Goal: Task Accomplishment & Management: Use online tool/utility

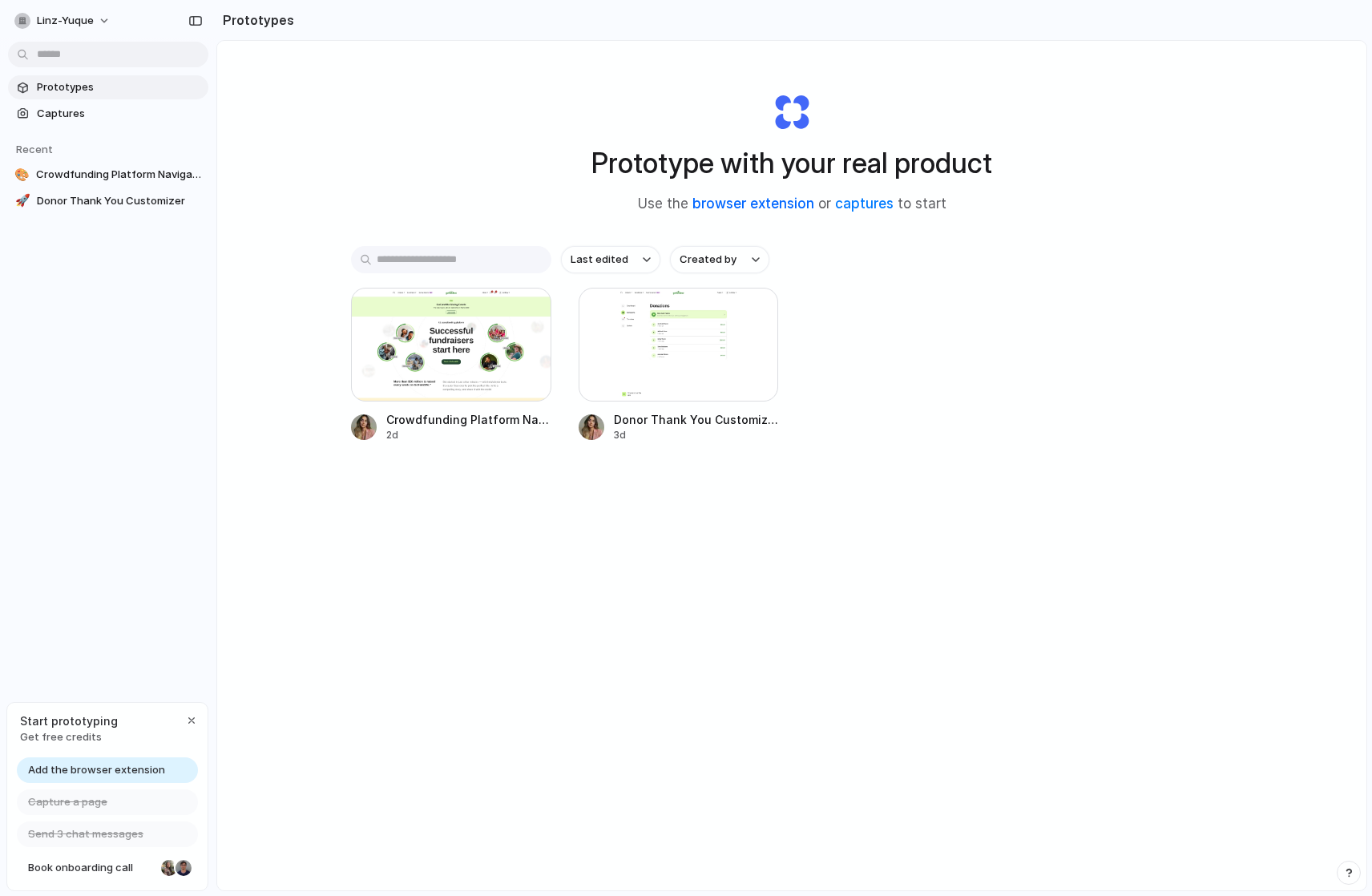
click at [776, 204] on link "browser extension" at bounding box center [753, 203] width 121 height 16
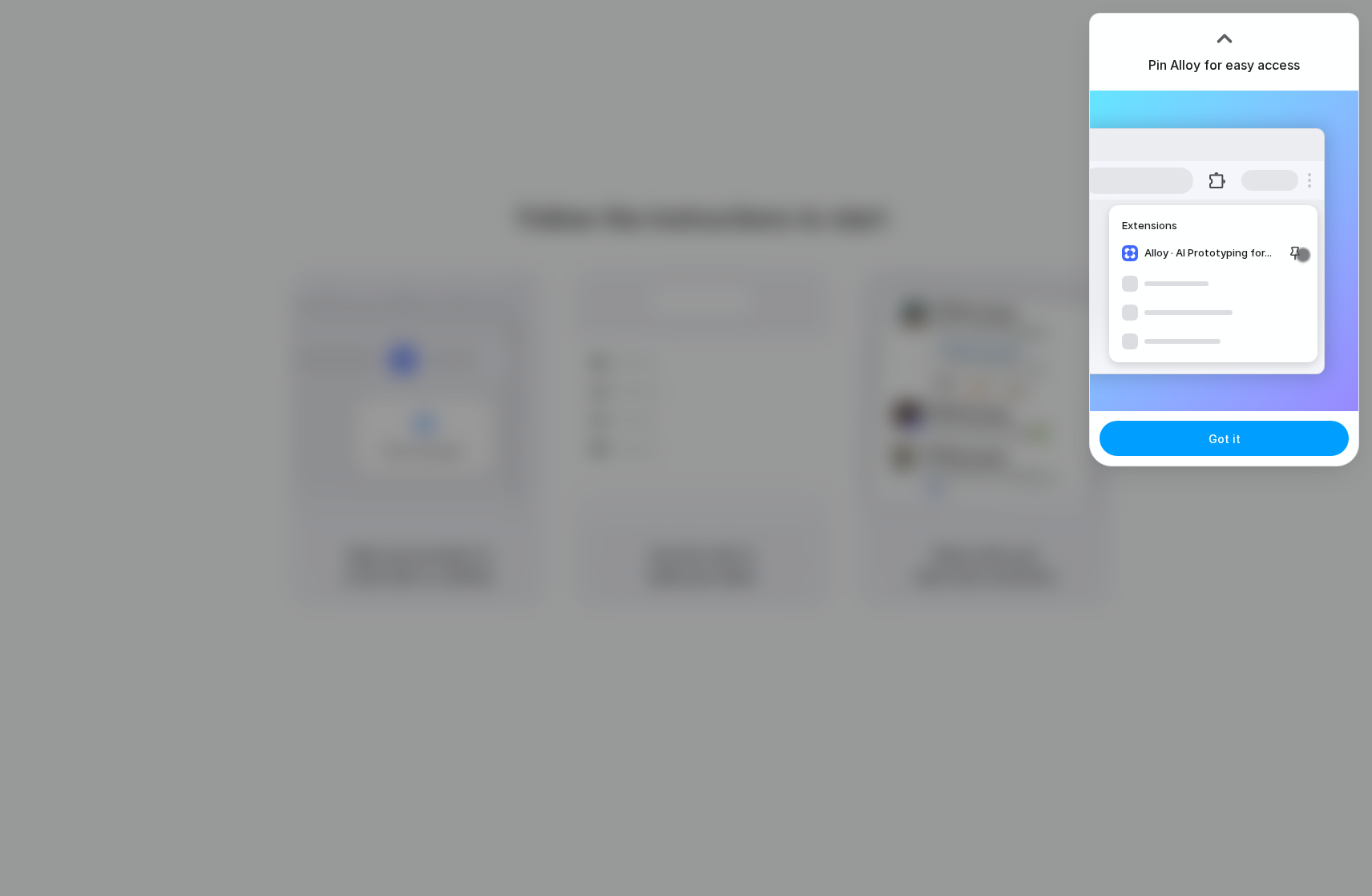
click at [1251, 431] on button "Got it" at bounding box center [1225, 438] width 250 height 35
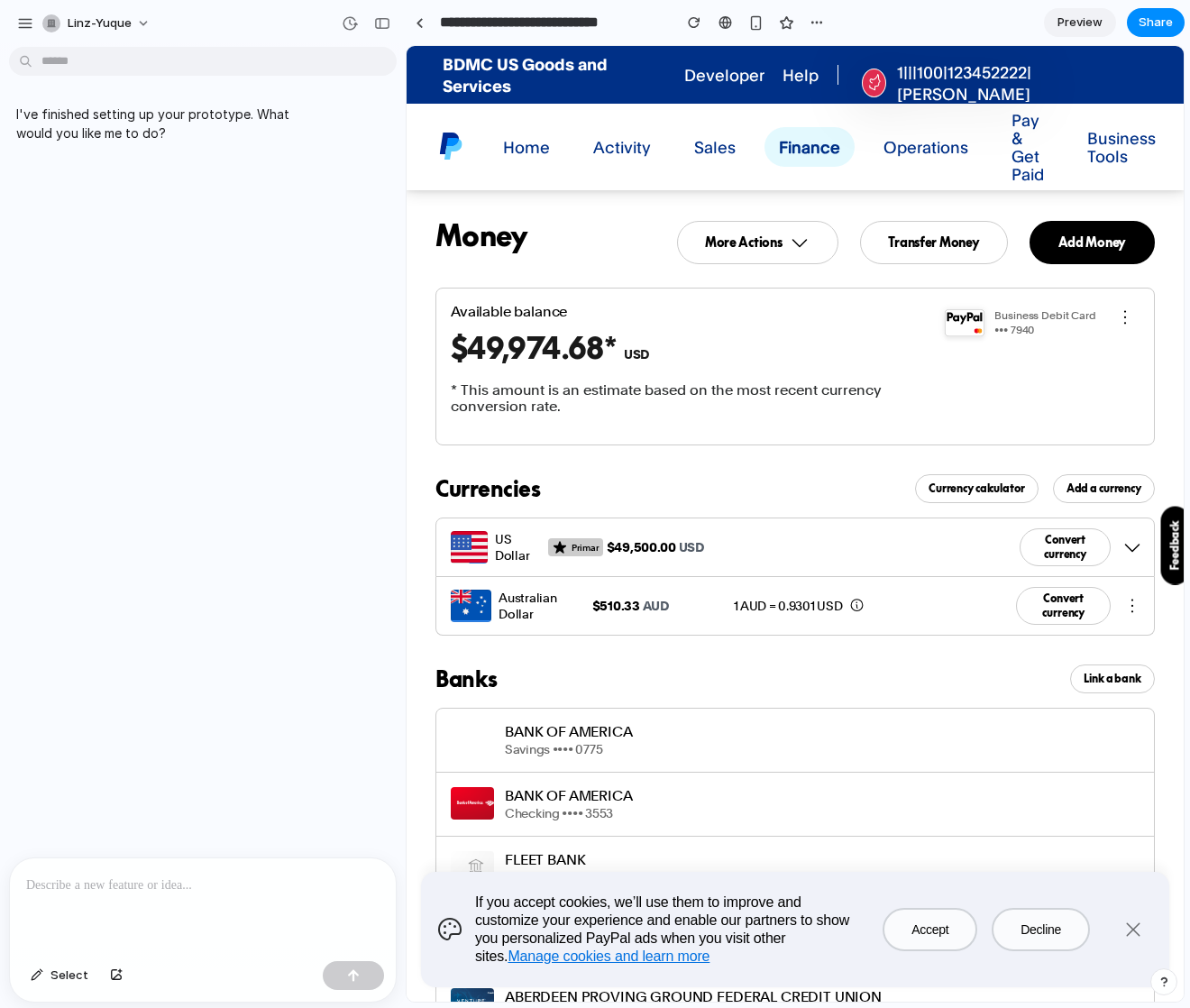
click at [131, 984] on div "Select" at bounding box center [204, 977] width 386 height 48
click at [122, 981] on button "button" at bounding box center [116, 975] width 31 height 29
click at [73, 796] on div at bounding box center [204, 788] width 386 height 95
click at [122, 774] on p "**********" at bounding box center [203, 768] width 353 height 22
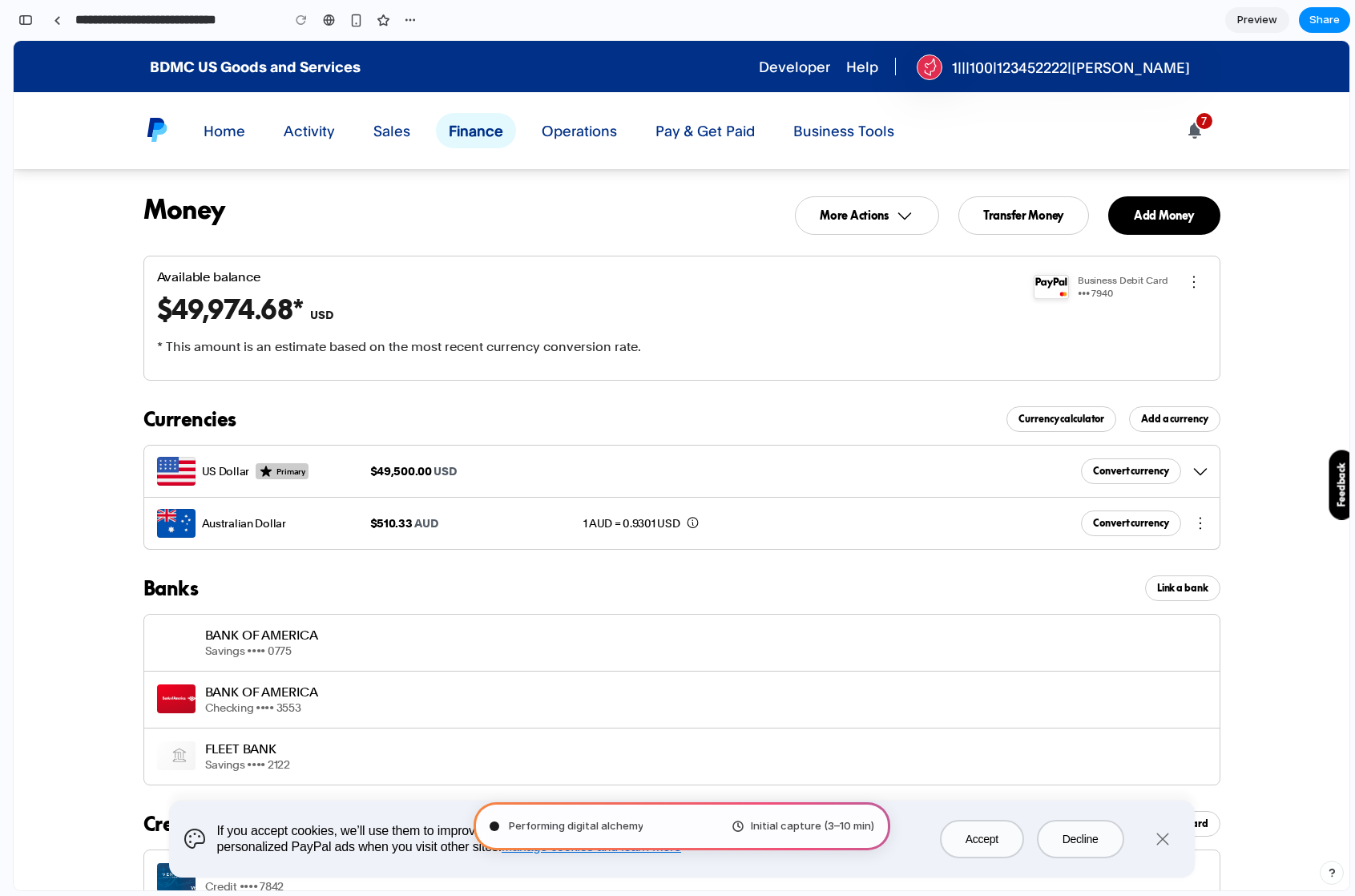
click at [1185, 279] on button "button" at bounding box center [1194, 282] width 39 height 39
drag, startPoint x: 1196, startPoint y: 518, endPoint x: 1202, endPoint y: 502, distance: 17.1
click at [1196, 518] on button "button" at bounding box center [1200, 523] width 39 height 39
click at [1194, 464] on button "button" at bounding box center [1200, 471] width 39 height 39
click at [1255, 425] on div "Available balance $49,974.68* USD * This amount is an estimate based on the mos…" at bounding box center [682, 581] width 1154 height 651
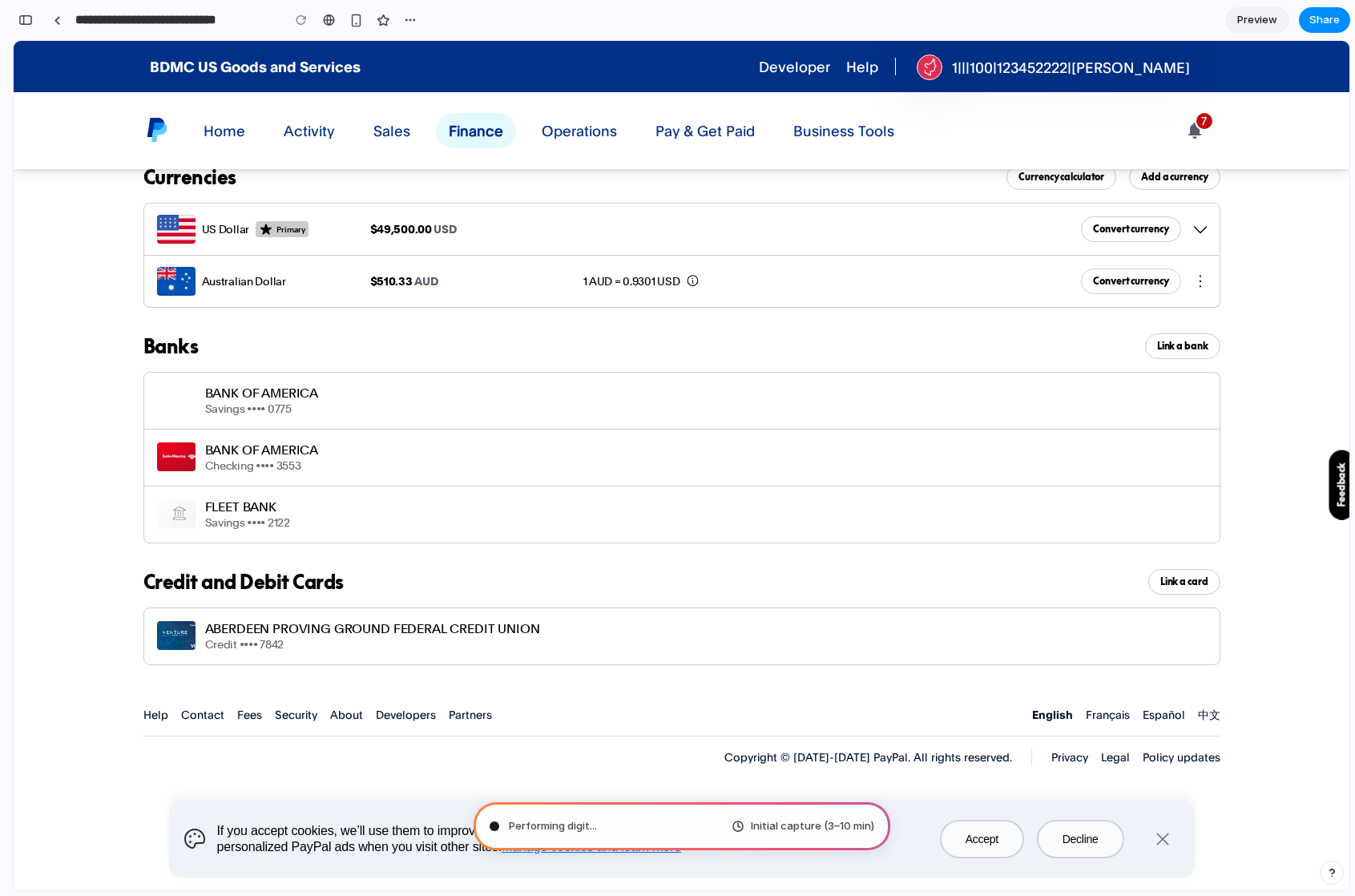
scroll to position [264, 0]
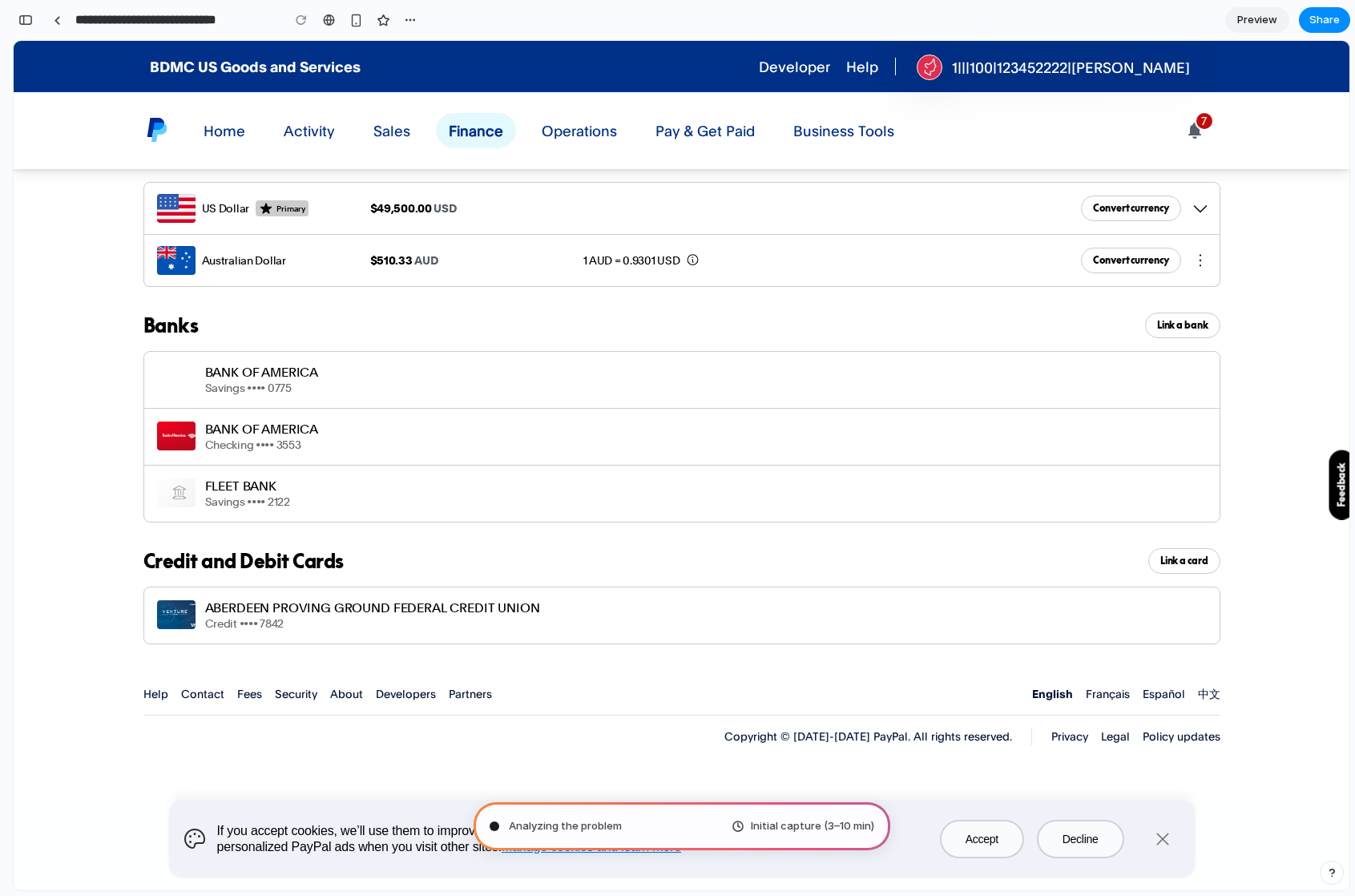
click at [817, 825] on span "Initial capture (3–10 min)" at bounding box center [812, 826] width 123 height 16
click at [1268, 18] on span "Preview" at bounding box center [1257, 19] width 40 height 16
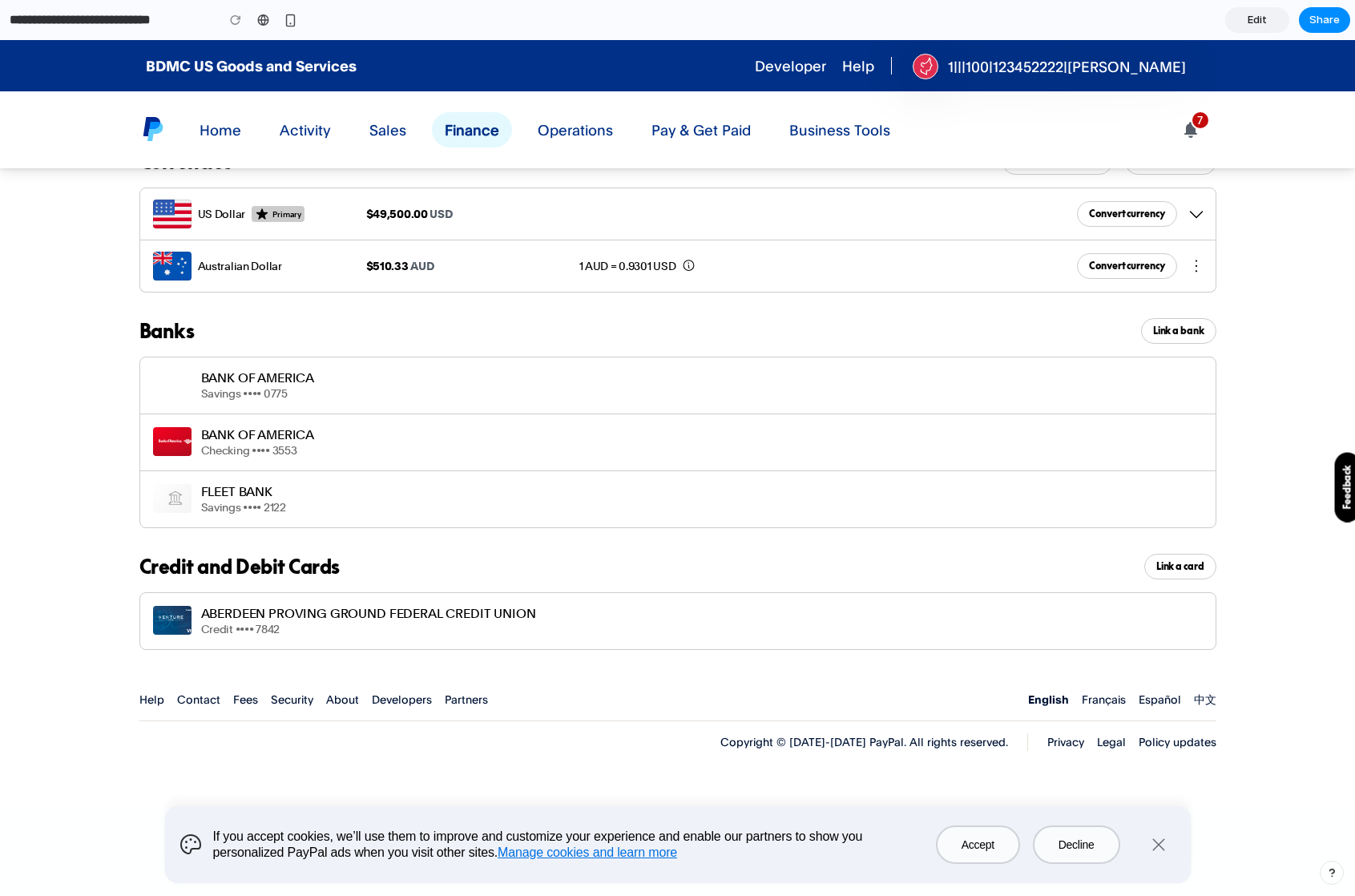
scroll to position [256, 0]
click at [1260, 23] on span "Edit" at bounding box center [1257, 19] width 19 height 16
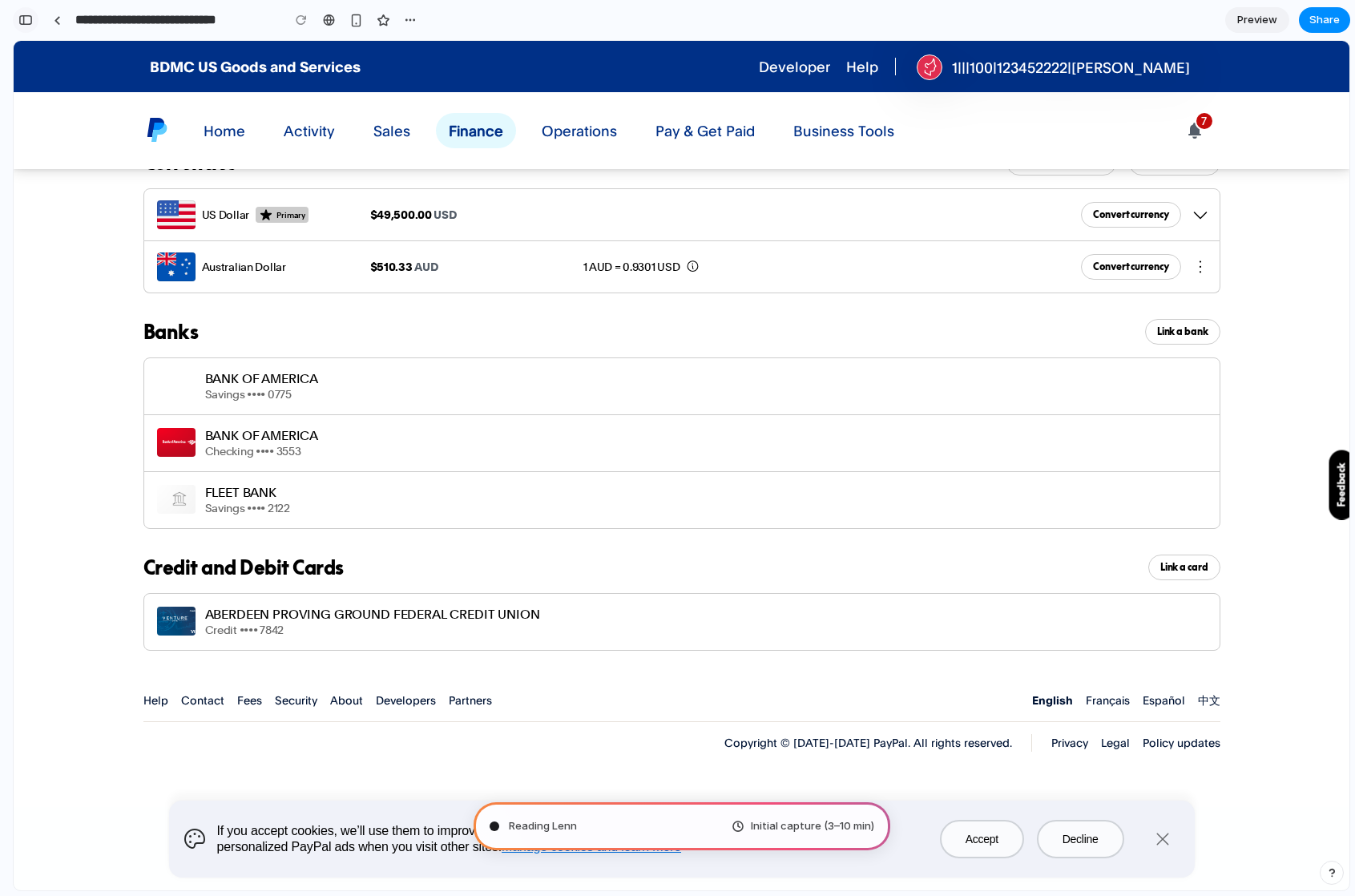
click at [26, 28] on button "button" at bounding box center [25, 20] width 26 height 26
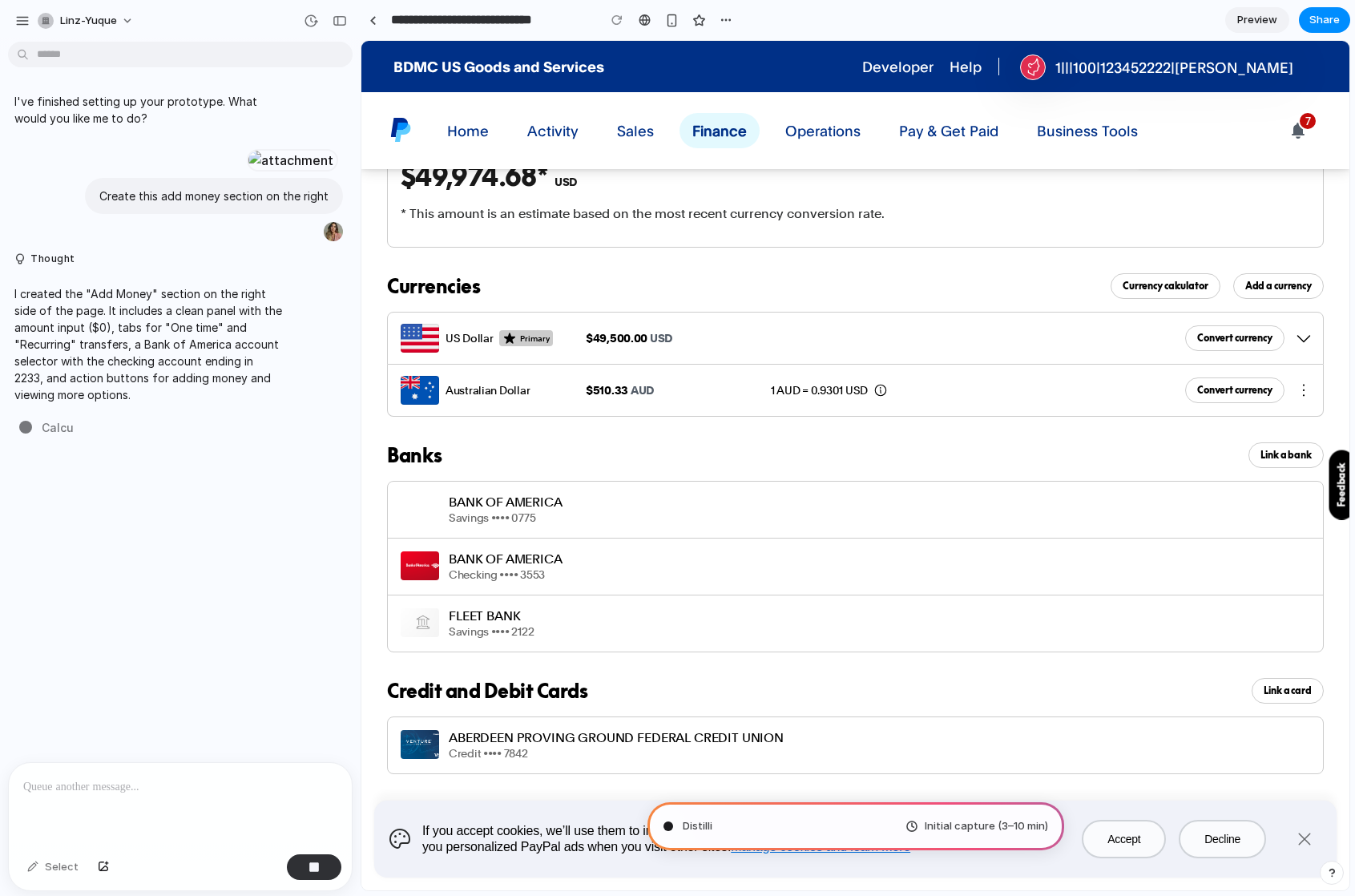
scroll to position [93, 0]
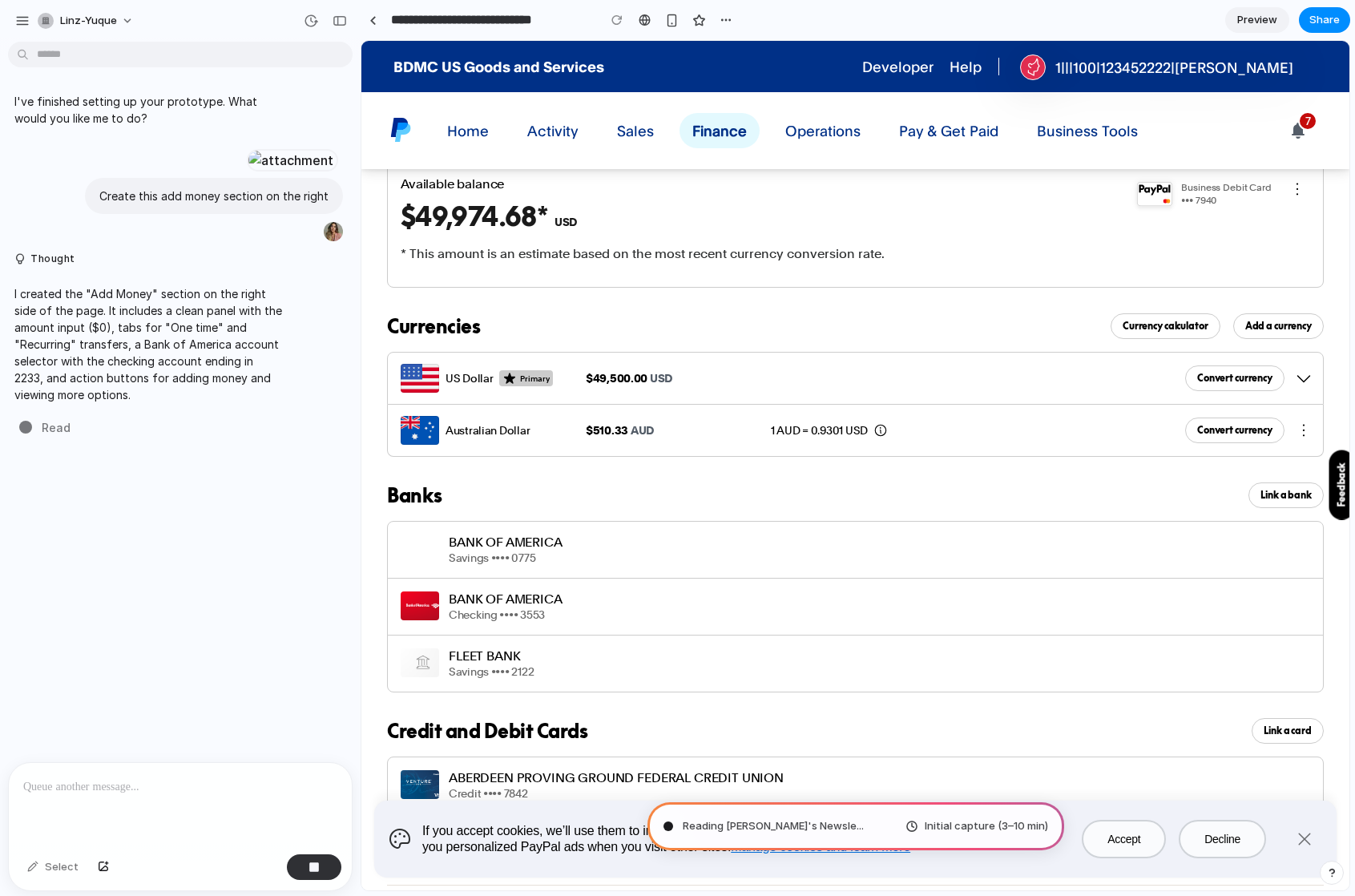
click at [70, 789] on p at bounding box center [180, 786] width 314 height 19
click at [100, 813] on div at bounding box center [181, 805] width 343 height 85
click at [1315, 836] on button "button" at bounding box center [1305, 839] width 39 height 39
click at [121, 802] on div at bounding box center [181, 805] width 343 height 85
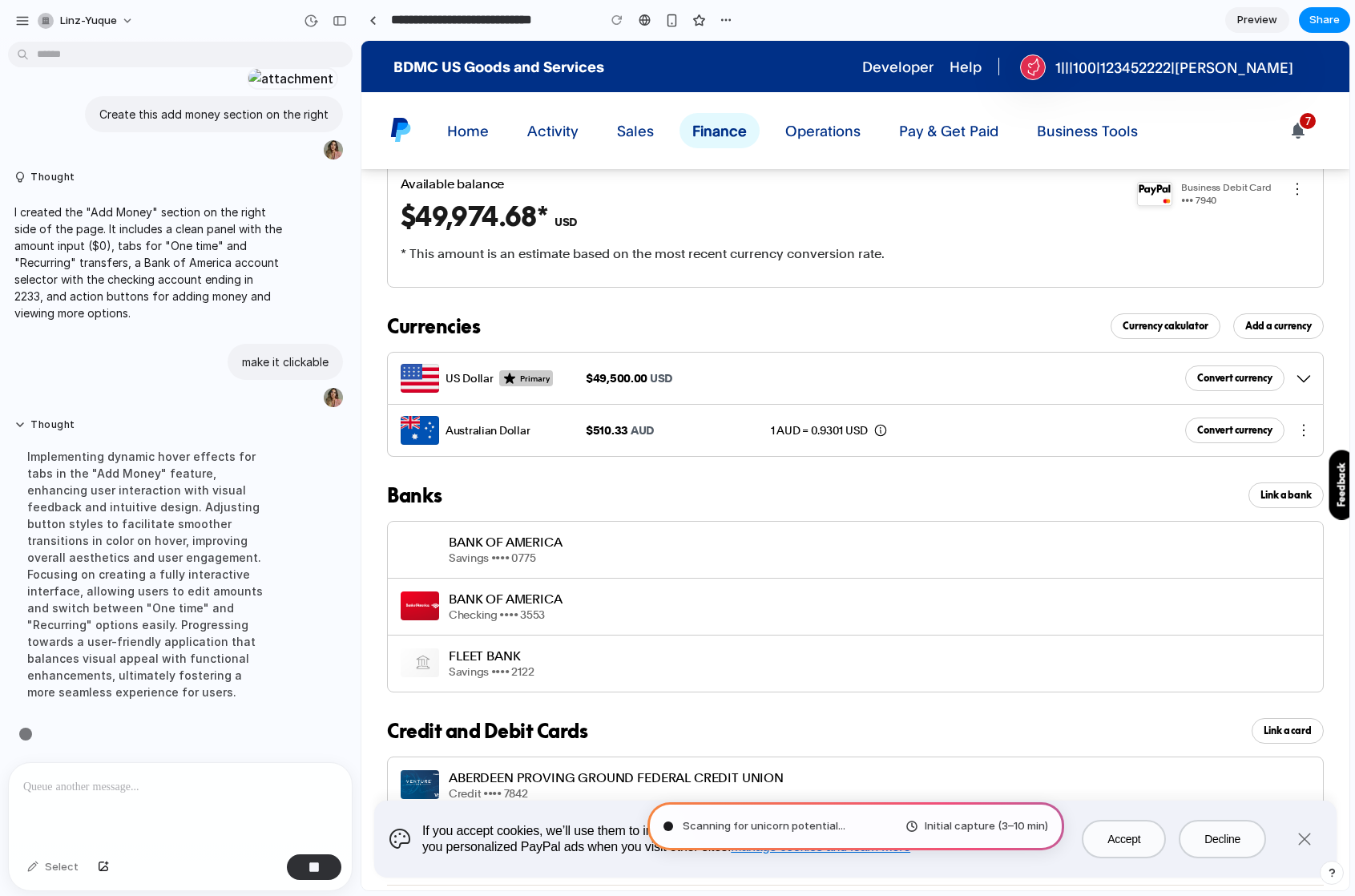
scroll to position [253, 0]
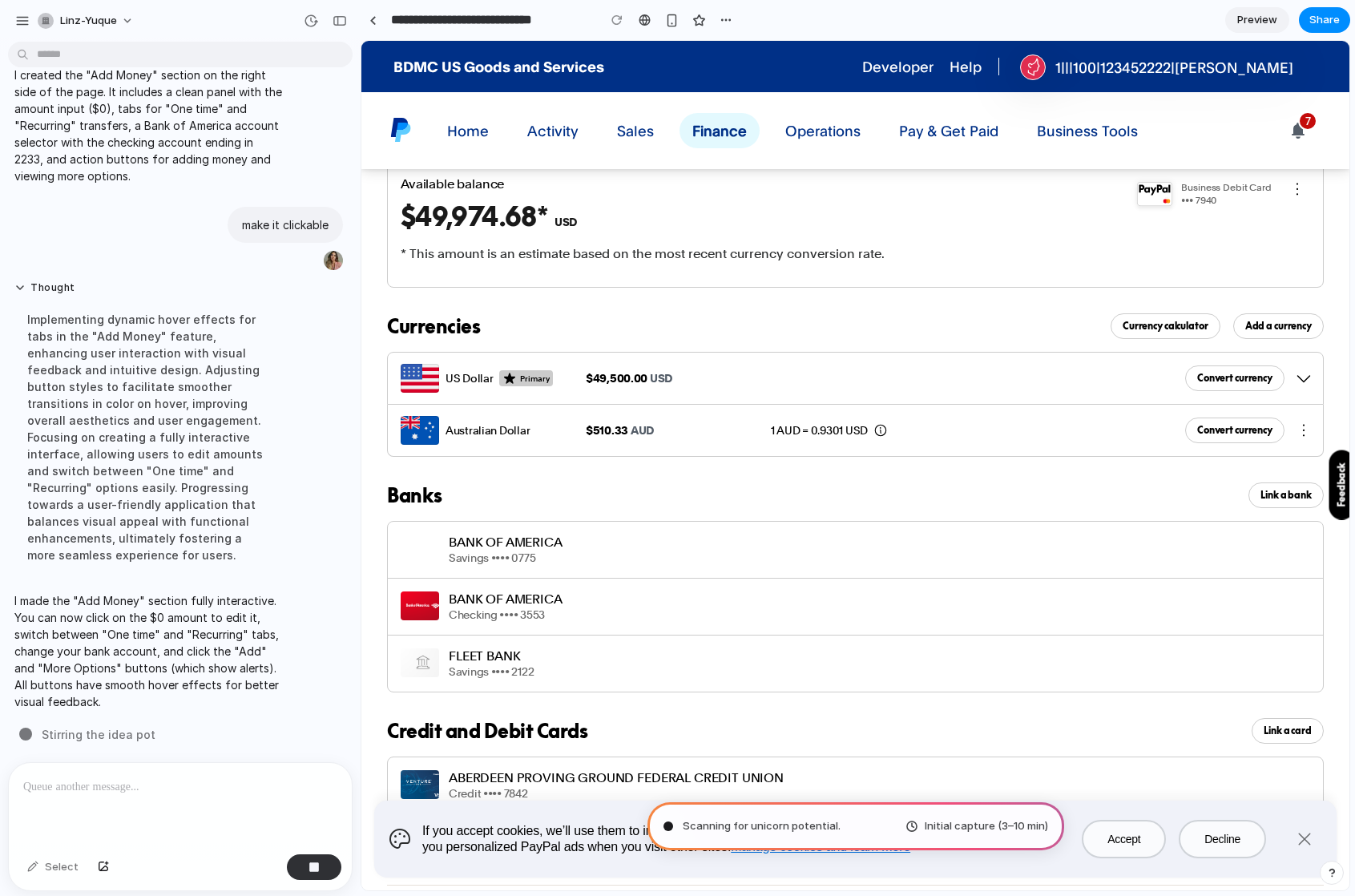
type input "**********"
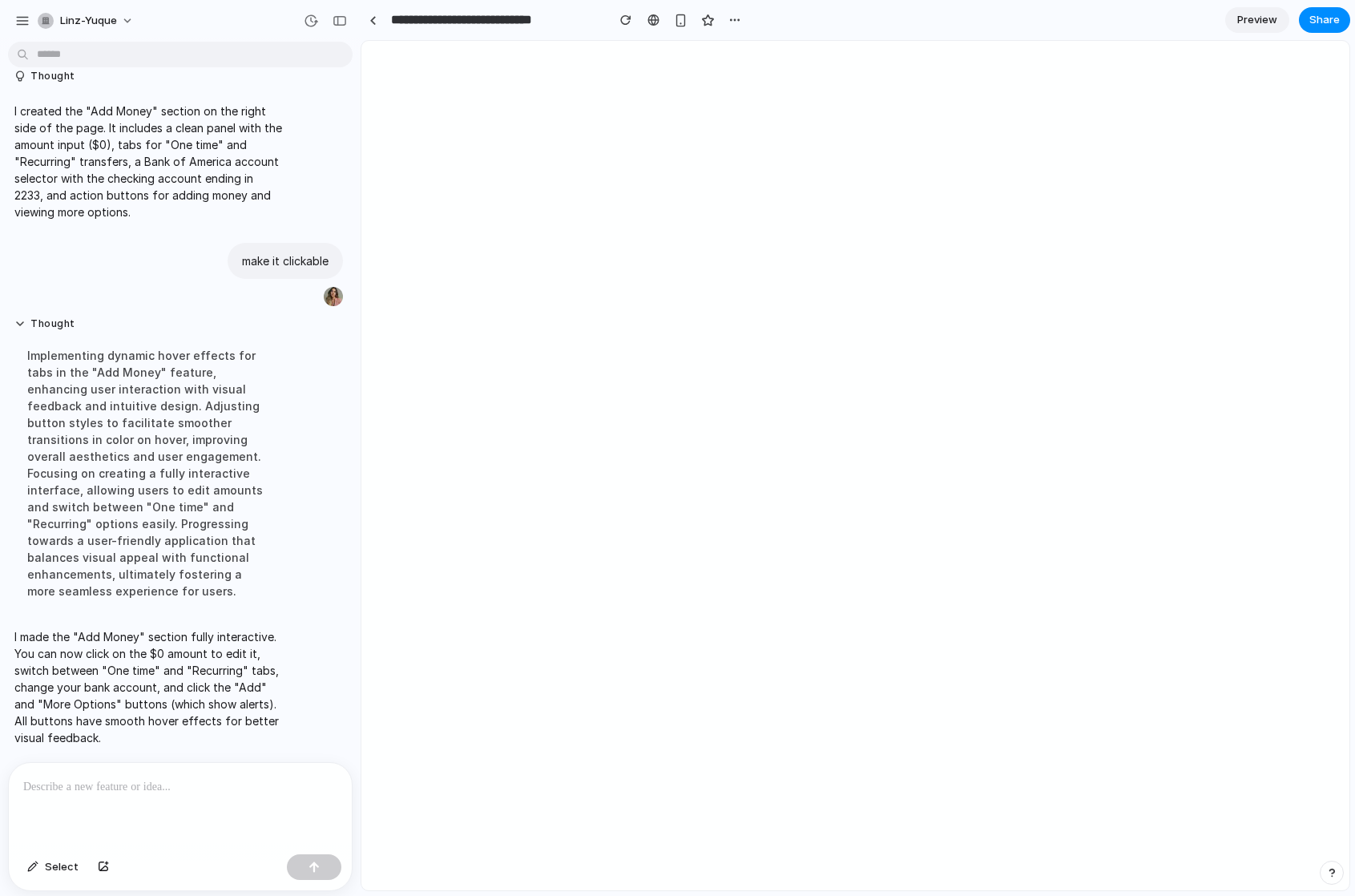
scroll to position [0, 0]
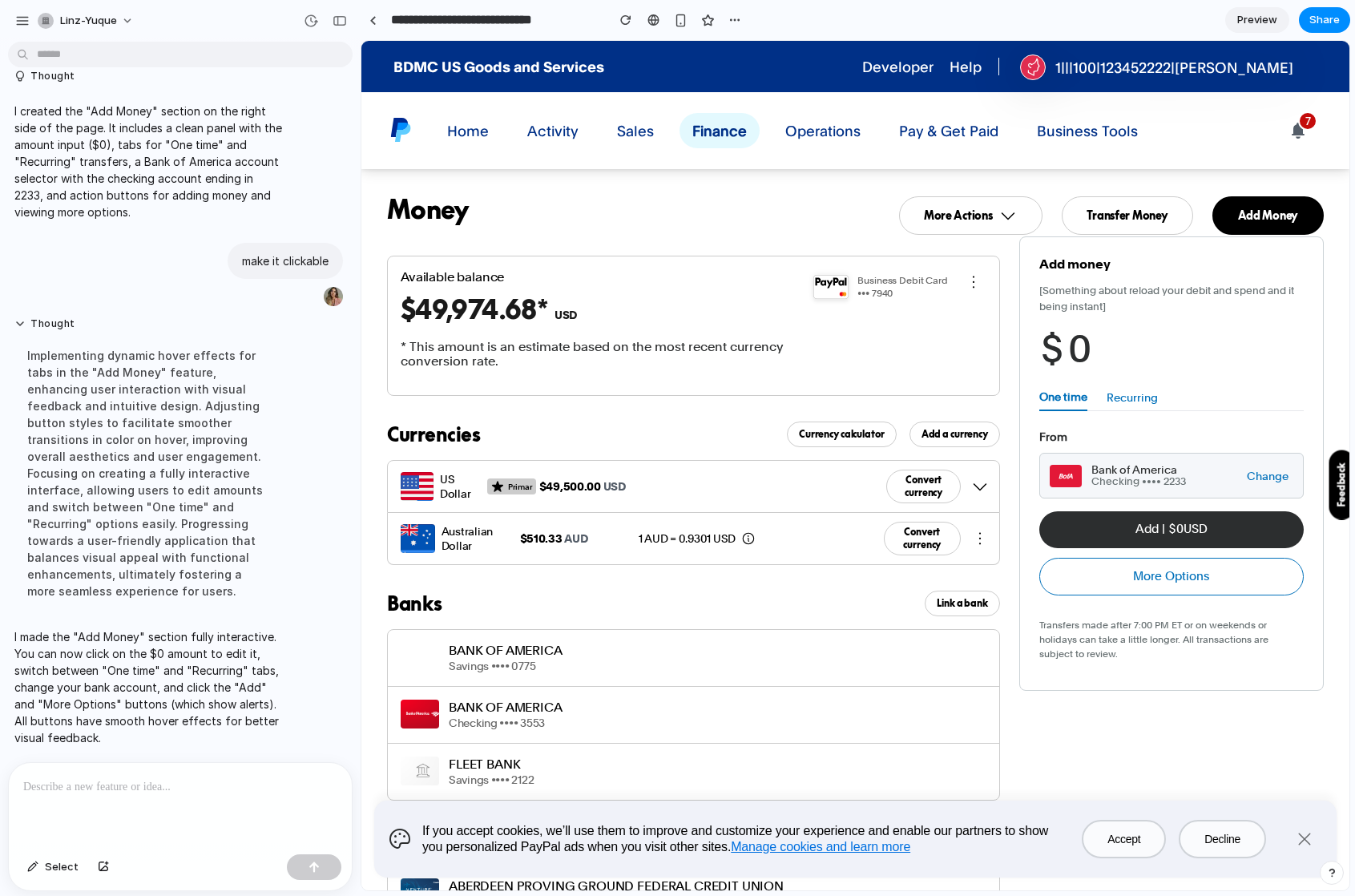
click at [1127, 402] on button "Recurring" at bounding box center [1131, 397] width 51 height 28
click at [1074, 394] on button "One time" at bounding box center [1063, 397] width 48 height 28
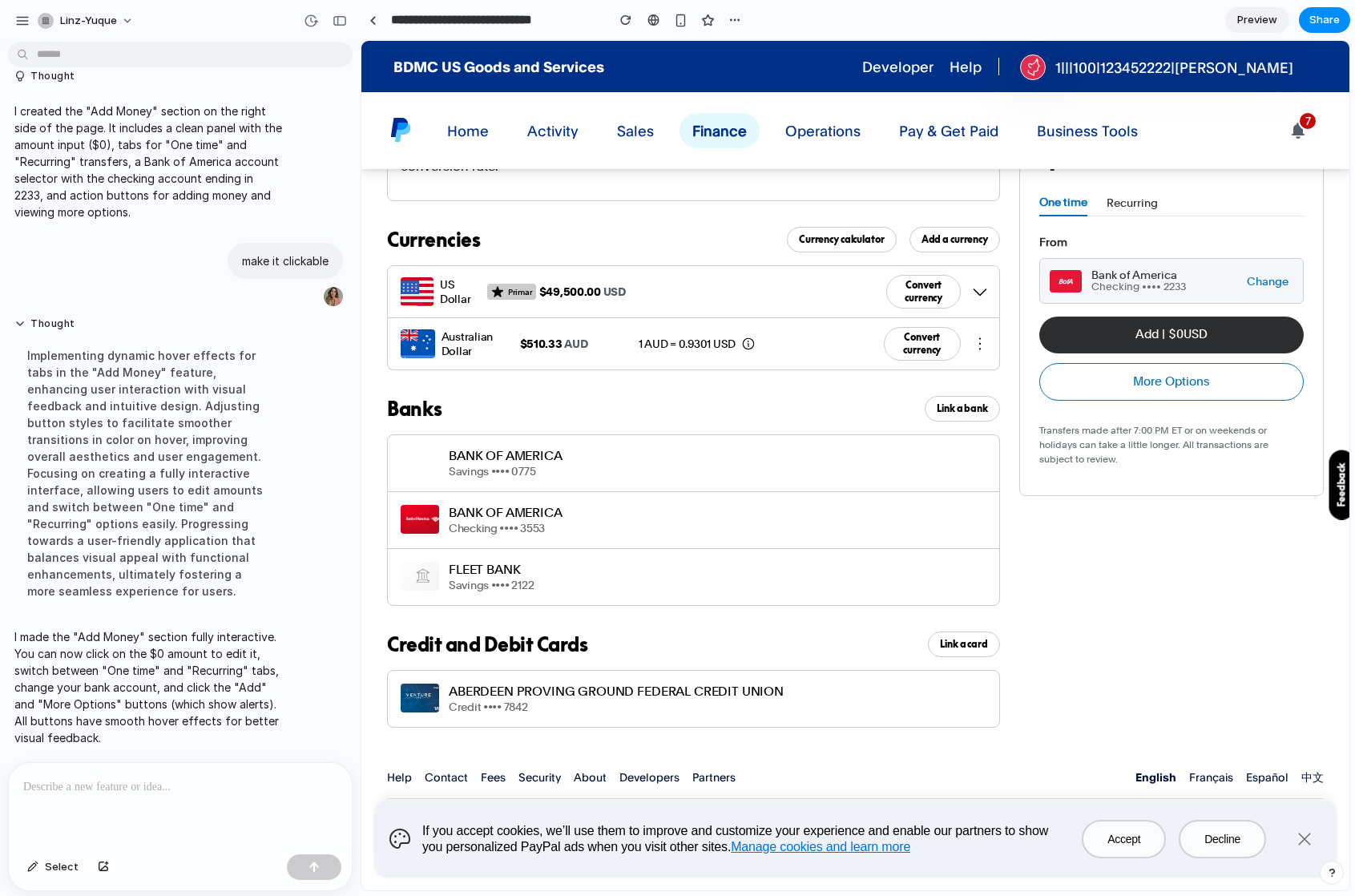
scroll to position [178, 0]
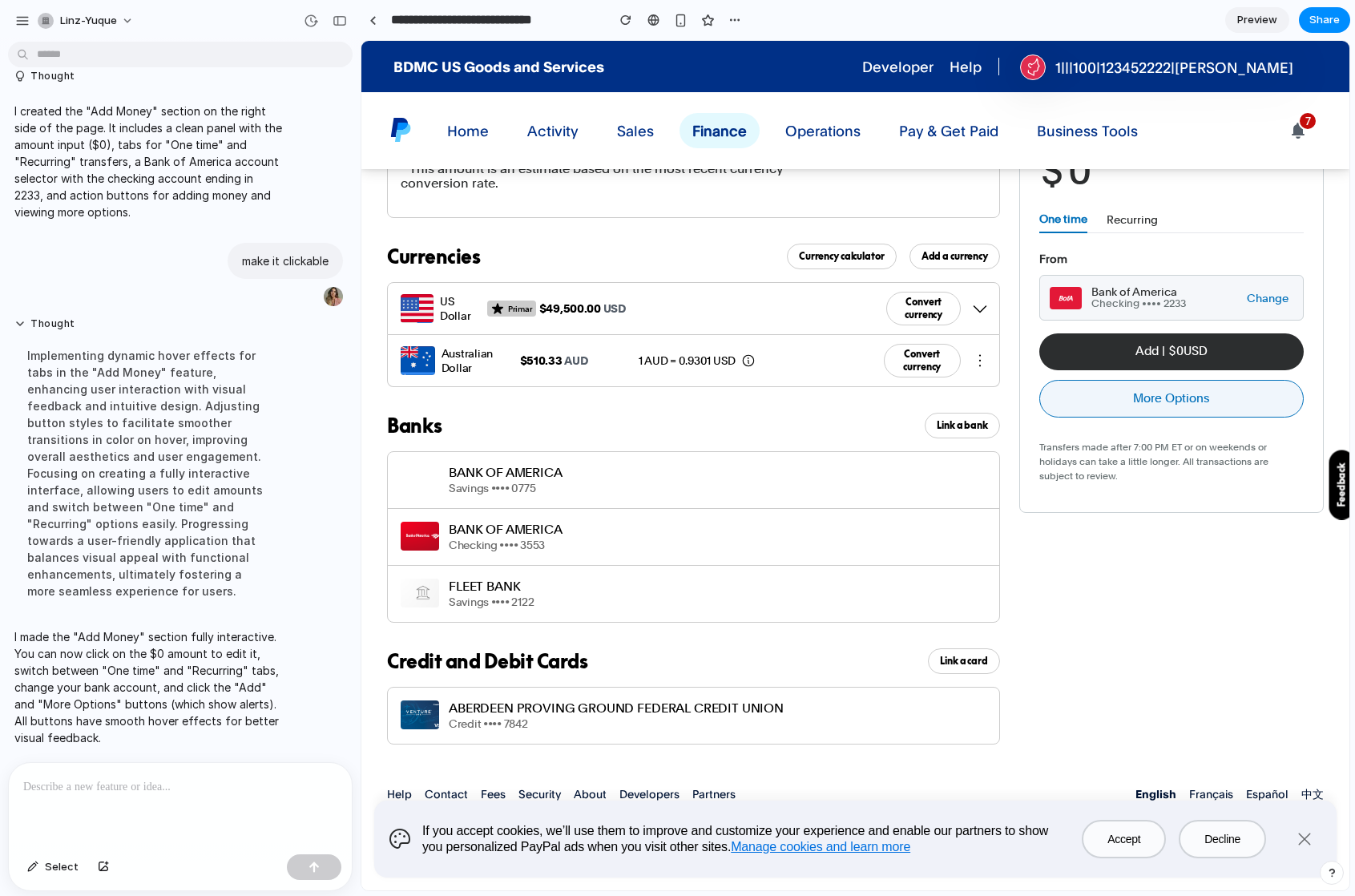
click at [1157, 383] on button "More Options" at bounding box center [1172, 399] width 265 height 38
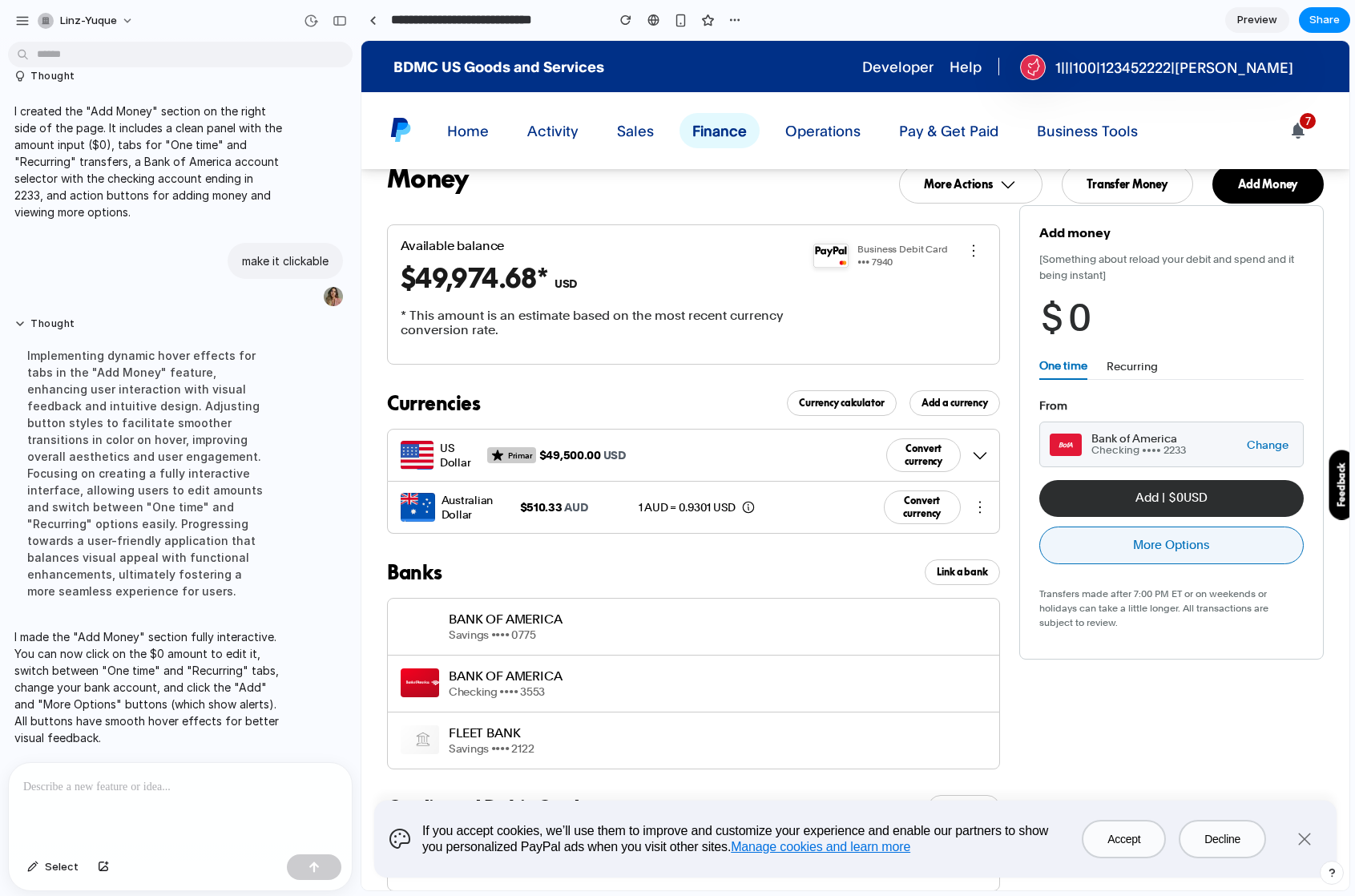
scroll to position [0, 0]
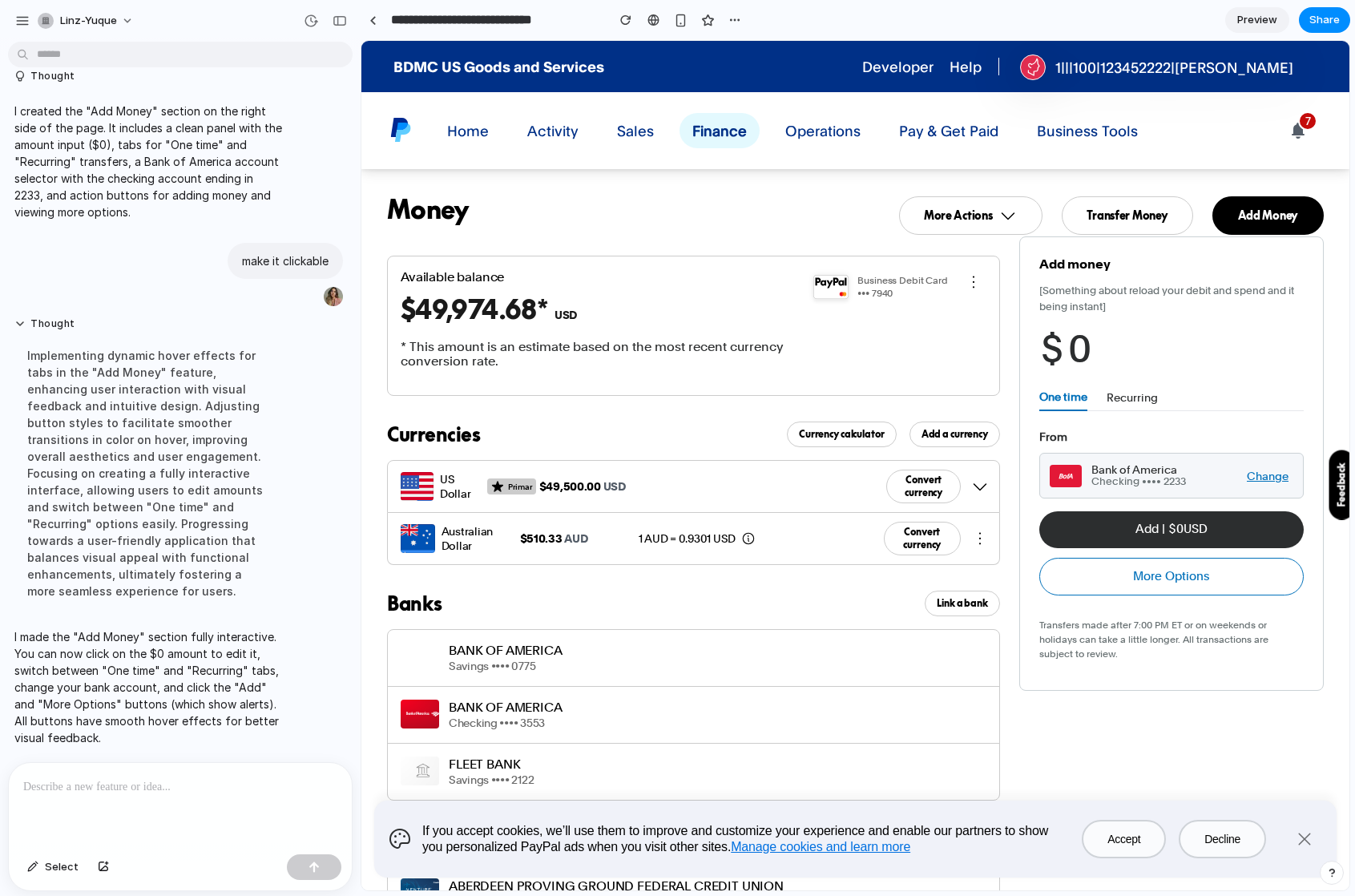
click at [1271, 469] on button "Change" at bounding box center [1267, 476] width 51 height 14
click at [100, 871] on div "button" at bounding box center [103, 866] width 11 height 9
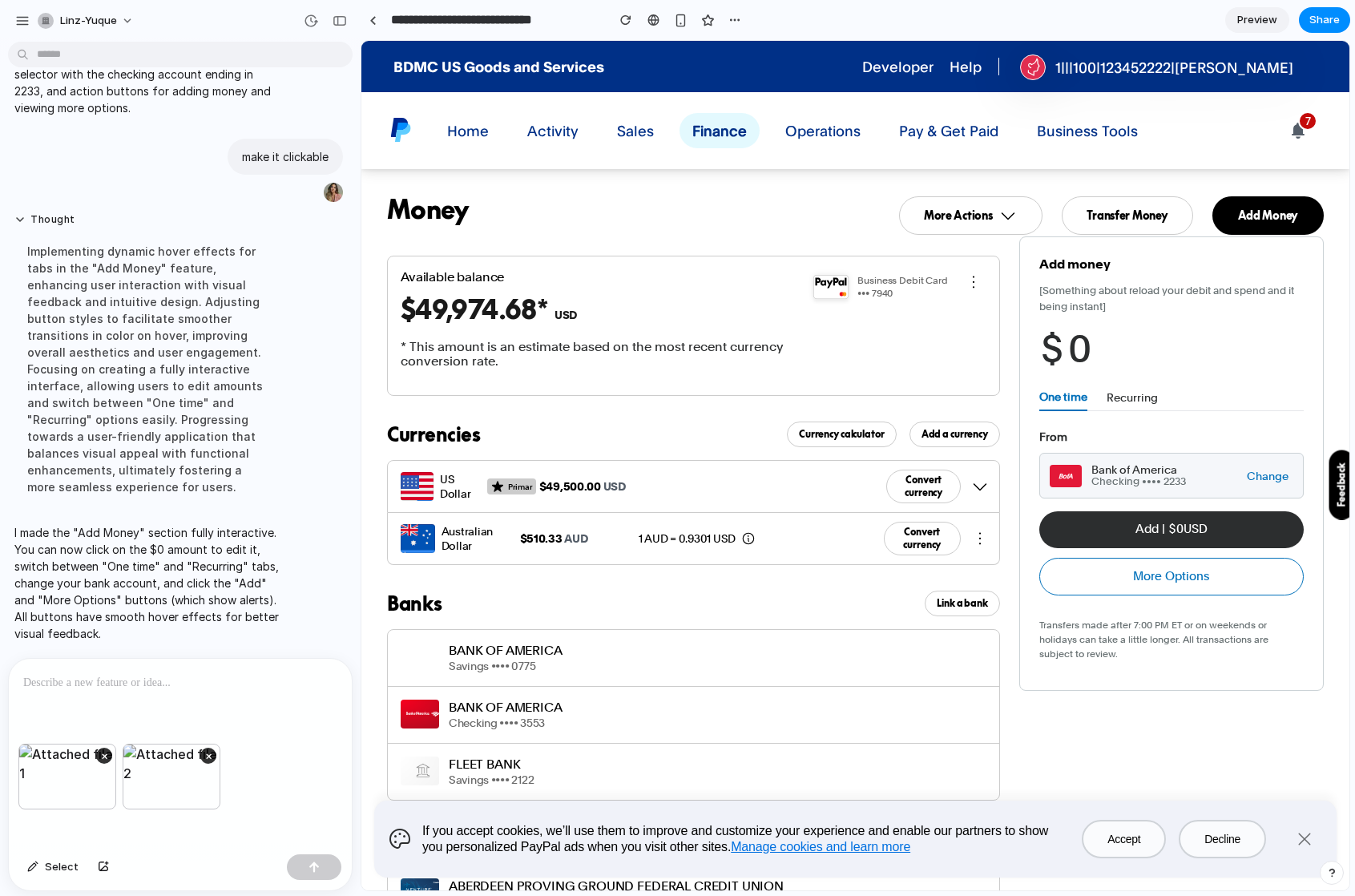
click at [144, 696] on div at bounding box center [181, 700] width 343 height 85
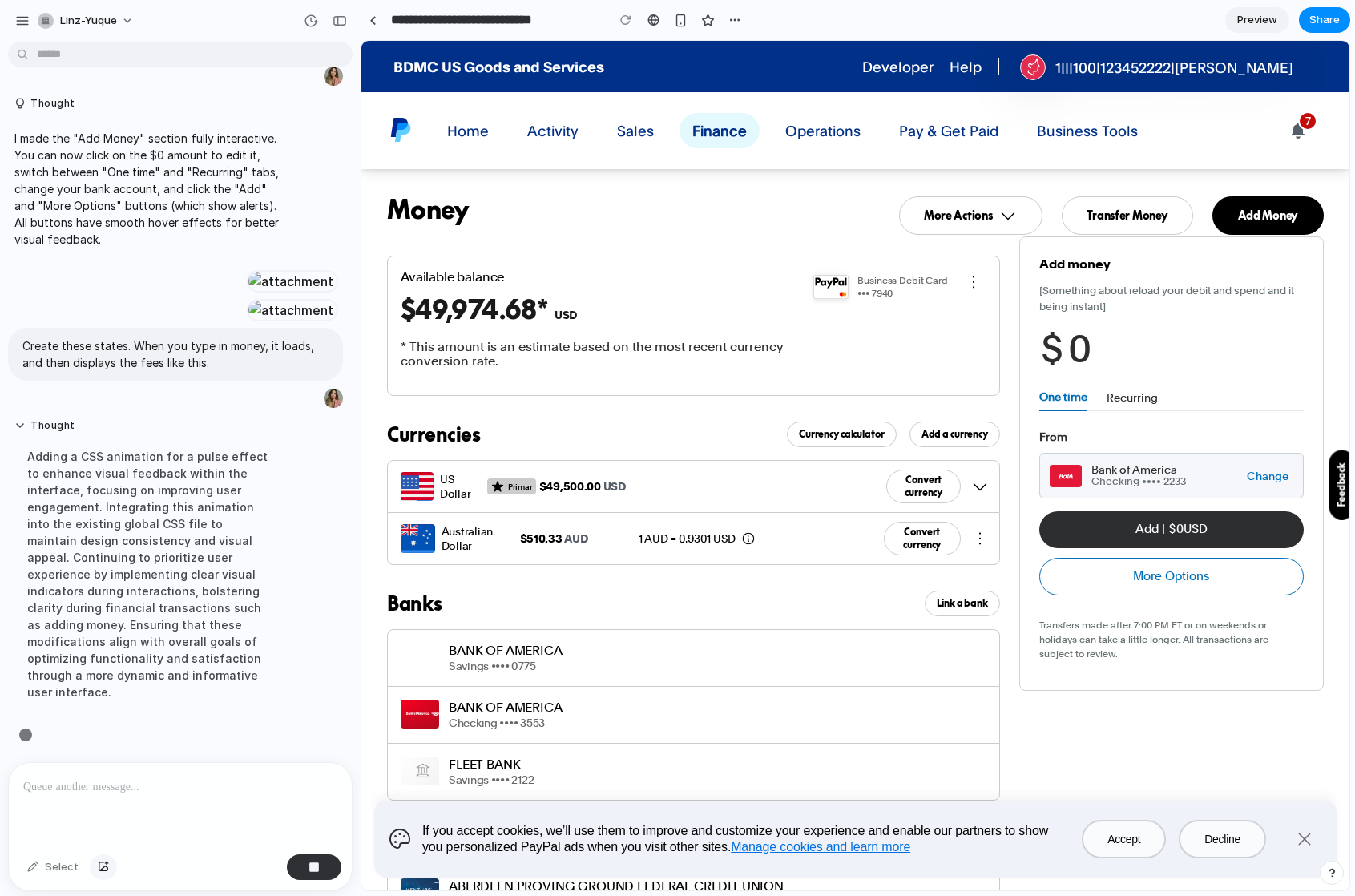
scroll to position [1531, 0]
click at [99, 868] on div "button" at bounding box center [103, 866] width 11 height 9
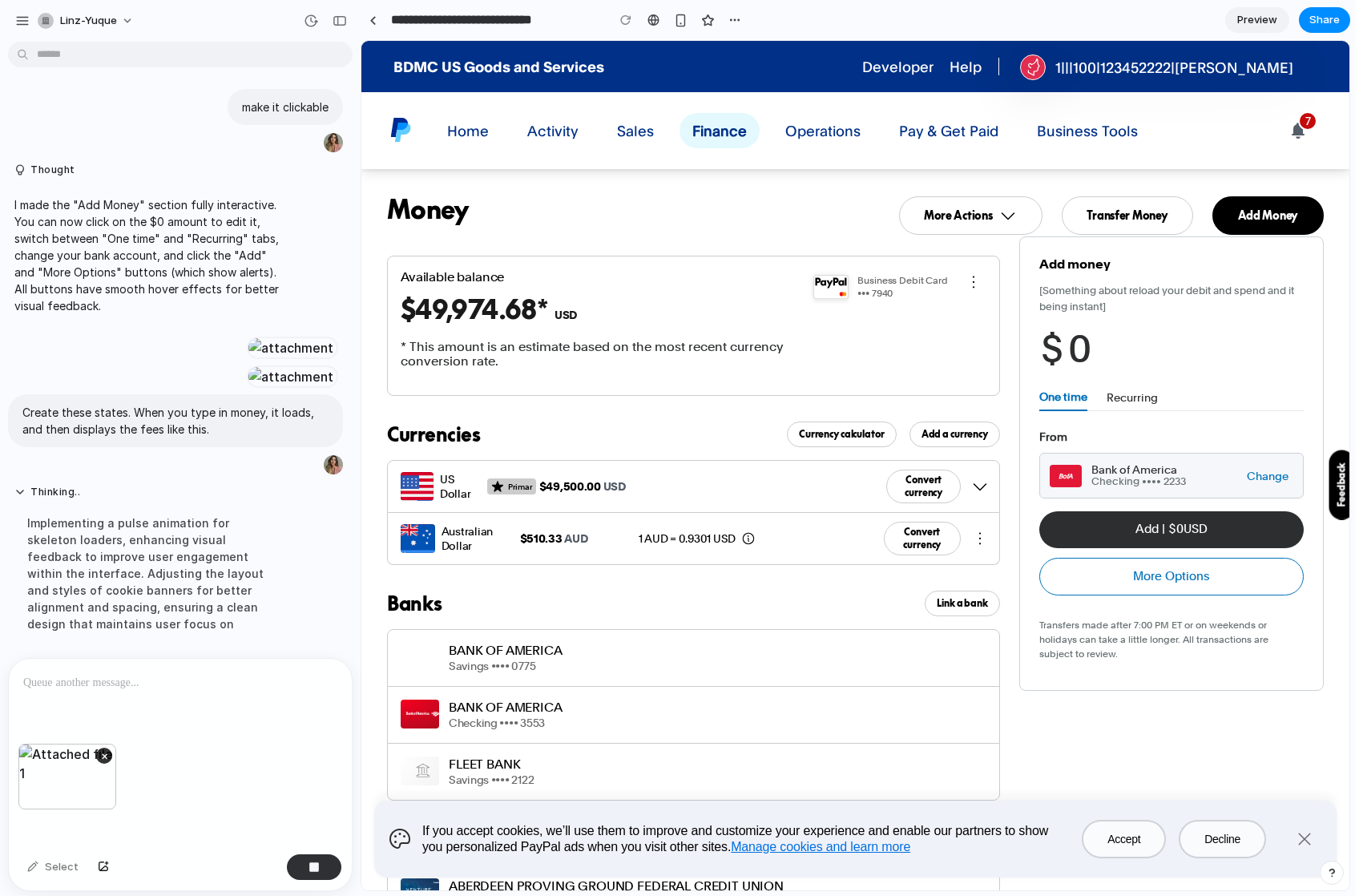
click at [100, 684] on p at bounding box center [180, 682] width 314 height 19
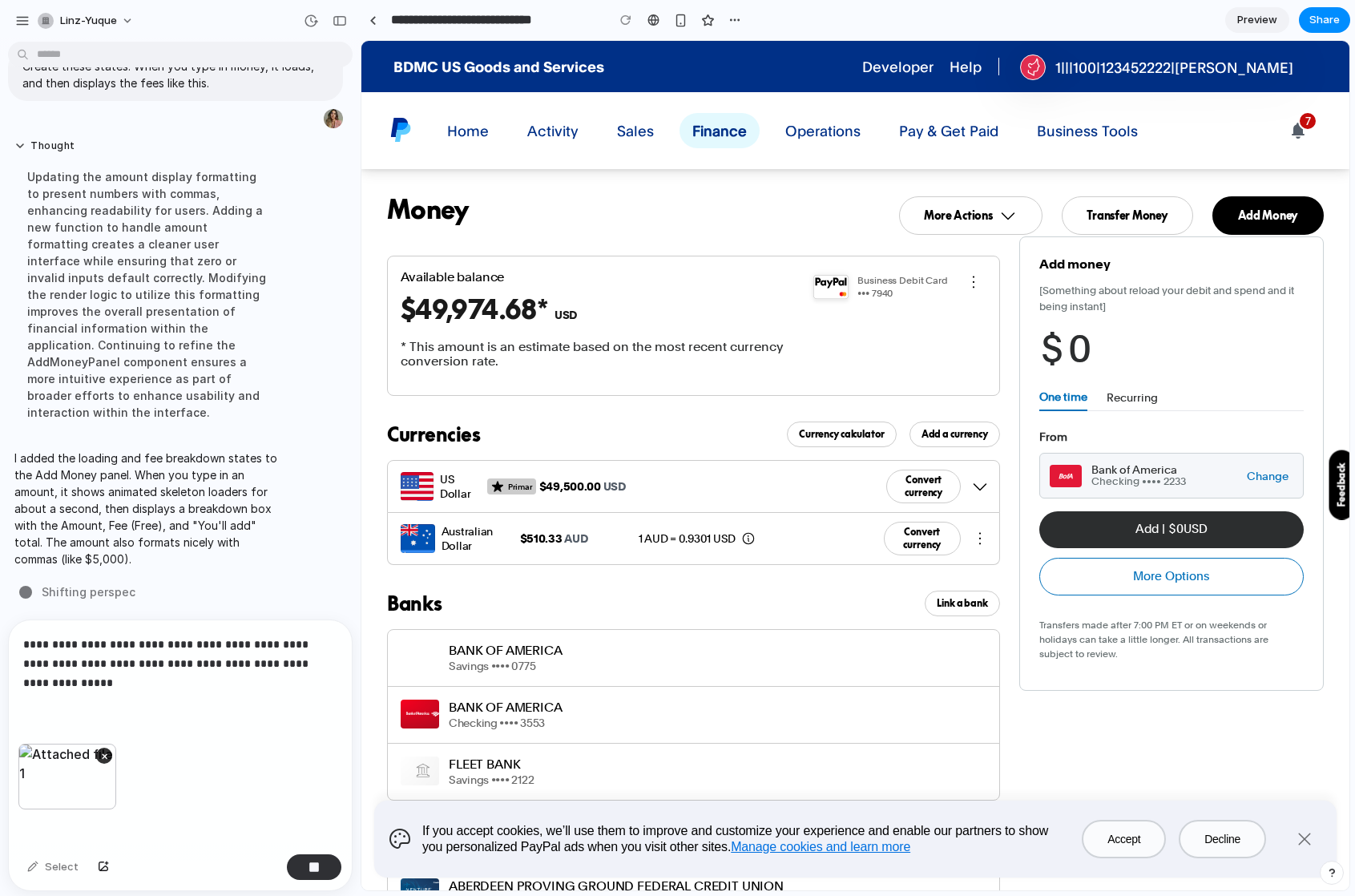
scroll to position [1774, 0]
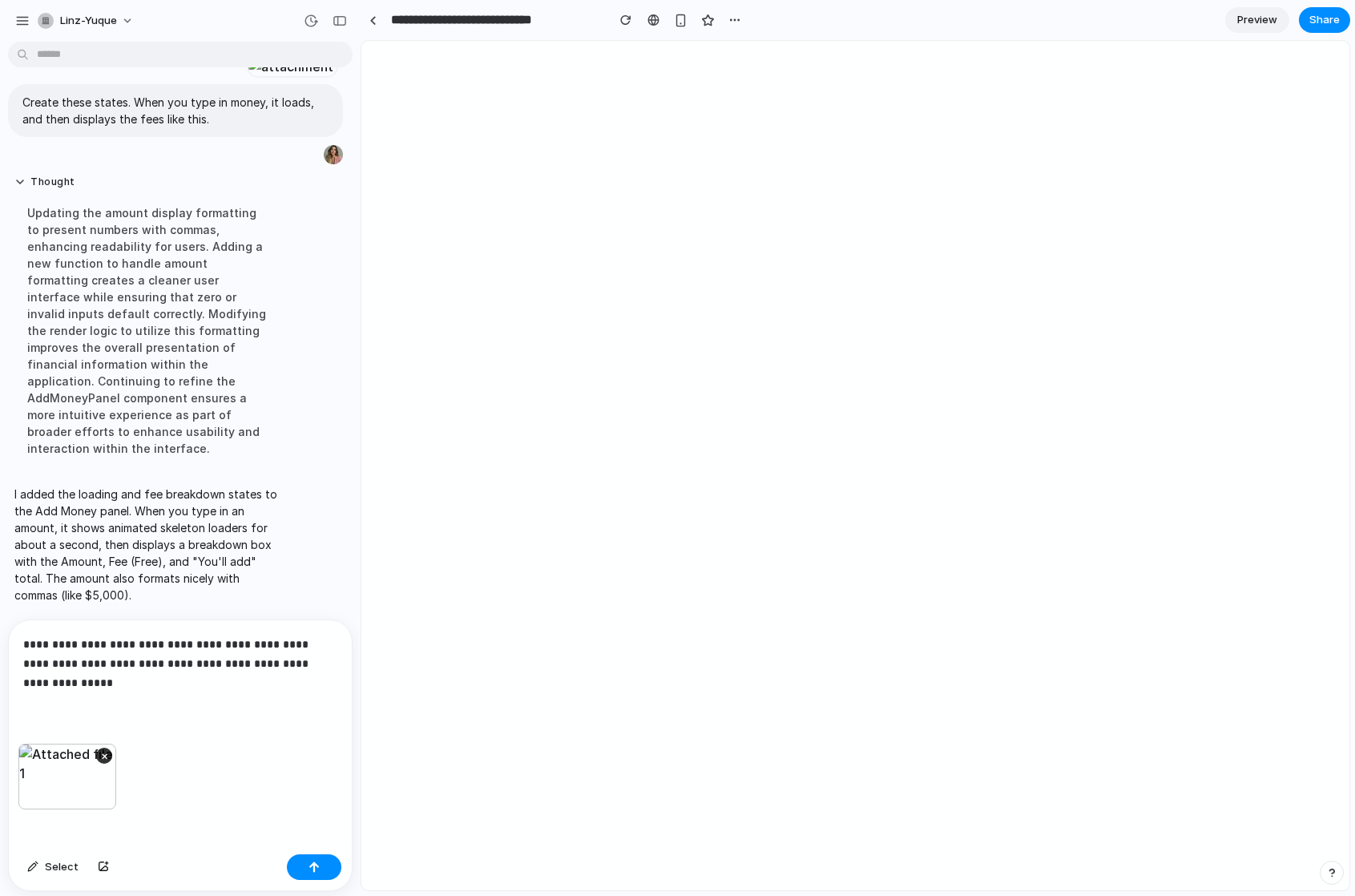
click at [96, 684] on p "**********" at bounding box center [180, 663] width 314 height 58
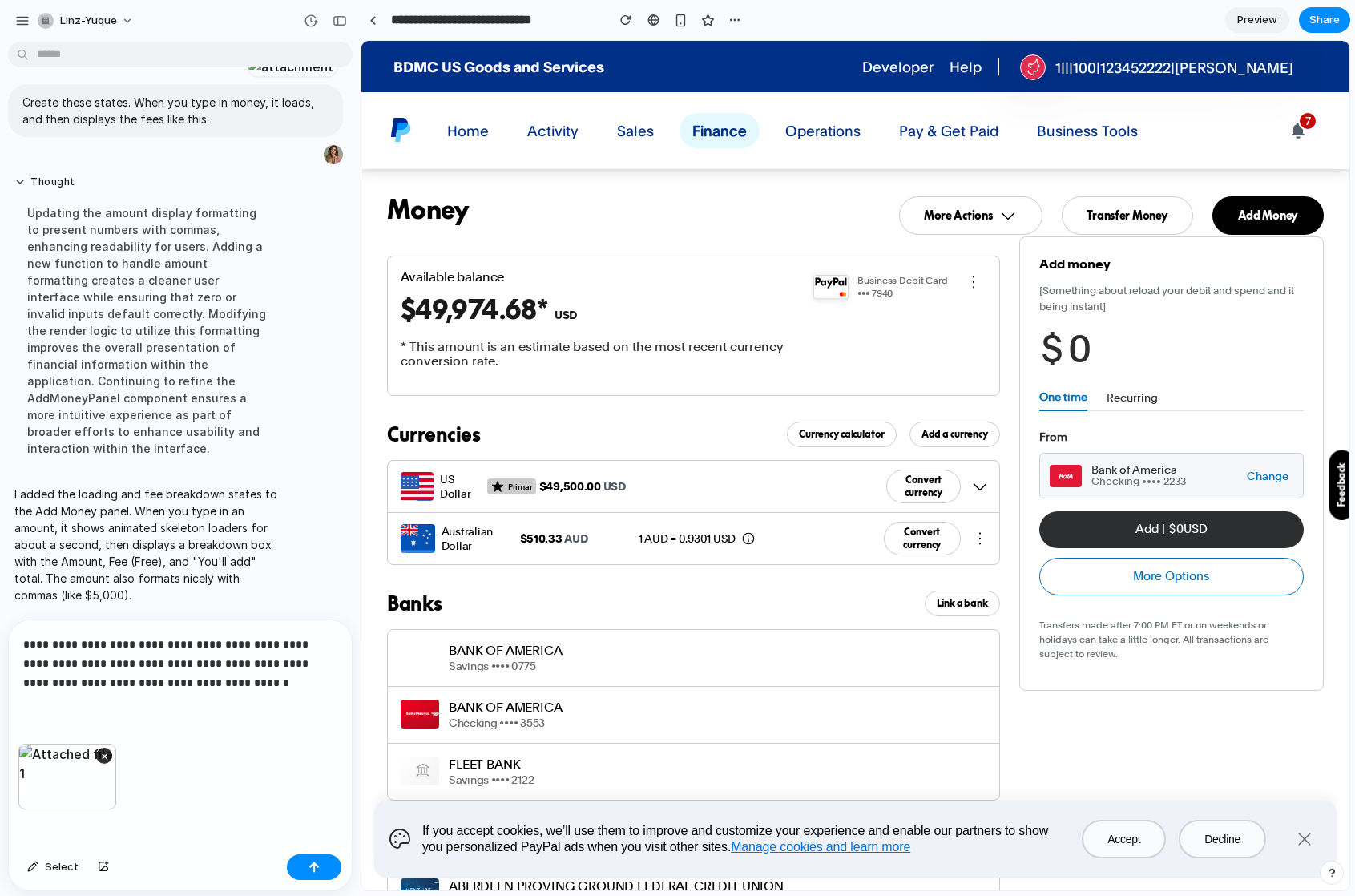
click at [250, 681] on p "**********" at bounding box center [180, 663] width 314 height 58
click at [1074, 344] on span "0" at bounding box center [1079, 348] width 23 height 44
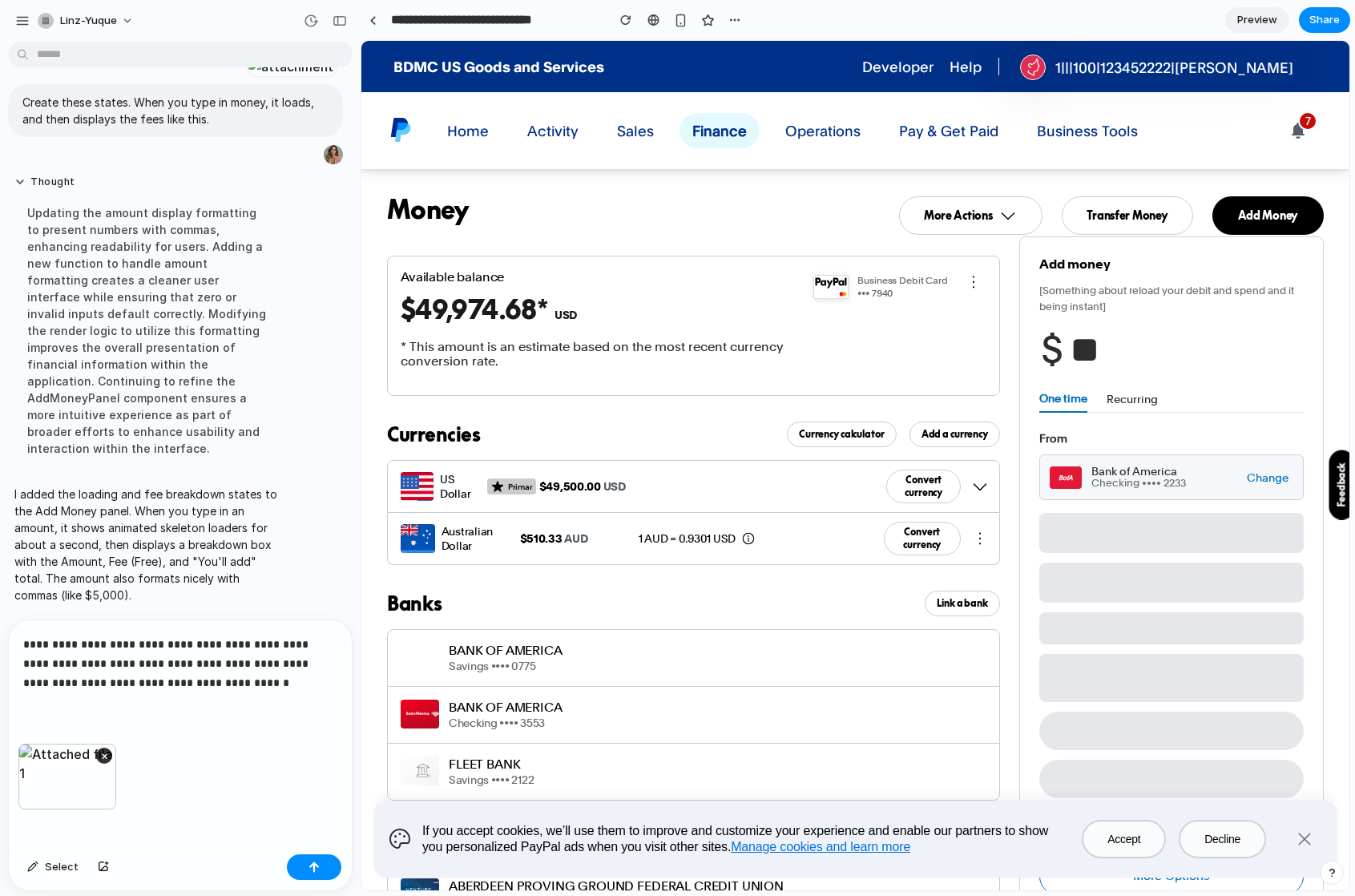
type input "*"
type input "**"
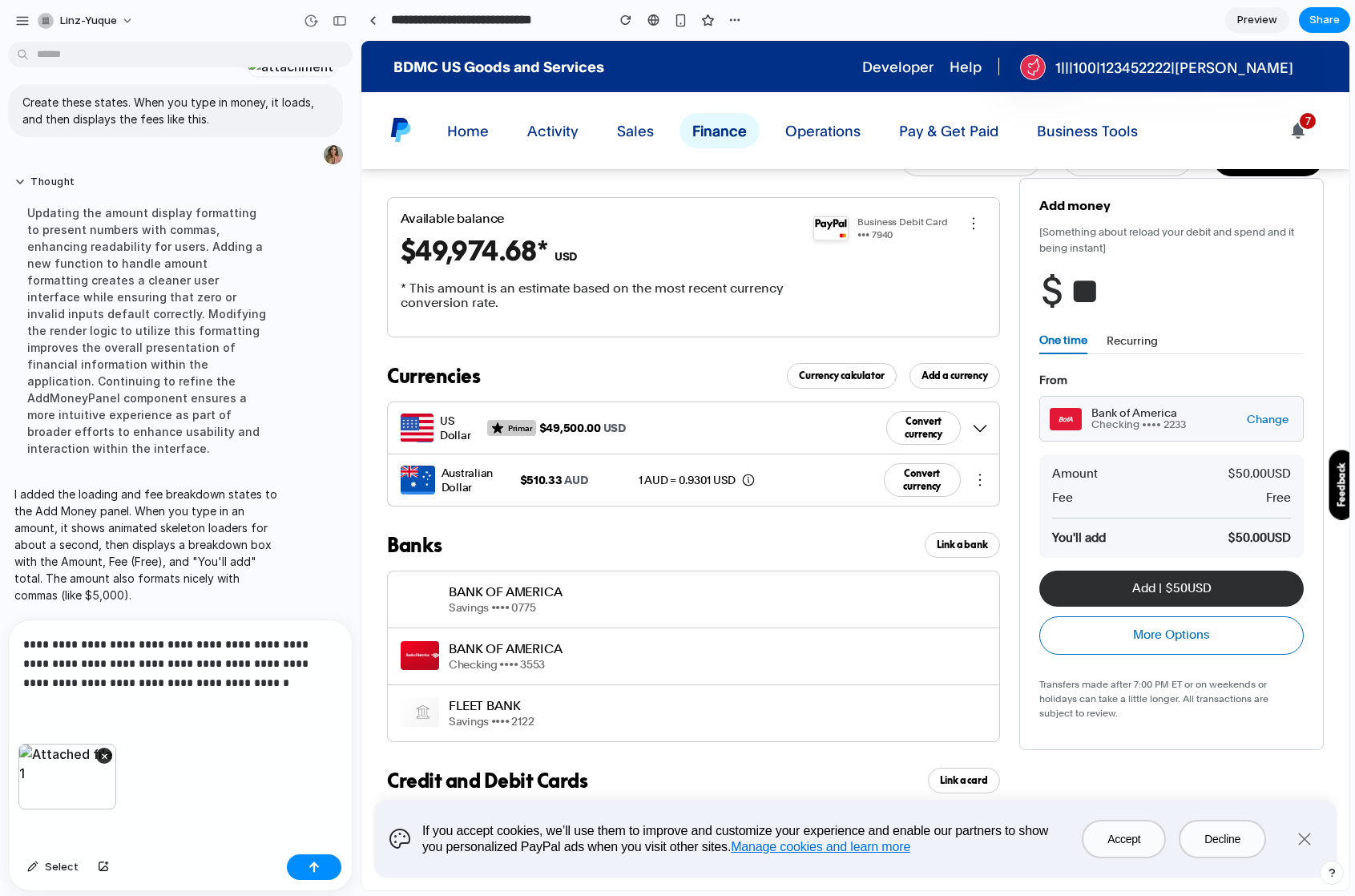
scroll to position [63, 0]
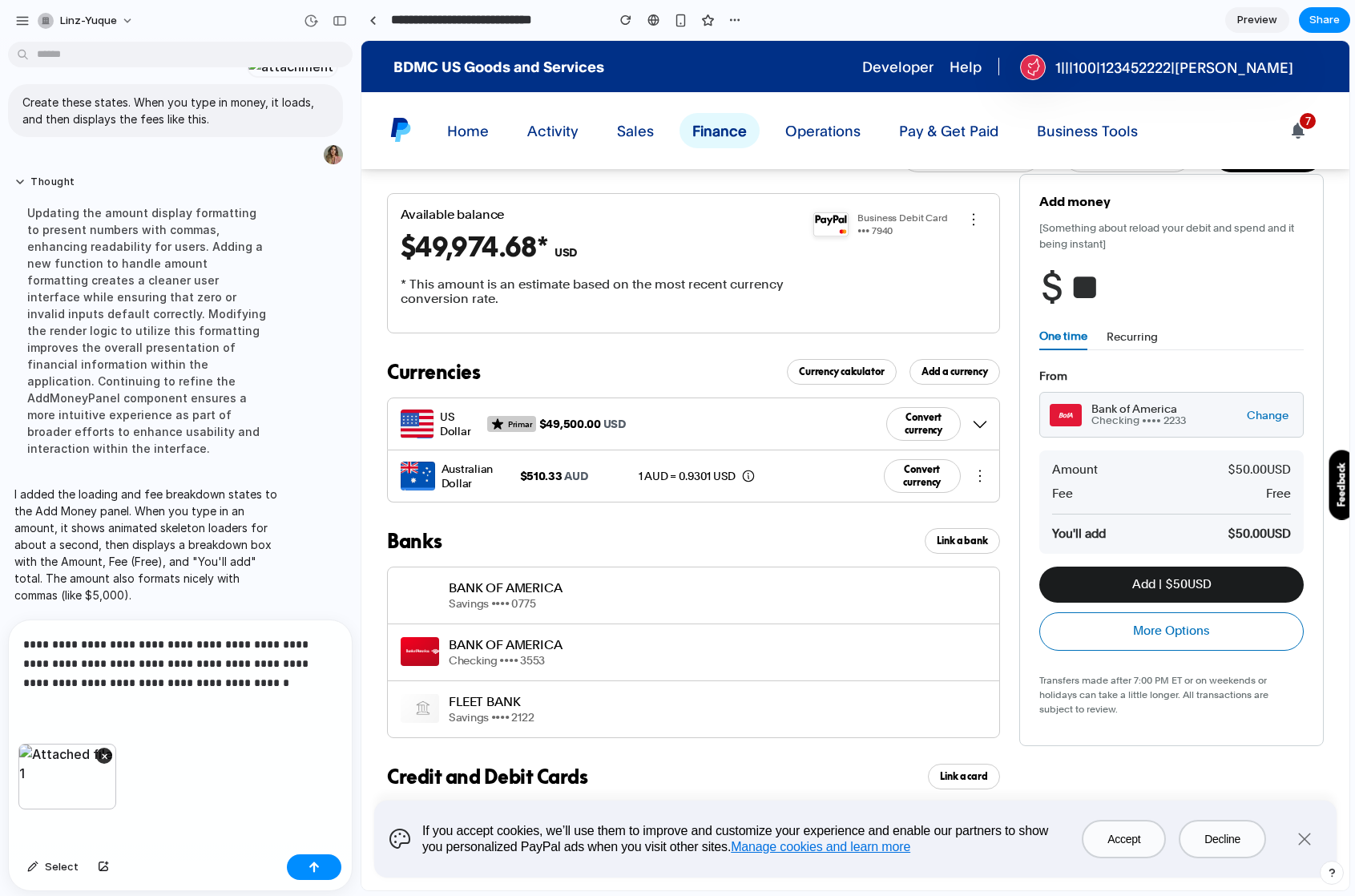
click at [1162, 583] on button "Add | $ 50 USD" at bounding box center [1172, 584] width 265 height 36
drag, startPoint x: 250, startPoint y: 685, endPoint x: 349, endPoint y: 655, distance: 103.4
click at [250, 685] on p "**********" at bounding box center [180, 663] width 314 height 58
click at [92, 868] on button "button" at bounding box center [103, 867] width 28 height 26
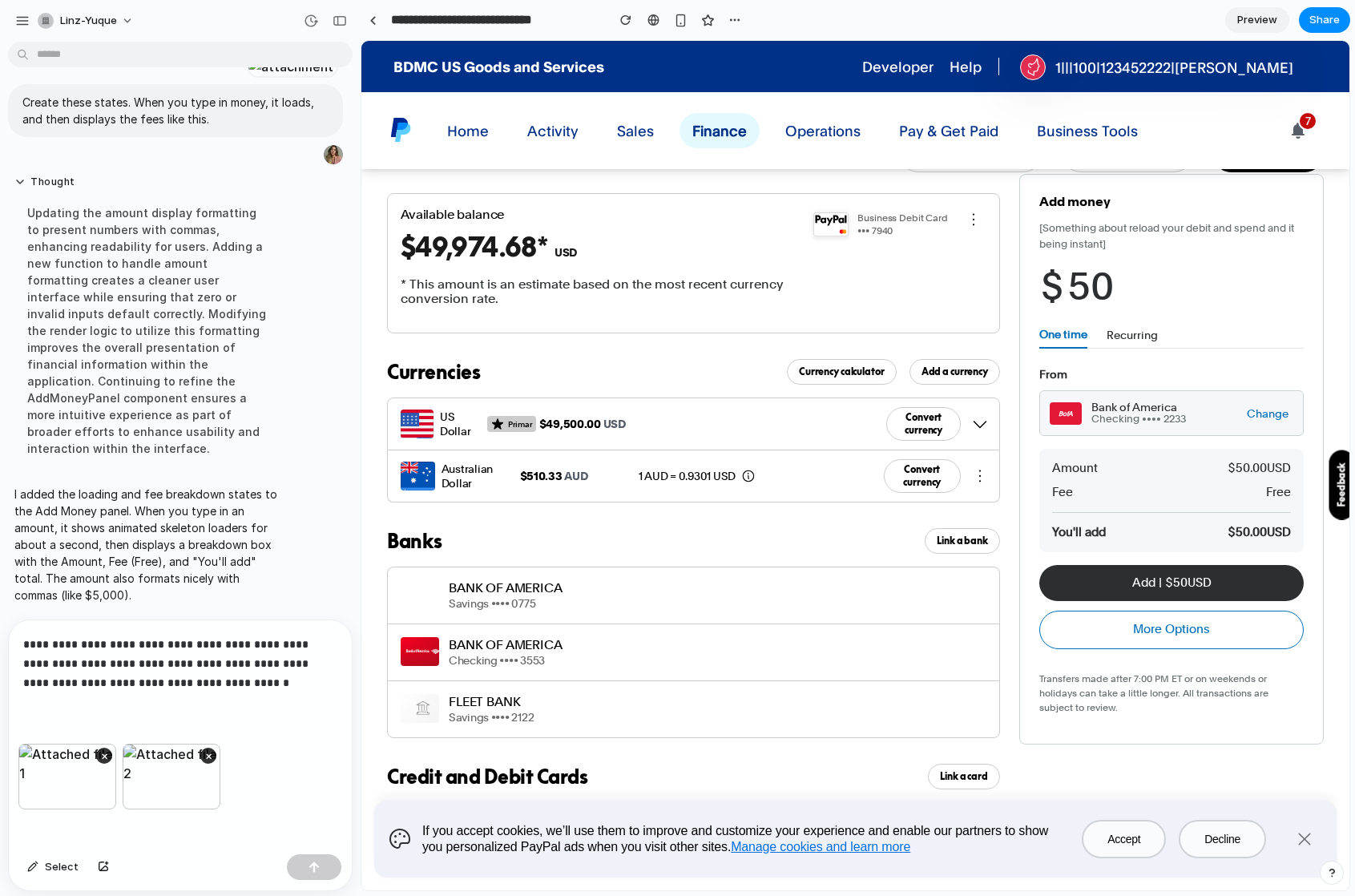
click at [299, 672] on p "**********" at bounding box center [180, 663] width 314 height 58
click at [270, 680] on p "**********" at bounding box center [180, 663] width 314 height 58
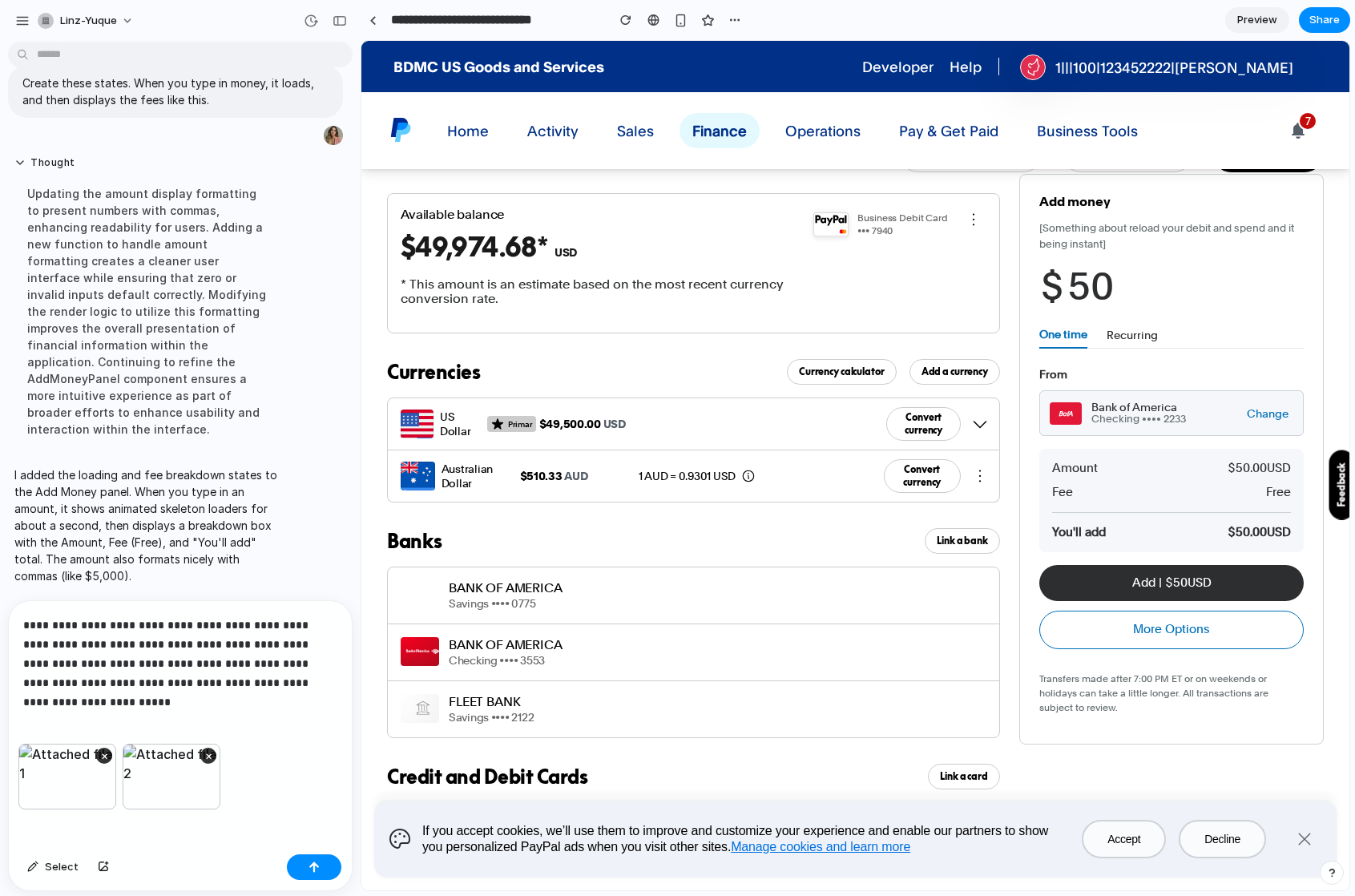
scroll to position [1810, 0]
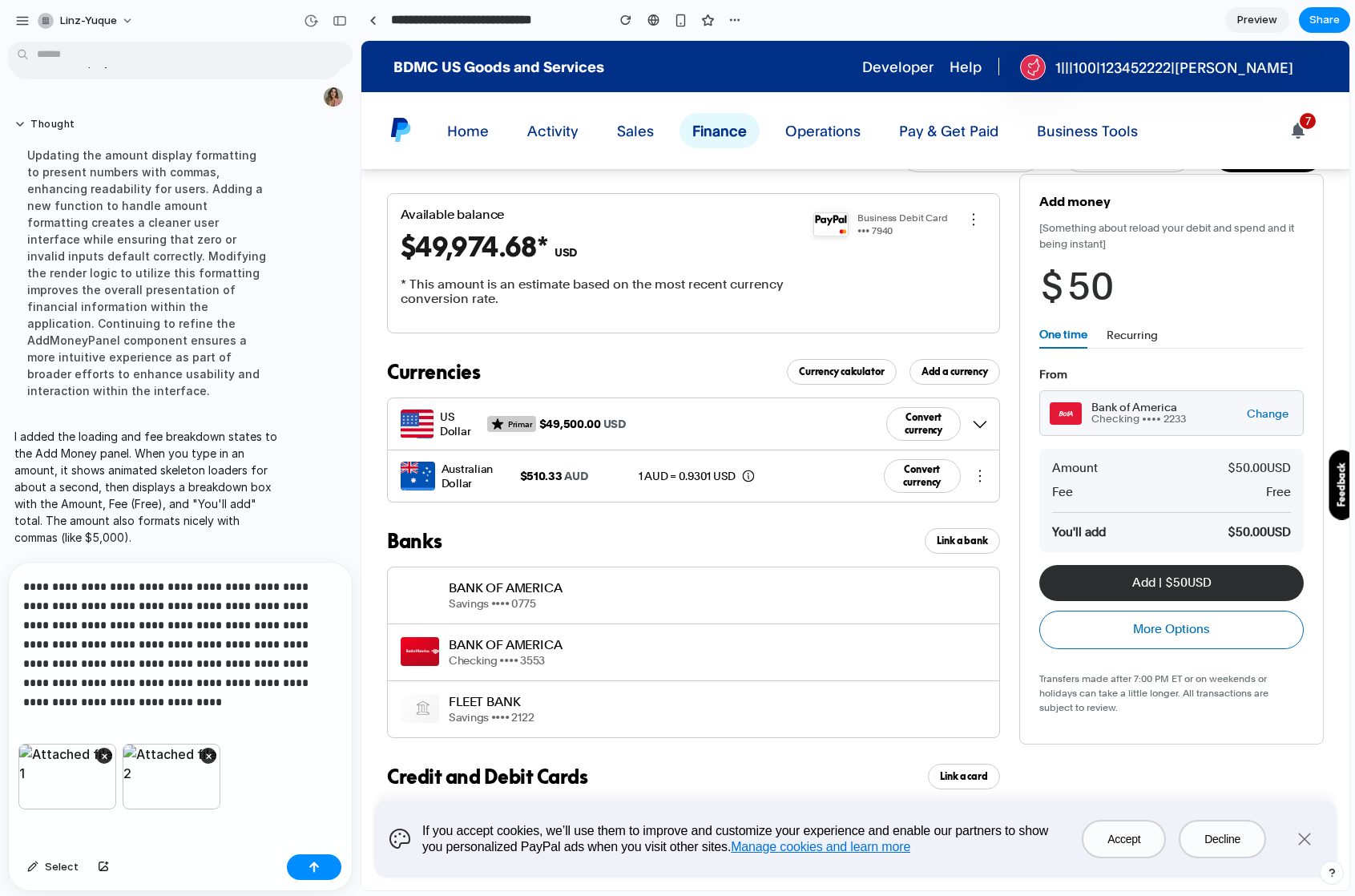
click at [329, 602] on p "**********" at bounding box center [180, 635] width 314 height 116
click at [303, 692] on div "**********" at bounding box center [181, 653] width 343 height 181
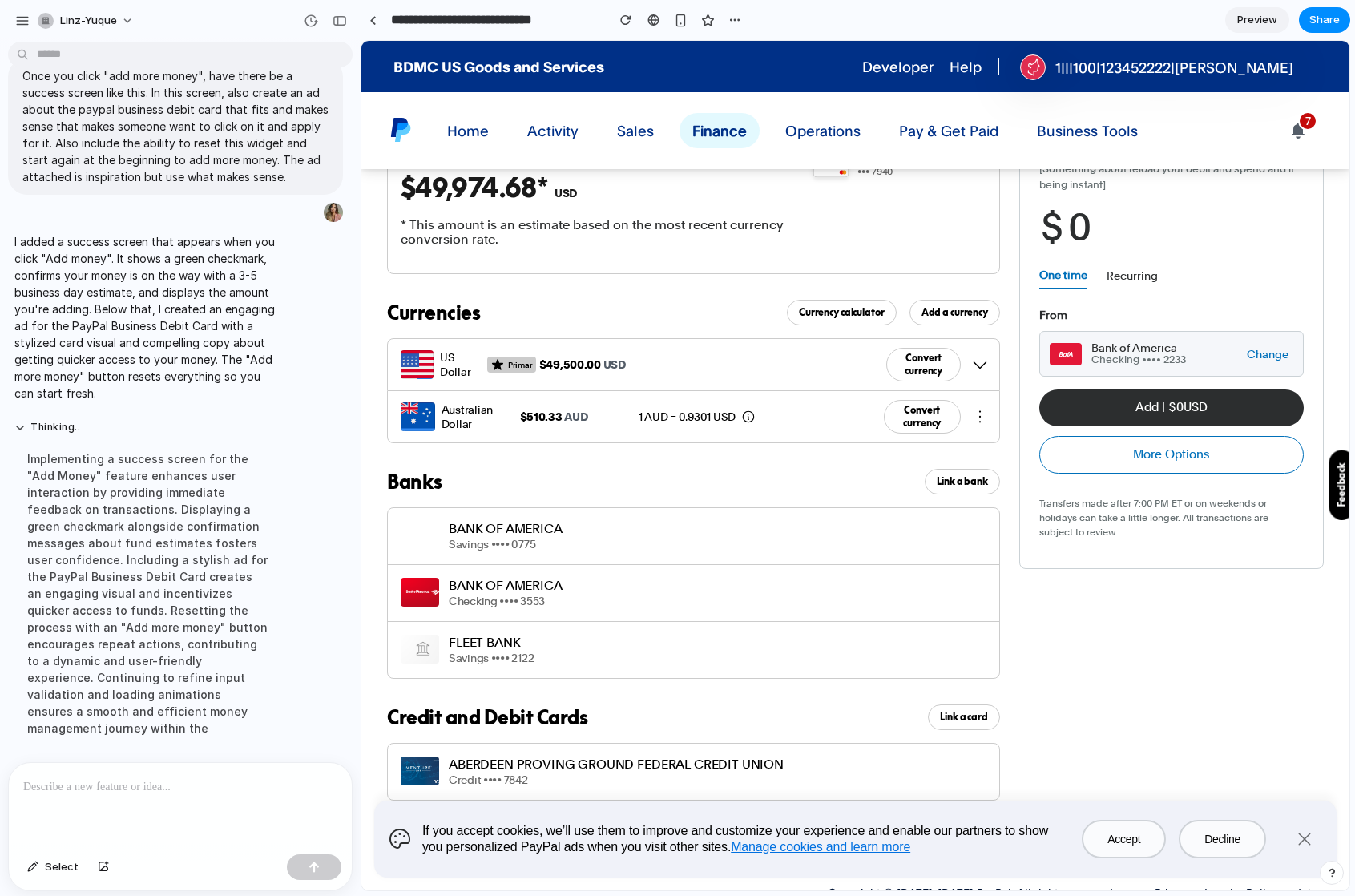
scroll to position [34, 0]
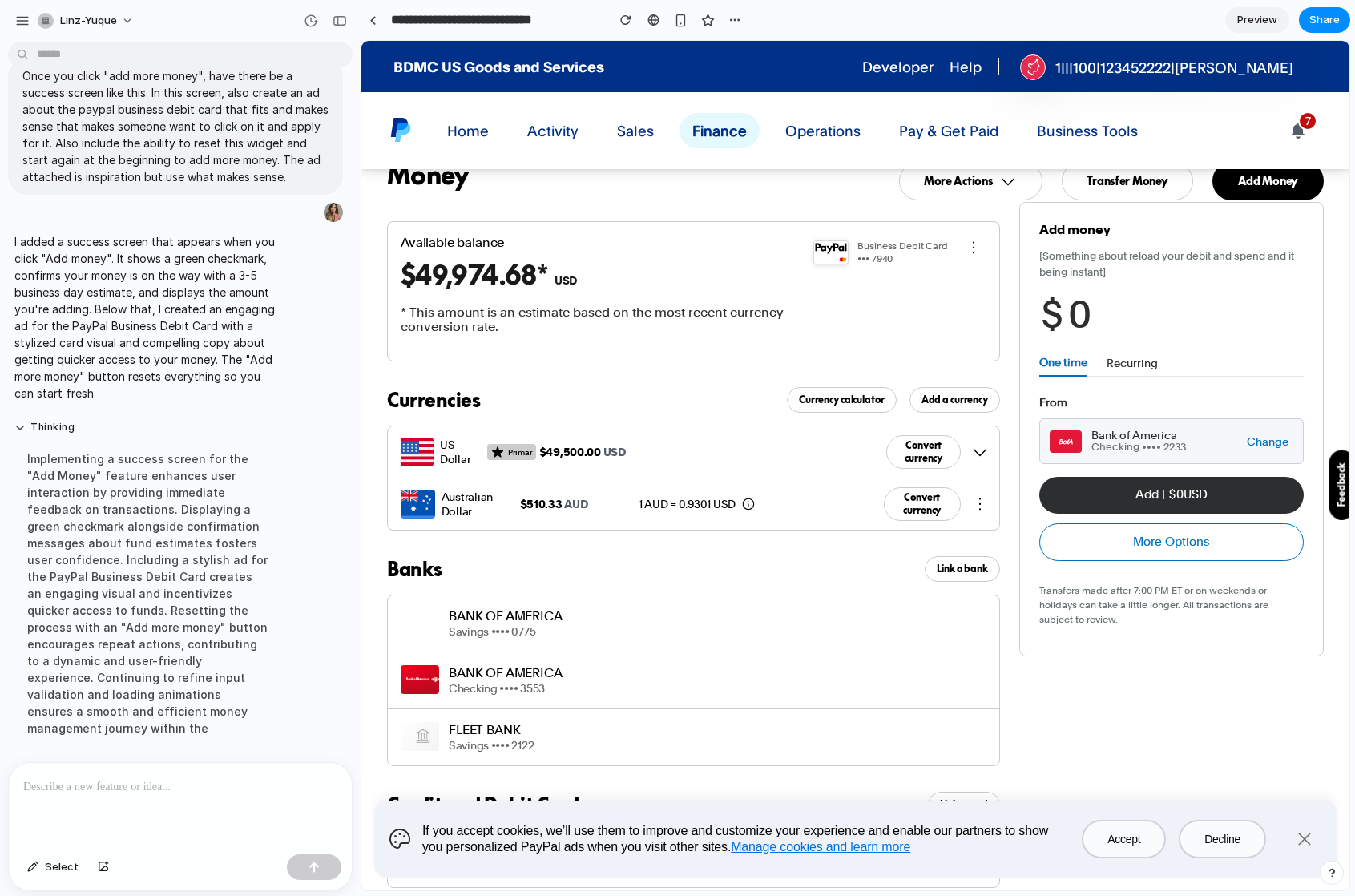
click at [1074, 319] on span "0" at bounding box center [1079, 314] width 23 height 44
type input "*"
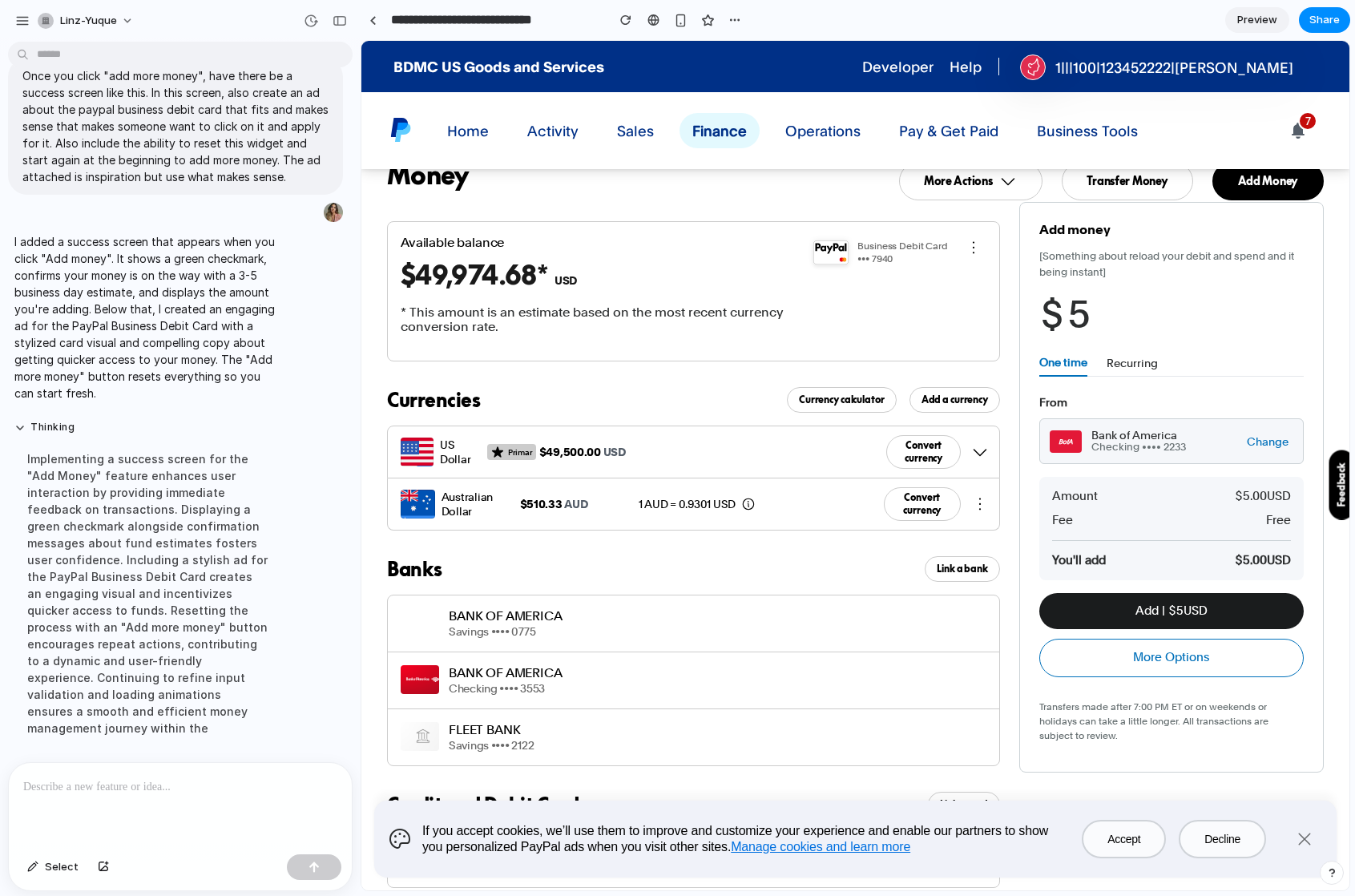
click at [1150, 613] on button "Add | $ 5 USD" at bounding box center [1172, 610] width 265 height 36
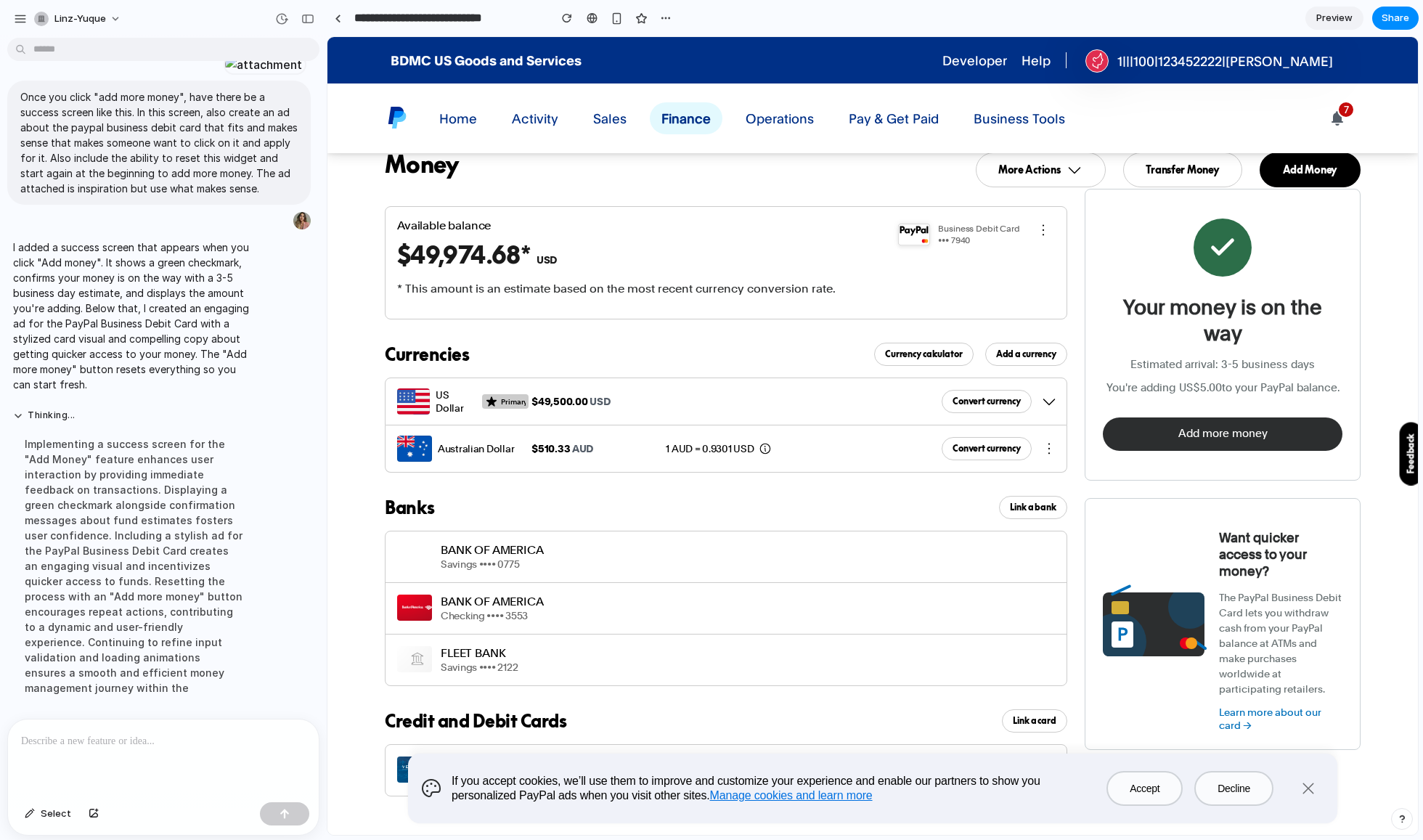
scroll to position [0, 0]
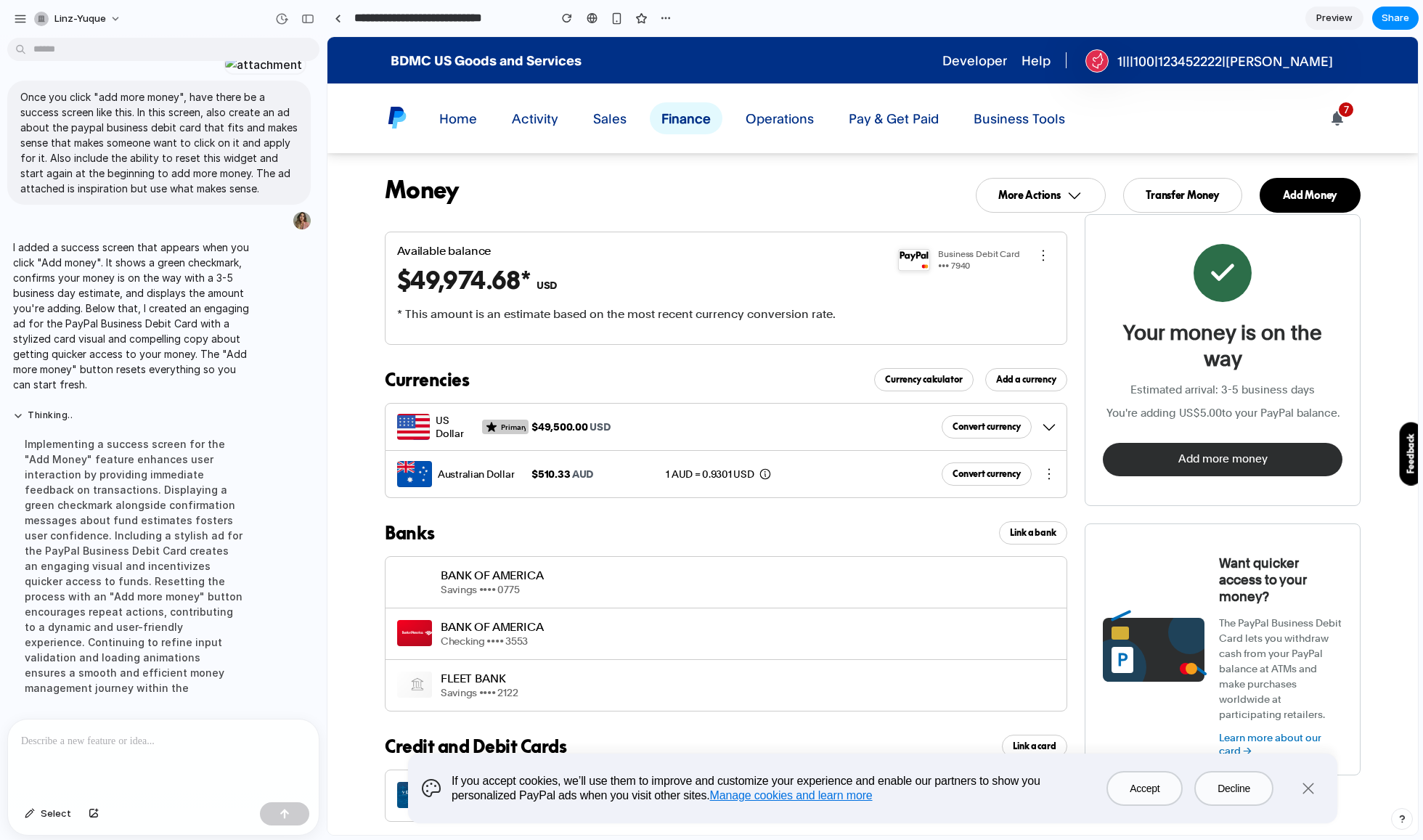
click at [1185, 442] on div "Your money is on the way Estimated arrival: 3-5 business days You're adding US$…" at bounding box center [1223, 360] width 276 height 292
click at [1188, 450] on button "Add more money" at bounding box center [1223, 459] width 240 height 33
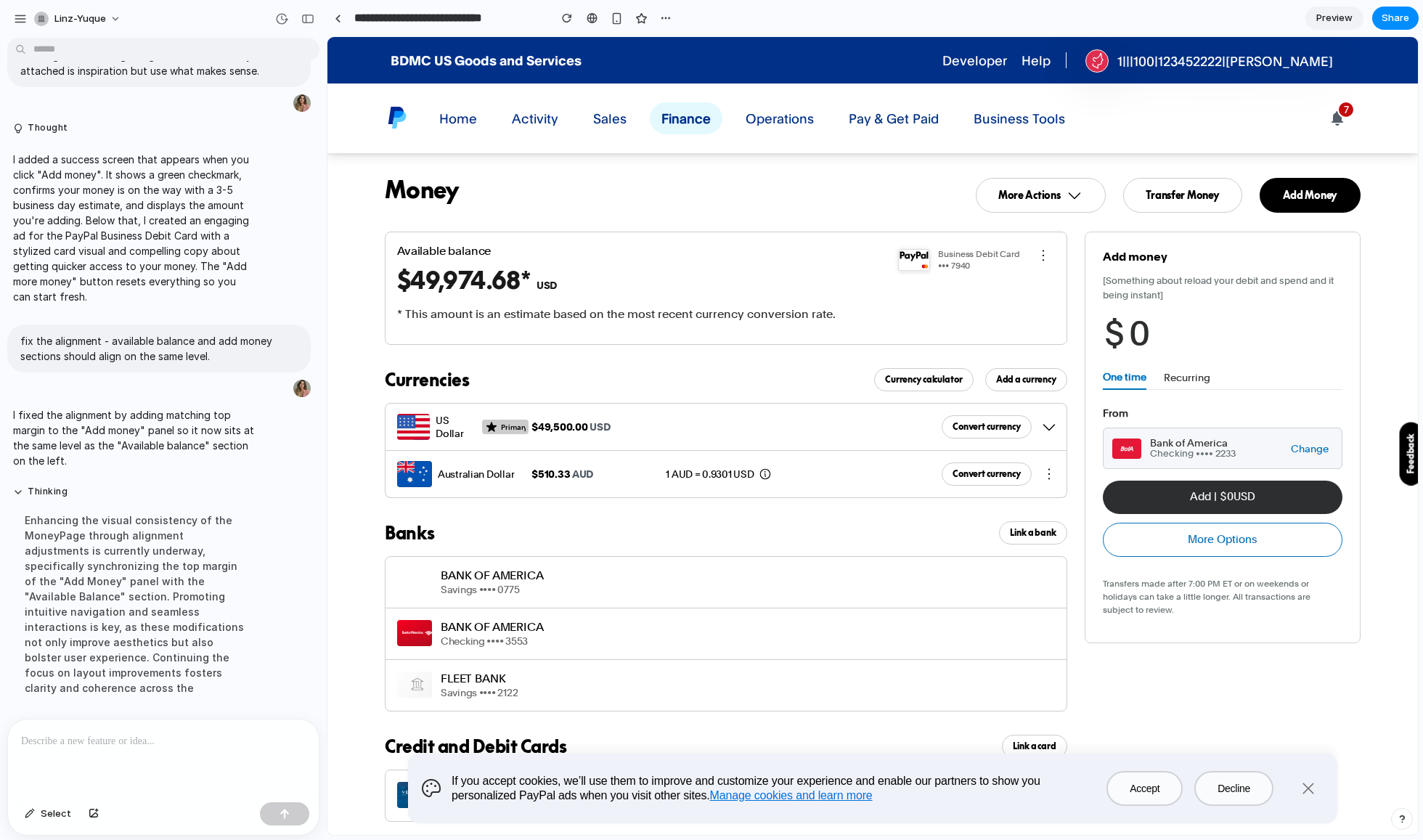
click at [1141, 336] on span "0" at bounding box center [1140, 333] width 21 height 40
type input "*"
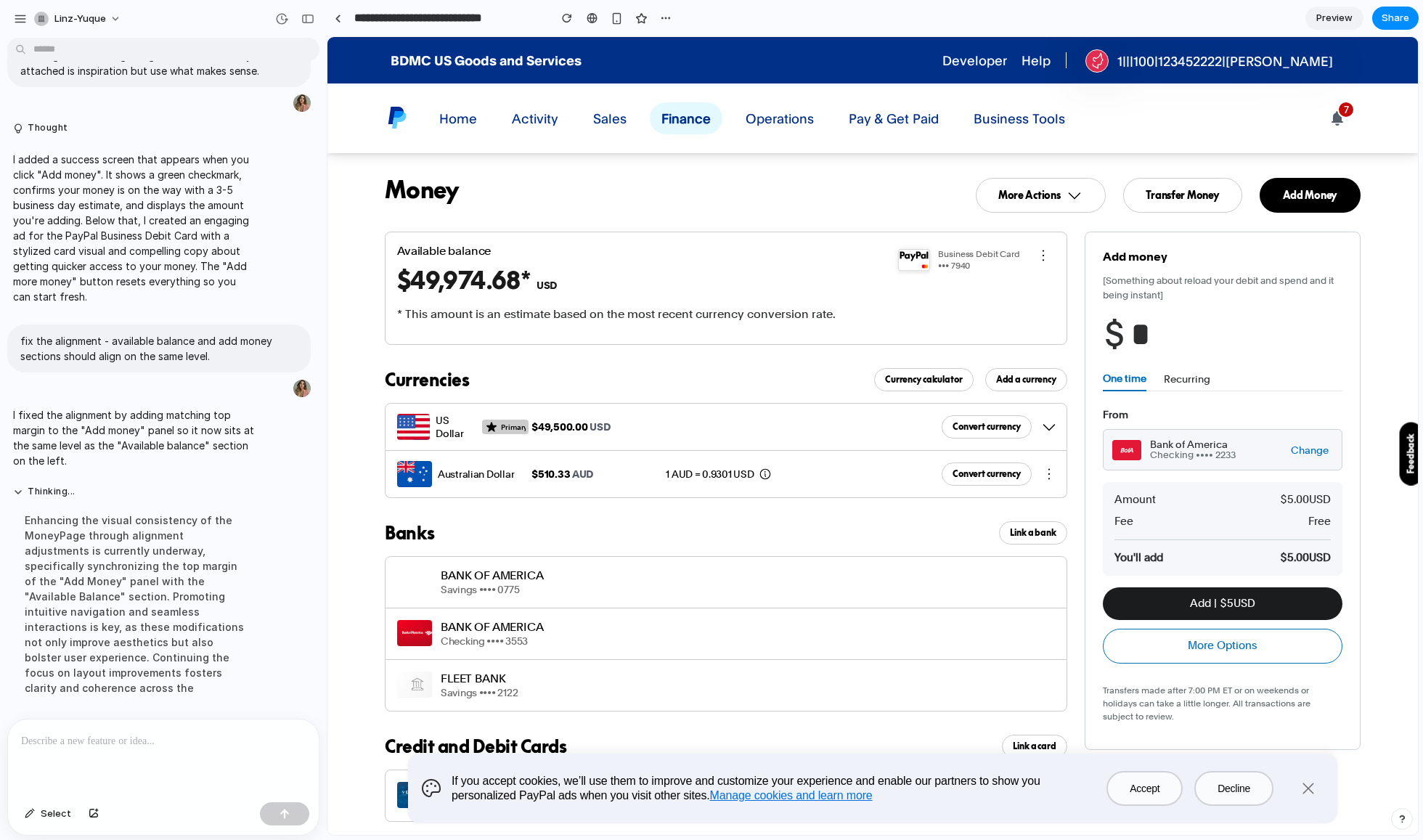
click at [1238, 601] on button "Add | $ 5 USD" at bounding box center [1223, 603] width 240 height 33
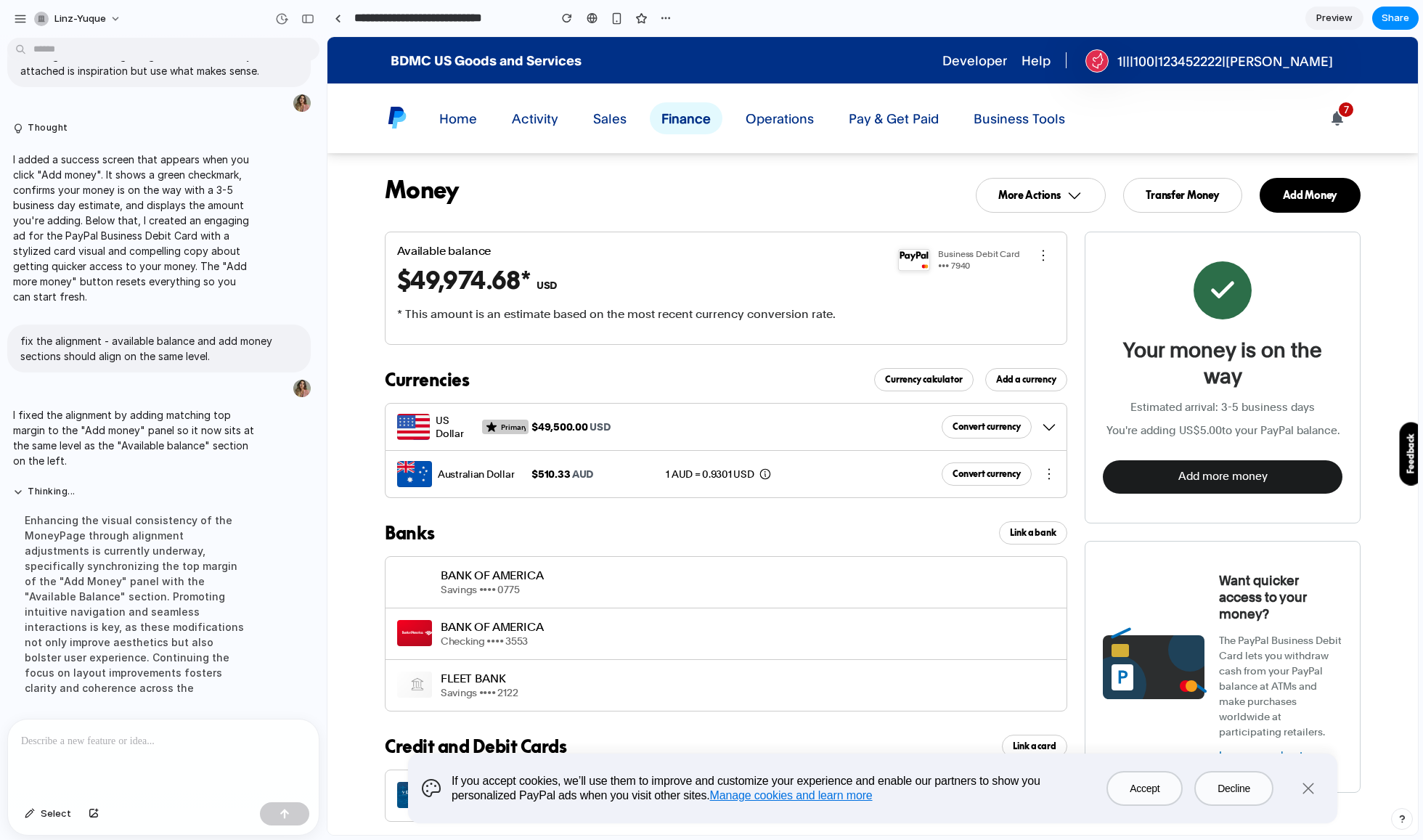
click at [1235, 479] on button "Add more money" at bounding box center [1223, 477] width 240 height 33
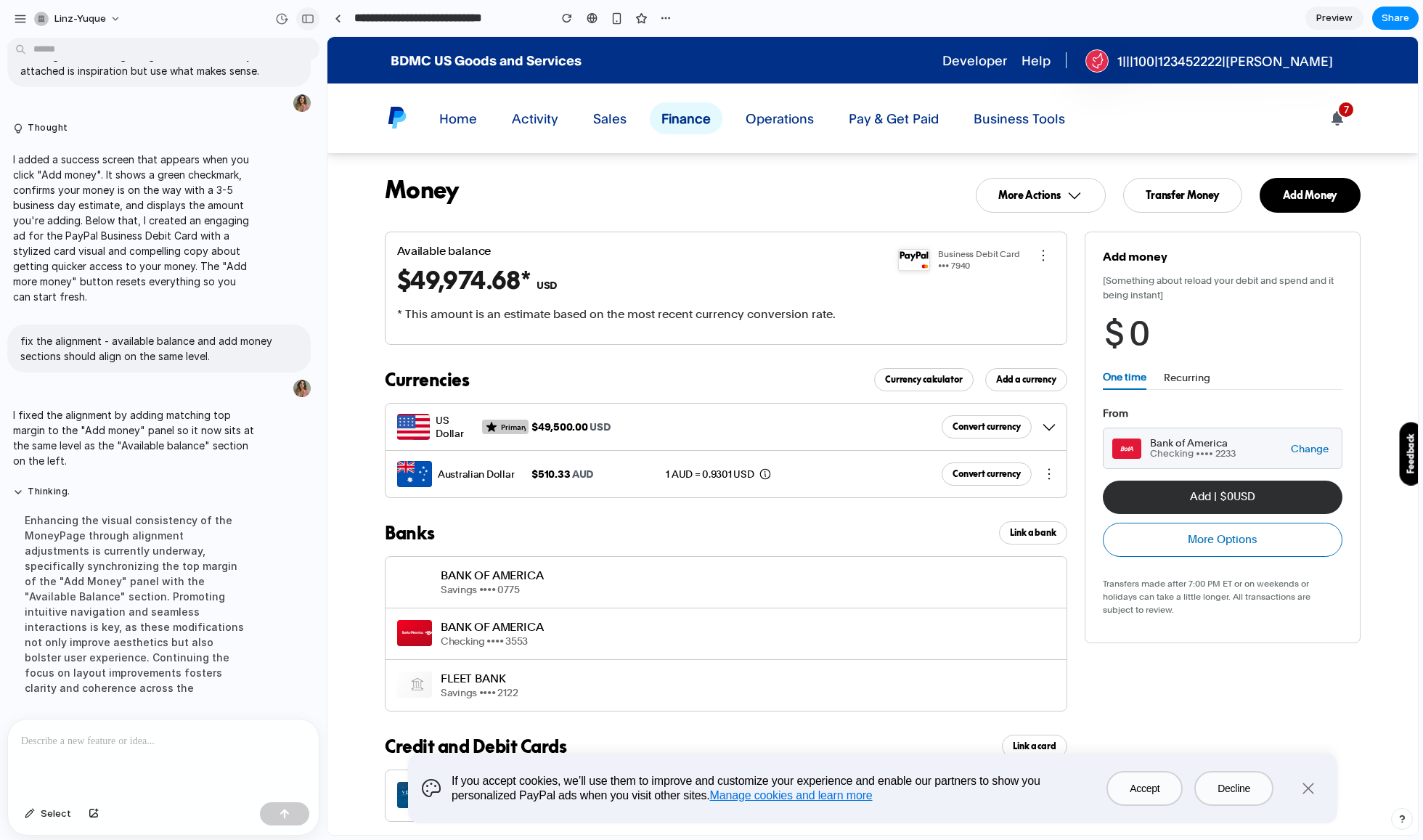
click at [306, 8] on button "button" at bounding box center [307, 19] width 24 height 24
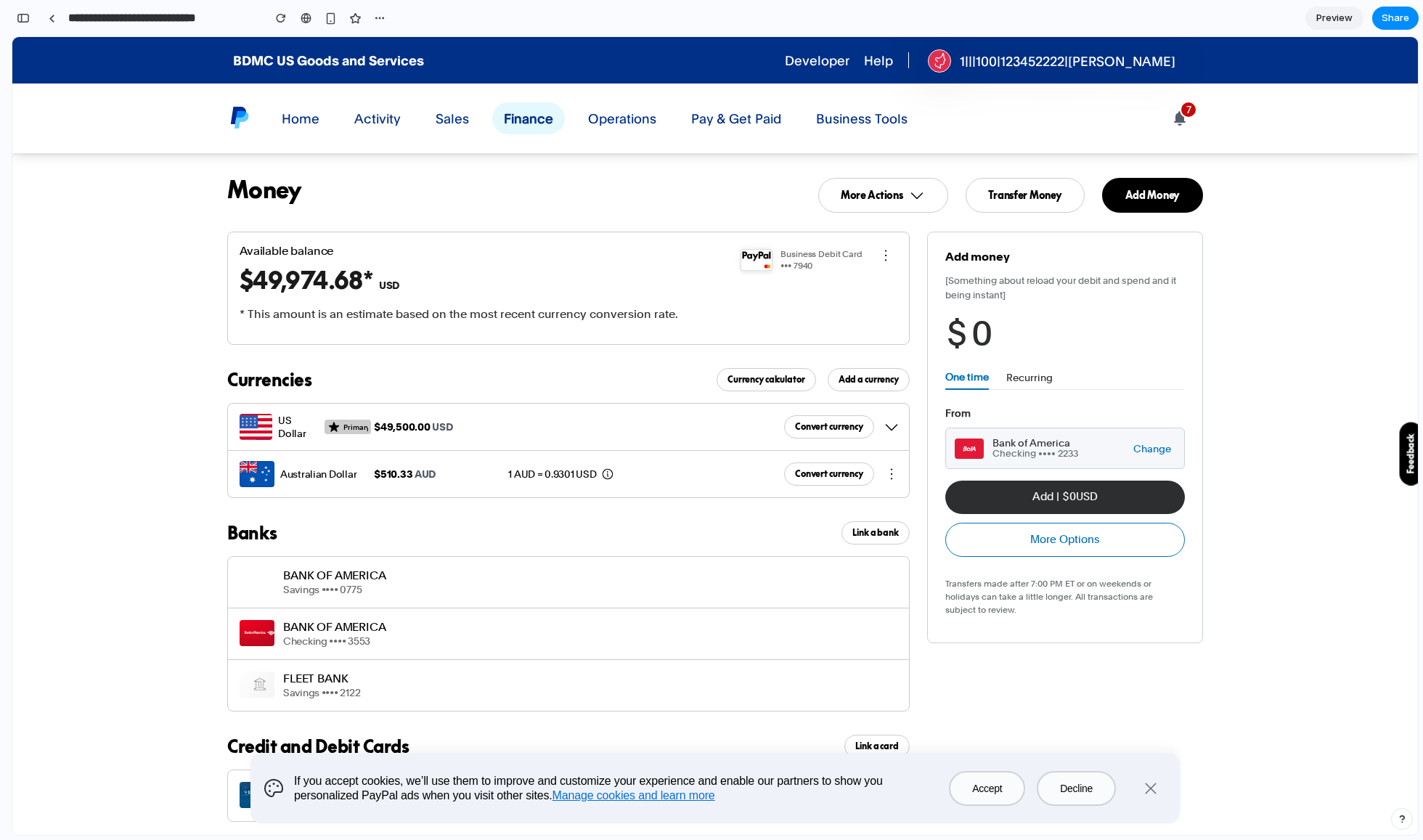
drag, startPoint x: 24, startPoint y: 87, endPoint x: 136, endPoint y: 80, distance: 112.2
click at [26, 87] on div "Home Activity Transactions All Transactions Reports All Reports Accounting Hub …" at bounding box center [715, 118] width 1406 height 70
click at [21, 21] on div "button" at bounding box center [23, 17] width 13 height 10
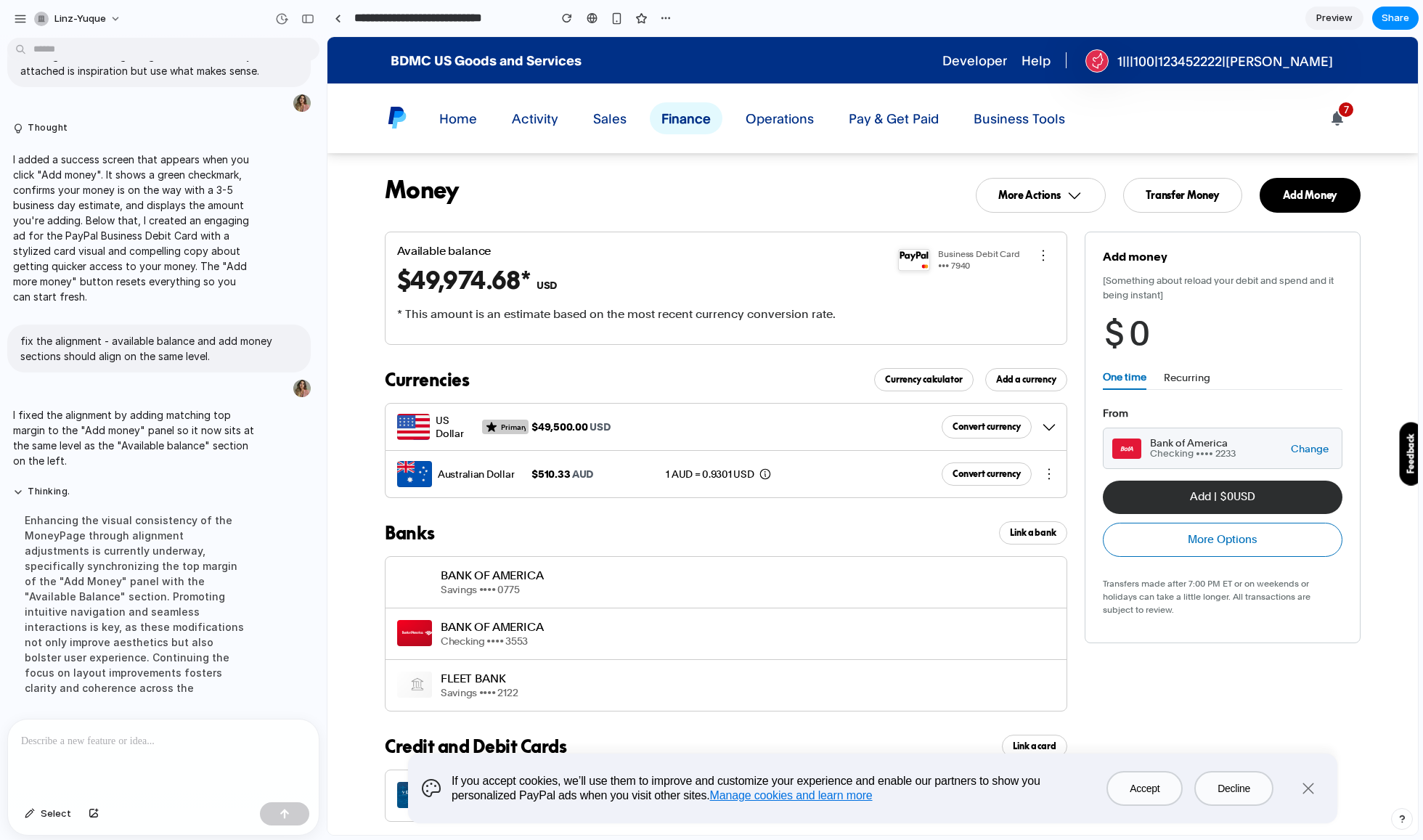
scroll to position [2289, 0]
drag, startPoint x: 527, startPoint y: 61, endPoint x: 603, endPoint y: 58, distance: 76.1
click at [606, 62] on div "BDMC US Goods and Services Developer Help 1|||100|123452222|John Profile Settin…" at bounding box center [873, 60] width 1046 height 46
copy div "BDMC US Goods and Services"
click at [105, 757] on div at bounding box center [164, 757] width 311 height 77
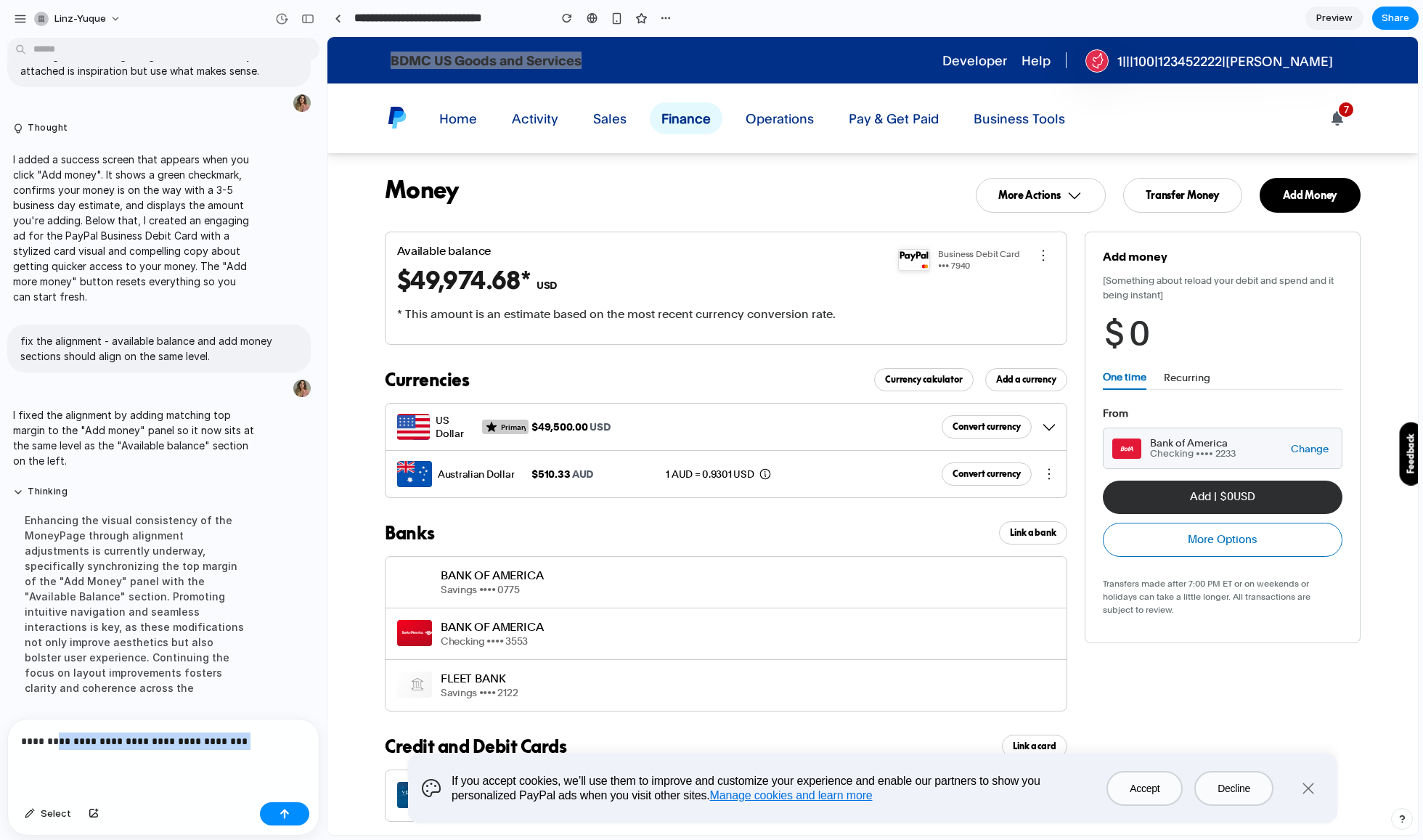
drag, startPoint x: 263, startPoint y: 739, endPoint x: 58, endPoint y: 735, distance: 205.0
click at [58, 735] on p "**********" at bounding box center [163, 741] width 285 height 17
click at [197, 767] on div "**********" at bounding box center [164, 757] width 311 height 77
click at [220, 739] on p "**********" at bounding box center [163, 741] width 285 height 17
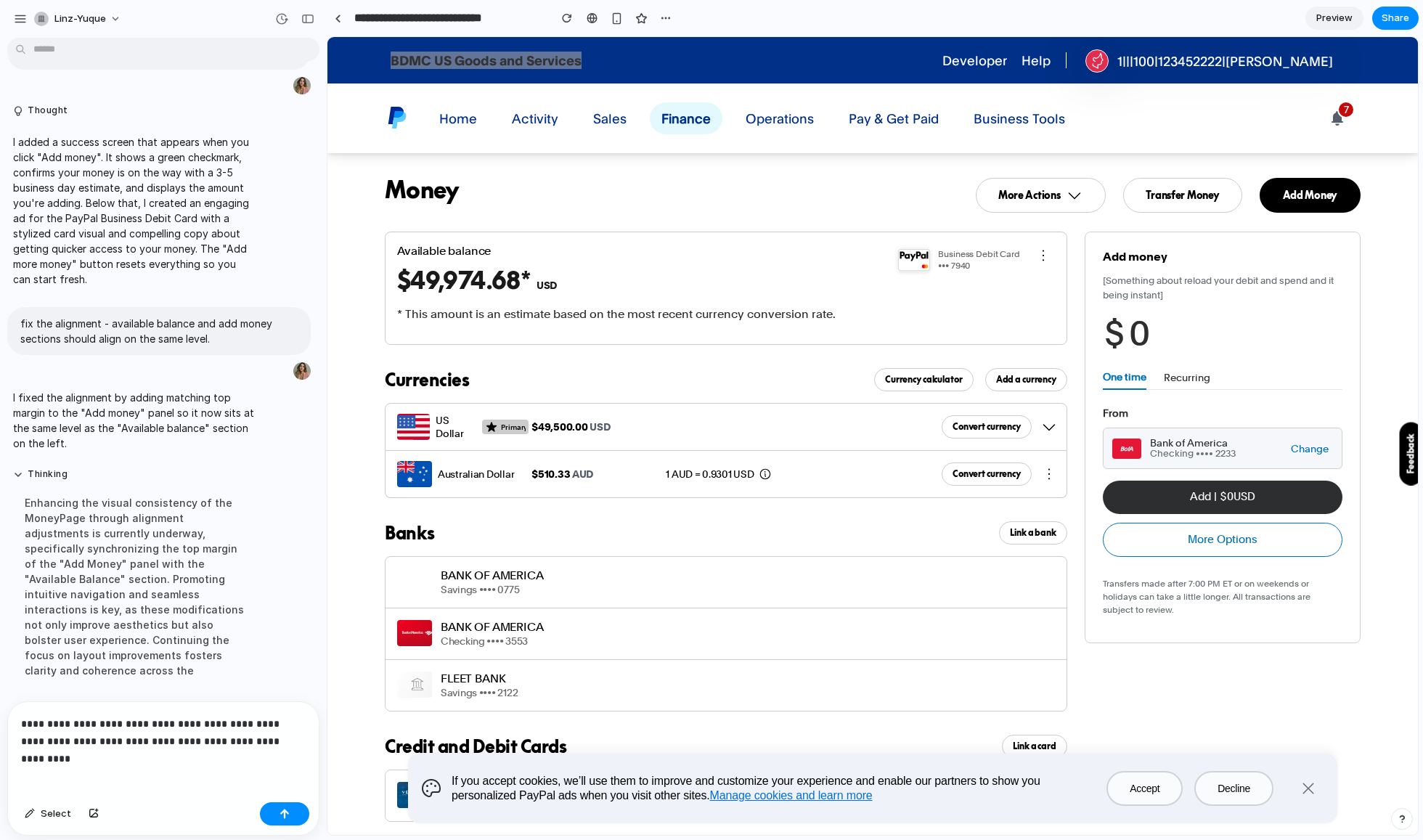
click at [301, 731] on p "**********" at bounding box center [163, 732] width 285 height 35
click at [288, 737] on p "**********" at bounding box center [163, 732] width 285 height 35
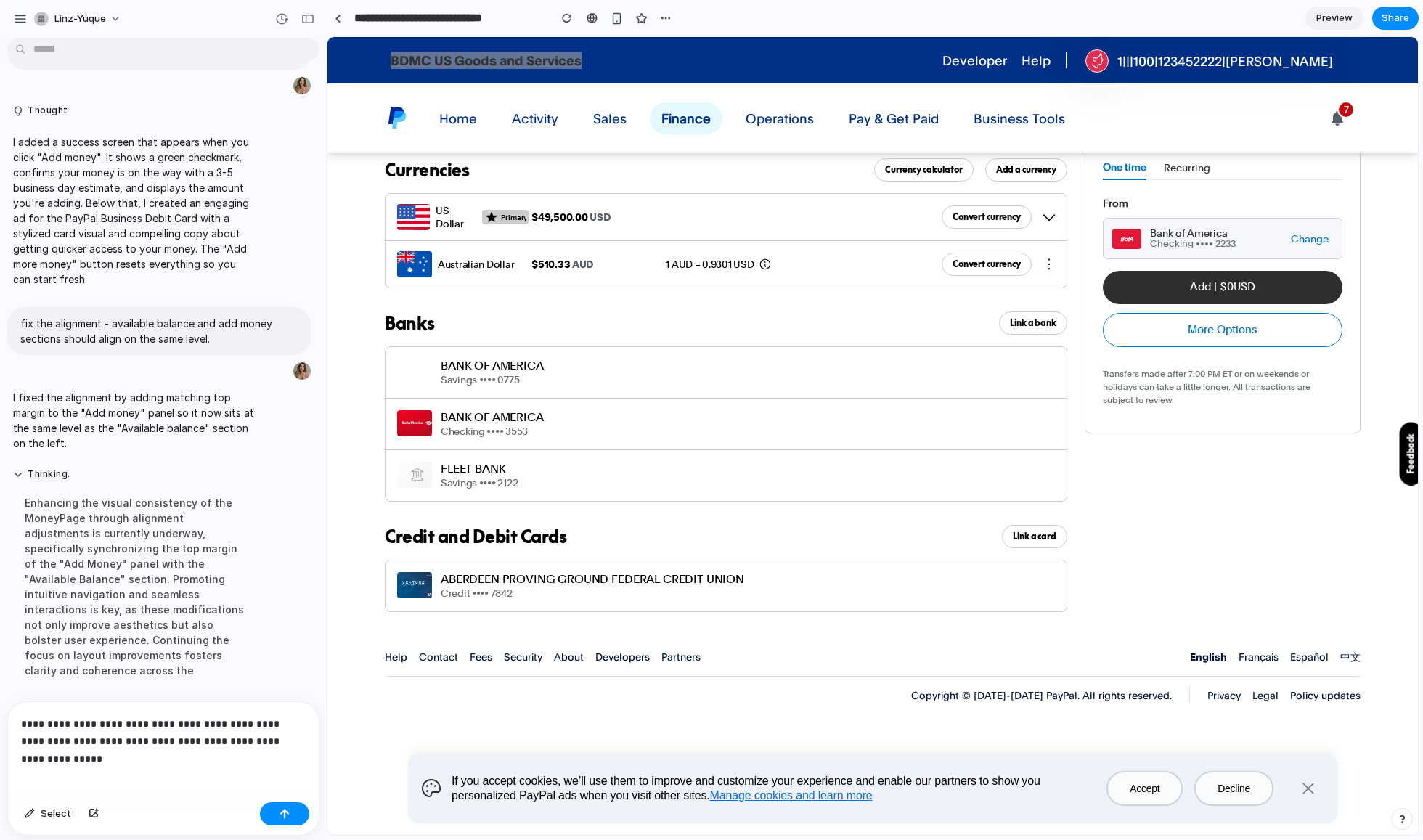
scroll to position [2319, 0]
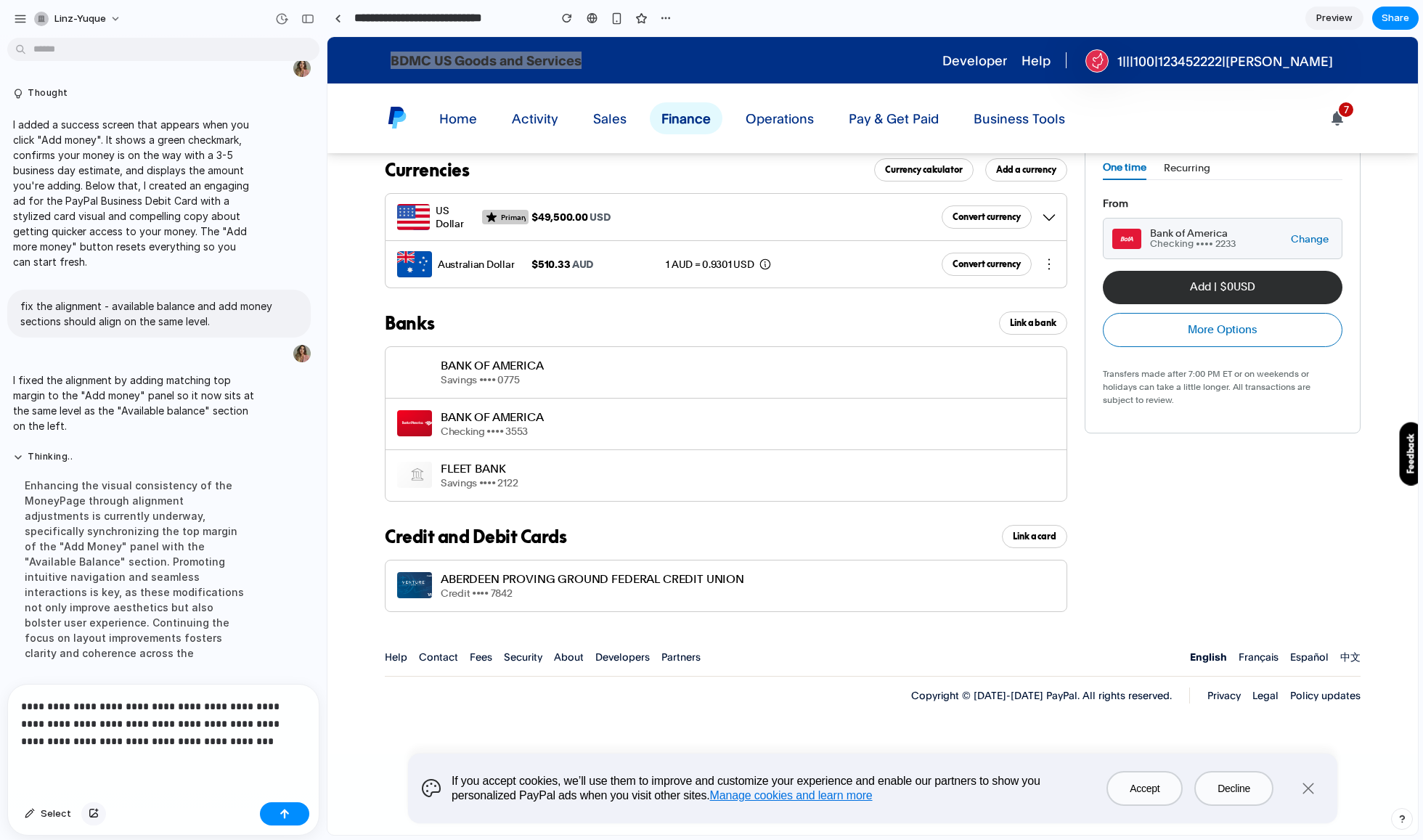
click at [90, 813] on div "button" at bounding box center [93, 813] width 10 height 8
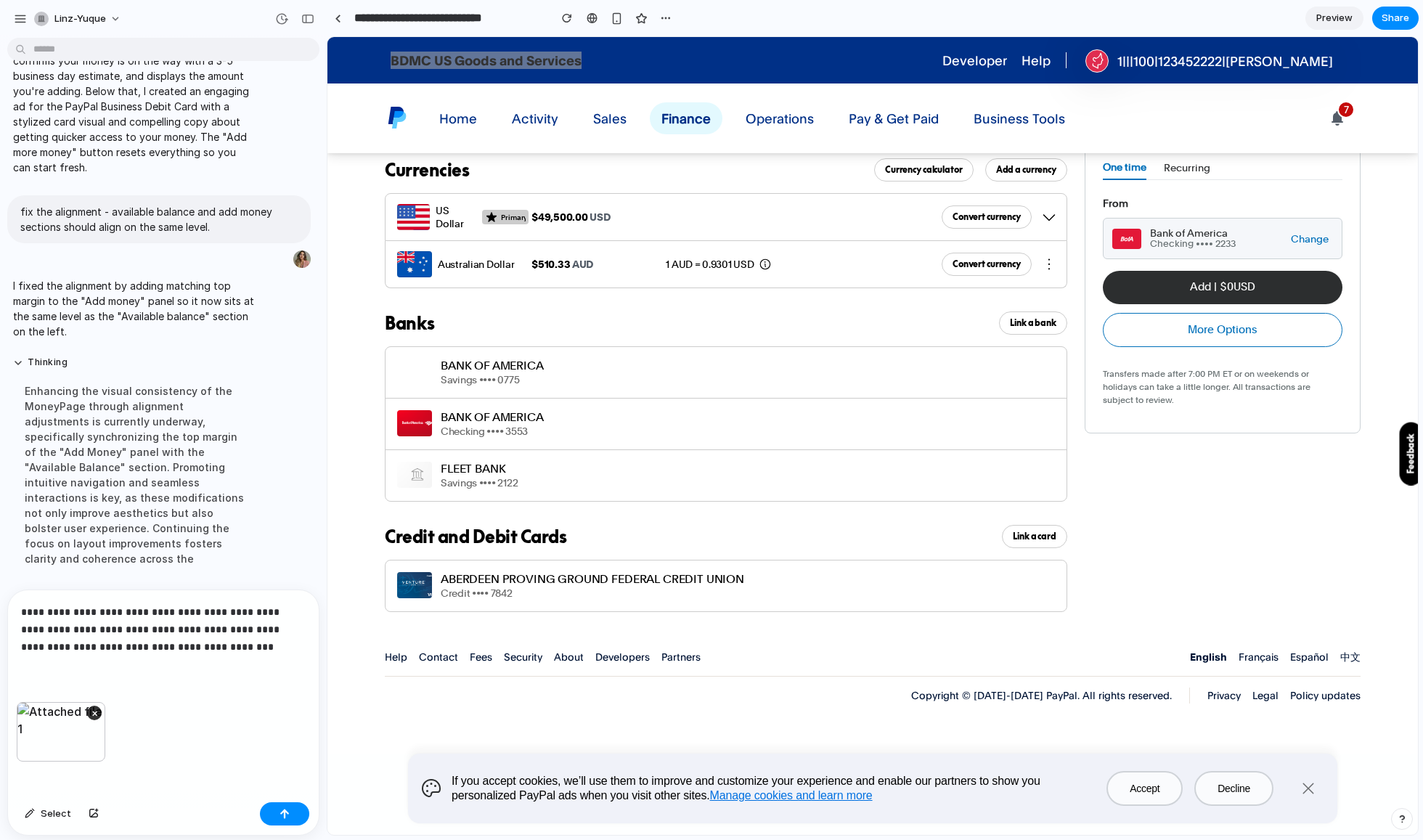
drag, startPoint x: 87, startPoint y: 643, endPoint x: 115, endPoint y: 644, distance: 28.0
click at [88, 643] on p "**********" at bounding box center [163, 629] width 285 height 52
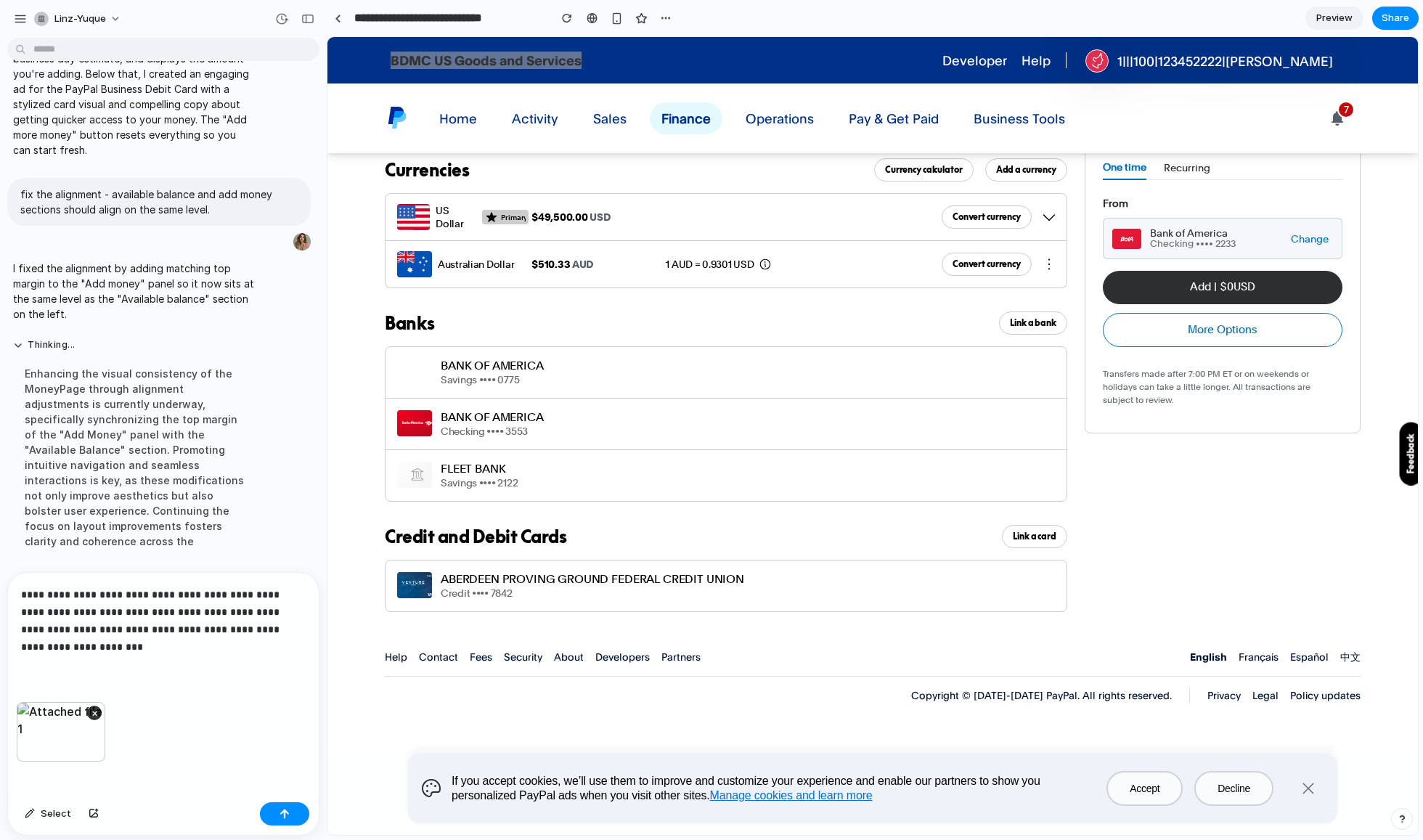
click at [146, 651] on p "**********" at bounding box center [163, 621] width 285 height 70
click at [286, 816] on div "button" at bounding box center [284, 813] width 10 height 10
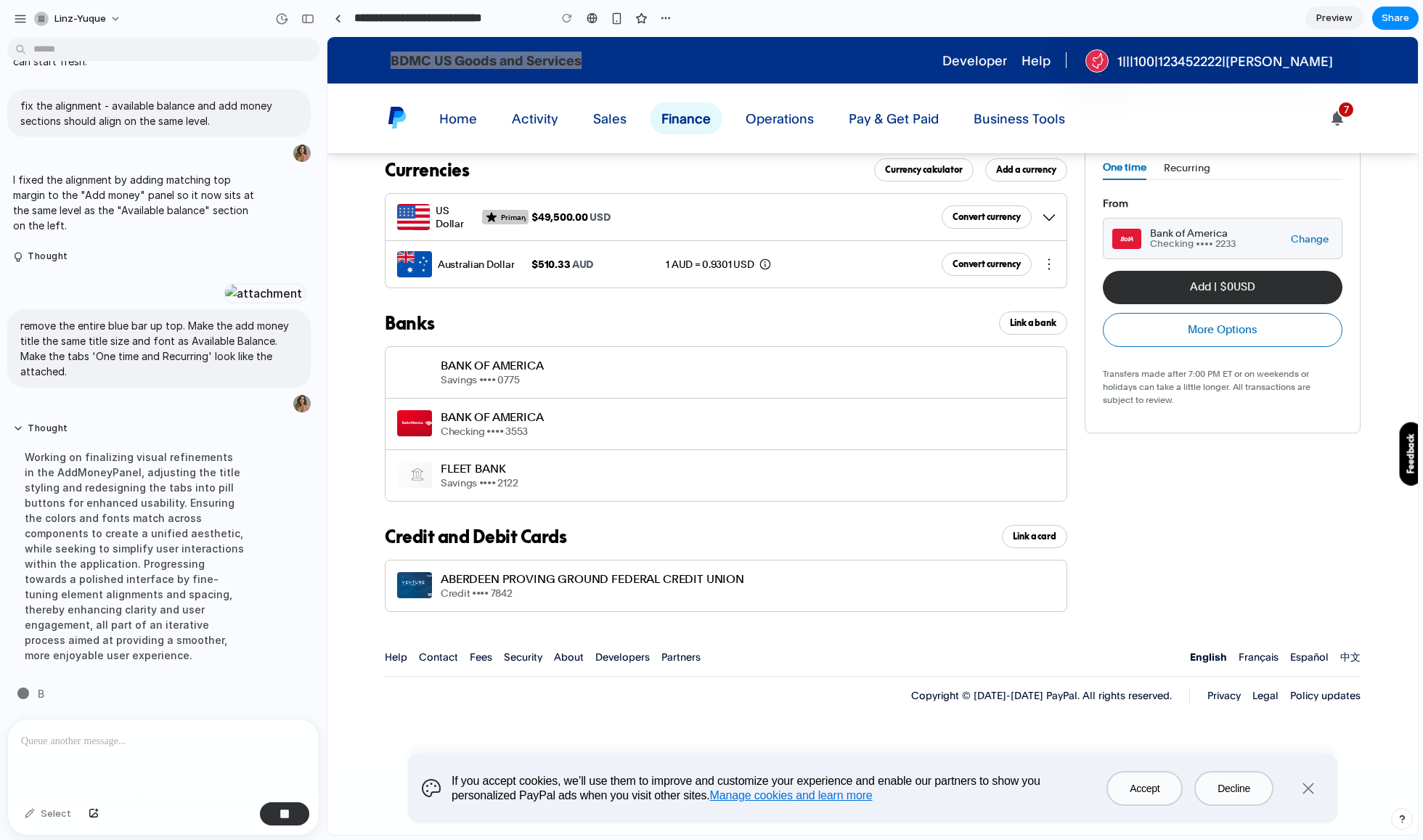
scroll to position [2570, 0]
click at [172, 727] on div at bounding box center [164, 757] width 311 height 77
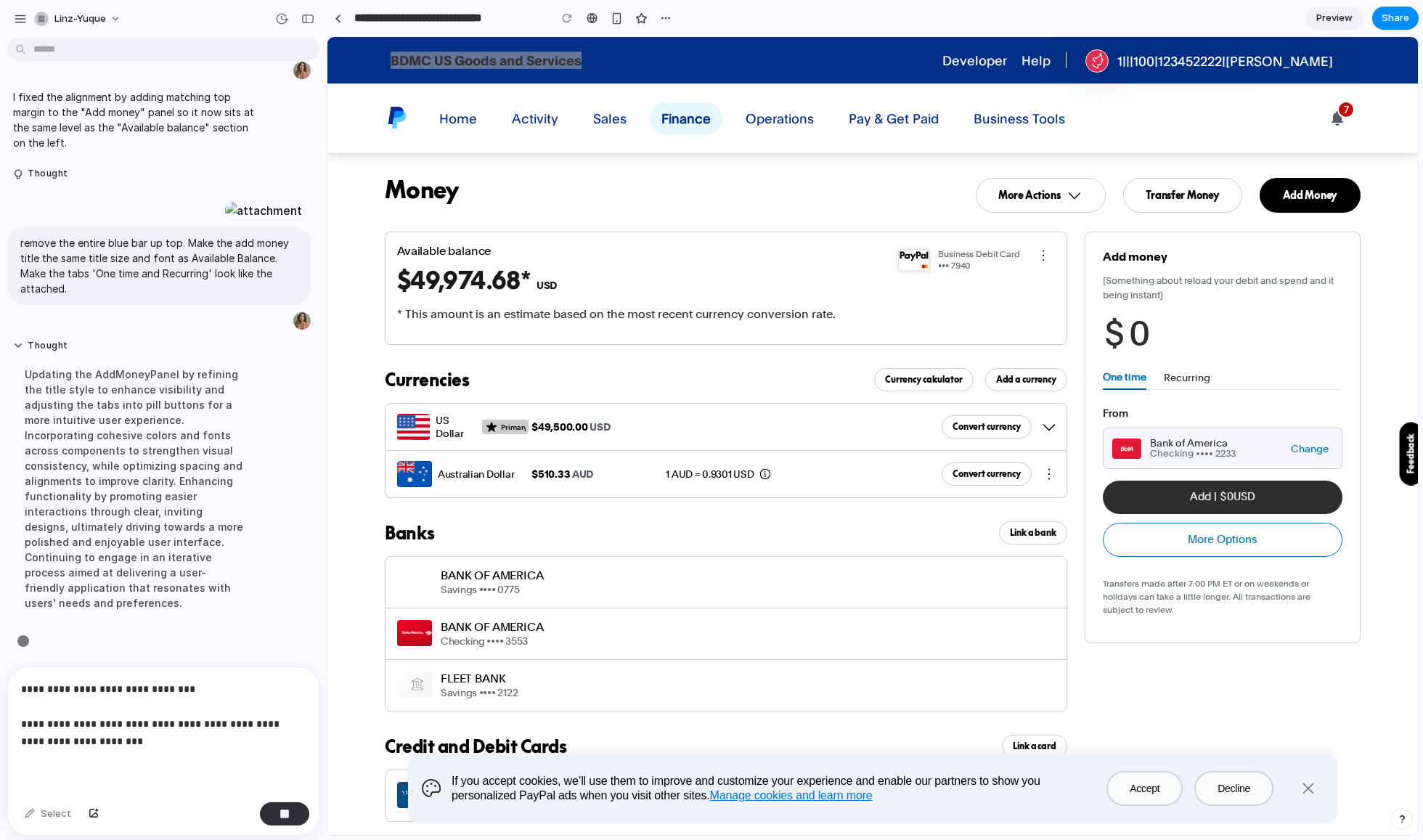
scroll to position [2653, 0]
drag, startPoint x: 1103, startPoint y: 276, endPoint x: 1175, endPoint y: 292, distance: 73.8
click at [1175, 292] on div "Add money [Something about reload your debit and spend and it being instant] $ …" at bounding box center [1223, 437] width 276 height 411
copy p "[Something about reload your debit and spend and it being instant]"
click at [170, 741] on p "**********" at bounding box center [163, 716] width 285 height 70
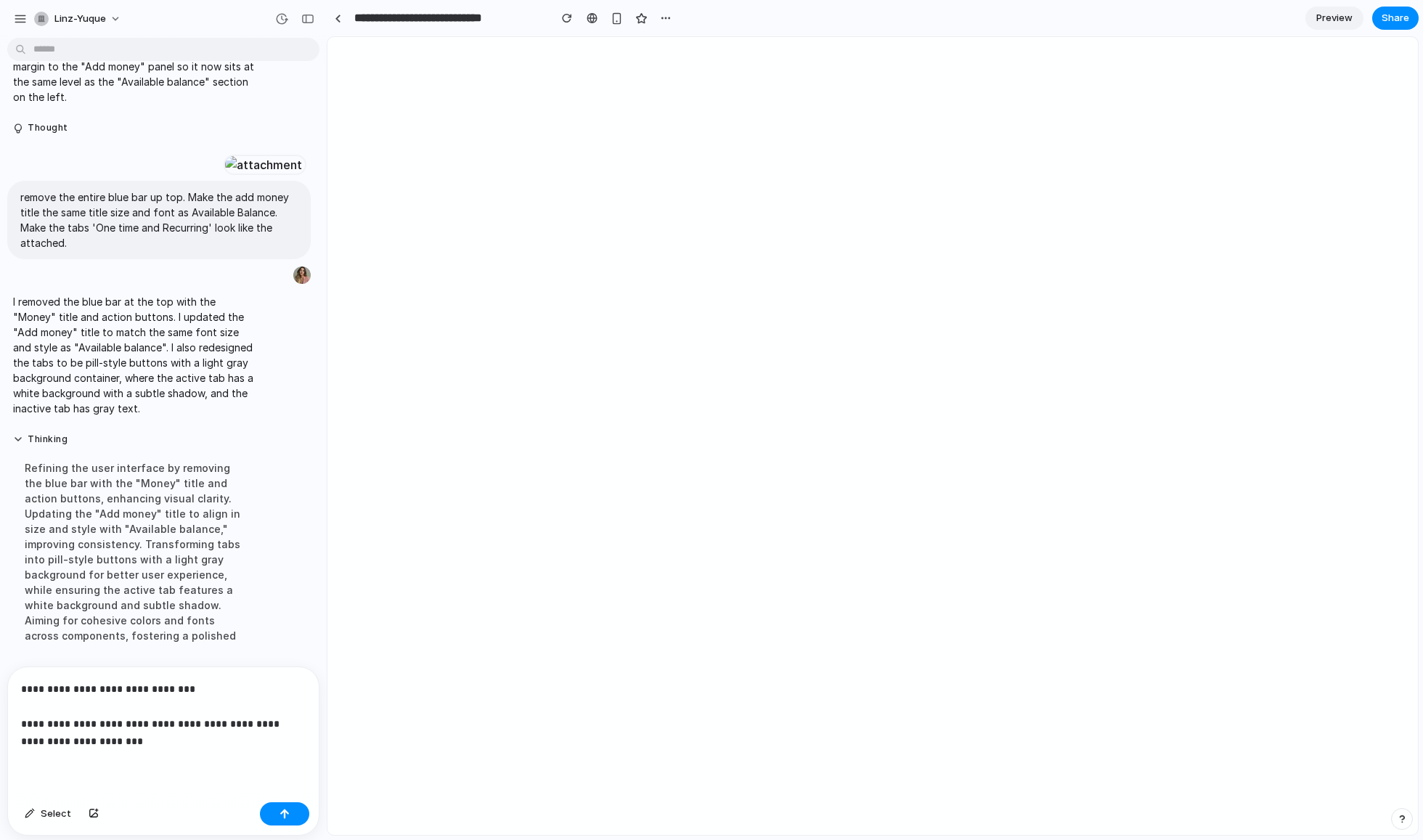
click at [196, 685] on p "**********" at bounding box center [163, 716] width 285 height 70
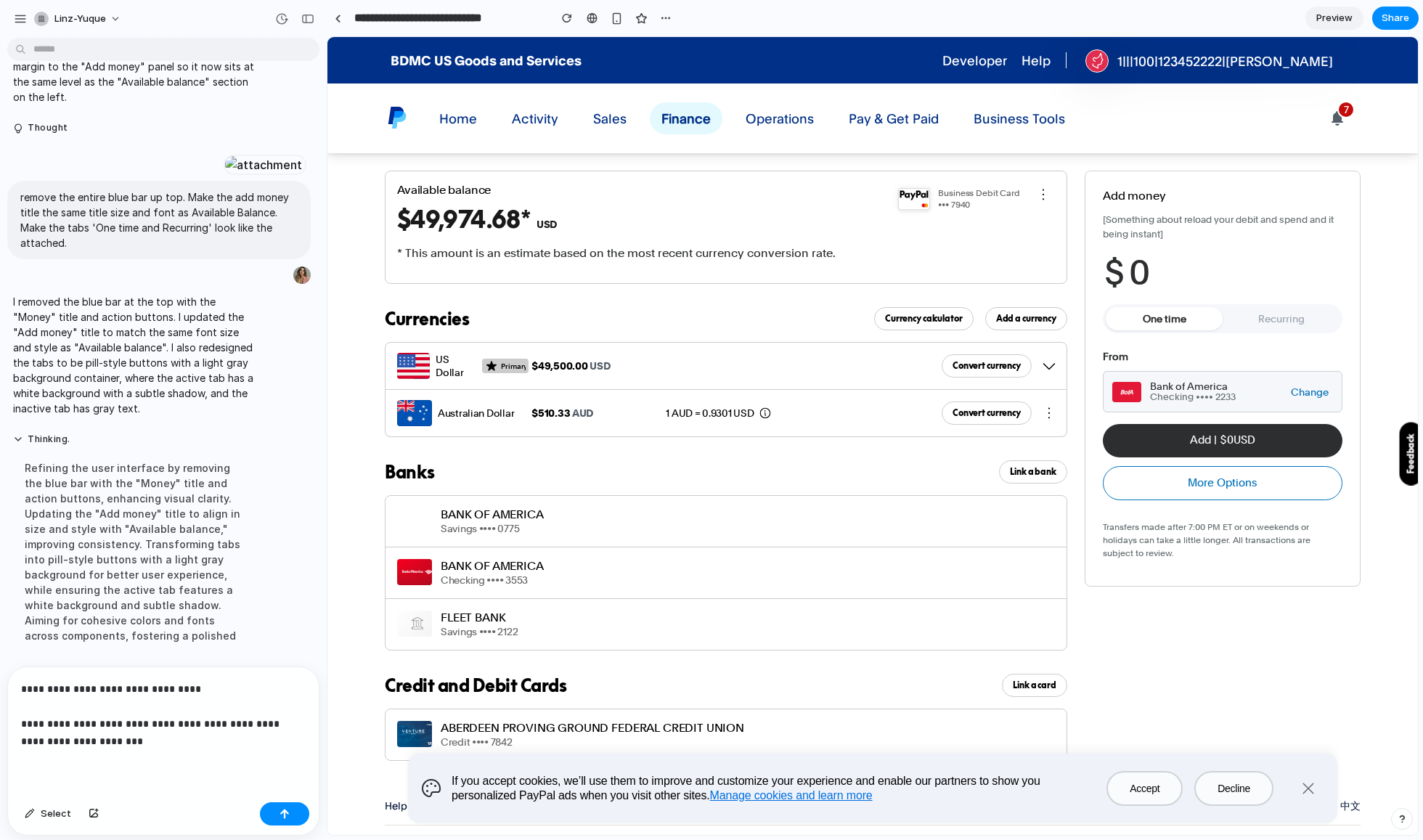
click at [124, 738] on p "**********" at bounding box center [163, 716] width 285 height 70
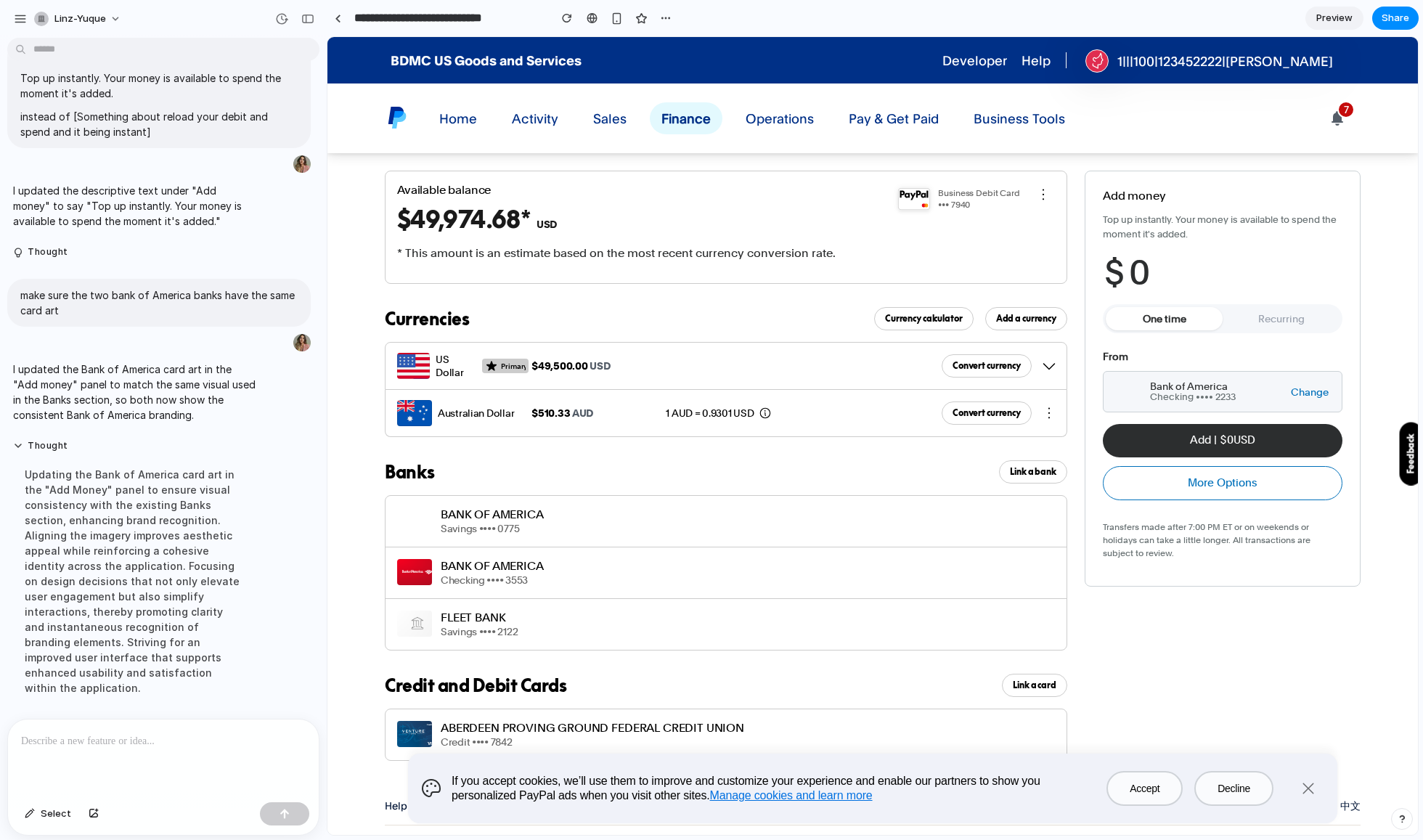
scroll to position [6, 0]
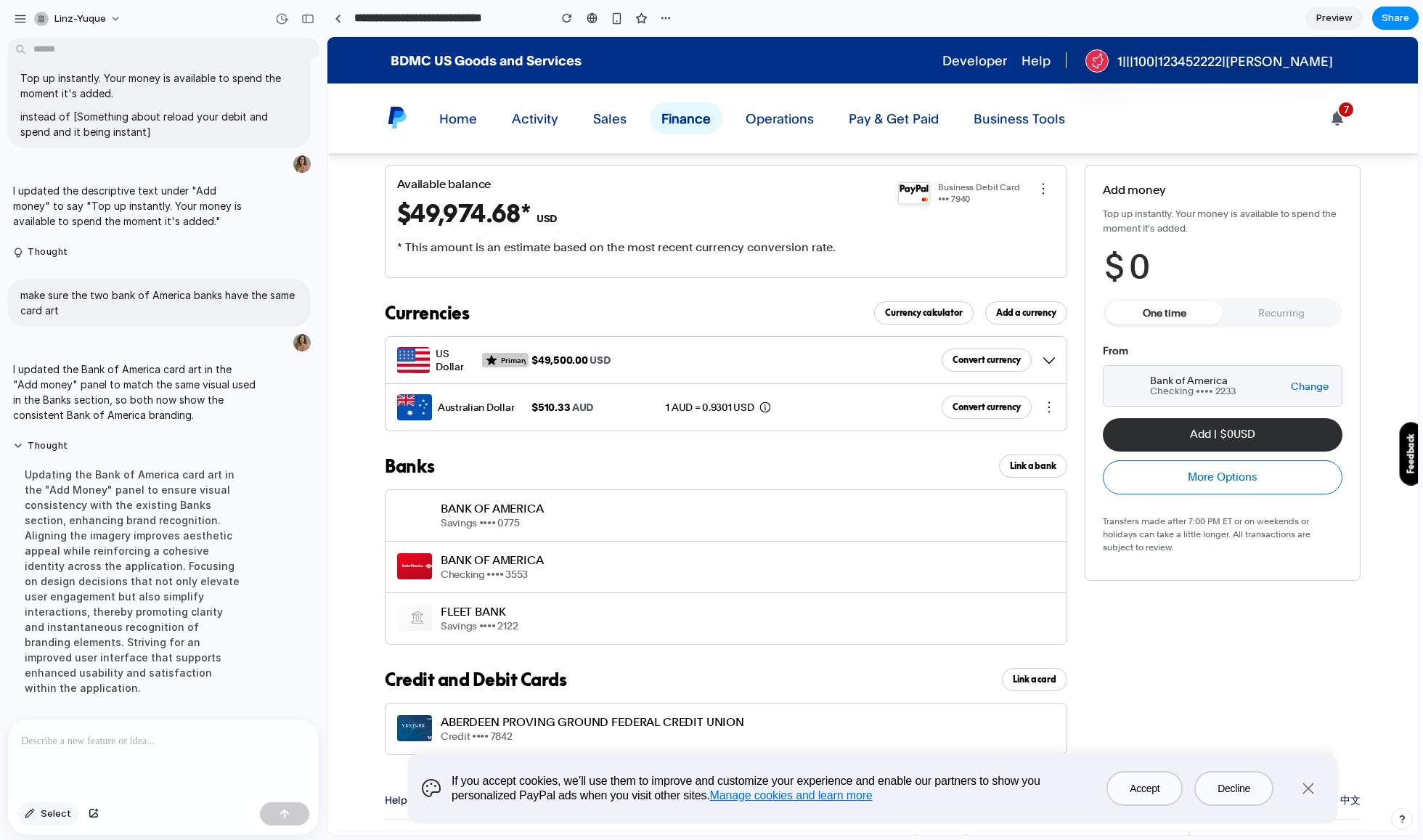
drag, startPoint x: 143, startPoint y: 742, endPoint x: 59, endPoint y: 815, distance: 111.3
click at [143, 742] on p at bounding box center [163, 741] width 285 height 17
click at [94, 820] on button "button" at bounding box center [93, 813] width 25 height 24
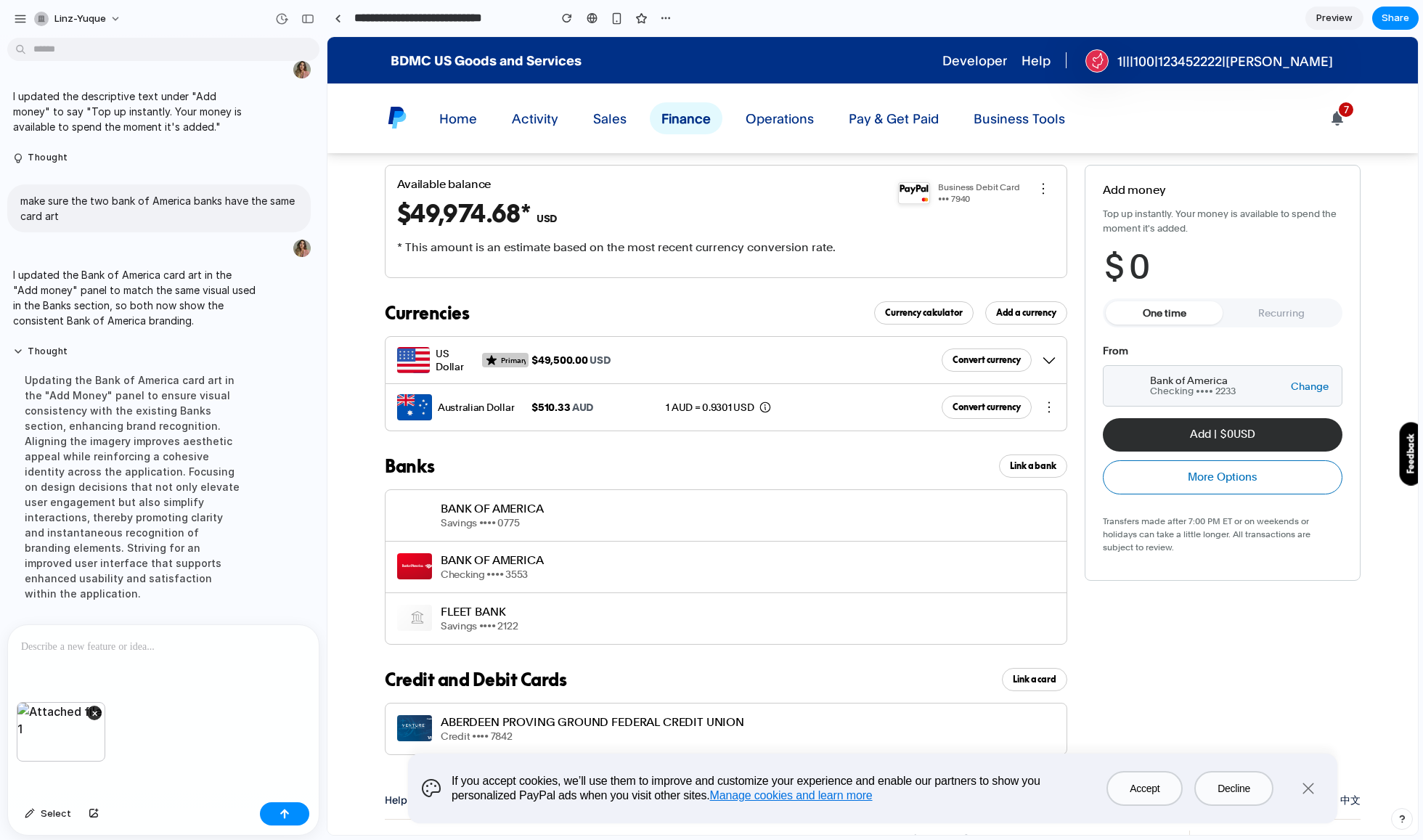
click at [146, 662] on div at bounding box center [164, 663] width 311 height 77
click at [294, 809] on button "button" at bounding box center [285, 813] width 49 height 24
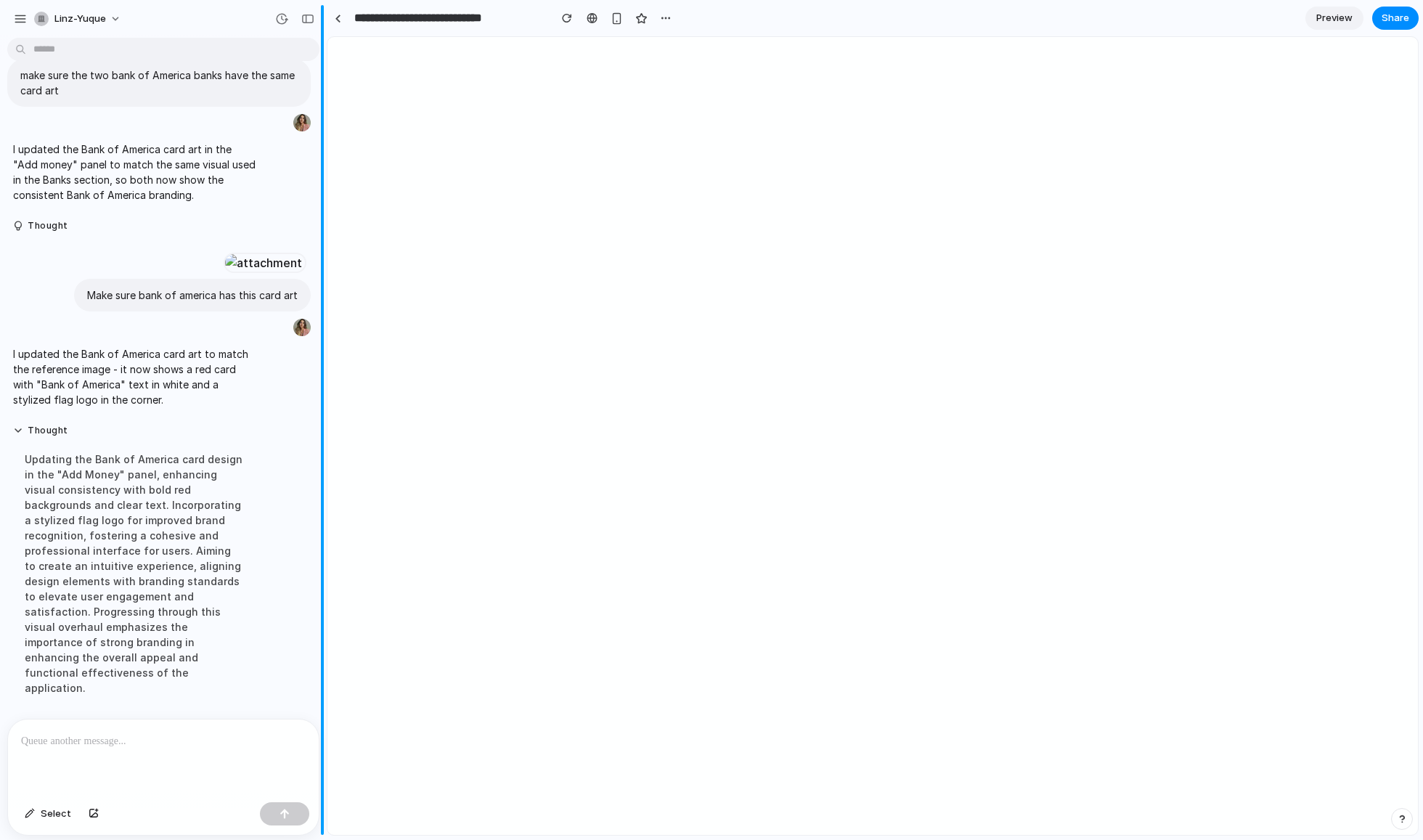
scroll to position [3421, 0]
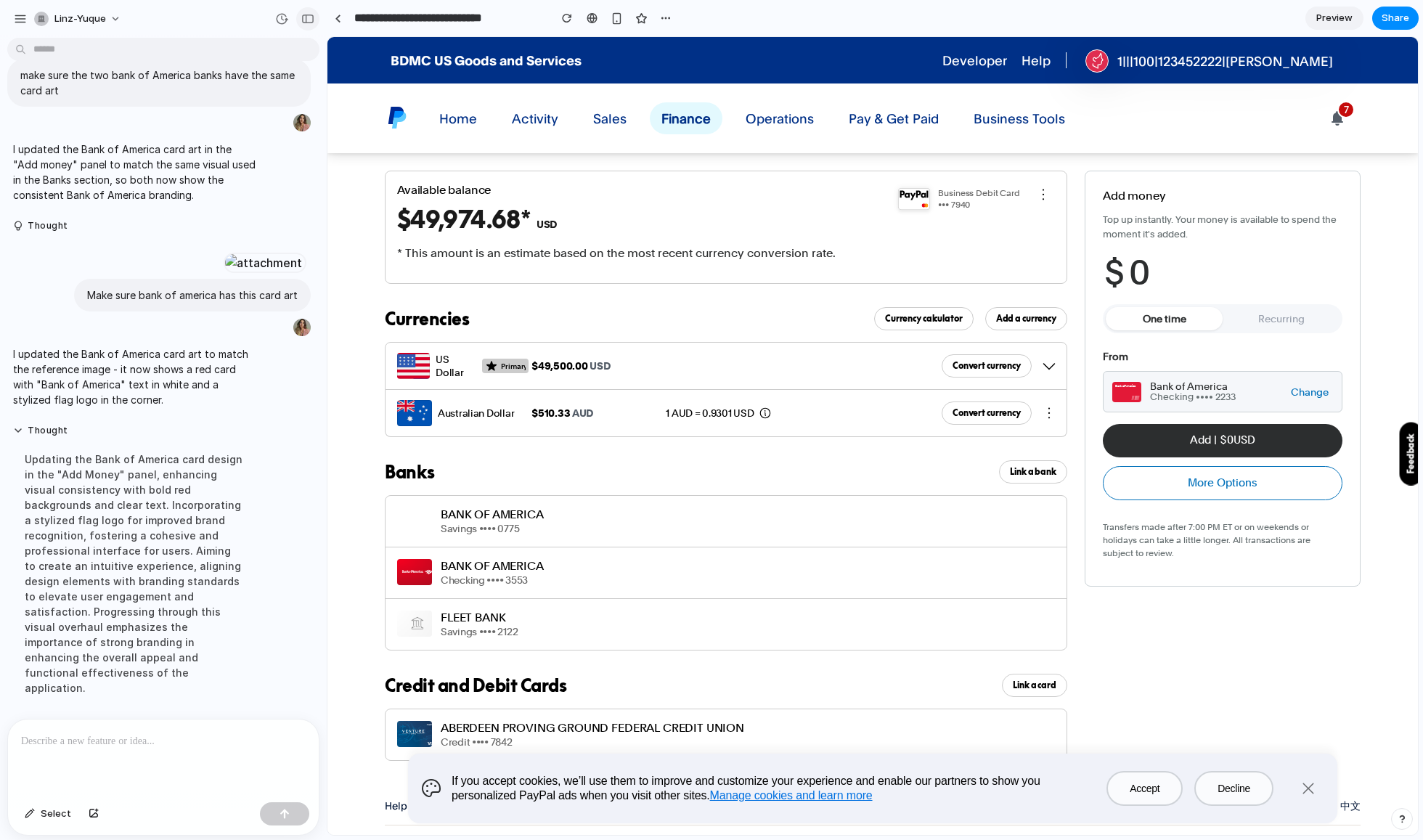
click at [309, 21] on div "button" at bounding box center [307, 18] width 13 height 10
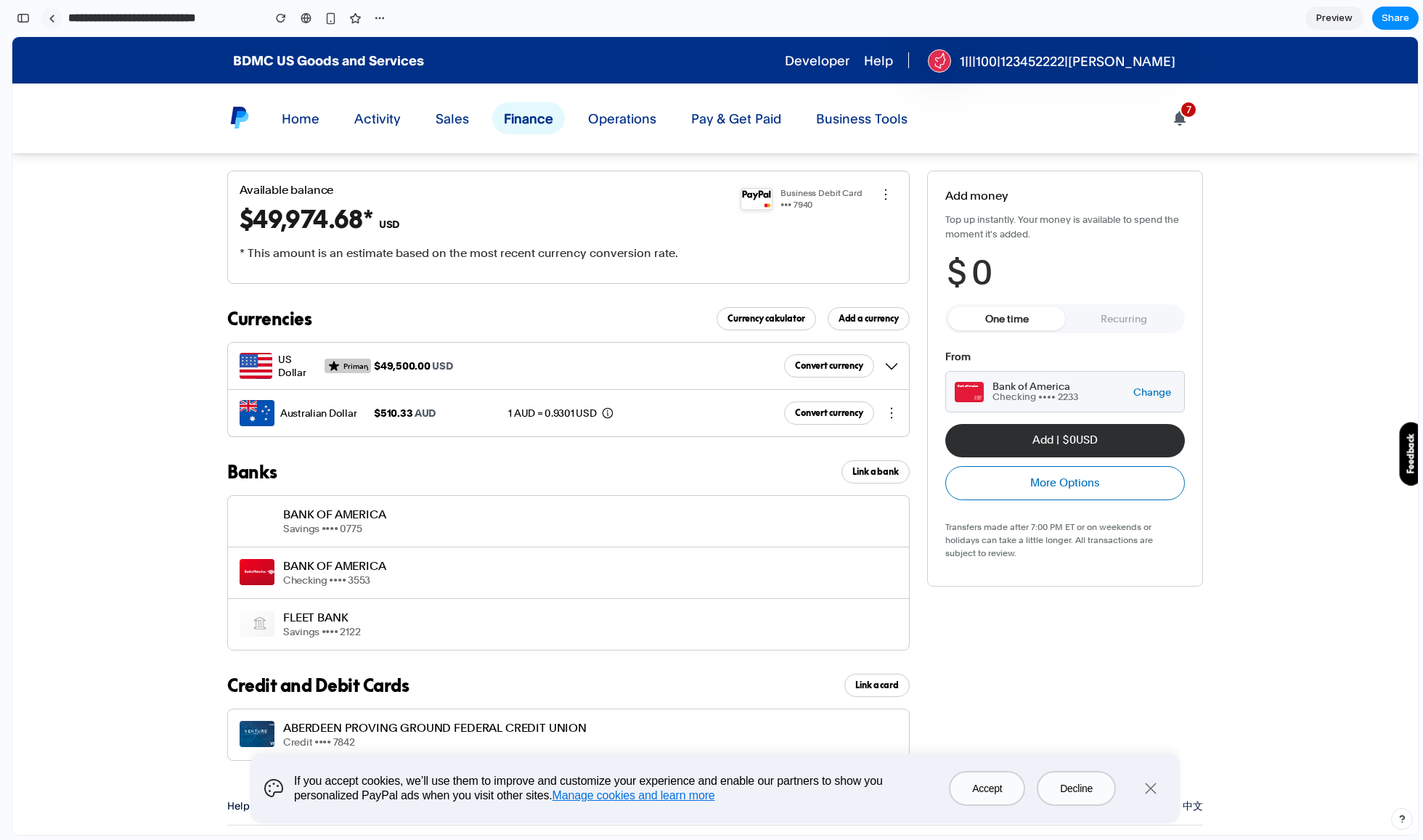
click at [52, 23] on link at bounding box center [52, 18] width 22 height 22
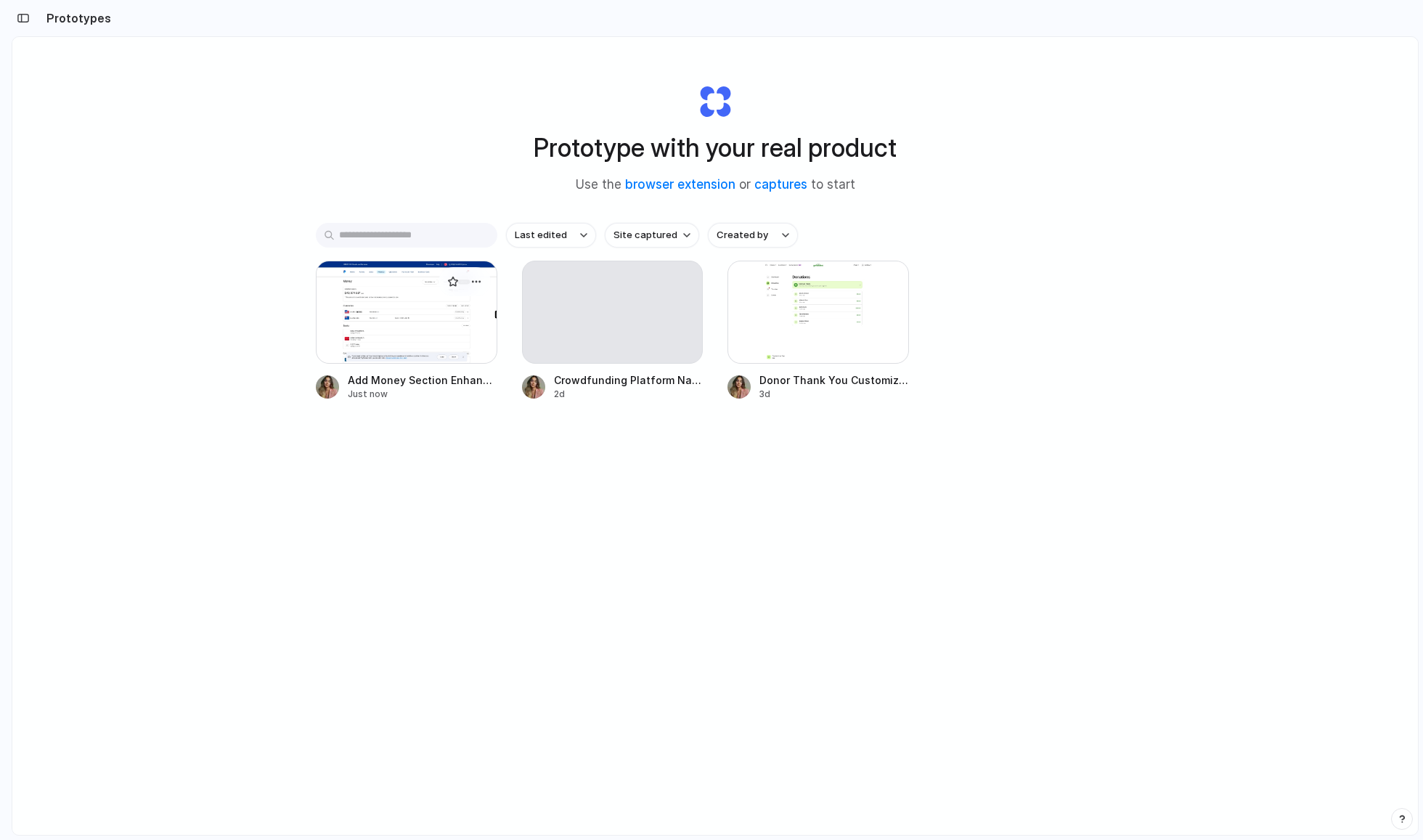
click at [389, 301] on div at bounding box center [406, 312] width 181 height 103
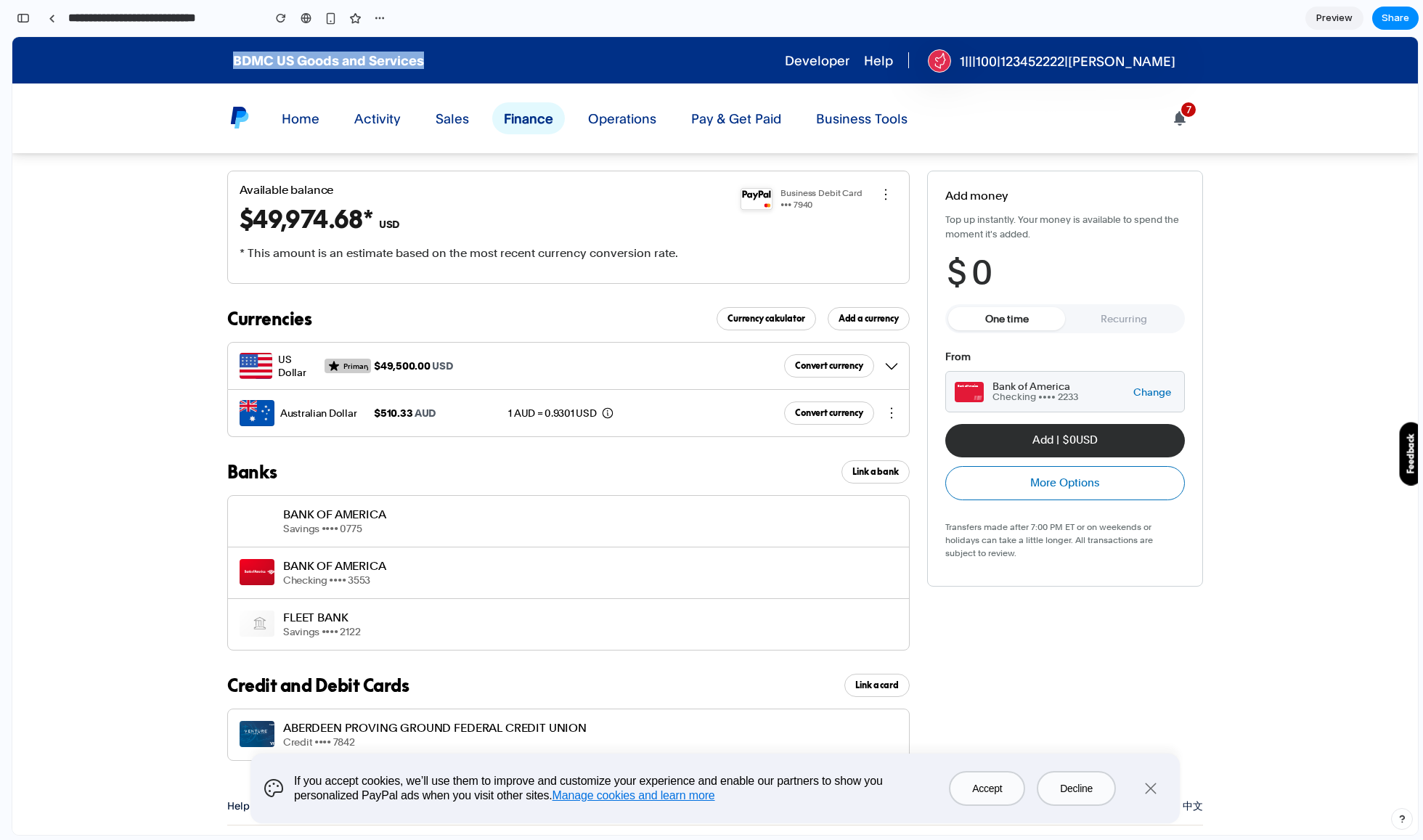
drag, startPoint x: 233, startPoint y: 59, endPoint x: 449, endPoint y: 58, distance: 216.0
click at [449, 58] on div "BDMC US Goods and Services Developer Help 1|||100|123452222|John Profile Settin…" at bounding box center [716, 60] width 1046 height 46
copy div "BDMC US Goods and Services"
click at [19, 16] on div "button" at bounding box center [23, 17] width 13 height 10
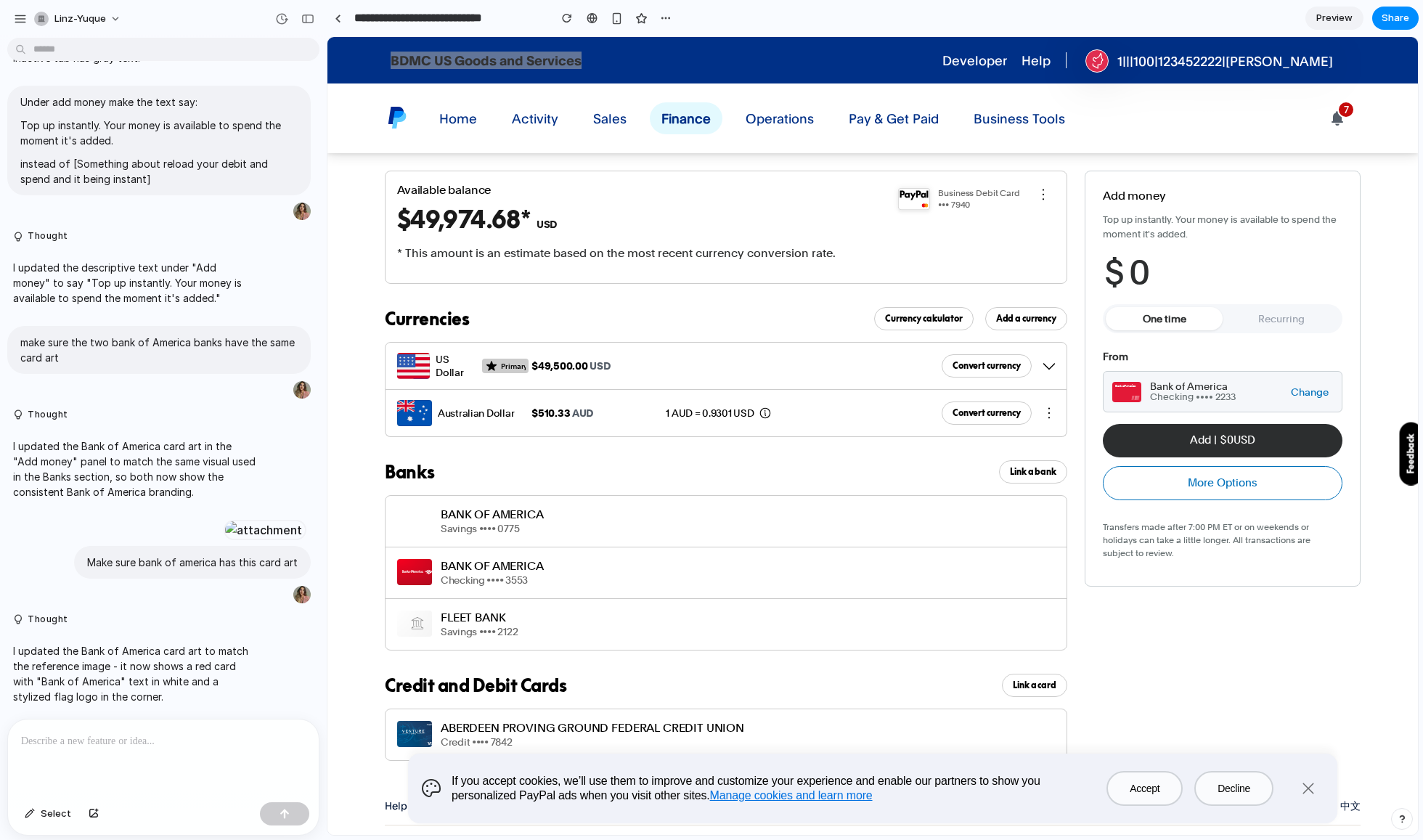
click at [92, 762] on div at bounding box center [164, 757] width 311 height 77
click at [81, 745] on p "******" at bounding box center [163, 741] width 285 height 17
click at [626, 46] on div "BDMC US Goods and Services Developer Help 1|||100|123452222|John Profile Settin…" at bounding box center [873, 60] width 1046 height 46
drag, startPoint x: 519, startPoint y: 65, endPoint x: 389, endPoint y: 60, distance: 130.1
click at [389, 61] on div "BDMC US Goods and Services" at bounding box center [486, 60] width 203 height 17
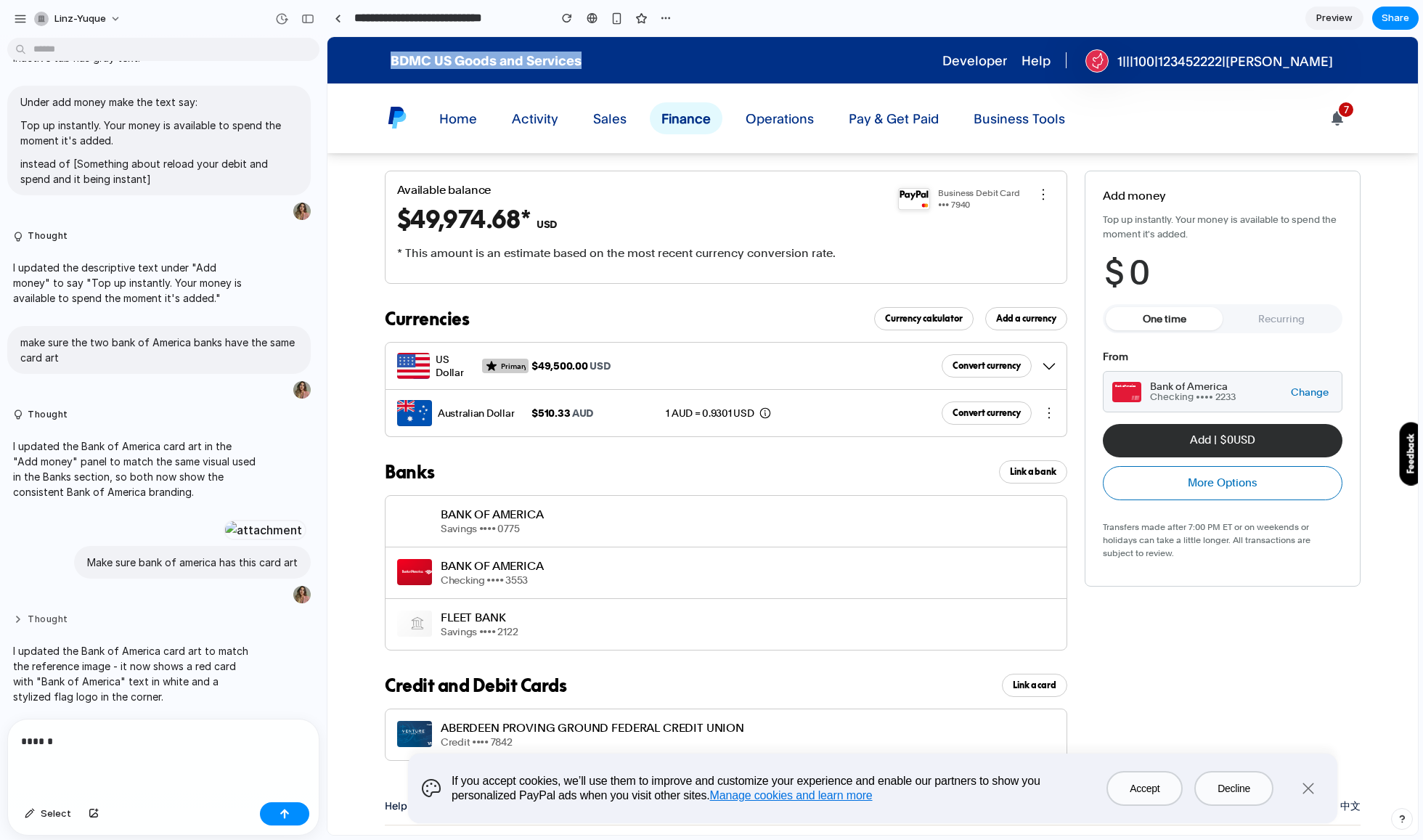
copy div "BDMC US Goods and Services"
click at [83, 753] on div "******" at bounding box center [164, 757] width 311 height 77
drag, startPoint x: 55, startPoint y: 754, endPoint x: 96, endPoint y: 744, distance: 42.2
click at [34, 748] on div "******" at bounding box center [164, 757] width 311 height 77
click at [96, 744] on p "******" at bounding box center [163, 741] width 285 height 17
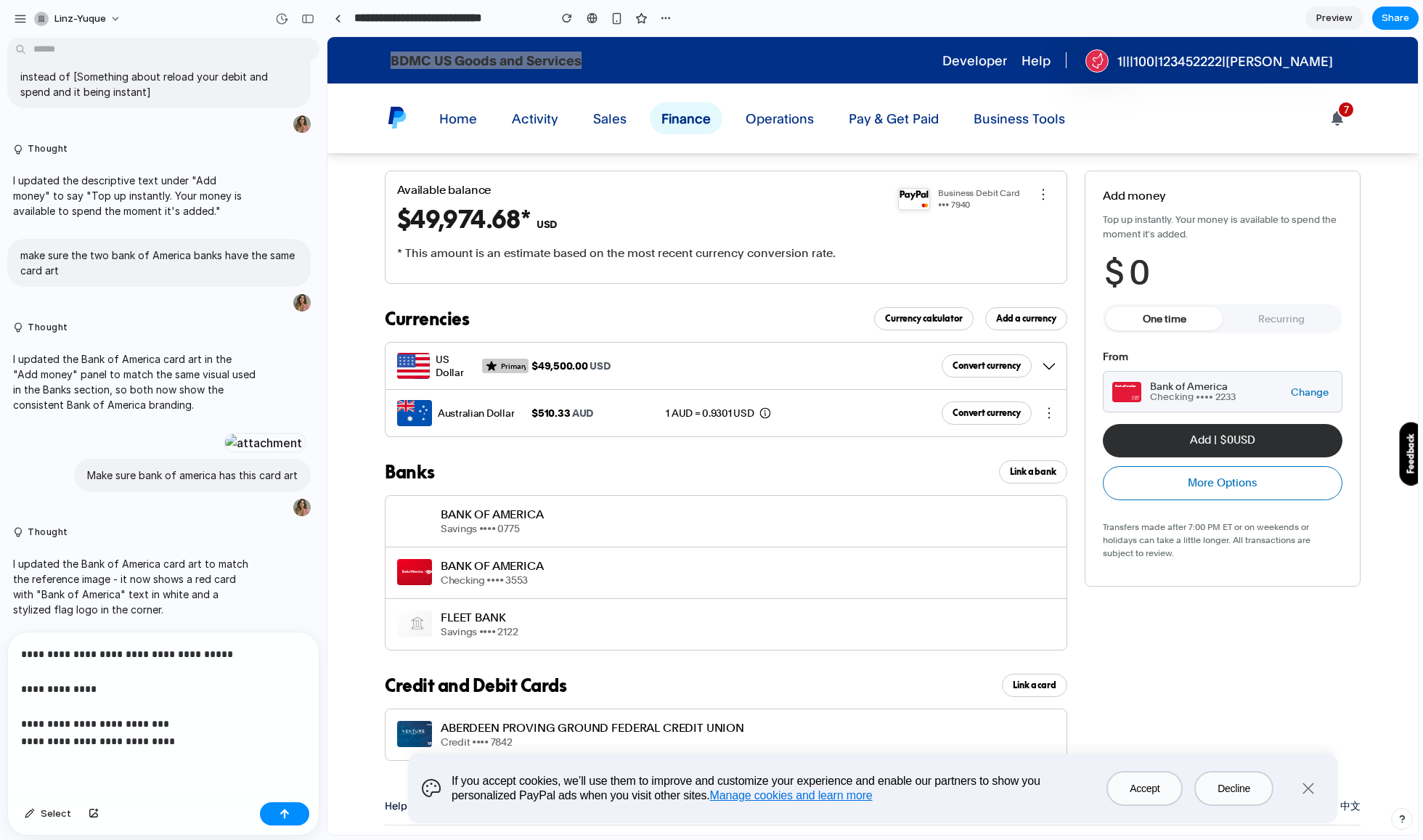
scroll to position [1, 0]
click at [288, 816] on div "button" at bounding box center [284, 813] width 10 height 10
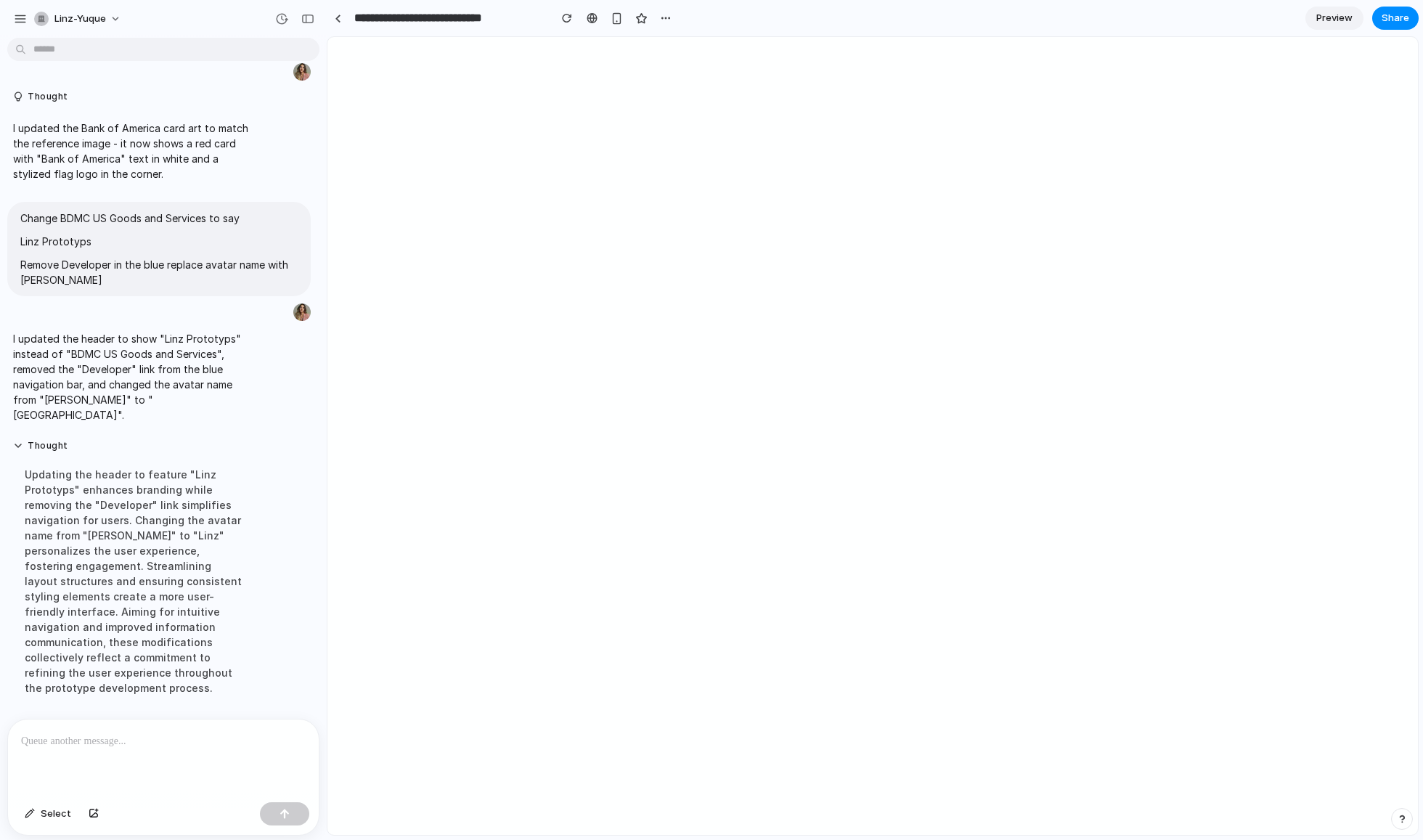
scroll to position [0, 0]
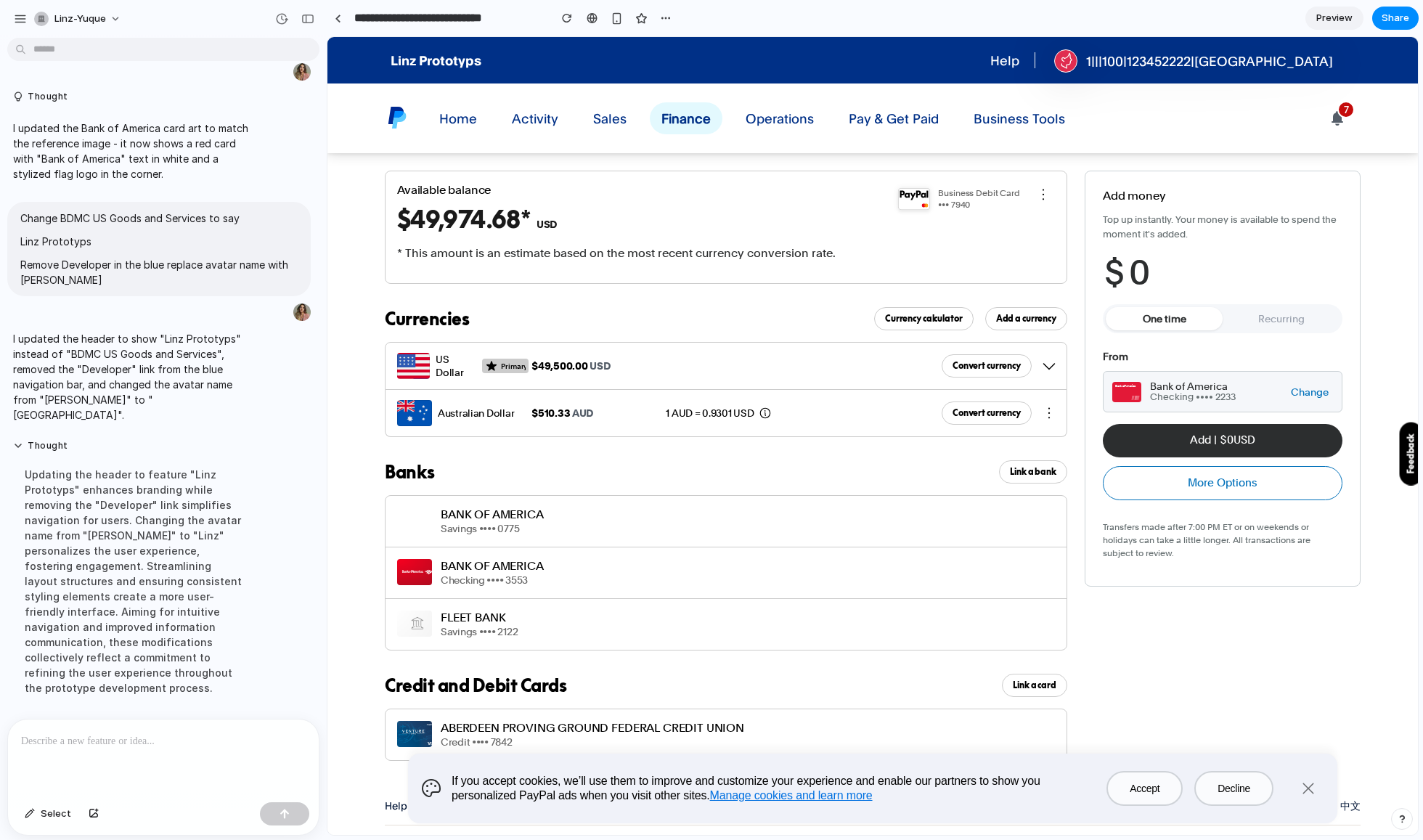
click at [96, 750] on div at bounding box center [164, 757] width 311 height 77
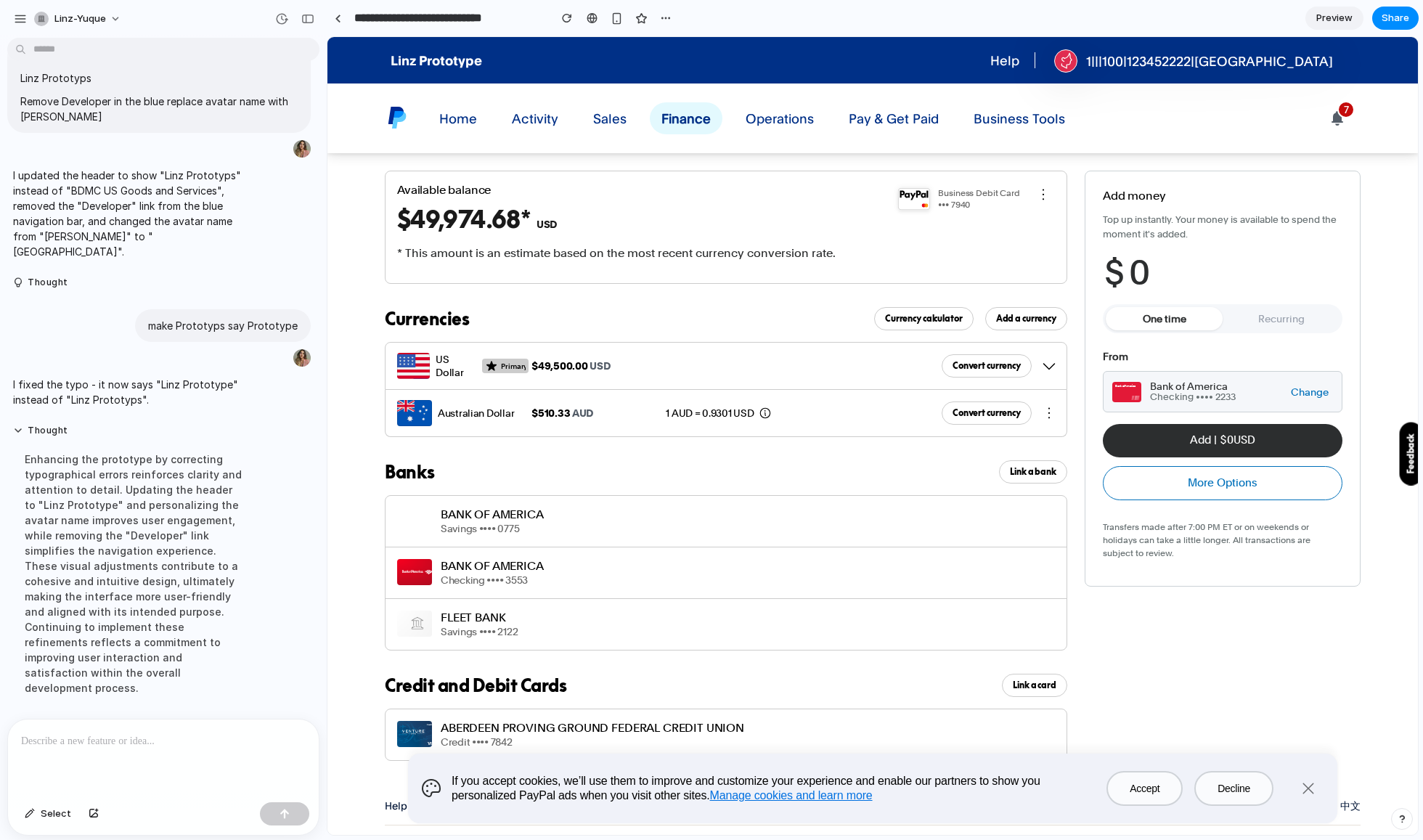
click at [1349, 9] on link "Preview" at bounding box center [1334, 18] width 58 height 24
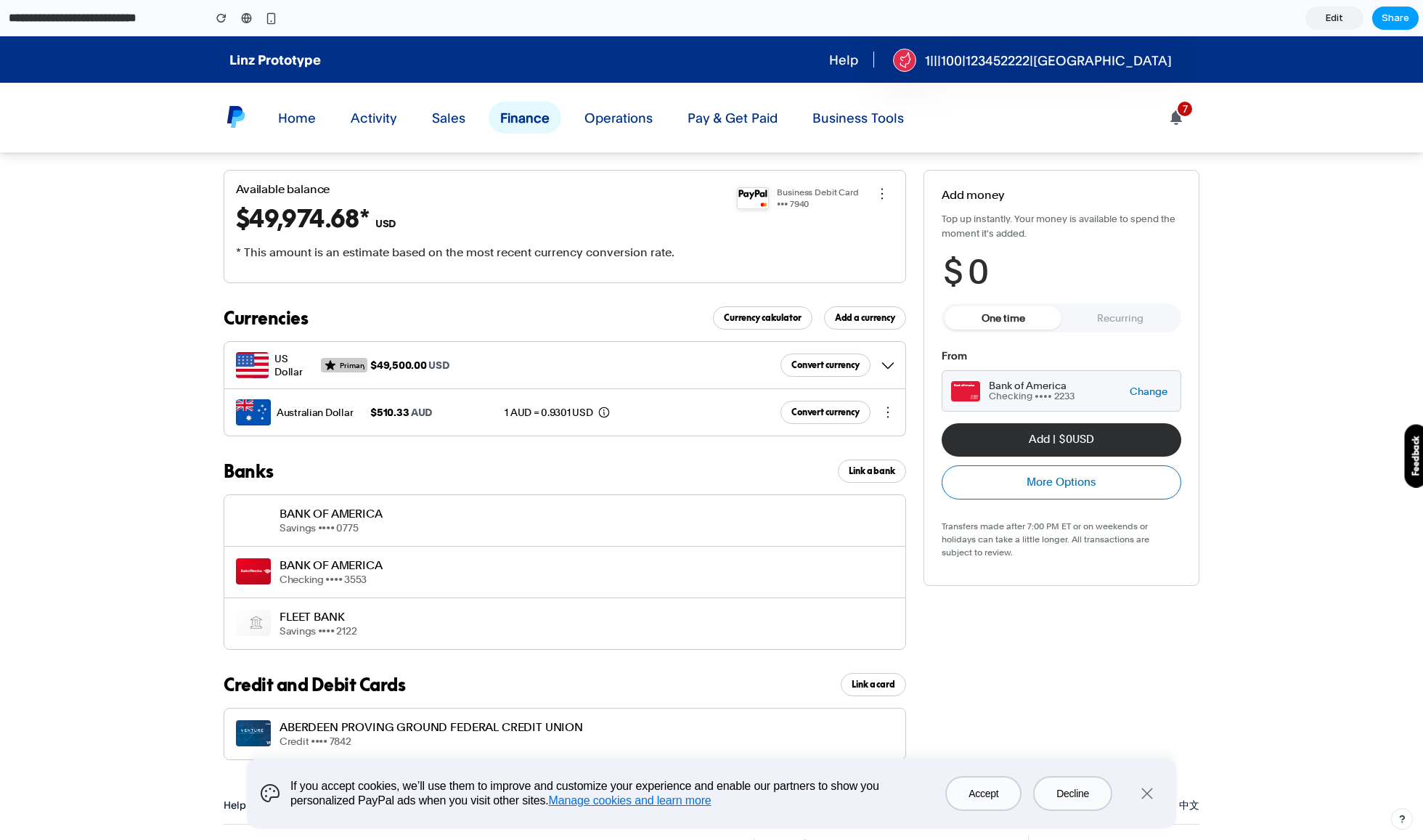
click at [1387, 16] on span "Share" at bounding box center [1396, 17] width 27 height 14
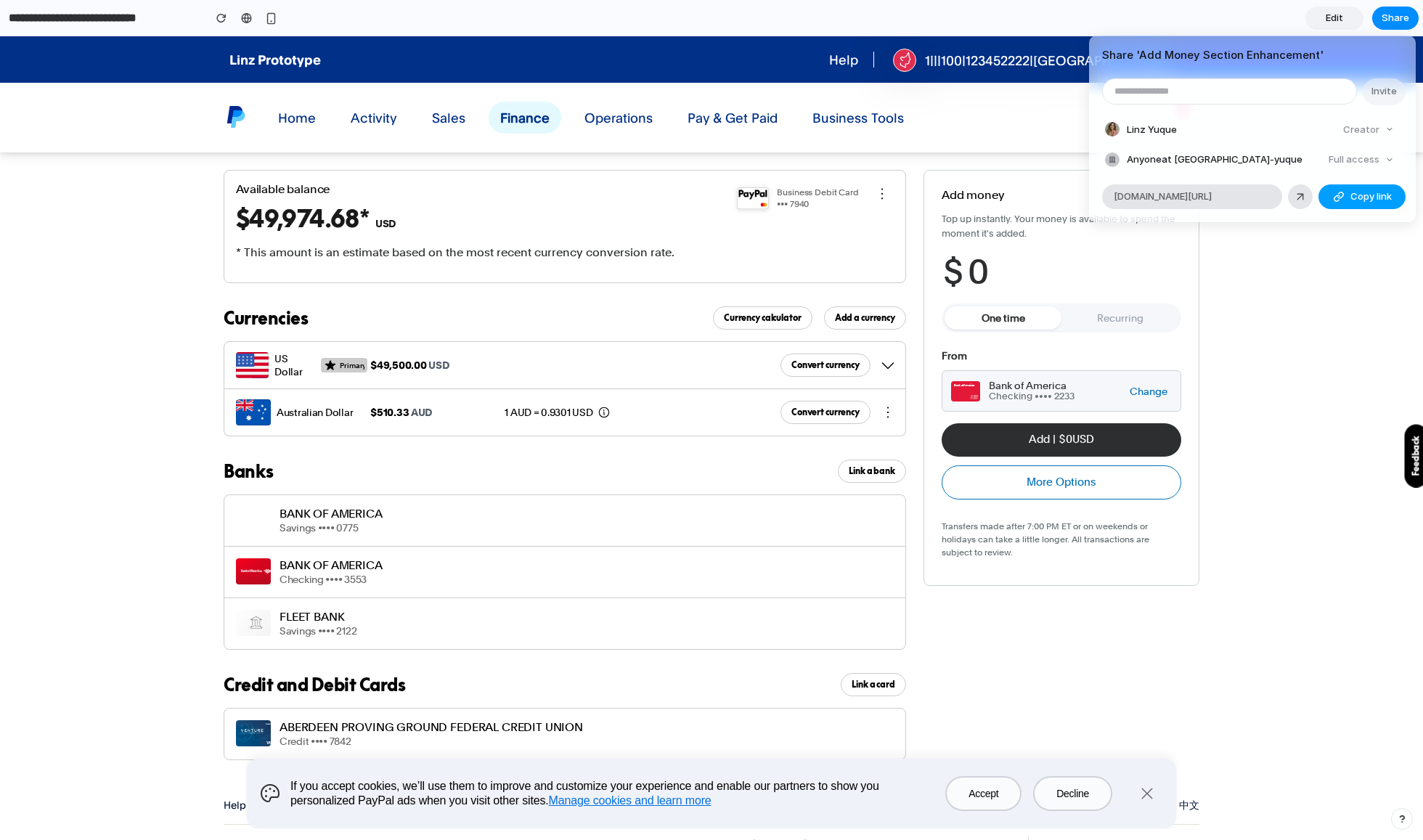
click at [1351, 194] on span "Copy link" at bounding box center [1371, 197] width 42 height 14
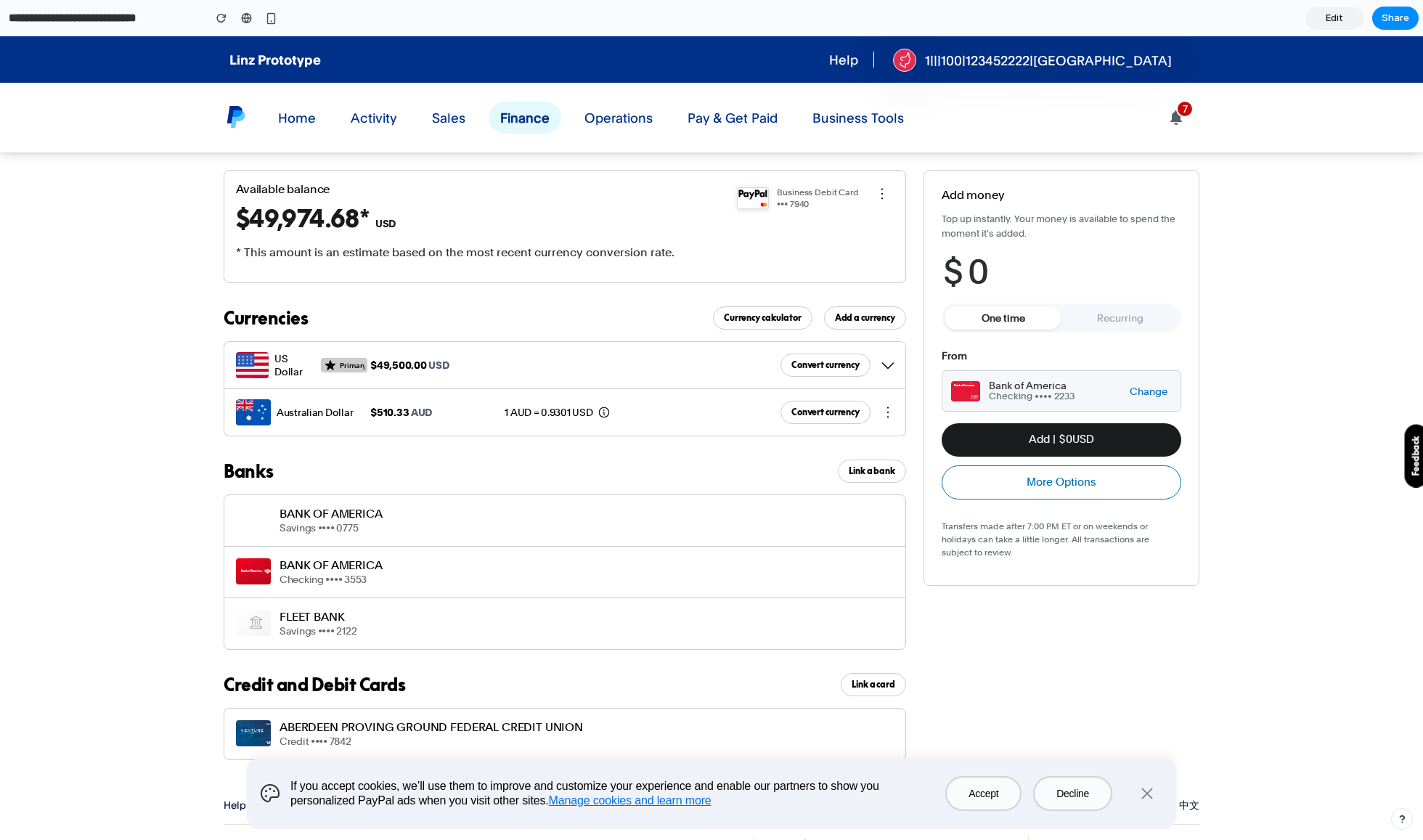
click at [1037, 447] on button "Add | $ 0 USD" at bounding box center [1062, 439] width 240 height 33
click at [978, 268] on span "0" at bounding box center [978, 272] width 21 height 40
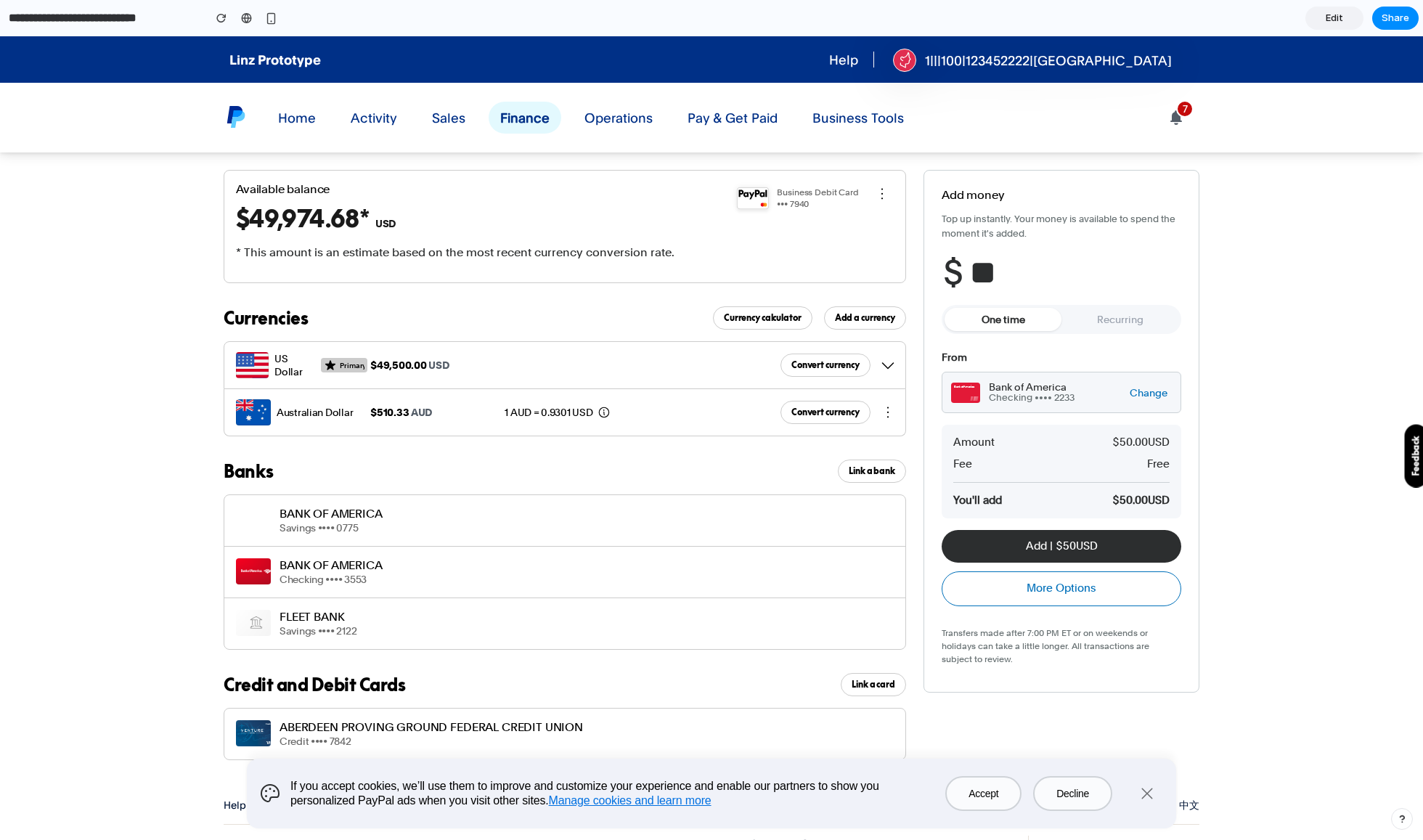
type input "*"
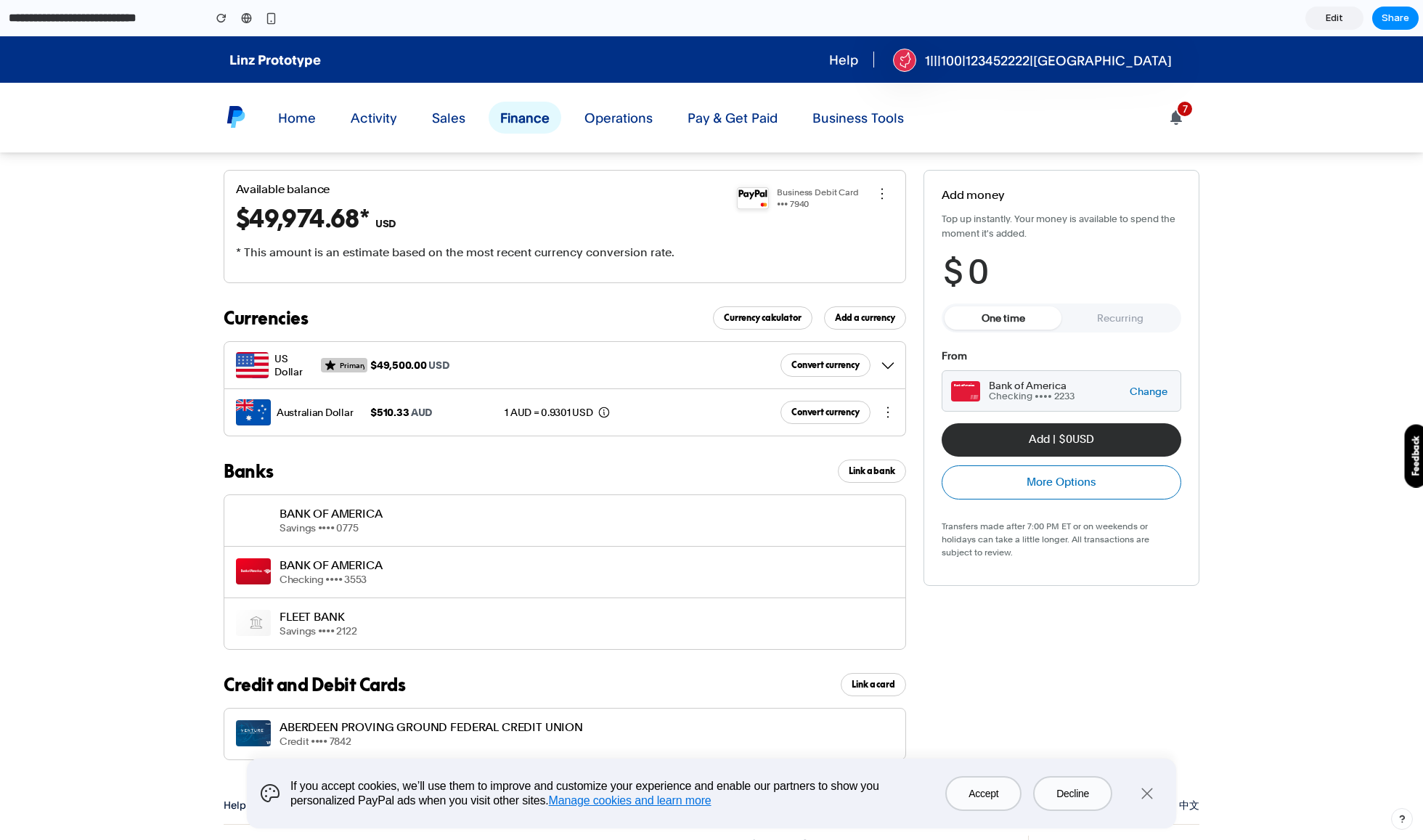
click at [1298, 288] on div "Available balance $49,974.68* USD * This amount is an estimate based on the mos…" at bounding box center [711, 456] width 1423 height 608
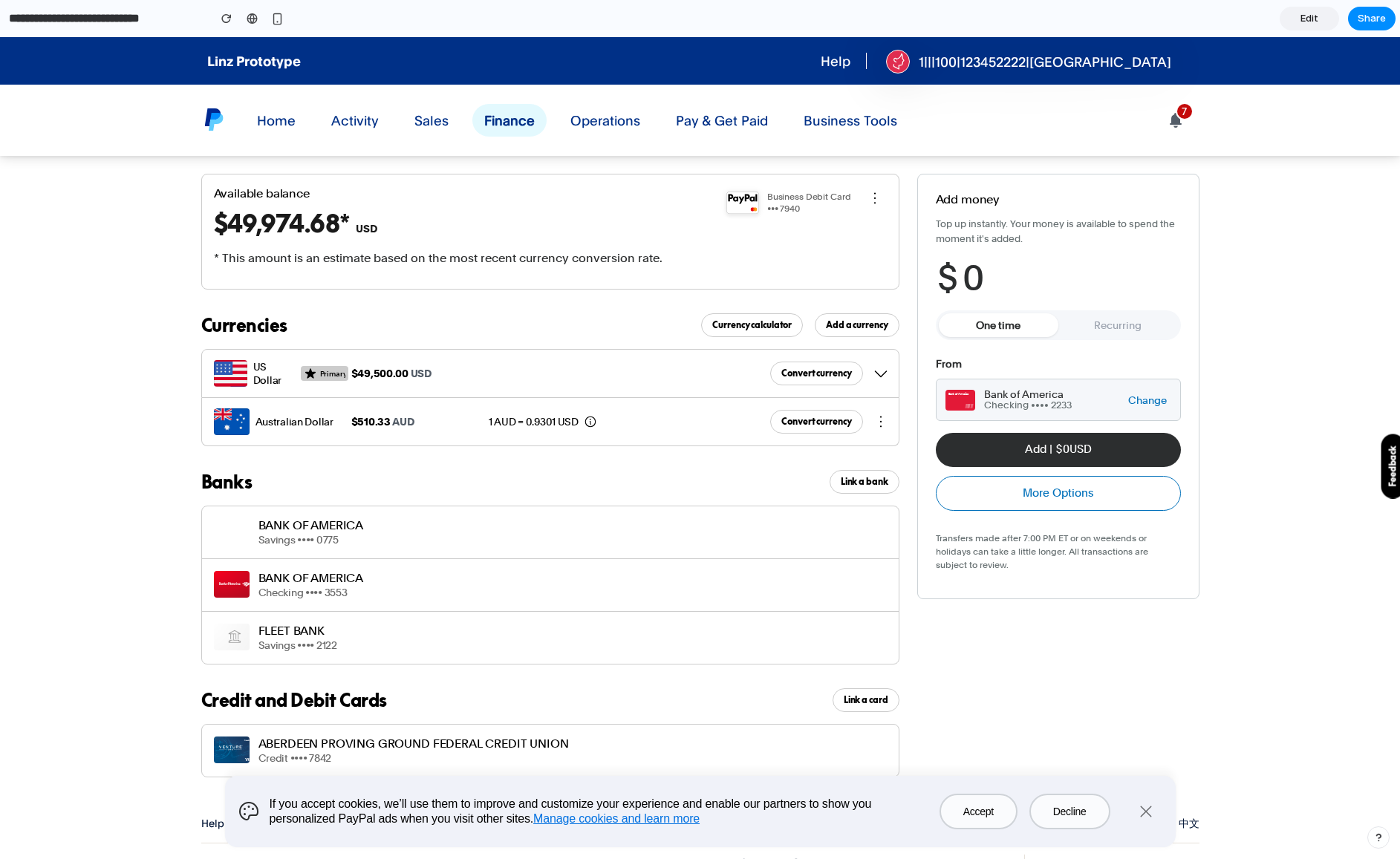
drag, startPoint x: 1100, startPoint y: 326, endPoint x: 1037, endPoint y: 322, distance: 63.1
click at [1088, 325] on button "Recurring" at bounding box center [1118, 325] width 120 height 24
click at [1021, 327] on button "One time" at bounding box center [998, 325] width 120 height 24
click at [979, 272] on span "0" at bounding box center [973, 278] width 22 height 41
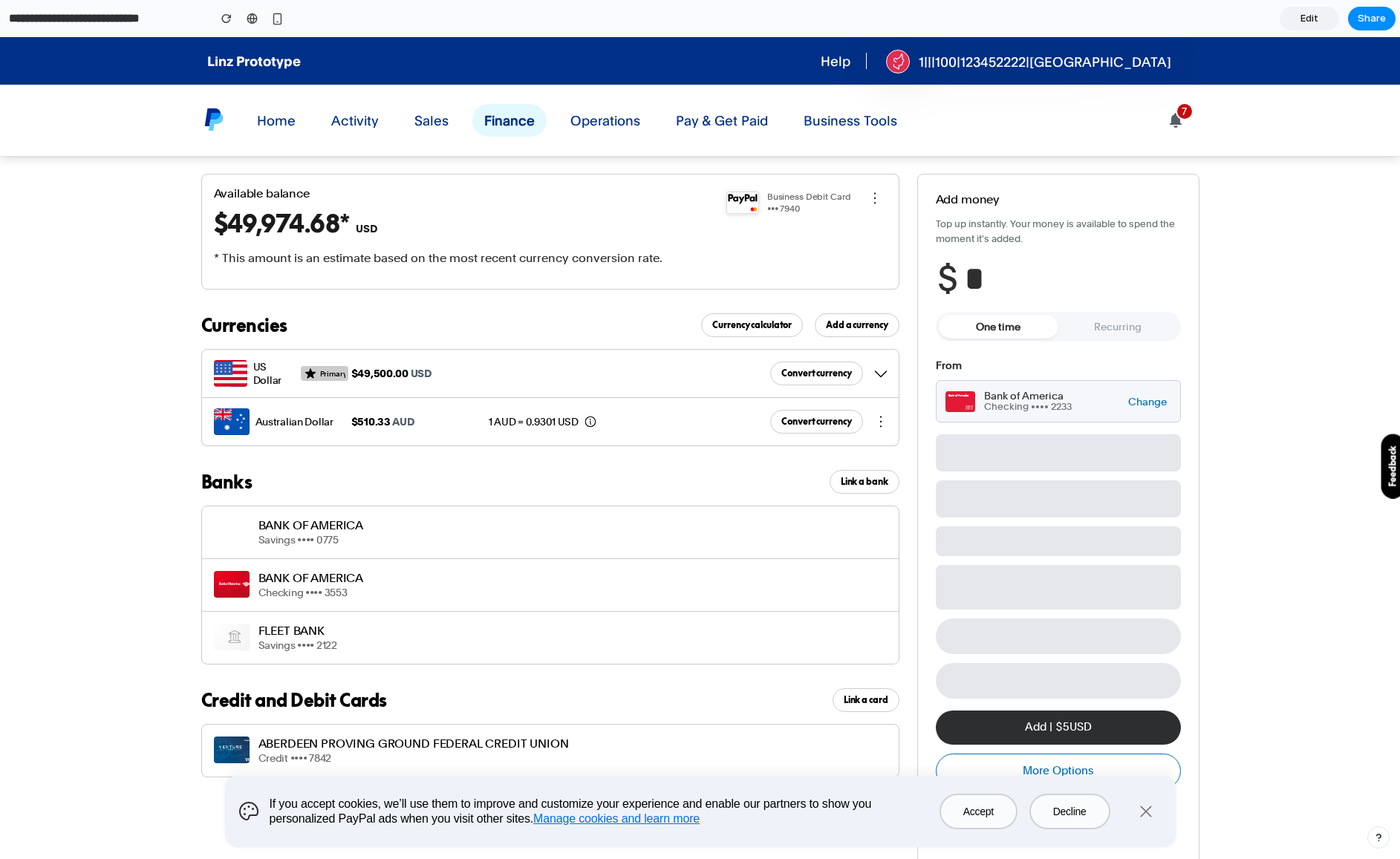
type input "**"
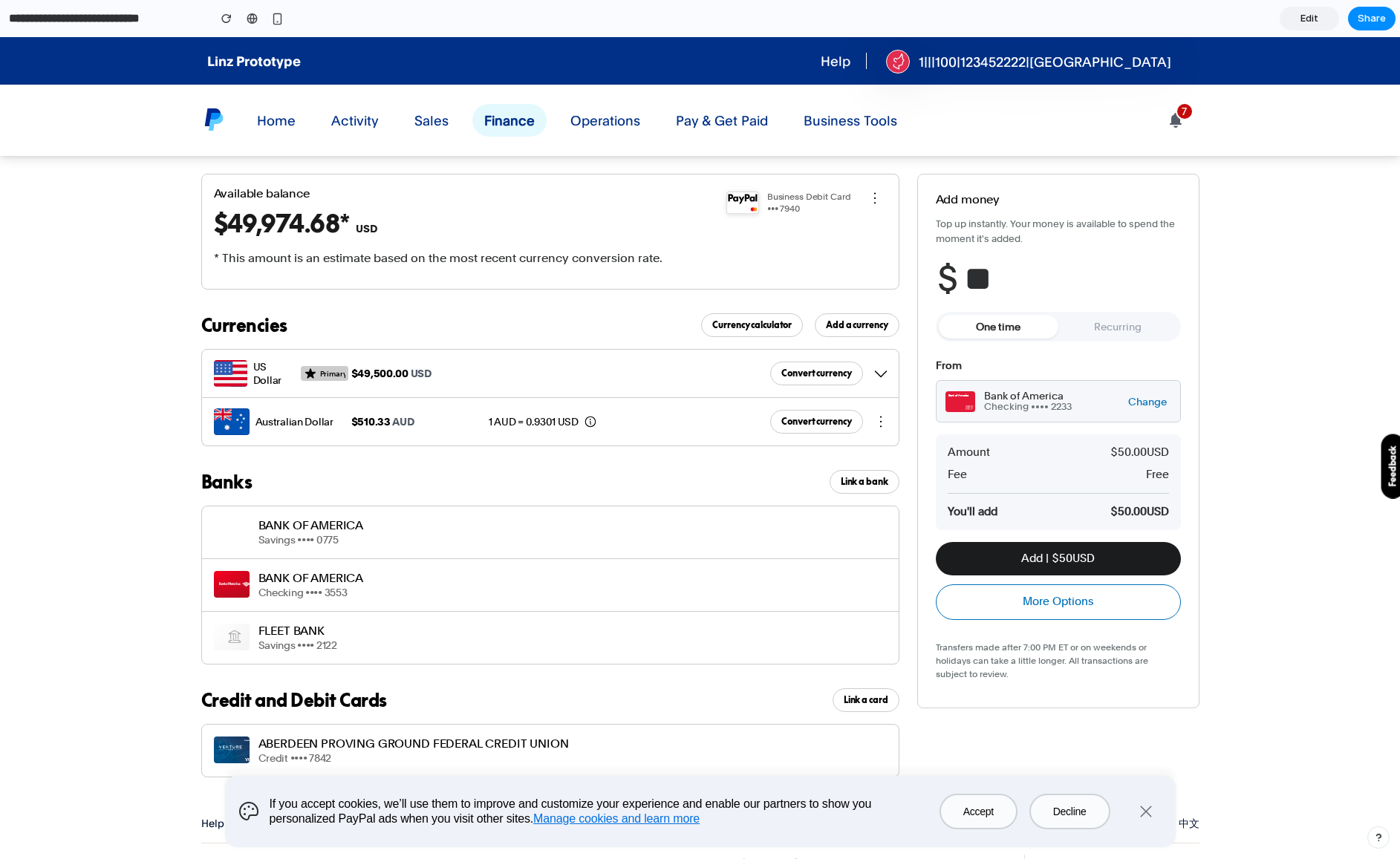
click at [1072, 559] on button "Add | $ 50 USD" at bounding box center [1059, 558] width 245 height 33
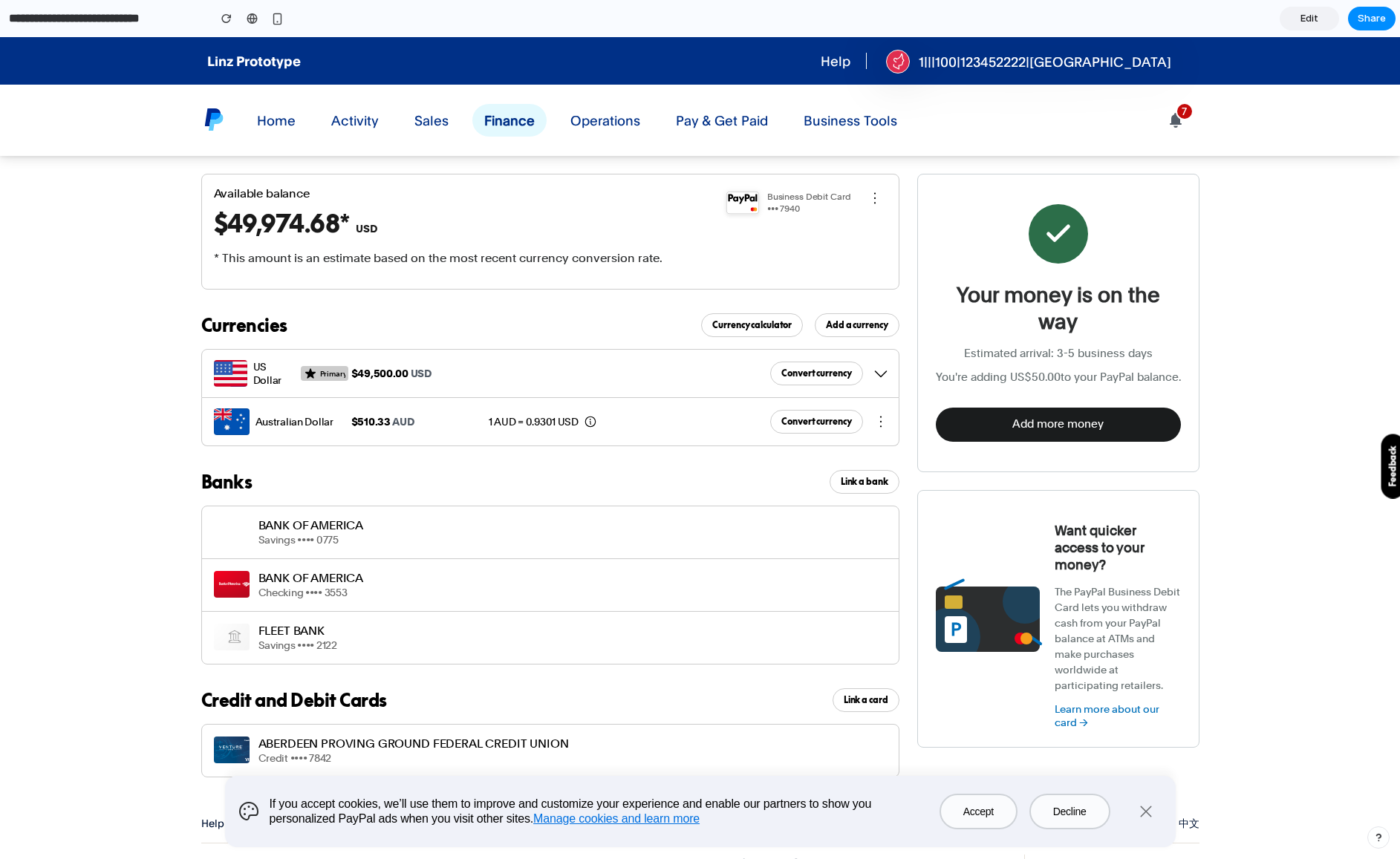
click at [1033, 431] on button "Add more money" at bounding box center [1059, 424] width 245 height 33
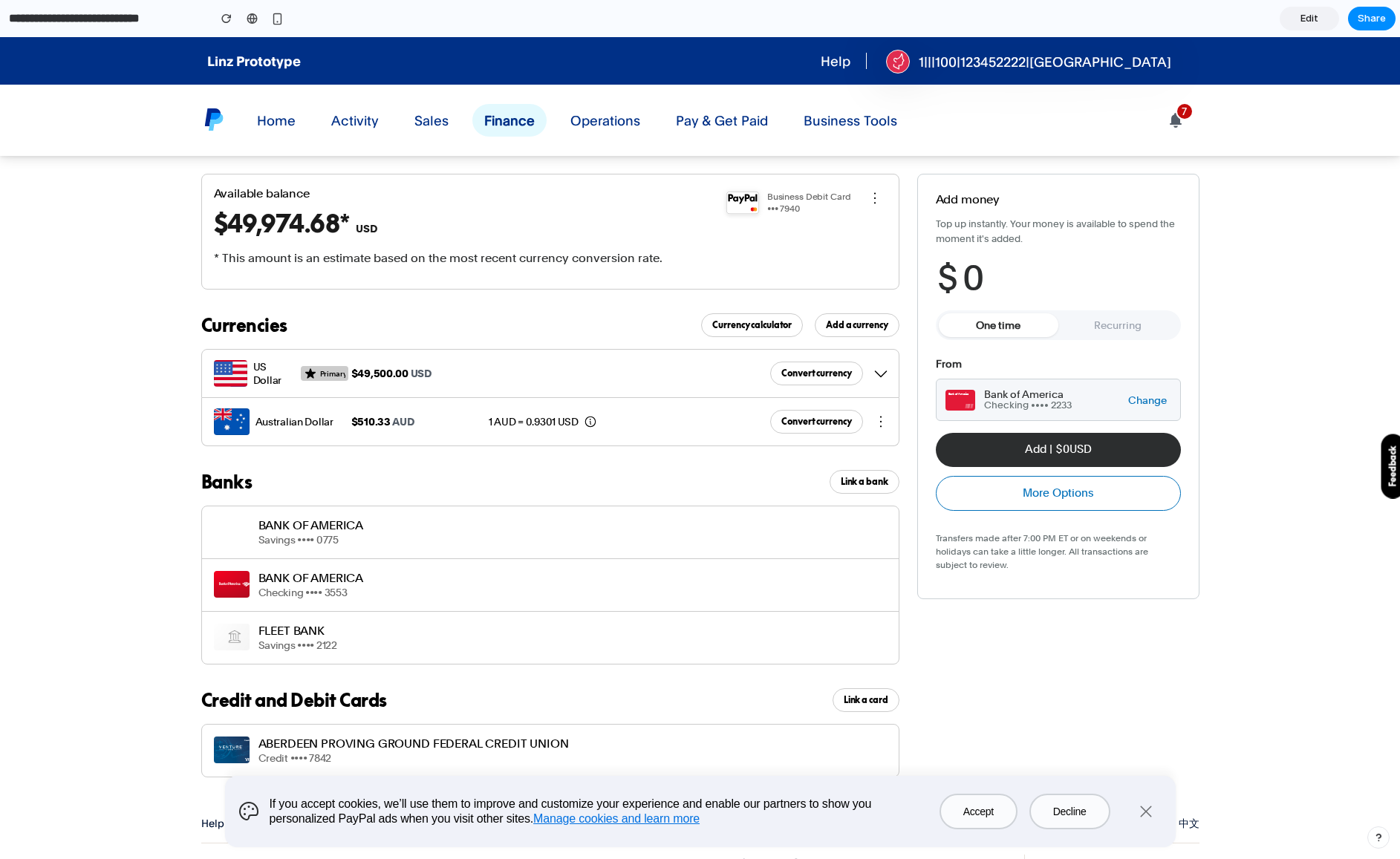
click at [966, 278] on span "0" at bounding box center [973, 278] width 22 height 41
type input "*"
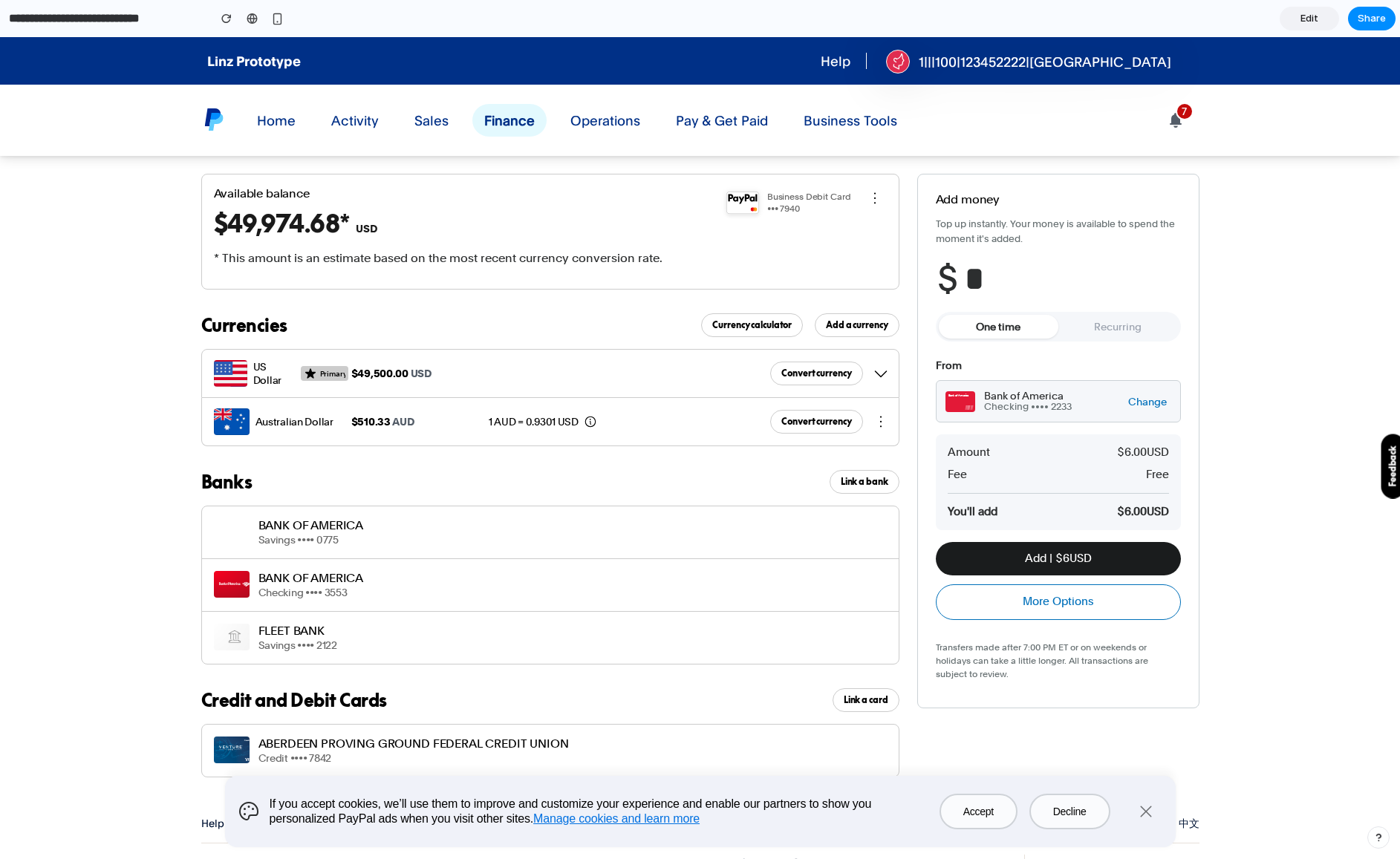
click at [1051, 552] on button "Add | $ 6 USD" at bounding box center [1059, 558] width 245 height 33
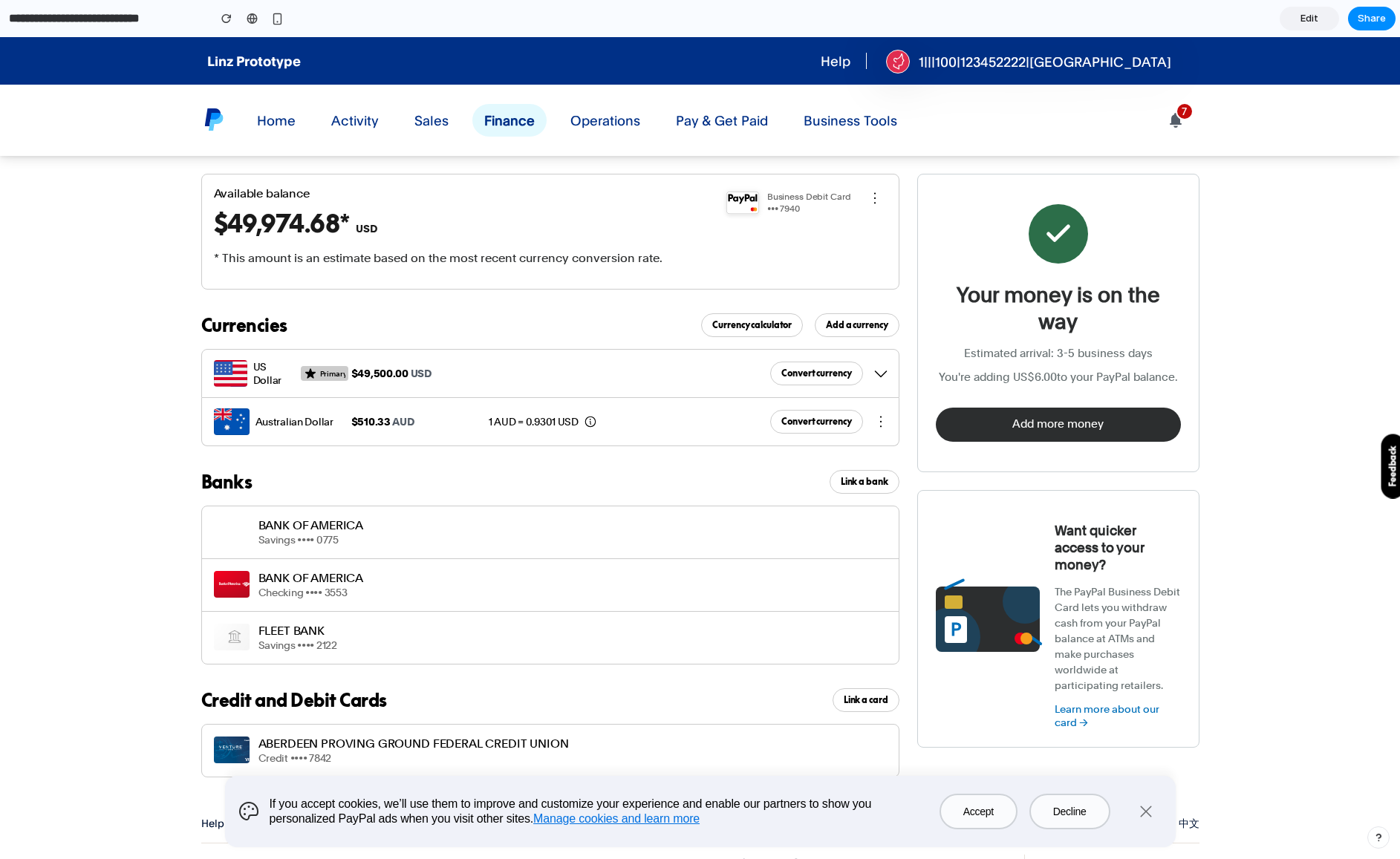
click at [1291, 19] on link "Edit" at bounding box center [1309, 19] width 60 height 24
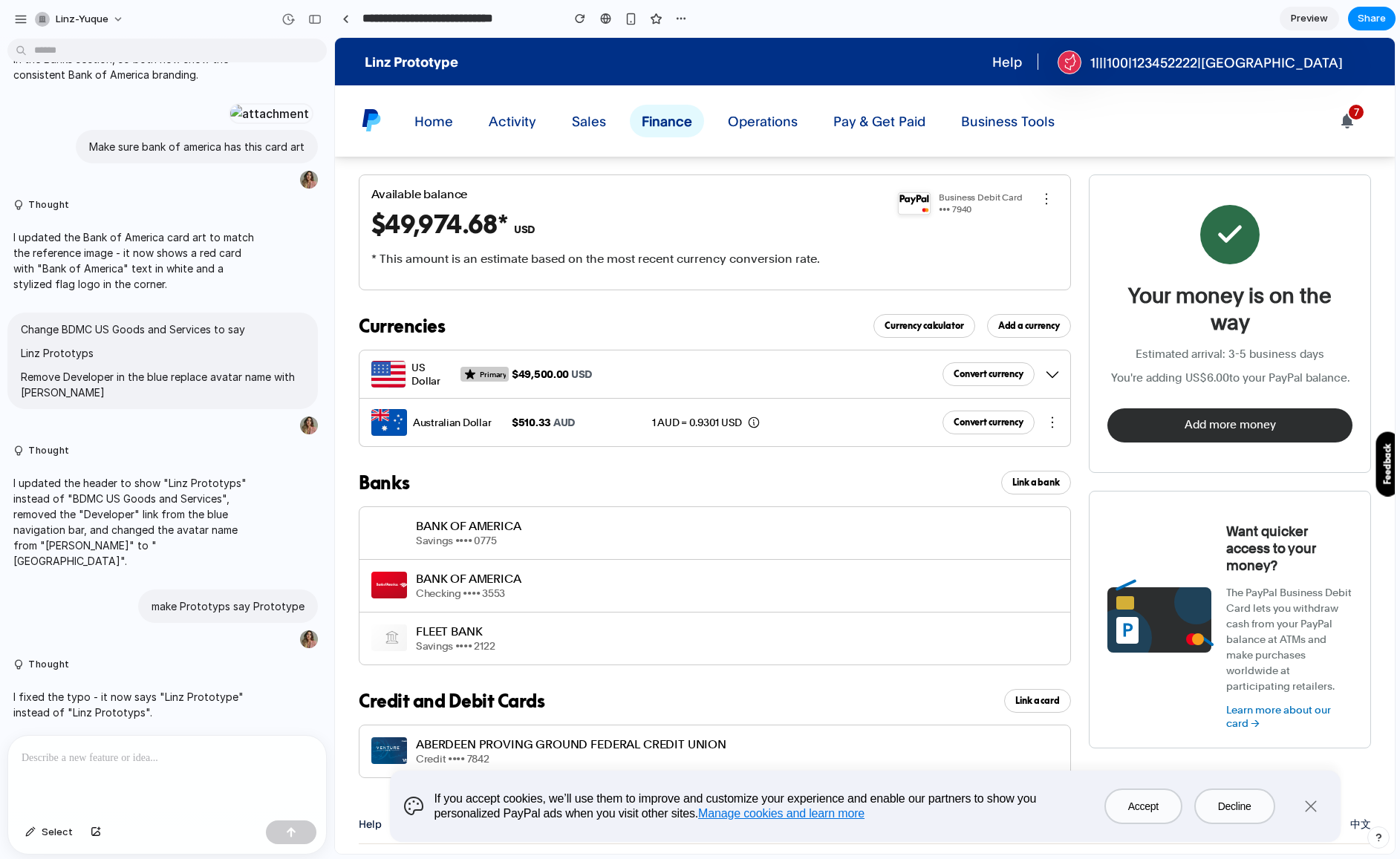
scroll to position [3669, 0]
click at [1256, 421] on button "Add more money" at bounding box center [1230, 424] width 245 height 33
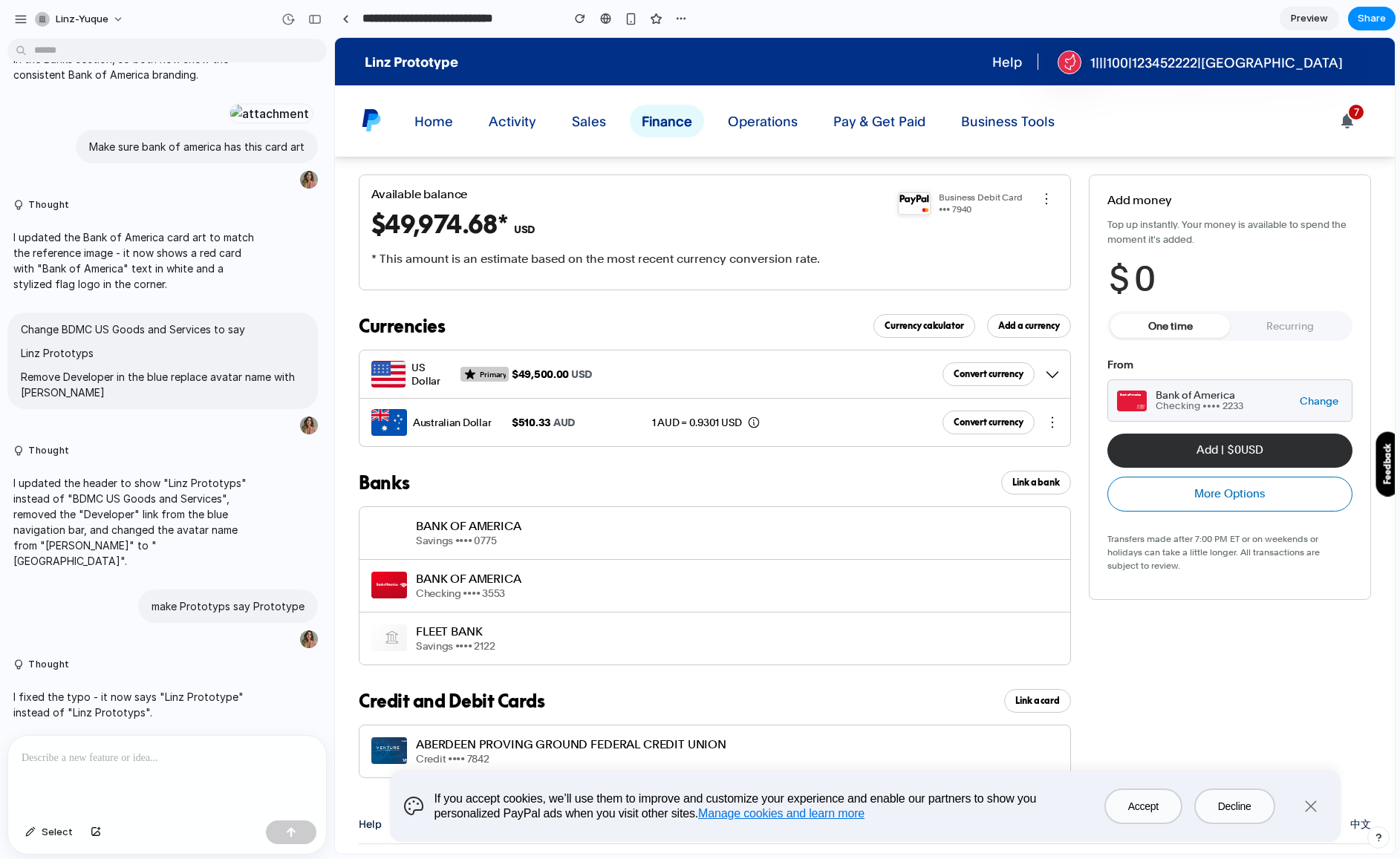
drag, startPoint x: 136, startPoint y: 743, endPoint x: 130, endPoint y: 765, distance: 22.8
click at [136, 743] on div at bounding box center [168, 774] width 318 height 78
drag, startPoint x: 138, startPoint y: 754, endPoint x: 284, endPoint y: 758, distance: 146.1
click at [284, 757] on p "**********" at bounding box center [167, 757] width 291 height 18
click at [257, 753] on p "**********" at bounding box center [167, 757] width 291 height 18
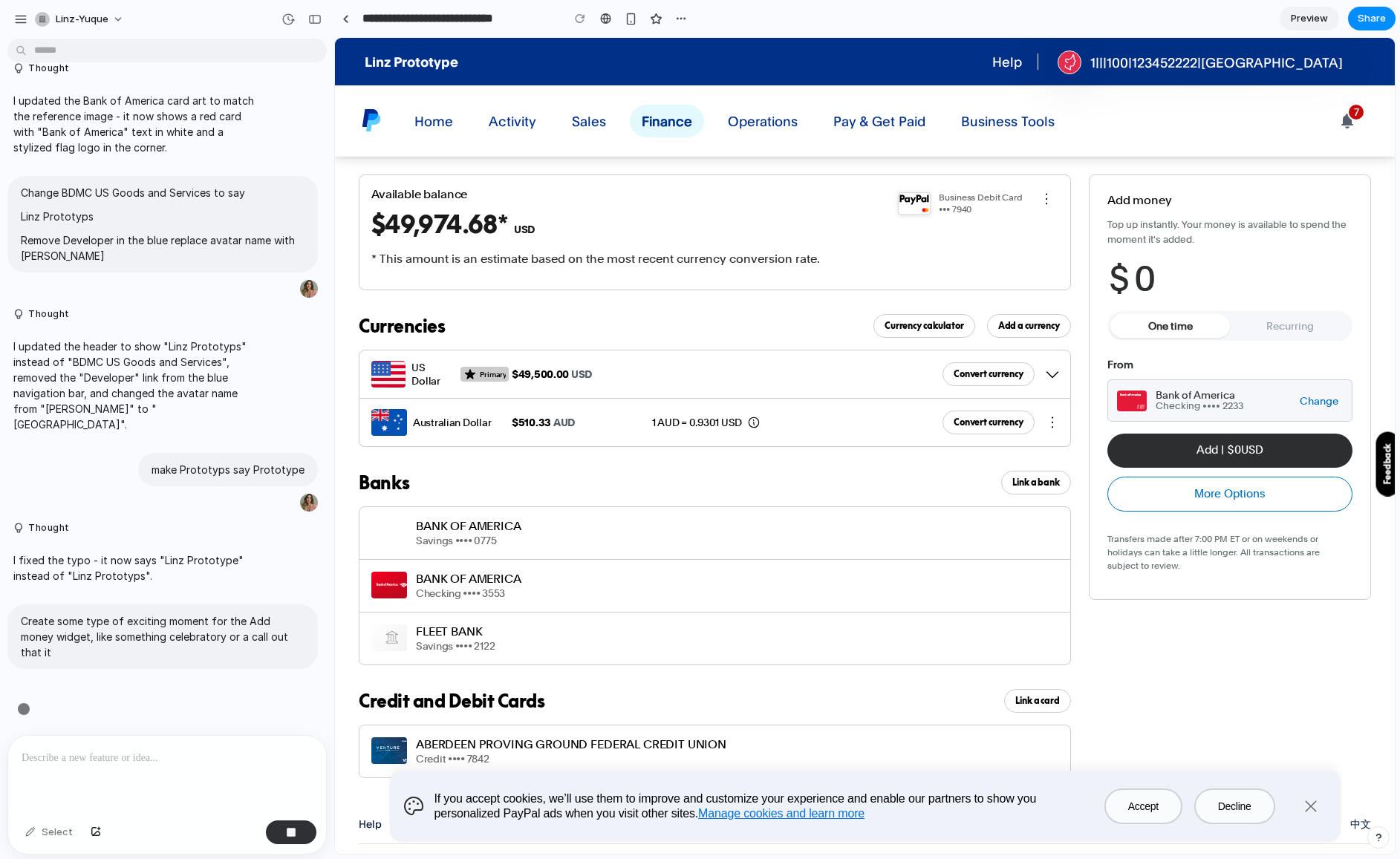
scroll to position [3790, 0]
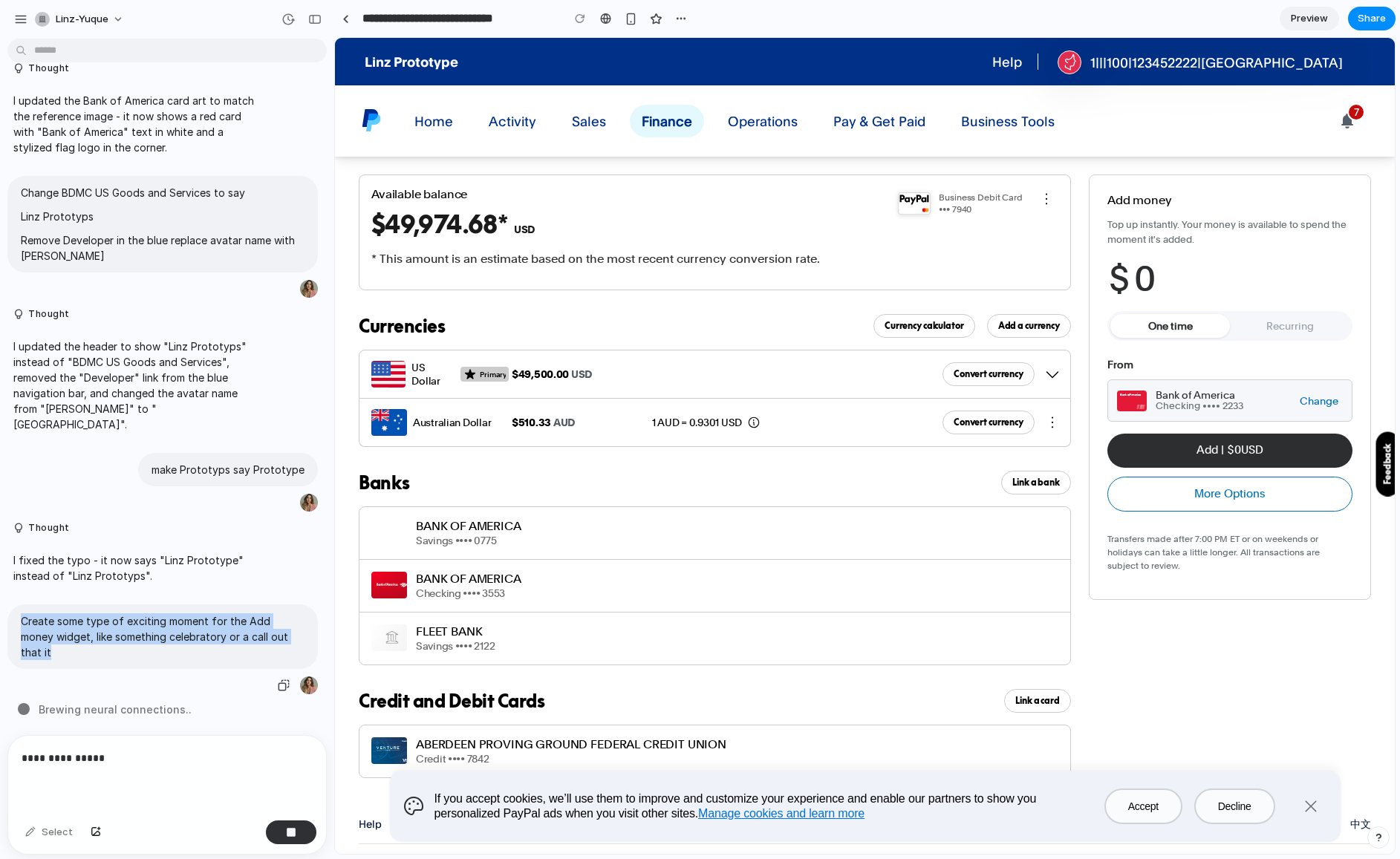
drag, startPoint x: 30, startPoint y: 632, endPoint x: 304, endPoint y: 649, distance: 274.5
click at [304, 650] on div "Create some type of exciting moment for the Add money widget, like something ce…" at bounding box center [163, 636] width 310 height 64
copy p "Create some type of exciting moment for the Add money widget, like something ce…"
drag, startPoint x: 27, startPoint y: 754, endPoint x: 19, endPoint y: 751, distance: 8.5
click at [16, 752] on div "**********" at bounding box center [168, 774] width 318 height 78
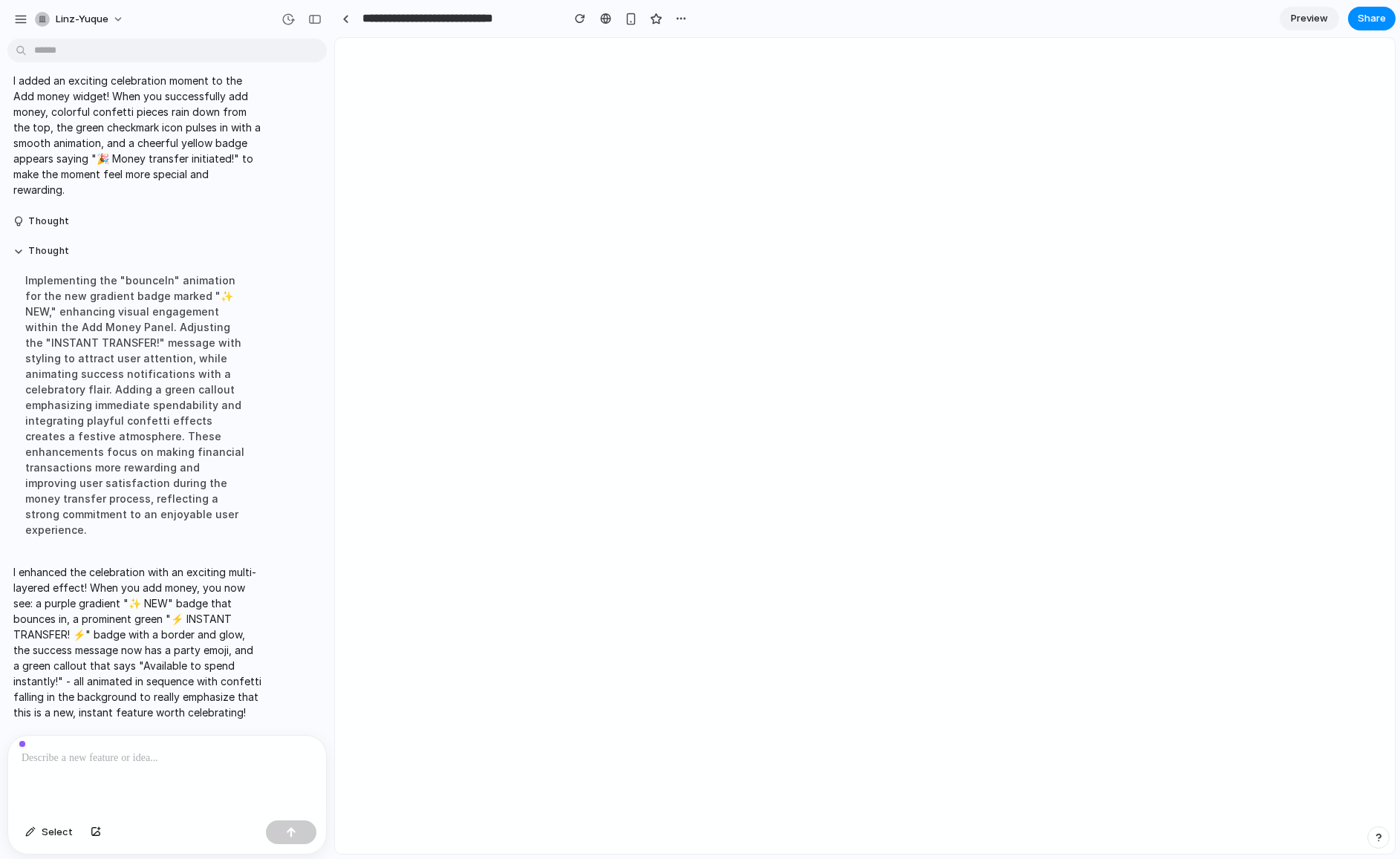
scroll to position [0, 0]
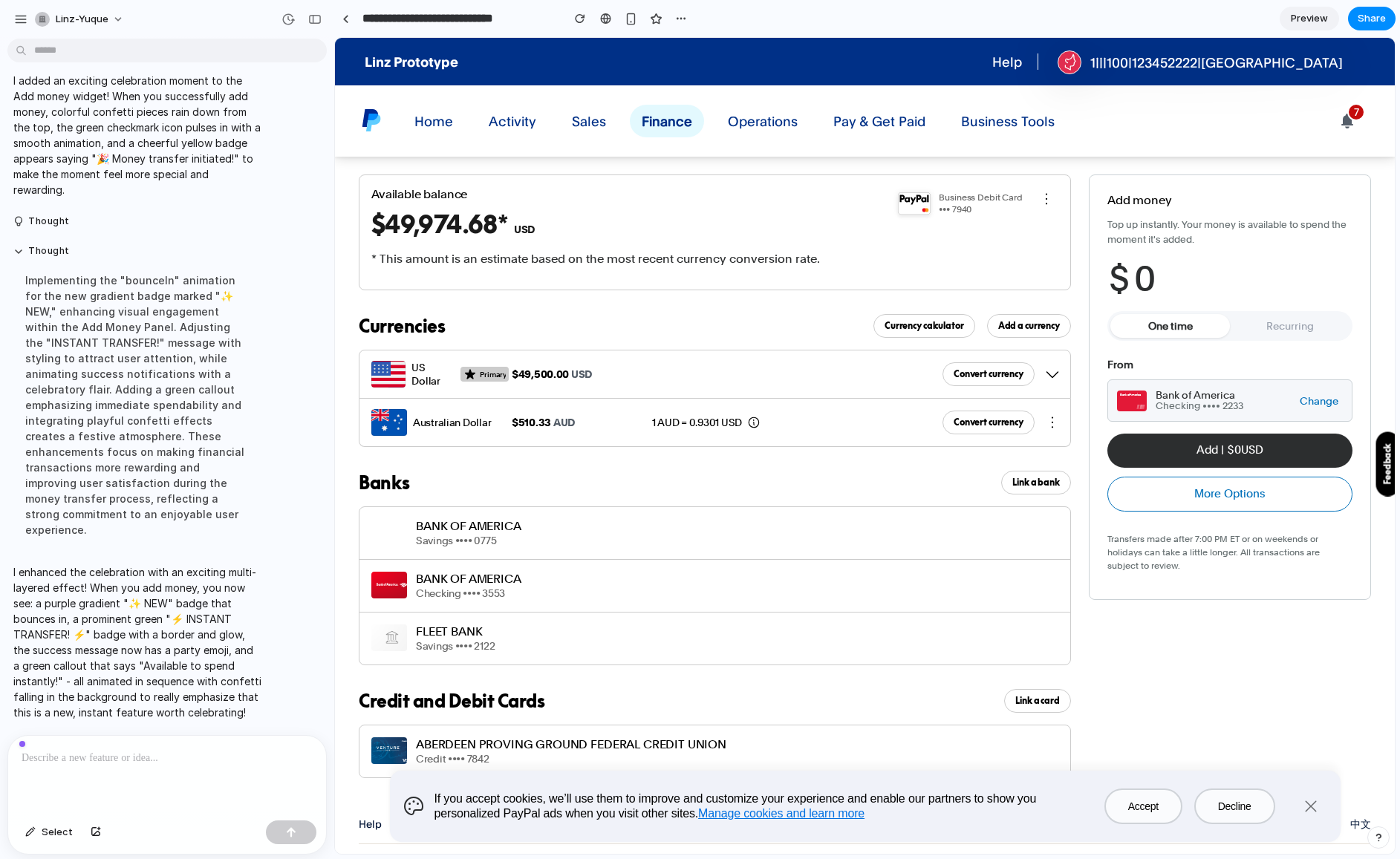
click at [1167, 285] on div "$ 0" at bounding box center [1230, 279] width 245 height 41
type input "**"
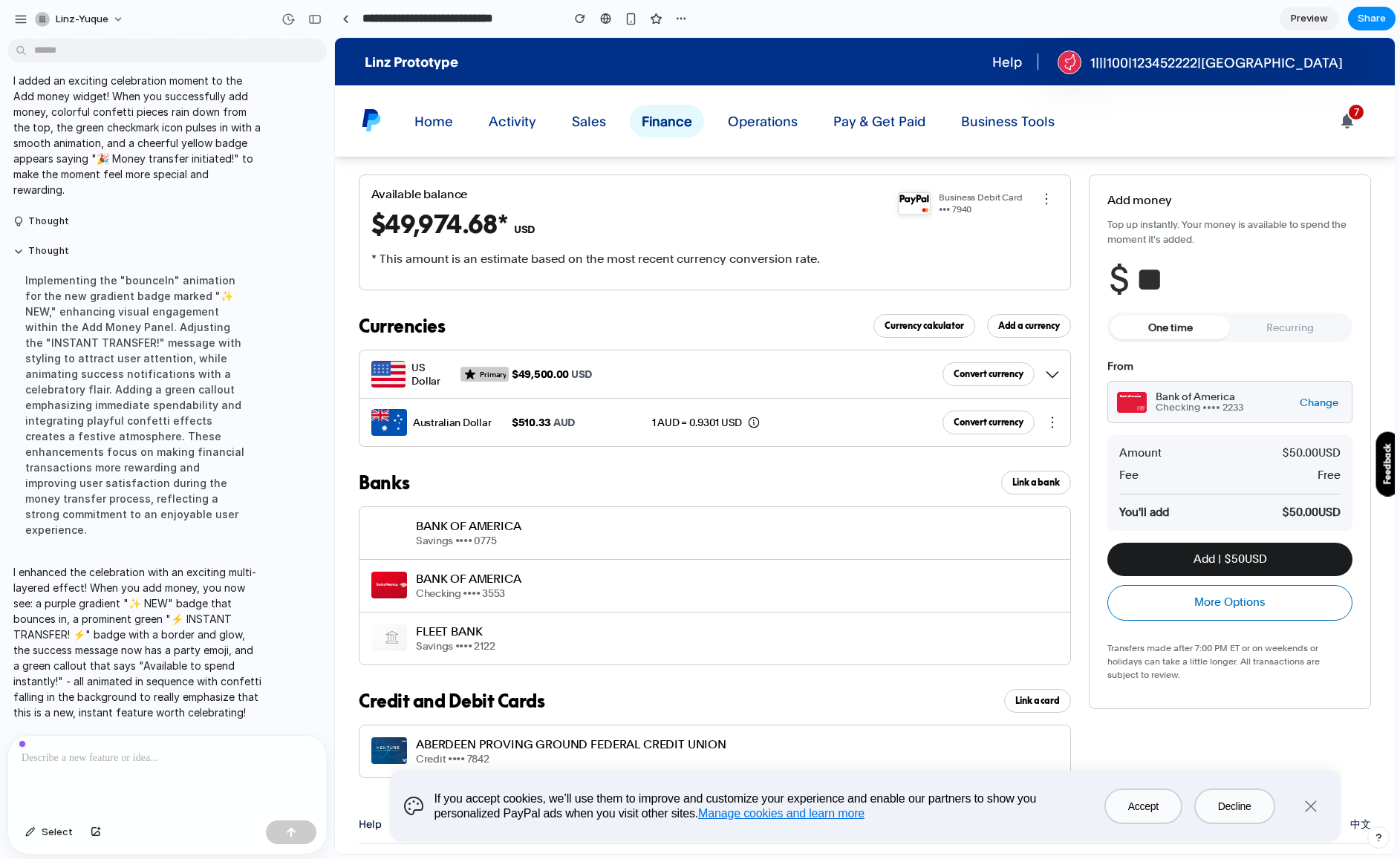
click at [1267, 554] on button "Add | $ 50 USD" at bounding box center [1230, 559] width 245 height 33
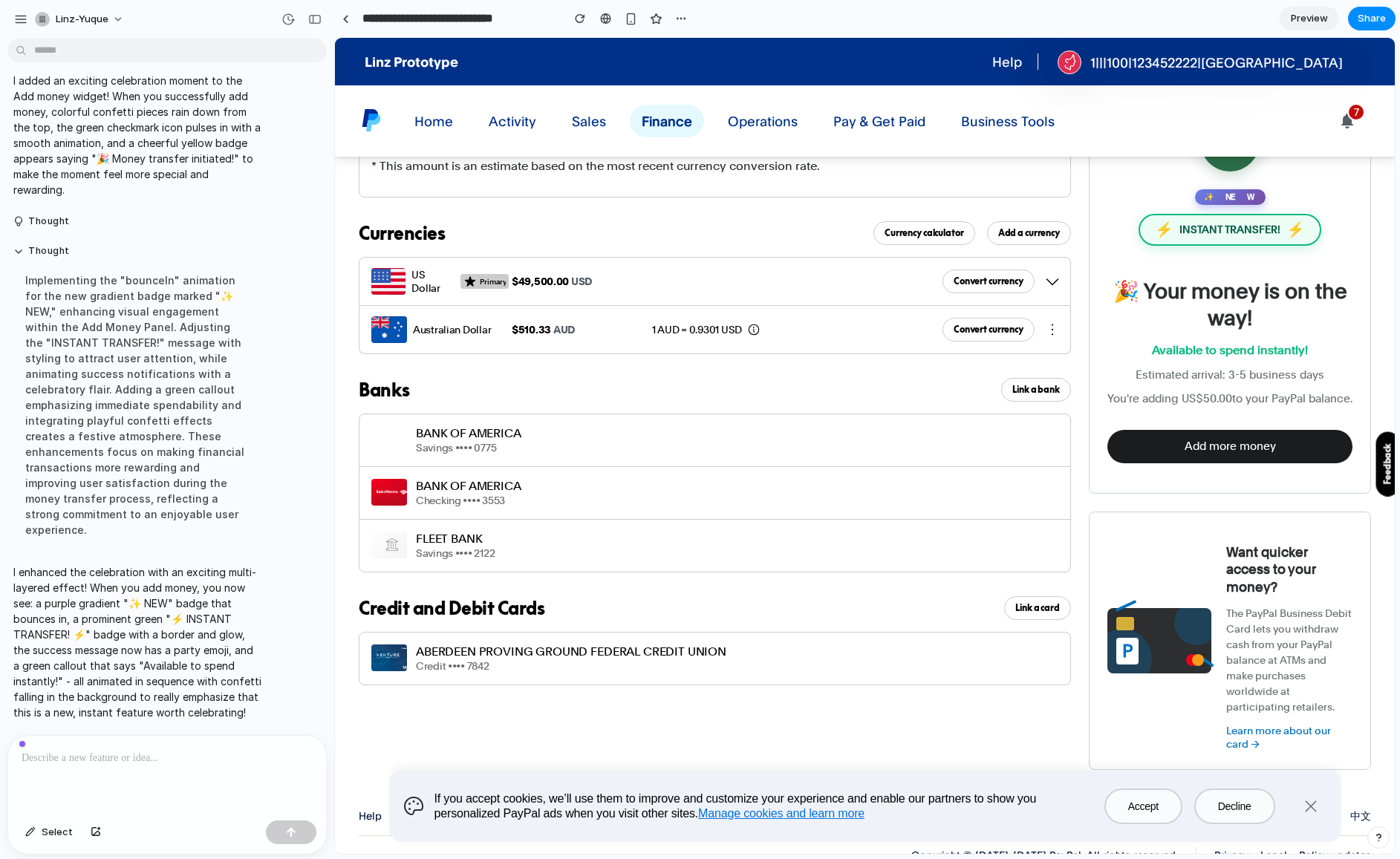
scroll to position [92, 0]
click at [1250, 431] on button "Add more money" at bounding box center [1230, 447] width 245 height 33
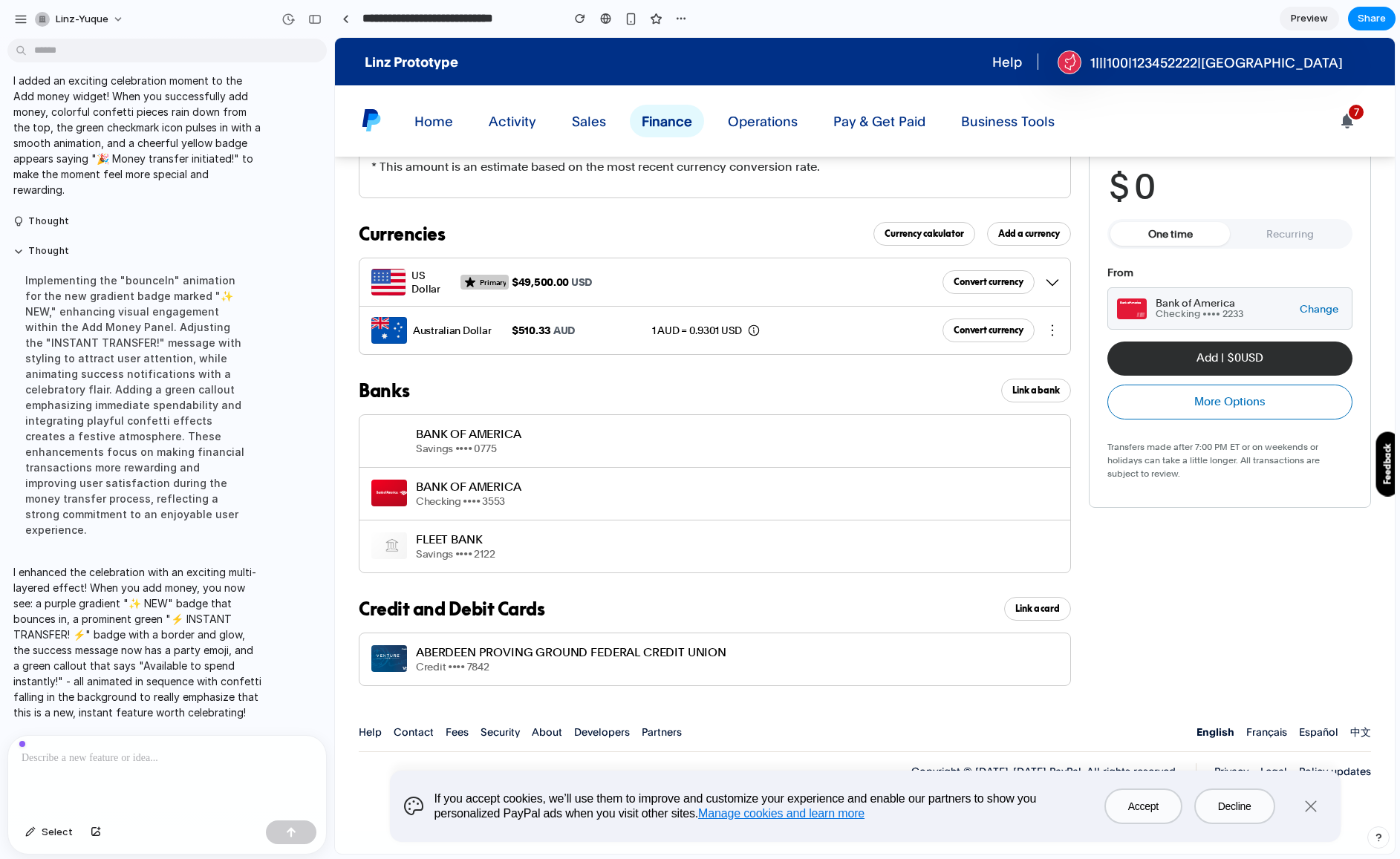
scroll to position [0, 0]
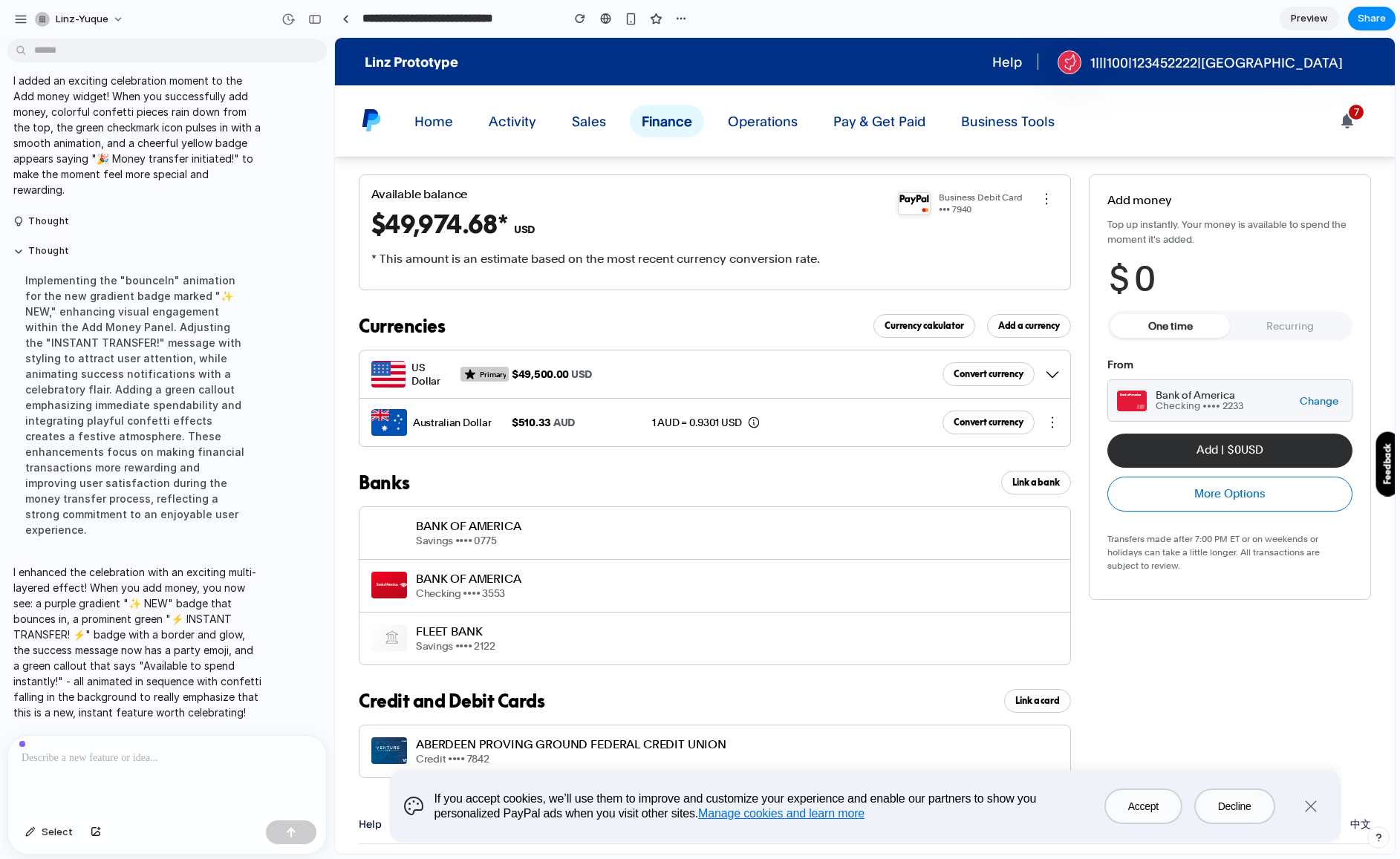
click at [1166, 282] on div "$ 0" at bounding box center [1230, 279] width 245 height 41
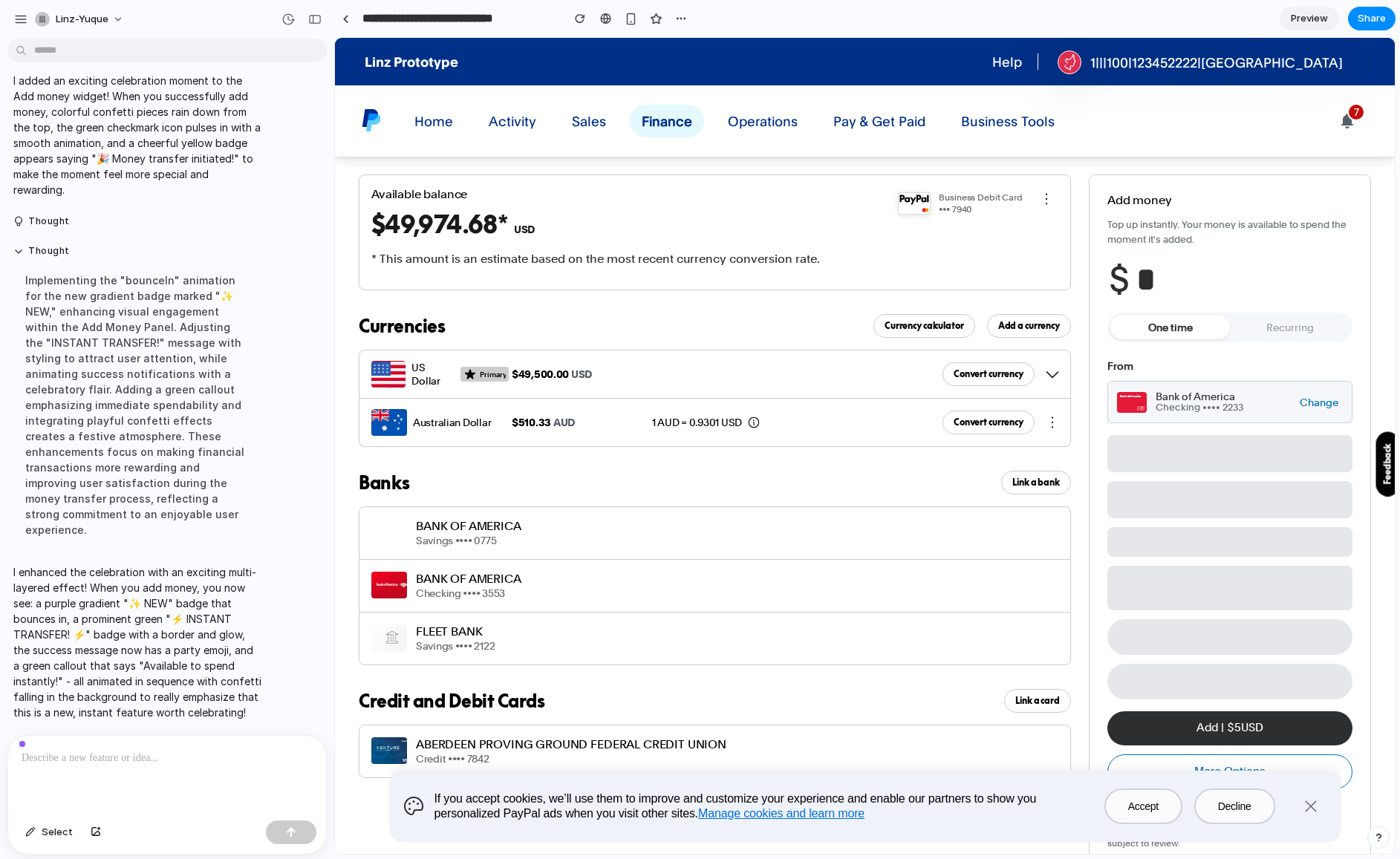
type input "**"
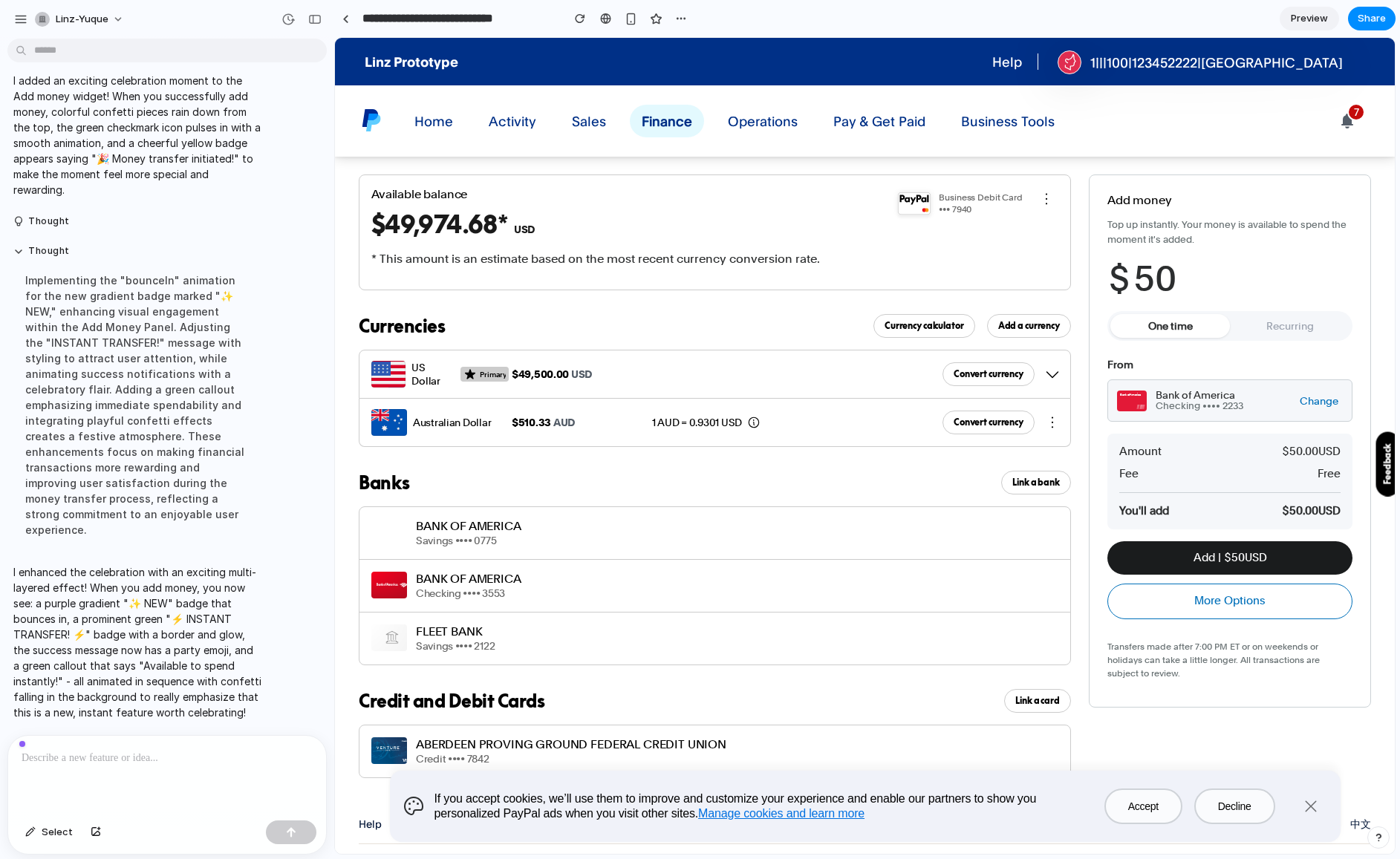
click at [1228, 562] on button "Add | $ 50 USD" at bounding box center [1230, 557] width 245 height 33
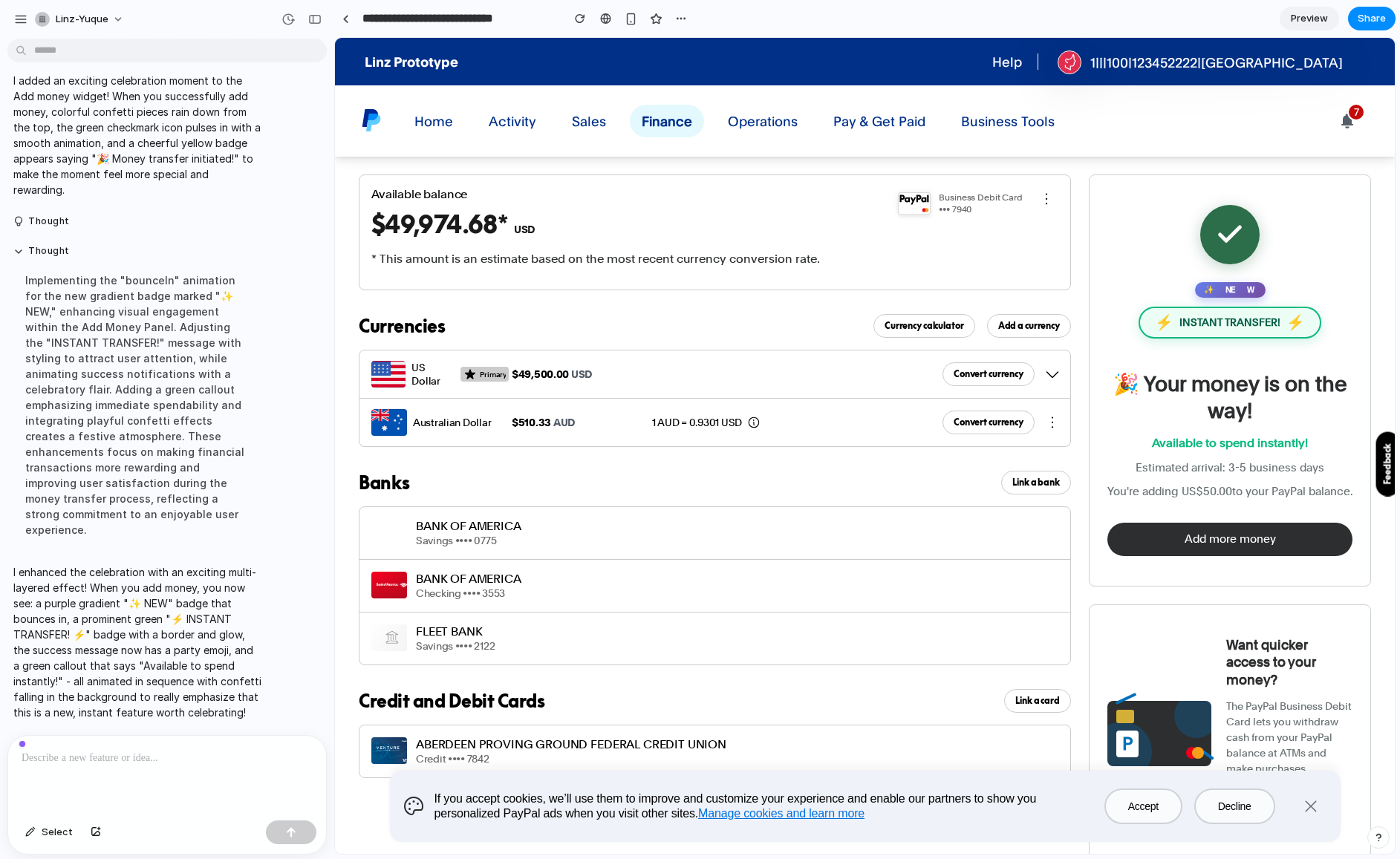
click at [177, 764] on p at bounding box center [167, 757] width 291 height 18
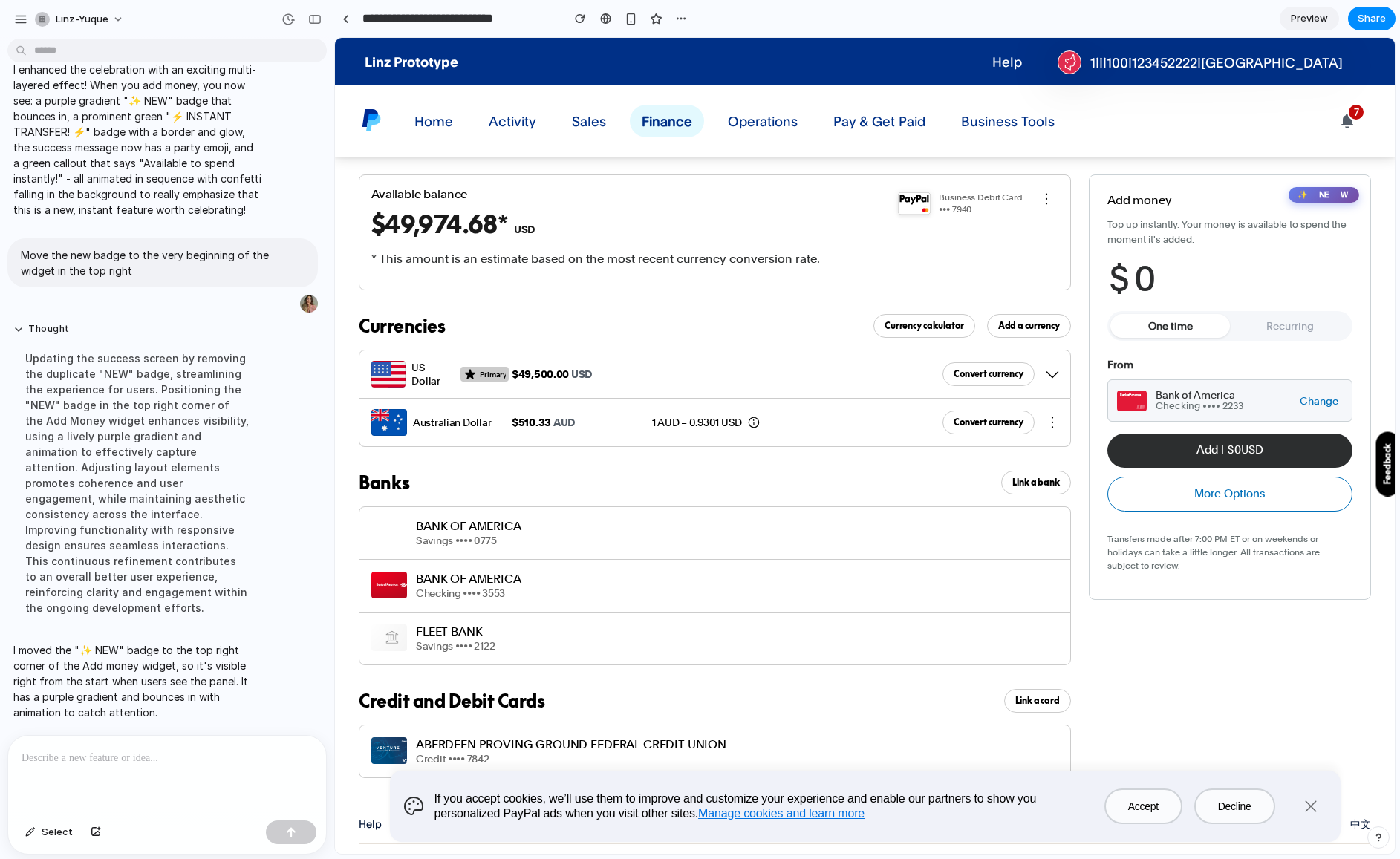
click at [1138, 265] on span "0" at bounding box center [1145, 279] width 22 height 41
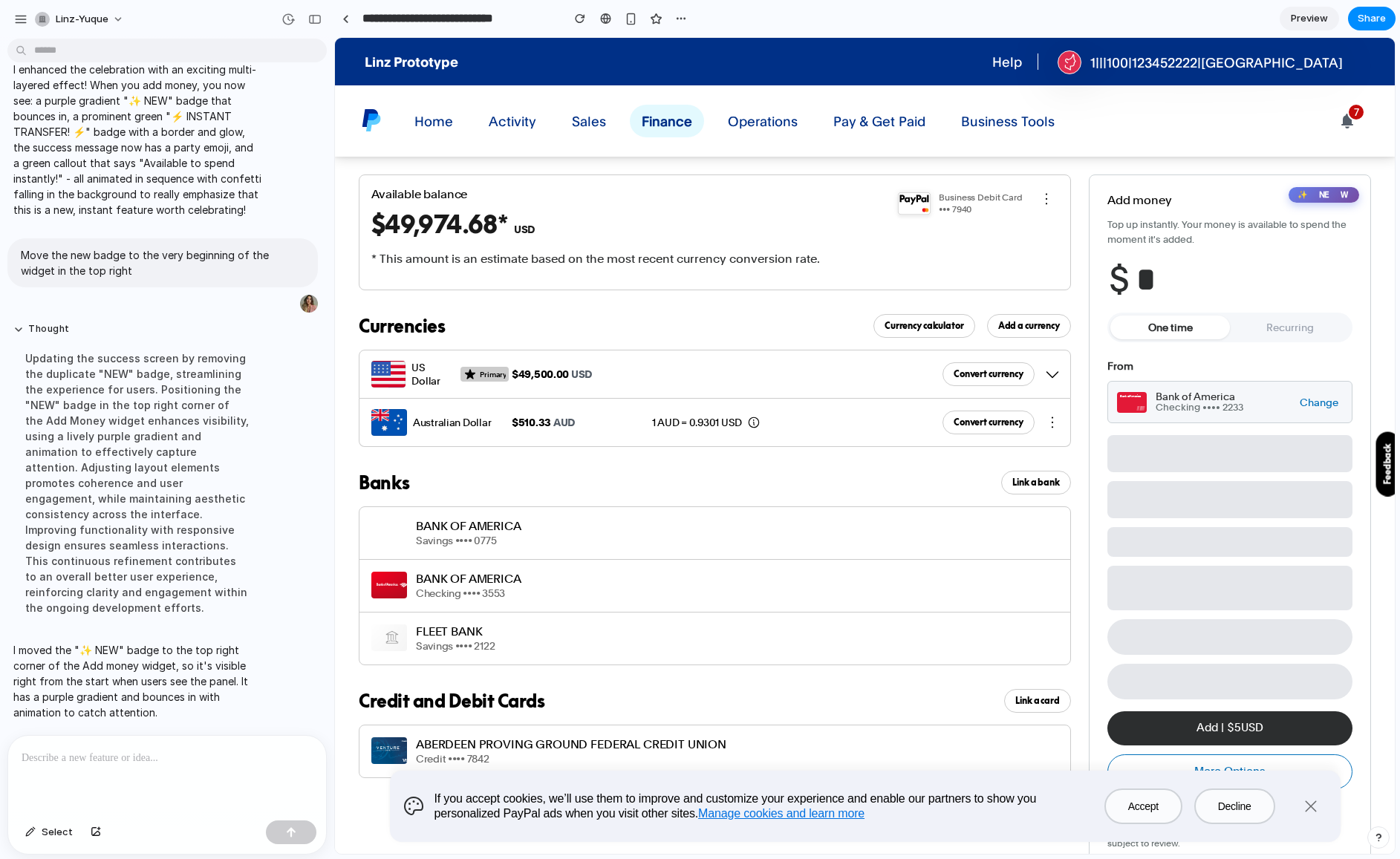
type input "**"
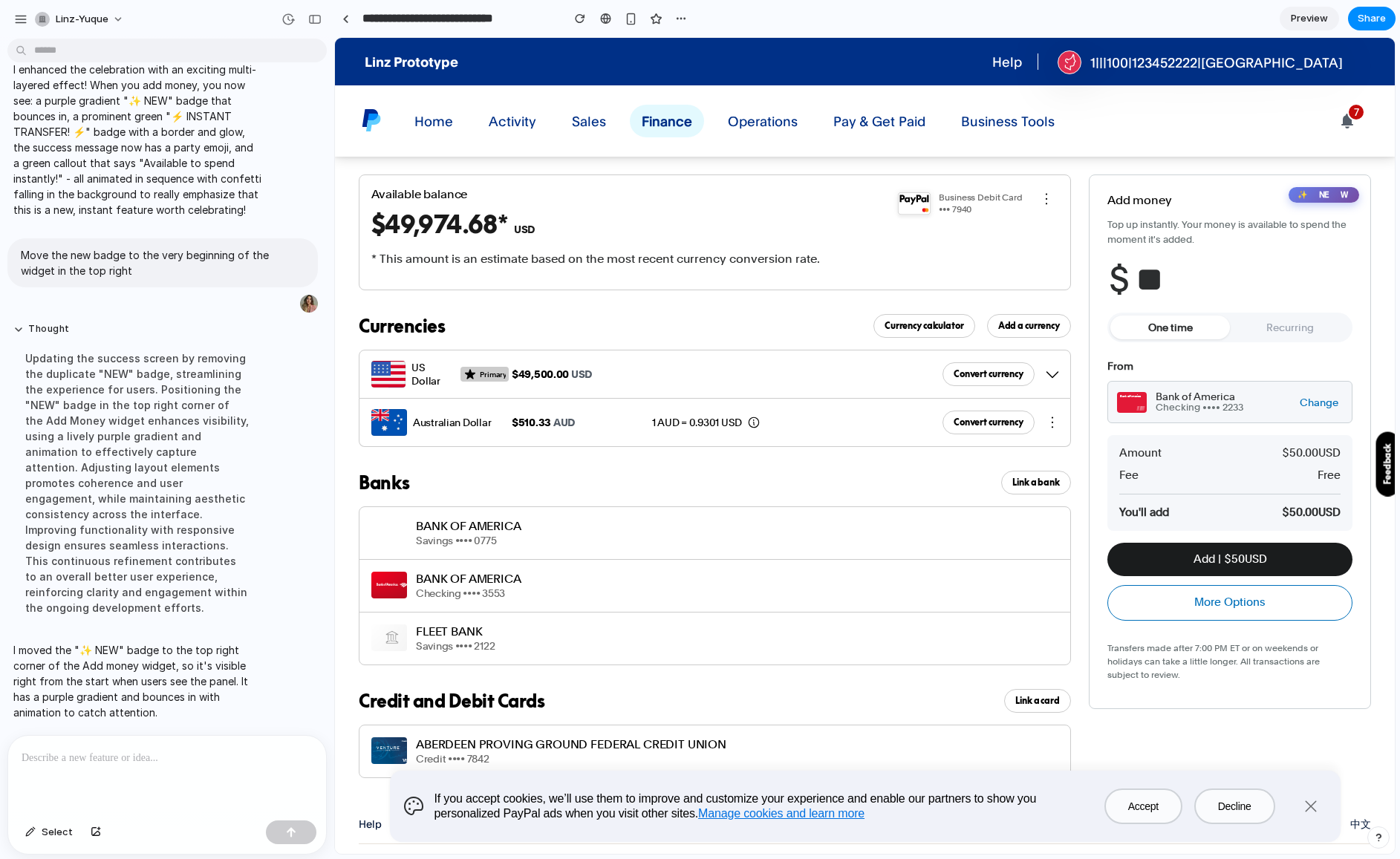
click at [1228, 561] on button "Add | $ 50 USD" at bounding box center [1230, 559] width 245 height 33
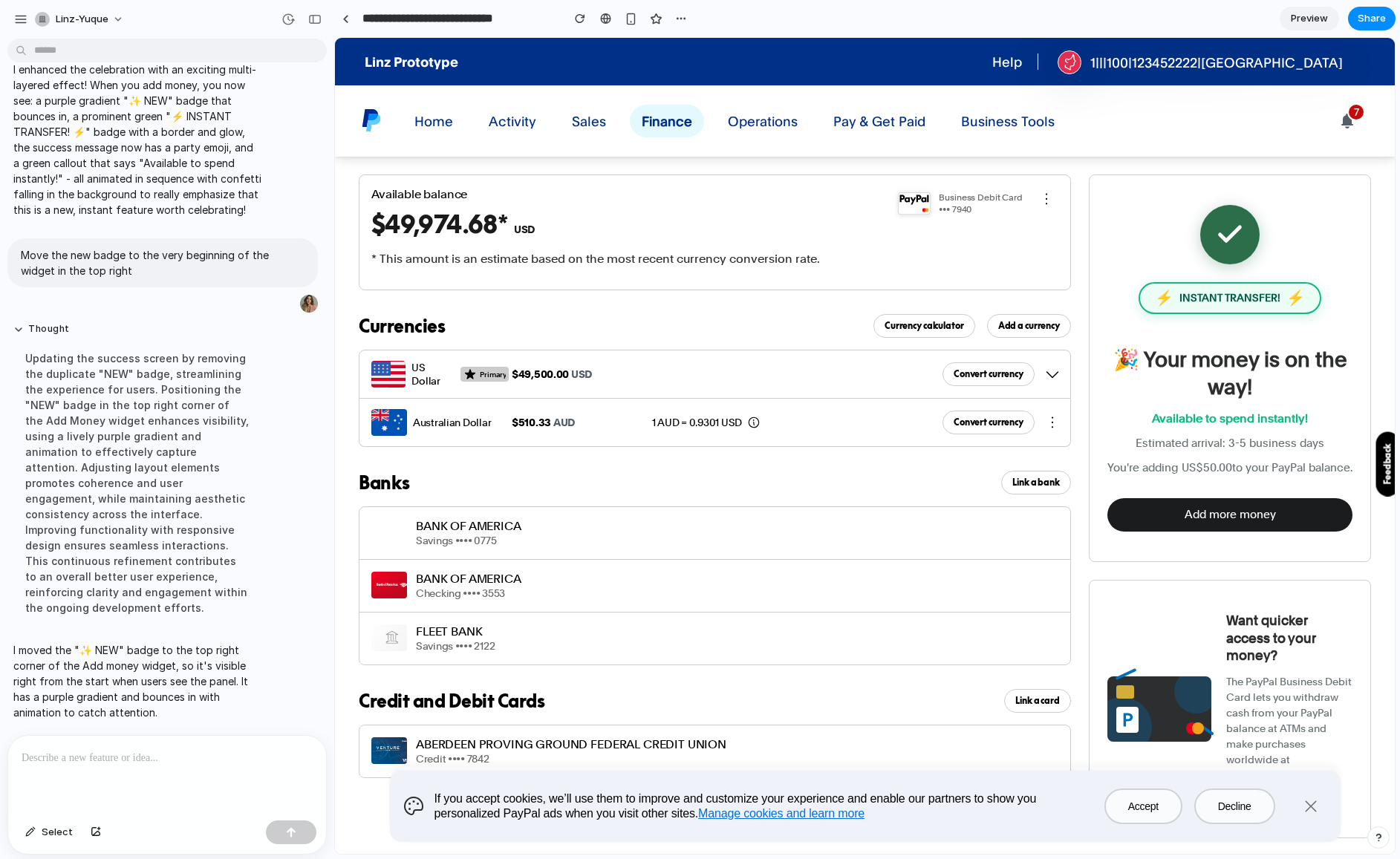
click at [1258, 521] on button "Add more money" at bounding box center [1230, 514] width 245 height 33
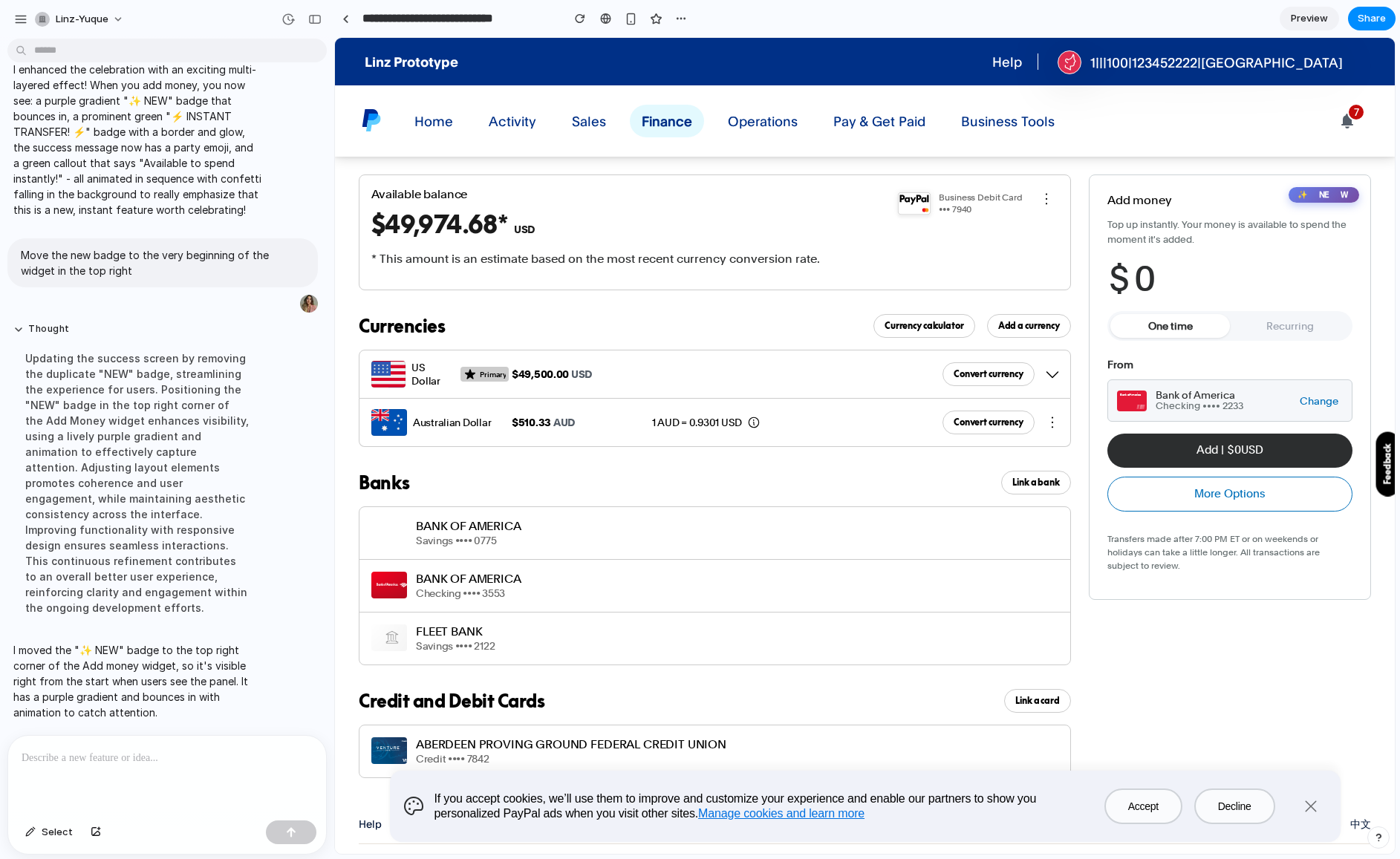
click at [1306, 10] on link "Preview" at bounding box center [1309, 19] width 60 height 24
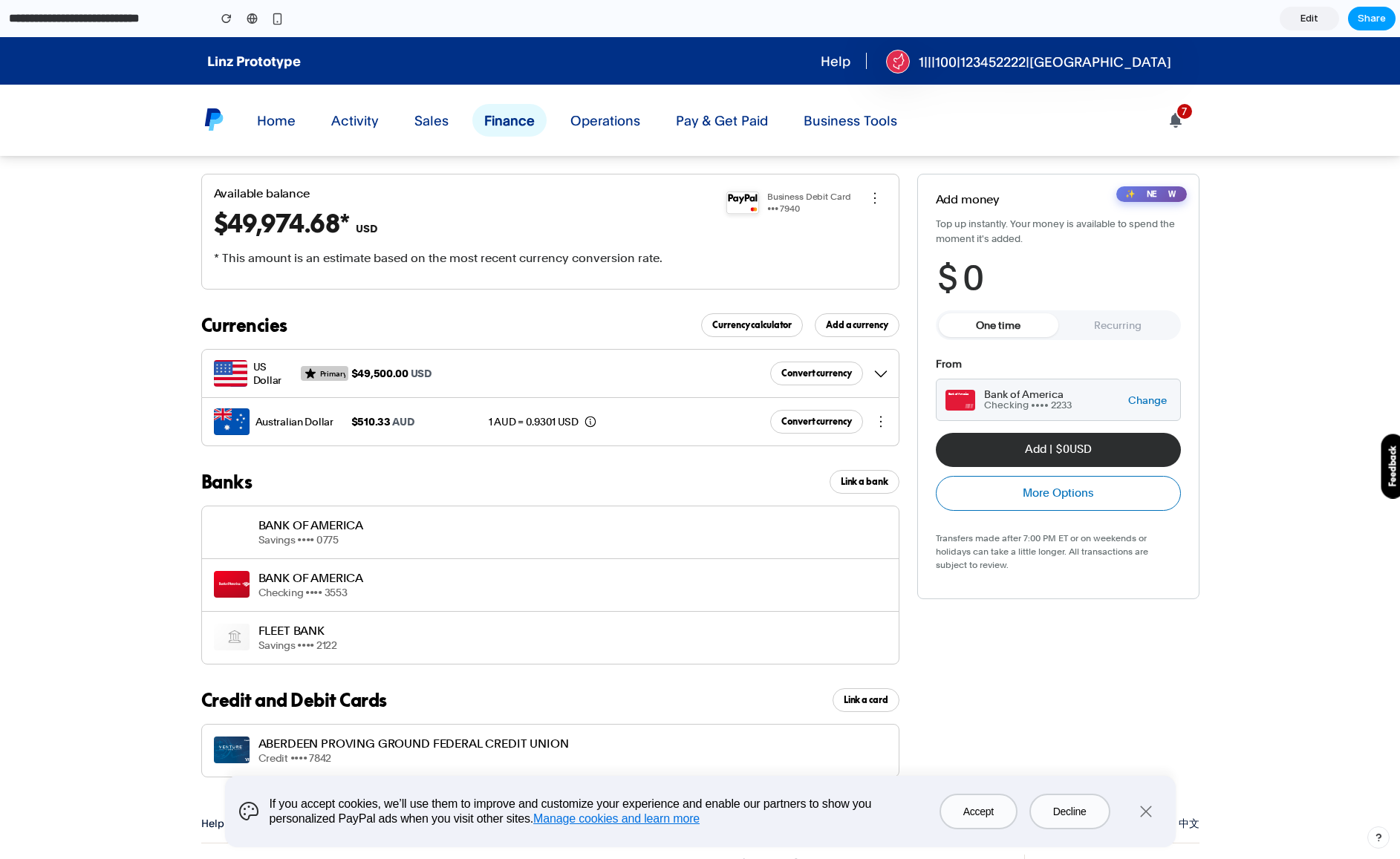
click at [1390, 25] on button "Share" at bounding box center [1371, 19] width 47 height 24
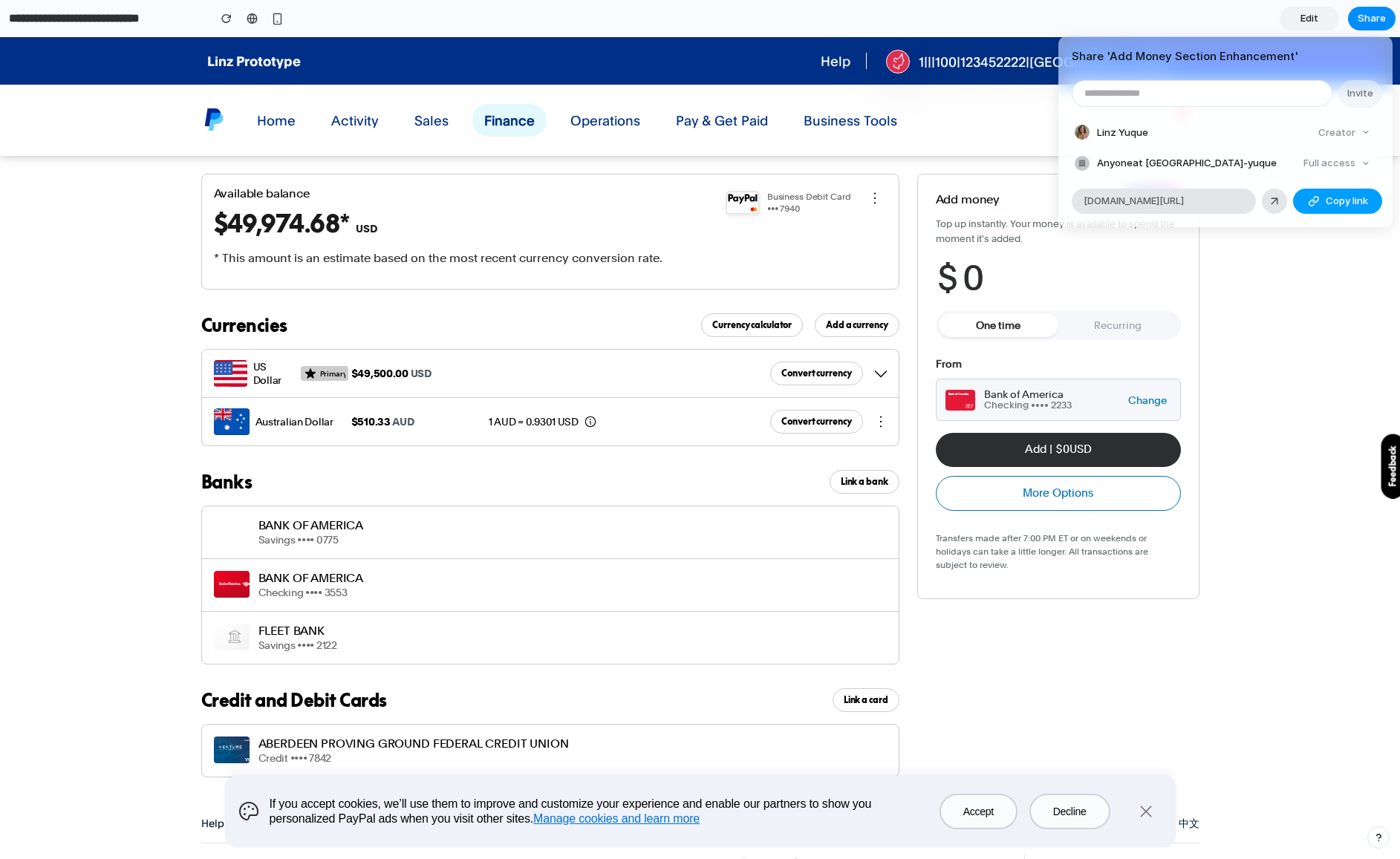
click at [1329, 205] on span "Copy link" at bounding box center [1346, 201] width 43 height 15
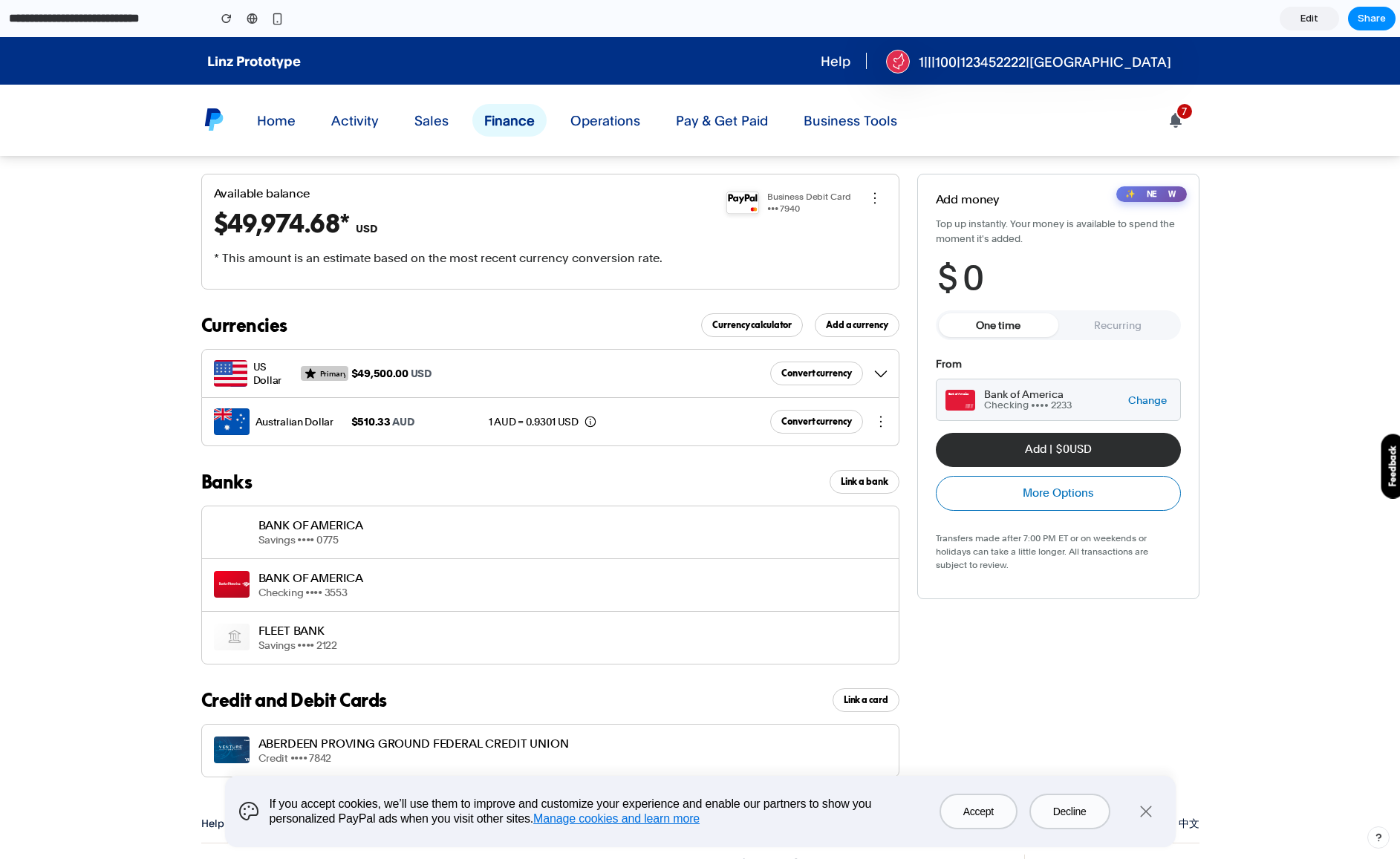
click at [1280, 250] on div "Share ' Add Money Section Enhancement ' Invite [GEOGRAPHIC_DATA] Yuque Creator …" at bounding box center [700, 429] width 1400 height 859
click at [988, 276] on div "$ 0" at bounding box center [1059, 278] width 245 height 41
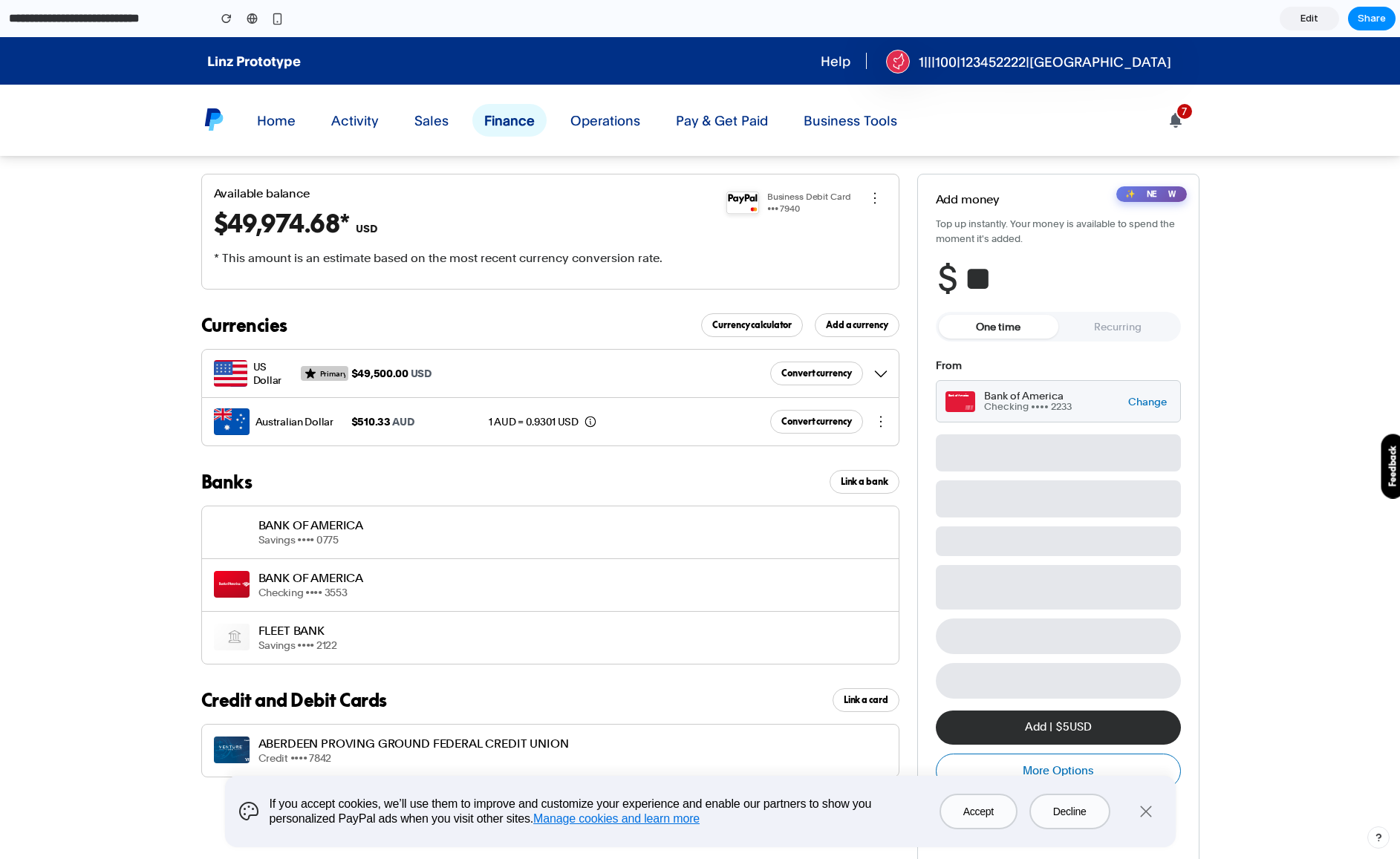
type input "***"
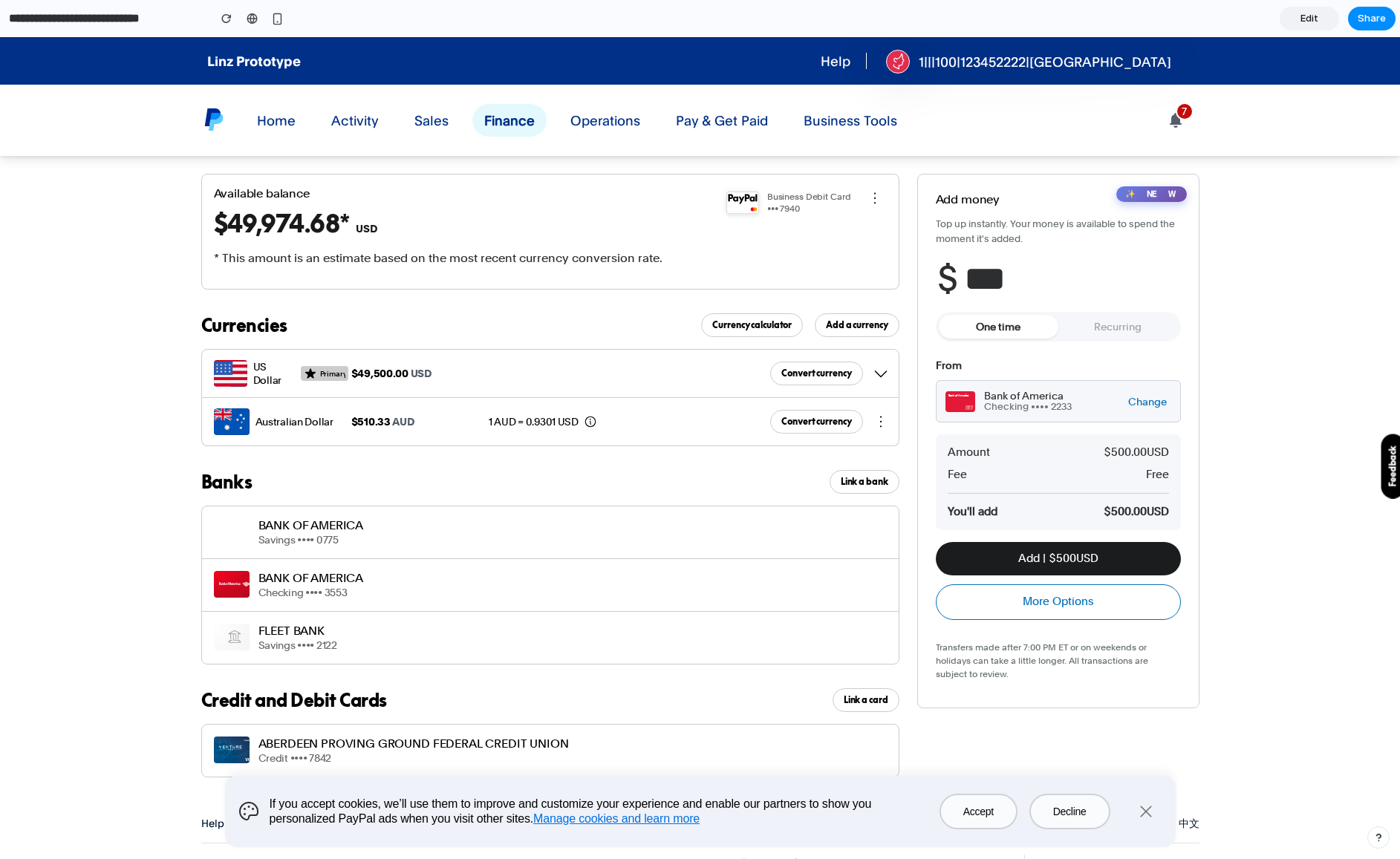
click at [1030, 553] on button "Add | $ 500 USD" at bounding box center [1059, 558] width 245 height 33
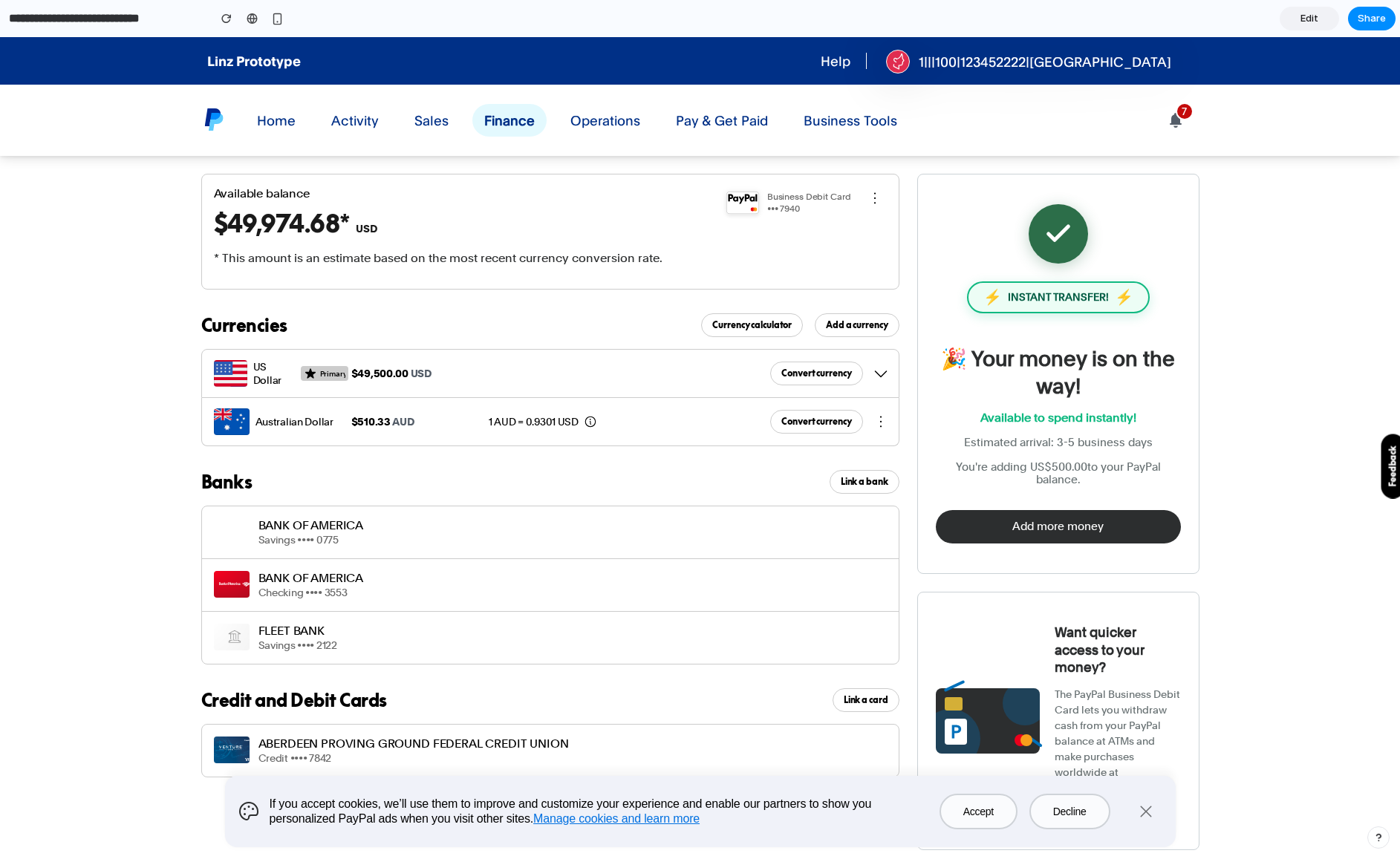
click at [1090, 541] on button "Add more money" at bounding box center [1059, 526] width 245 height 33
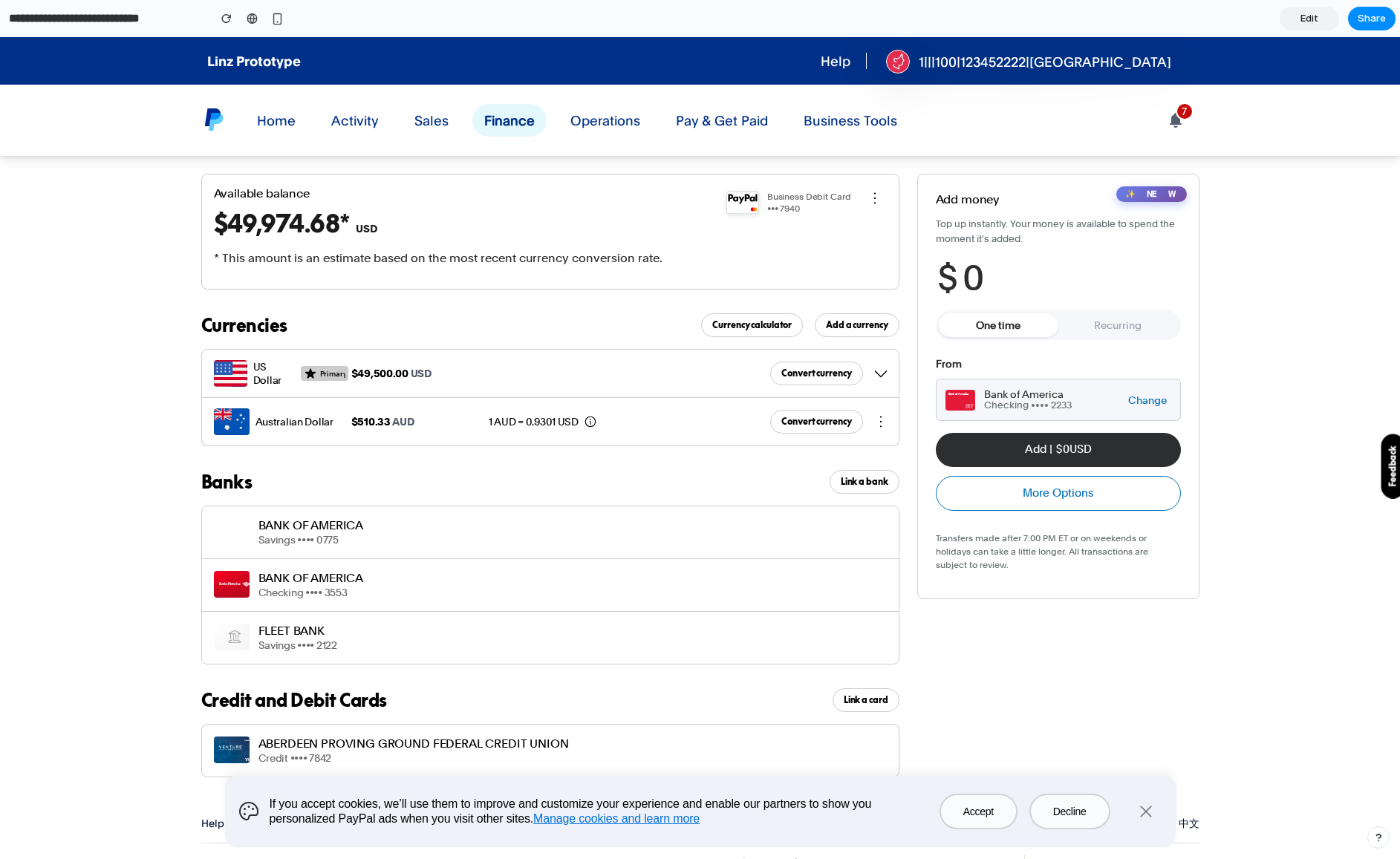
click at [975, 283] on span "0" at bounding box center [973, 278] width 22 height 41
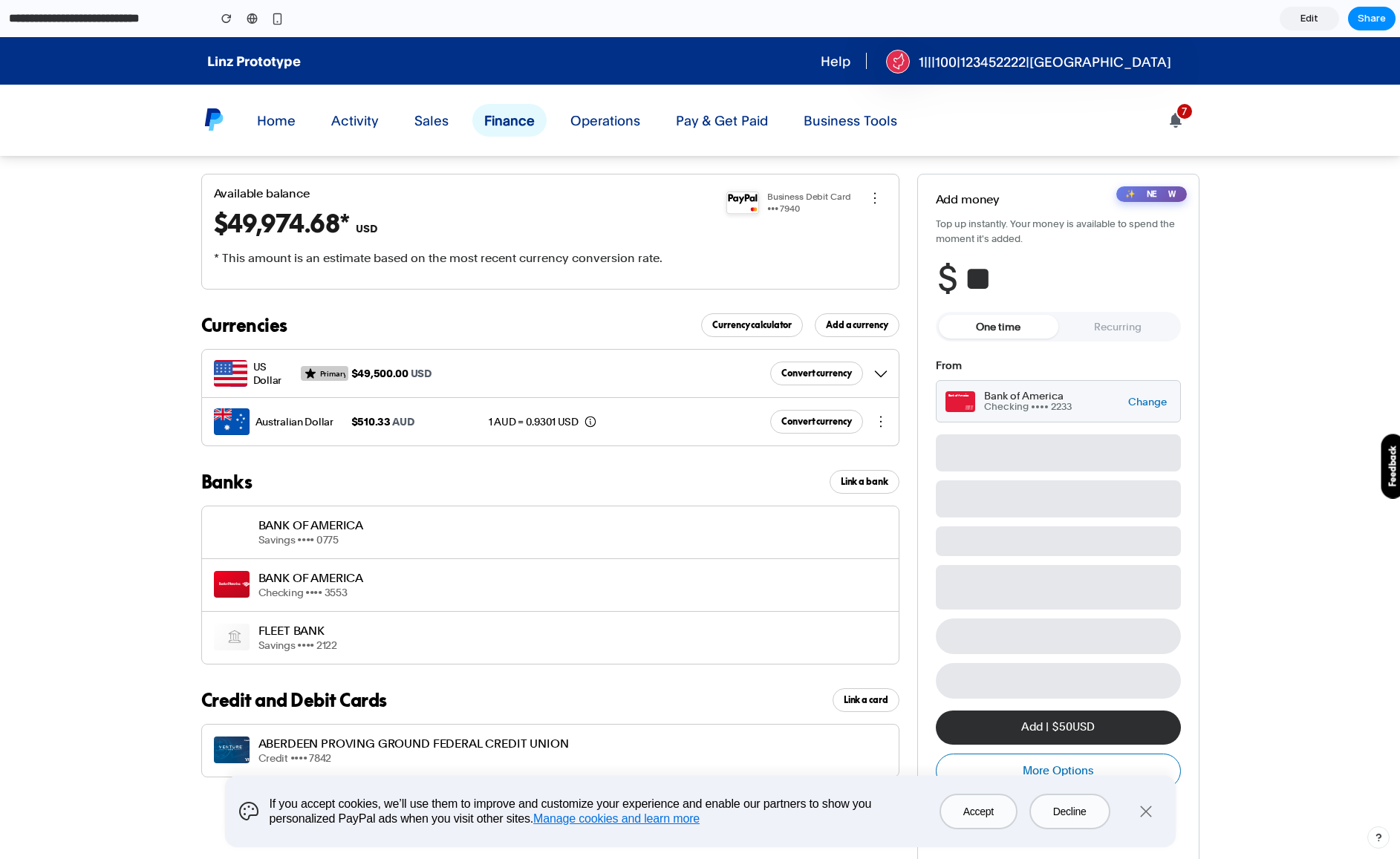
type input "***"
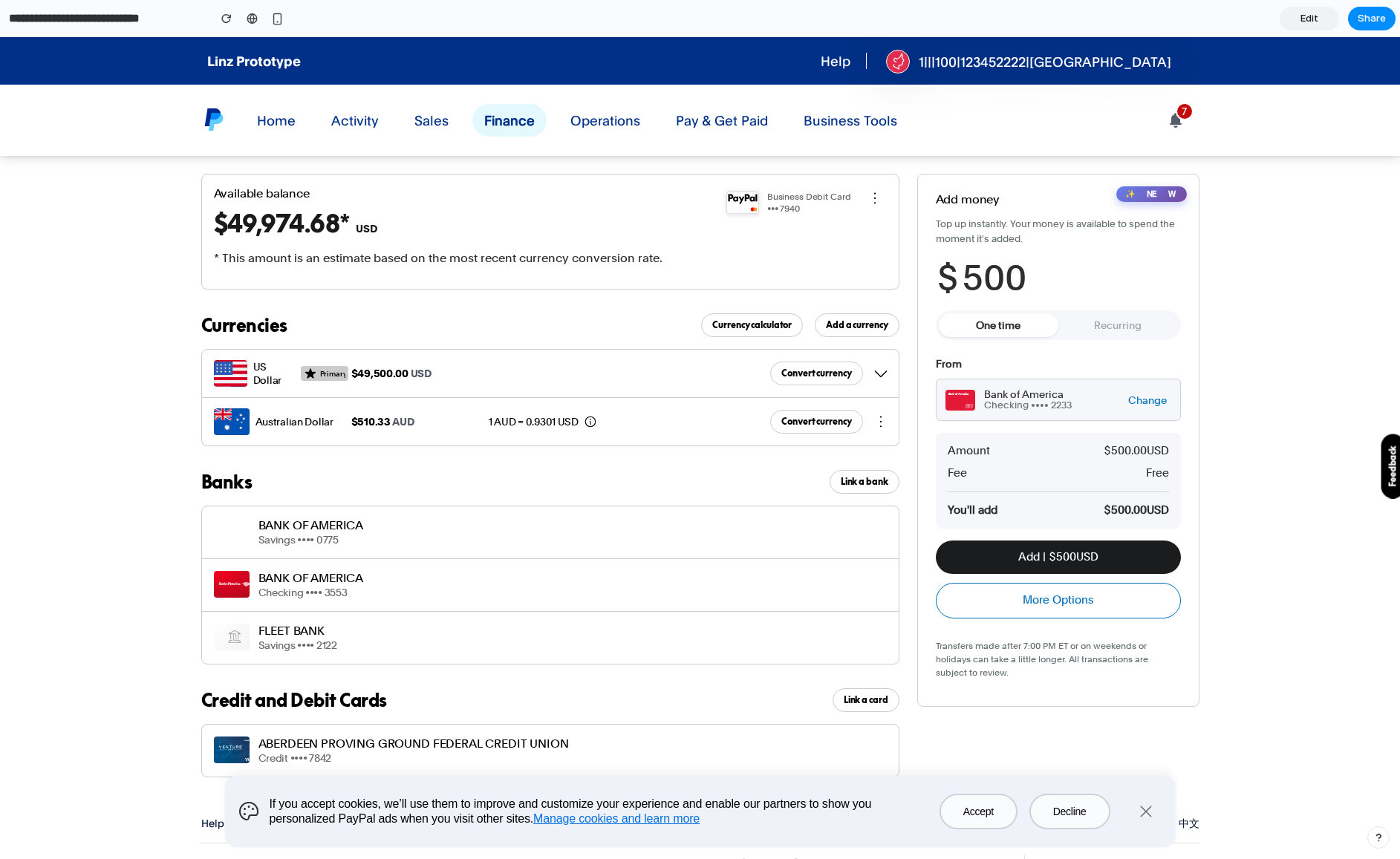
click at [1022, 564] on button "Add | $ 500 USD" at bounding box center [1059, 557] width 245 height 33
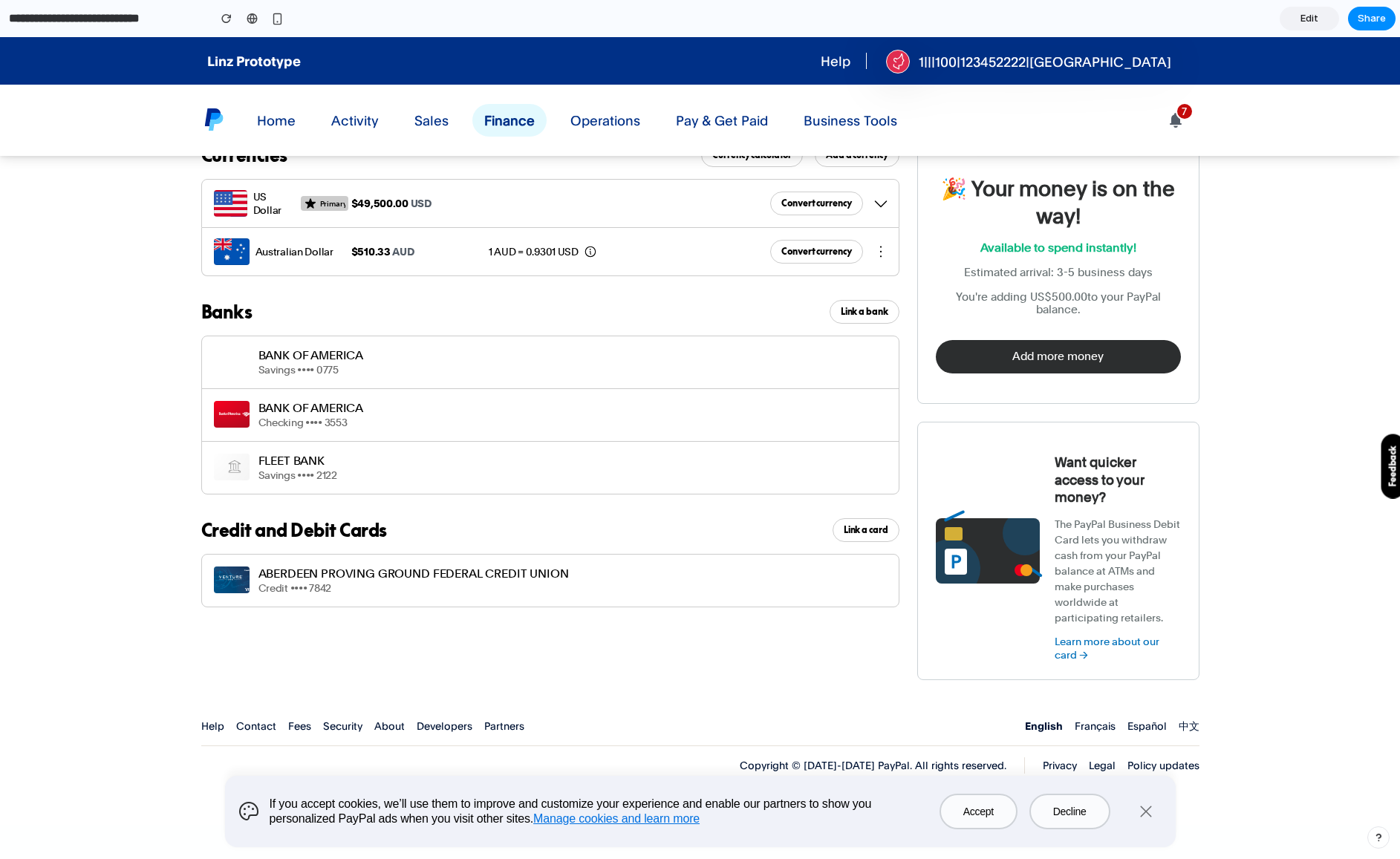
scroll to position [171, 0]
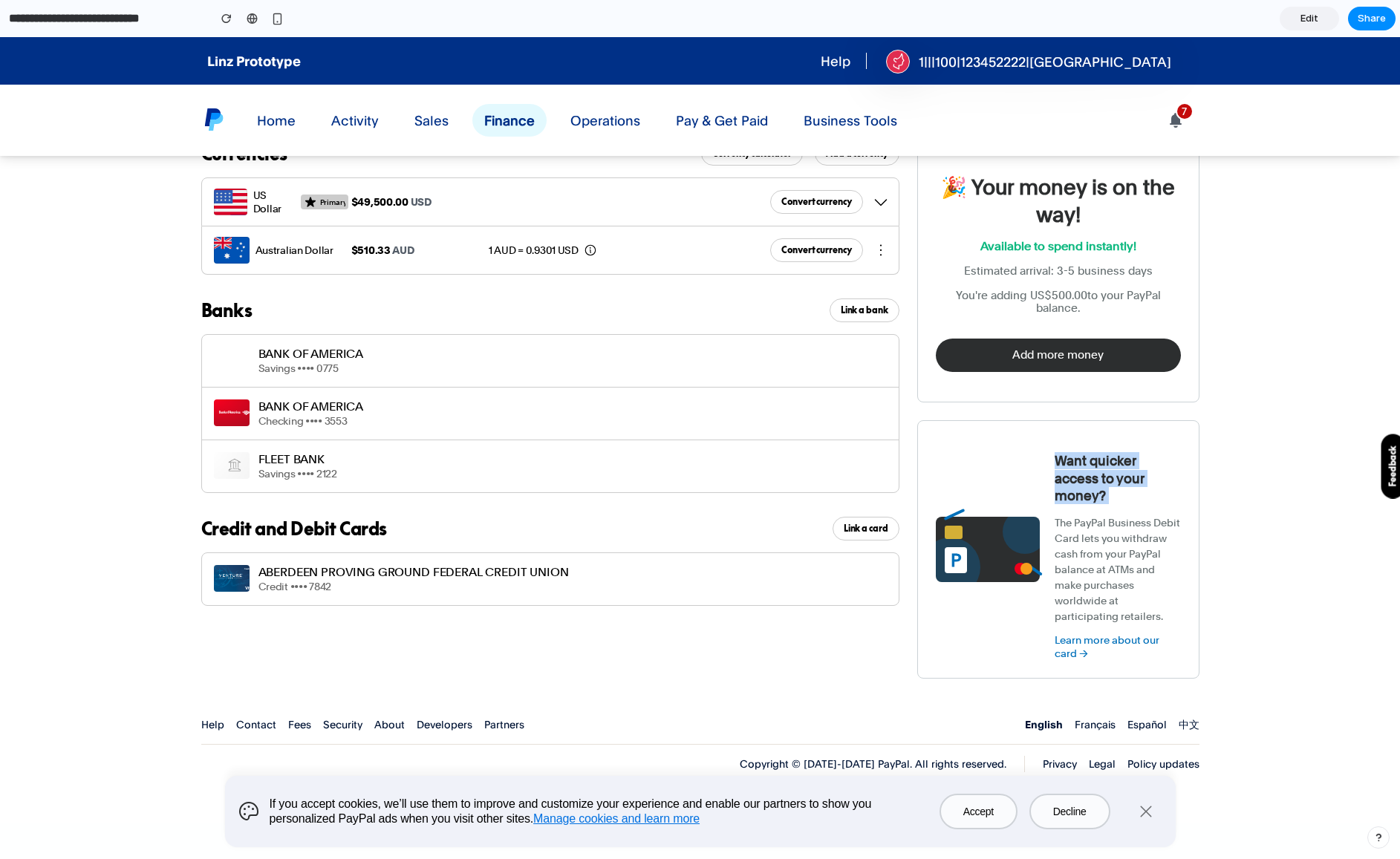
drag, startPoint x: 1054, startPoint y: 453, endPoint x: 1109, endPoint y: 507, distance: 77.1
click at [1110, 508] on div "Want quicker access to your money? The PayPal Business Debit Card lets you with…" at bounding box center [1118, 549] width 126 height 221
copy h3 "Want quicker access to your money?"
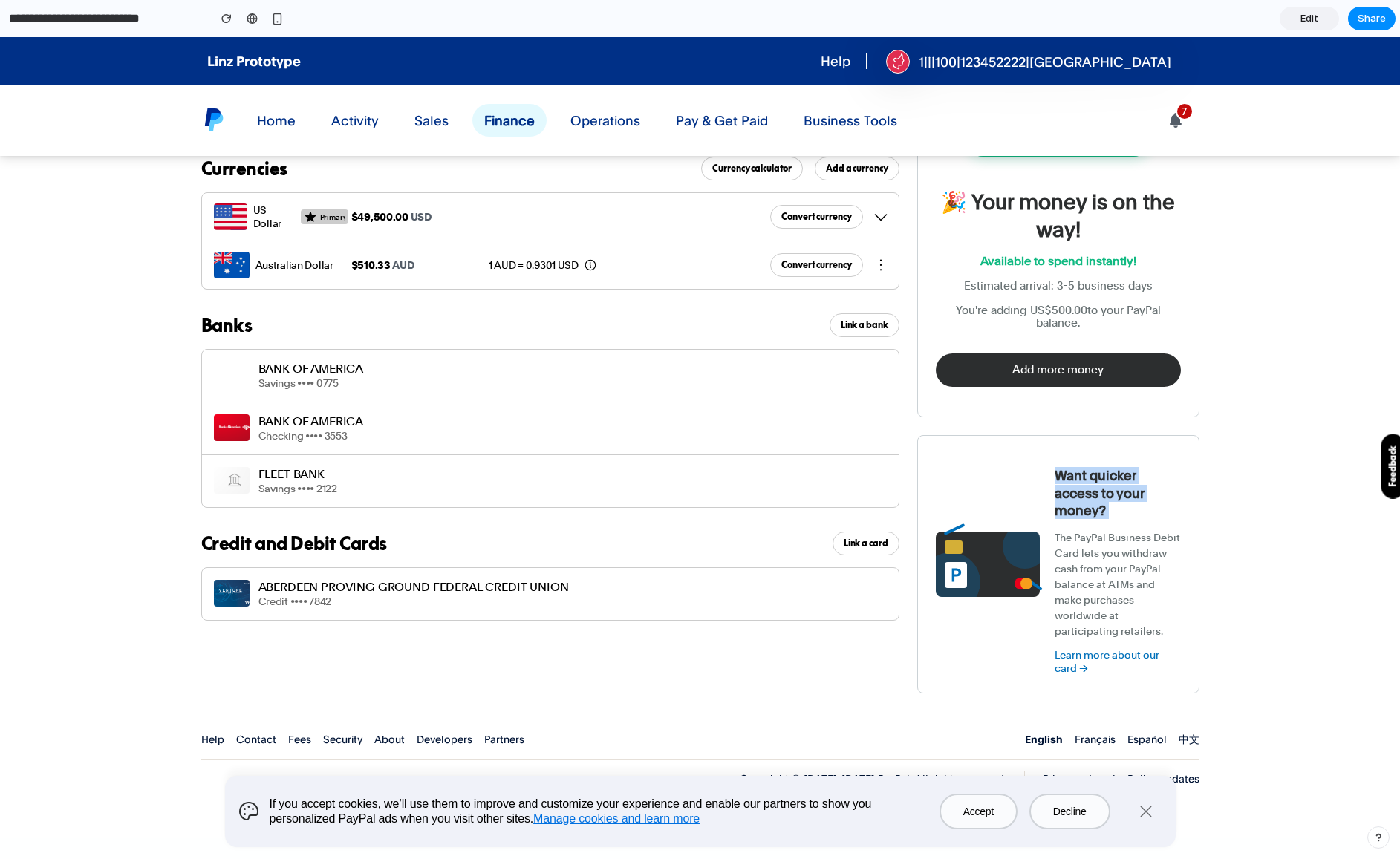
scroll to position [0, 0]
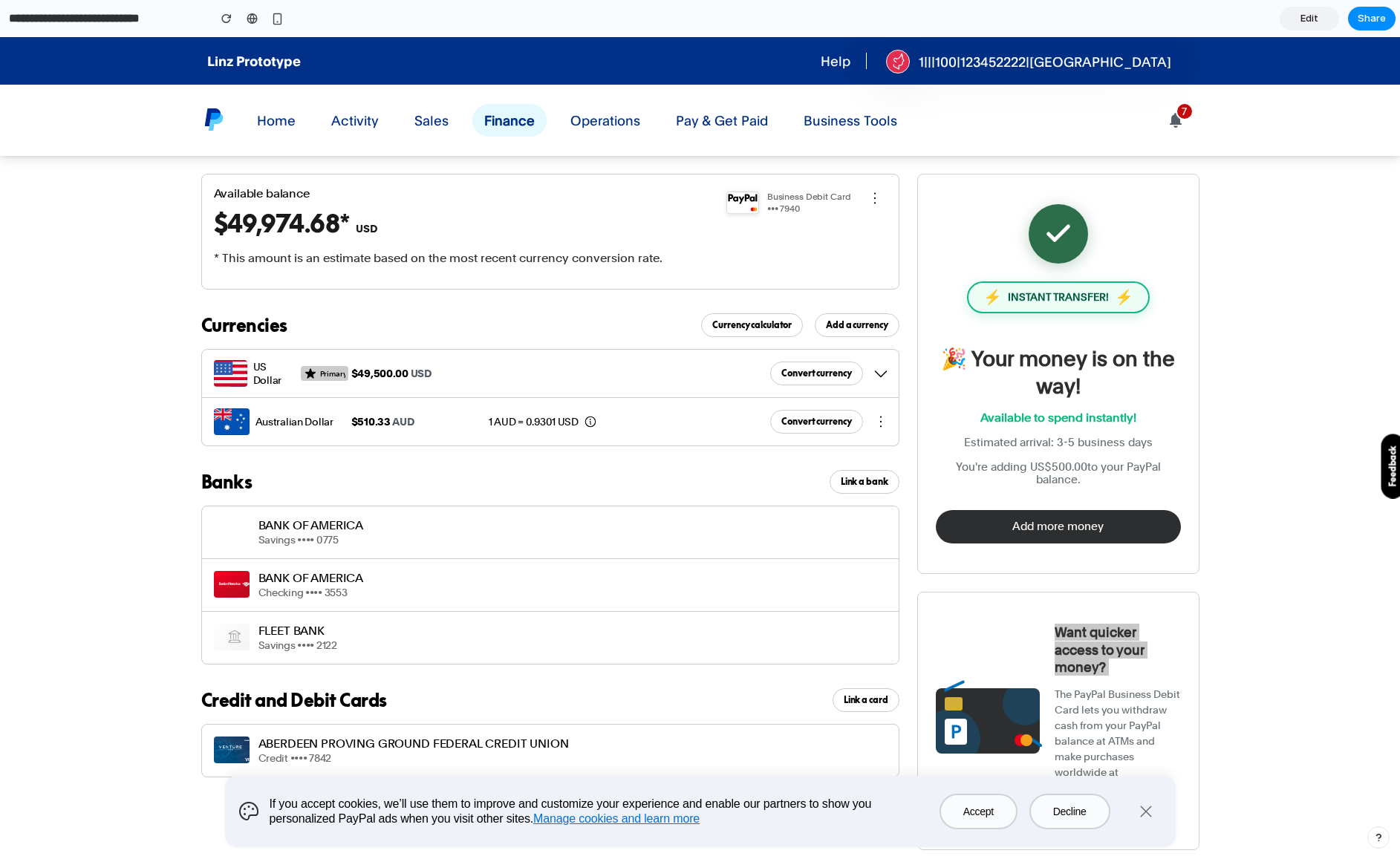
click at [1305, 12] on span "Edit" at bounding box center [1308, 18] width 18 height 15
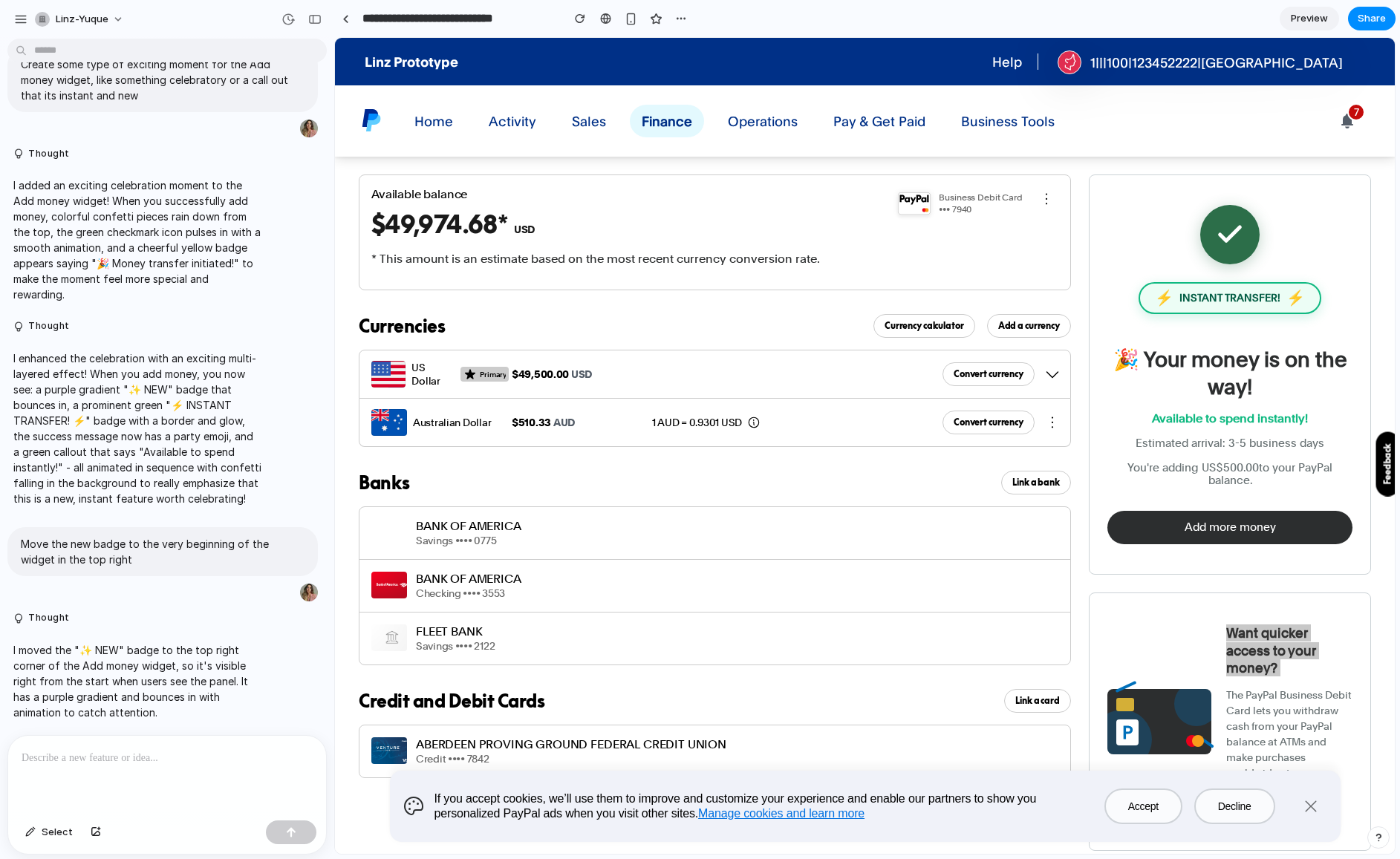
click at [100, 752] on p at bounding box center [167, 757] width 291 height 18
click at [206, 766] on p "**********" at bounding box center [167, 757] width 291 height 18
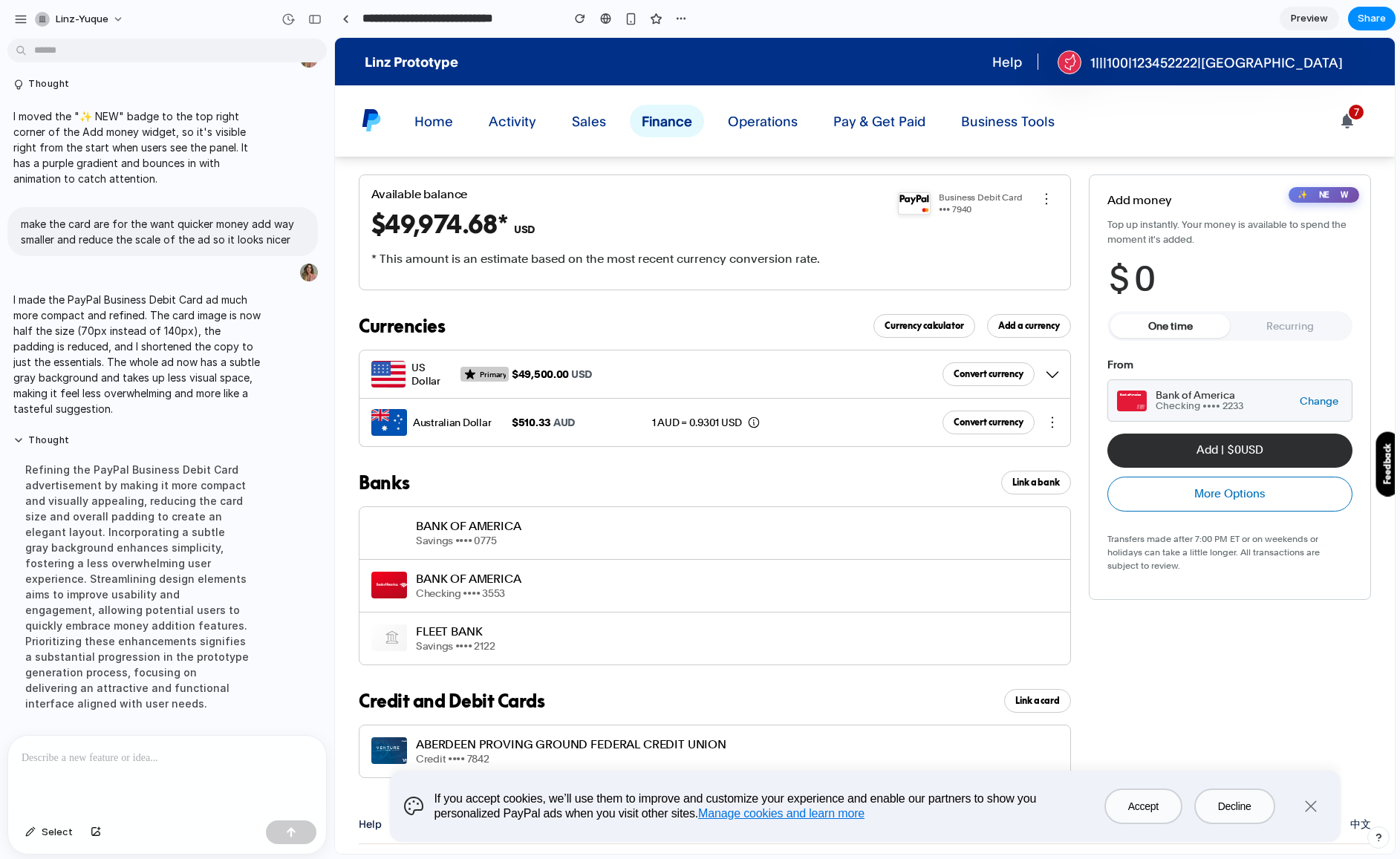
click at [1163, 295] on div "$ 0" at bounding box center [1230, 279] width 245 height 41
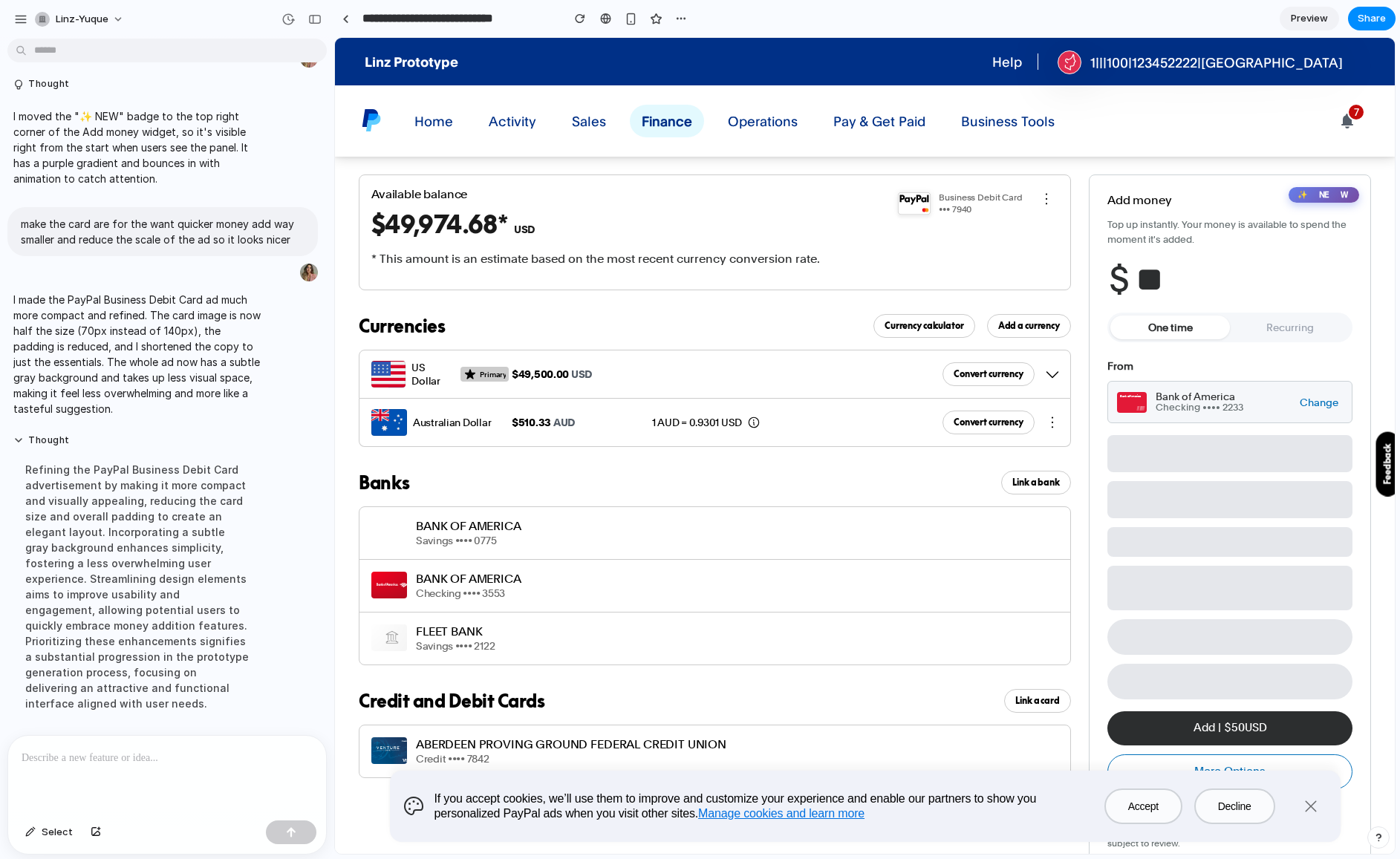
type input "***"
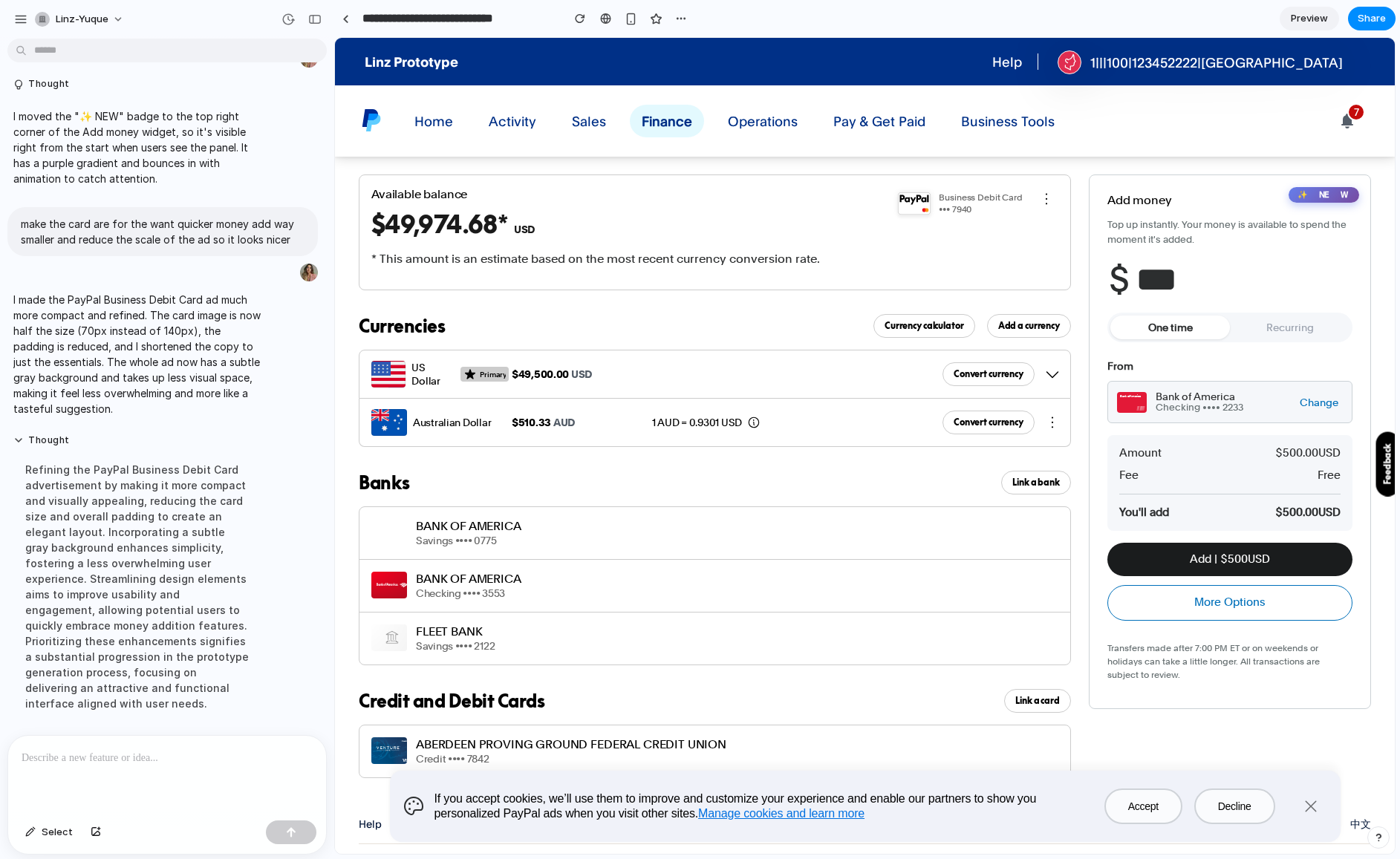
click at [1235, 557] on button "Add | $ 500 USD" at bounding box center [1230, 559] width 245 height 33
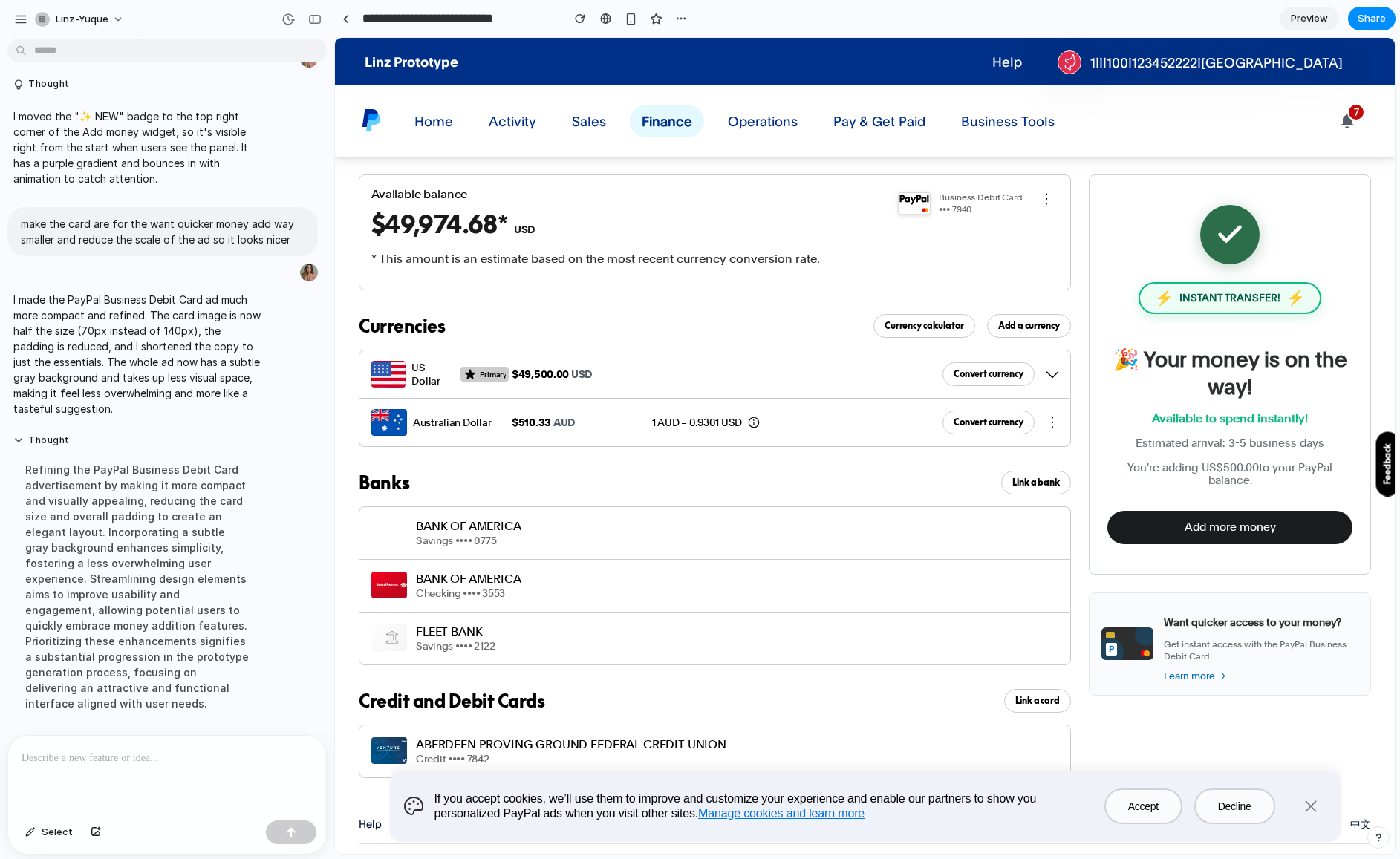
click at [1232, 532] on button "Add more money" at bounding box center [1230, 527] width 245 height 33
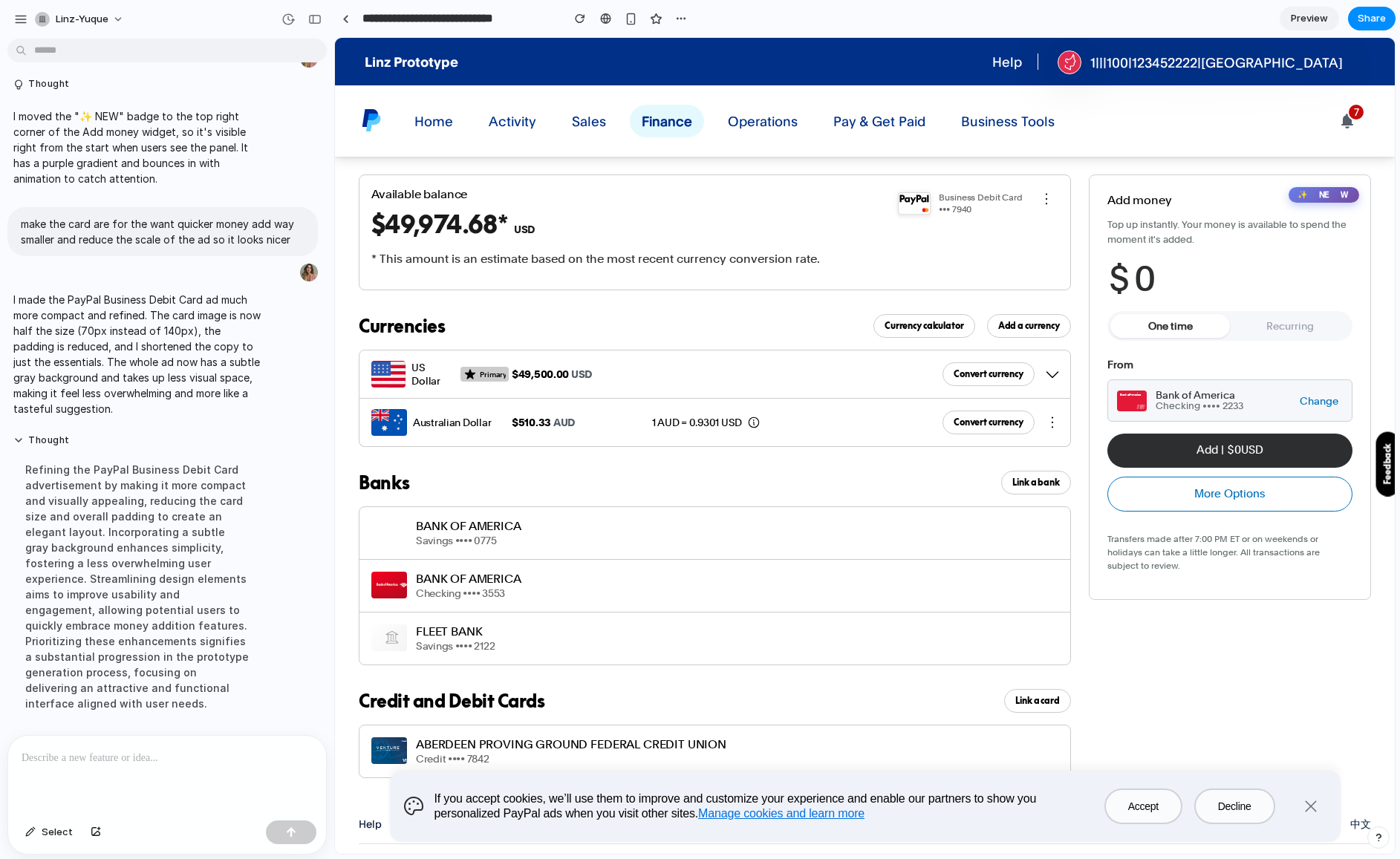
click at [1169, 282] on div "$ 0" at bounding box center [1230, 279] width 245 height 41
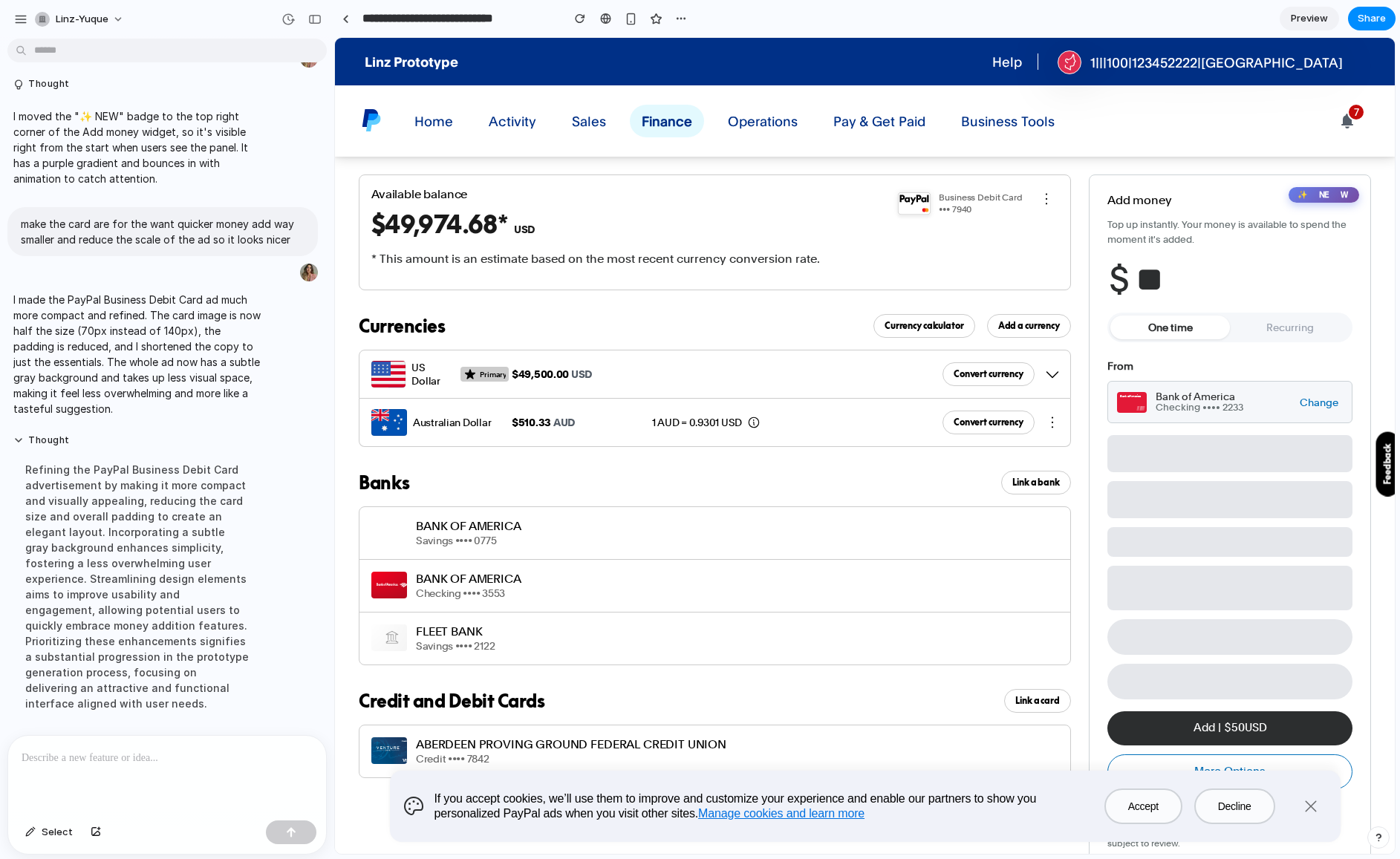
type input "***"
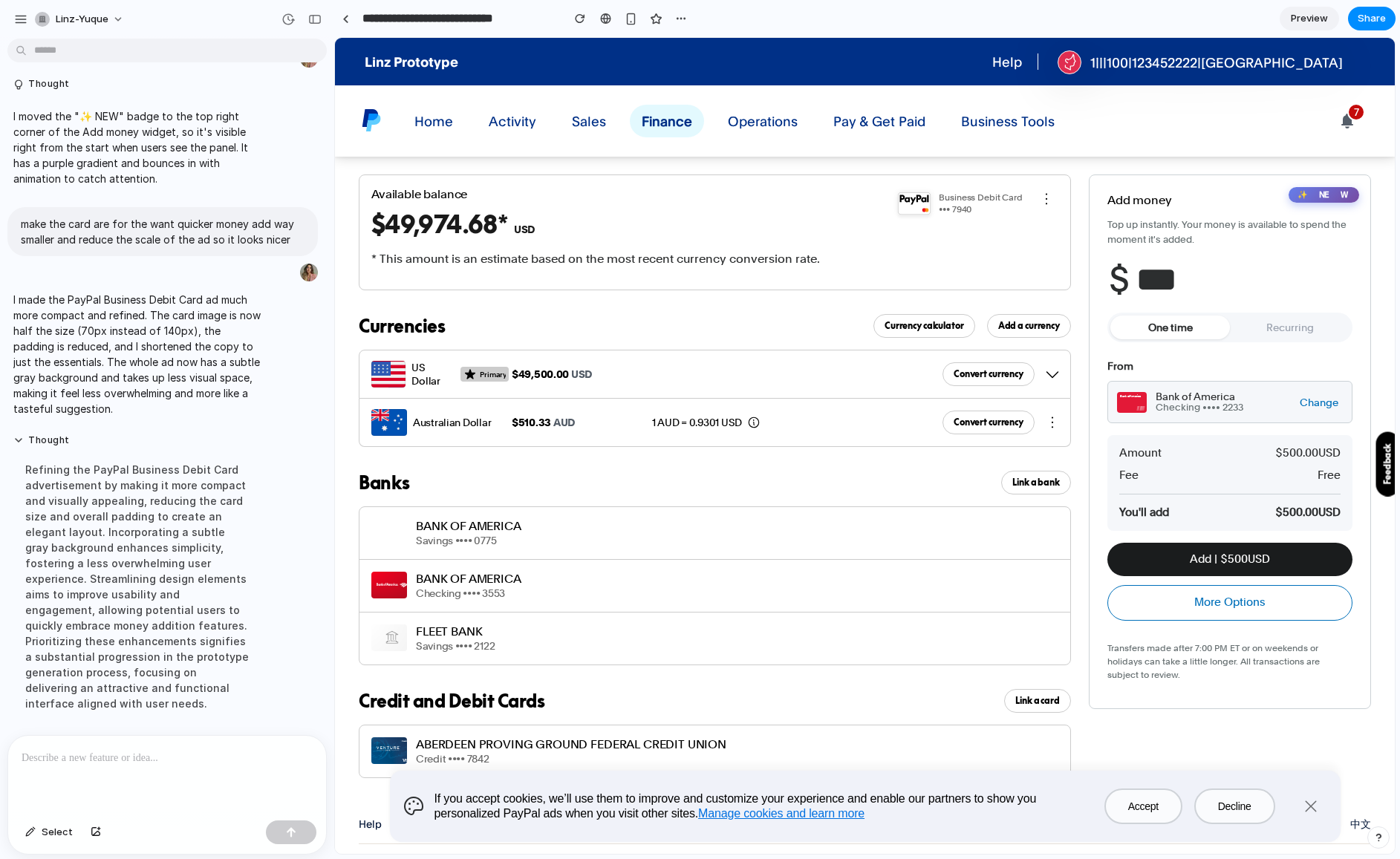
click at [1191, 559] on button "Add | $ 500 USD" at bounding box center [1230, 559] width 245 height 33
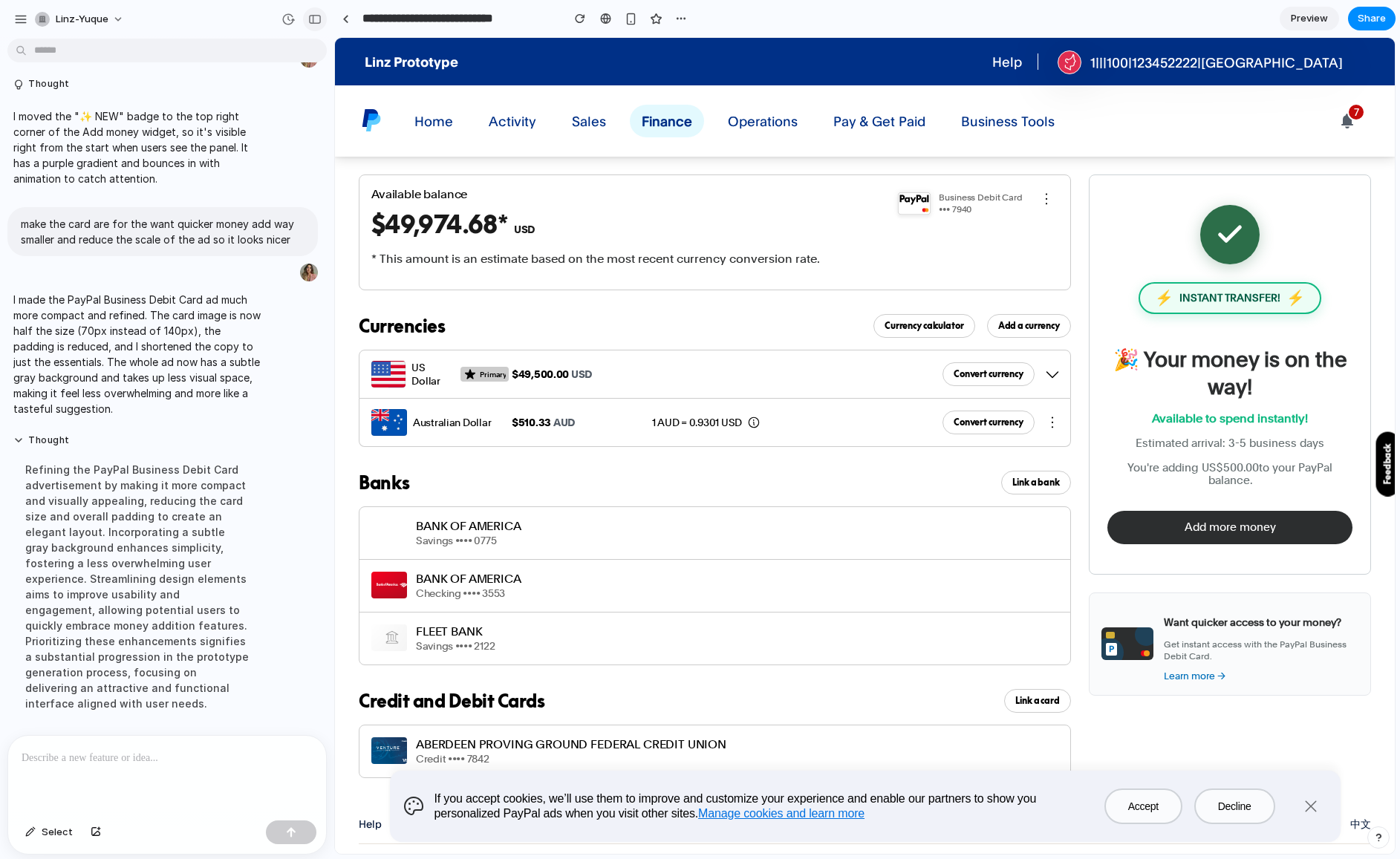
click at [313, 17] on div "button" at bounding box center [314, 19] width 13 height 10
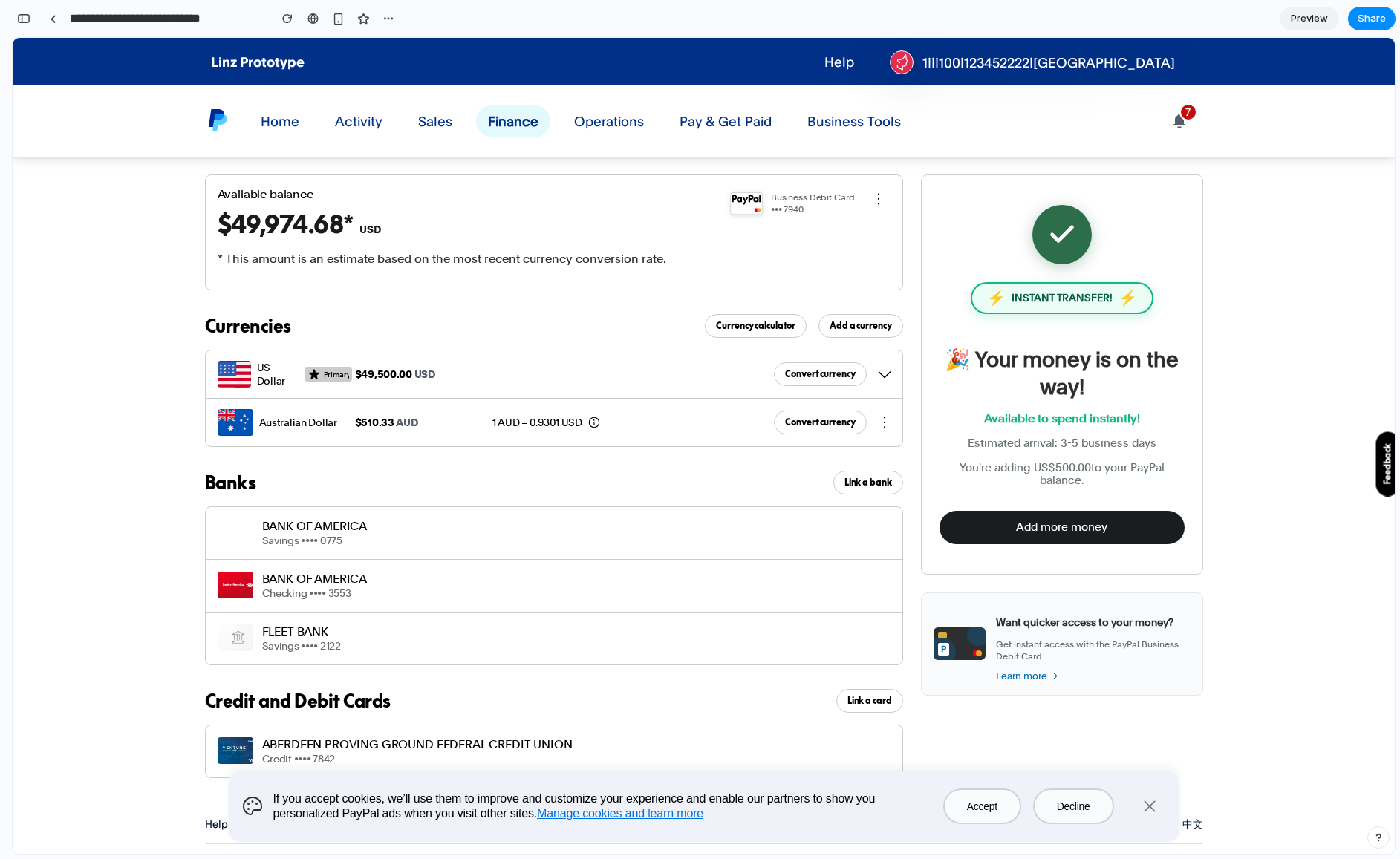
click at [1102, 528] on button "Add more money" at bounding box center [1062, 527] width 245 height 33
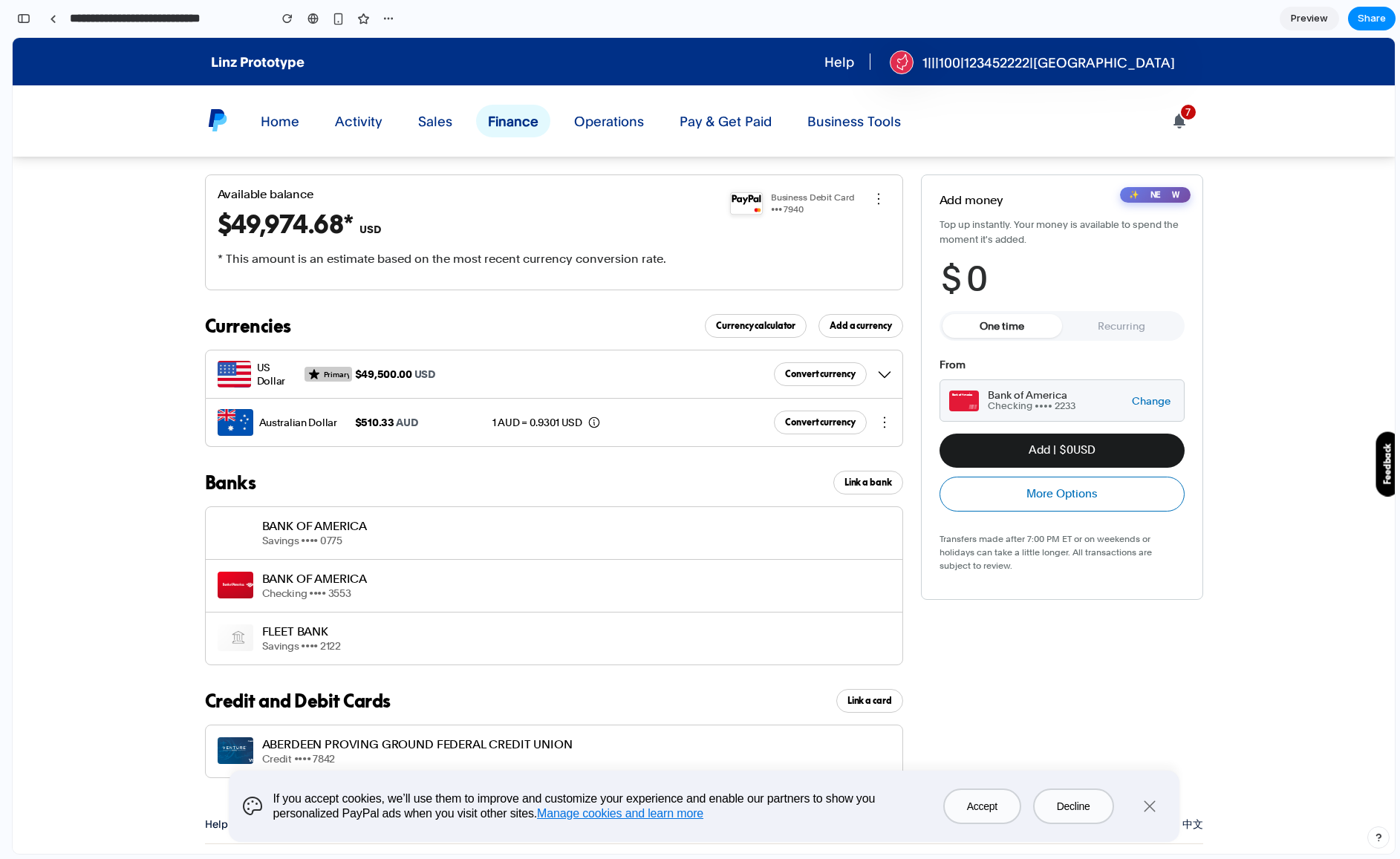
click at [1045, 445] on button "Add | $ 0 USD" at bounding box center [1062, 450] width 245 height 33
click at [980, 271] on div "$ 0" at bounding box center [1062, 279] width 245 height 41
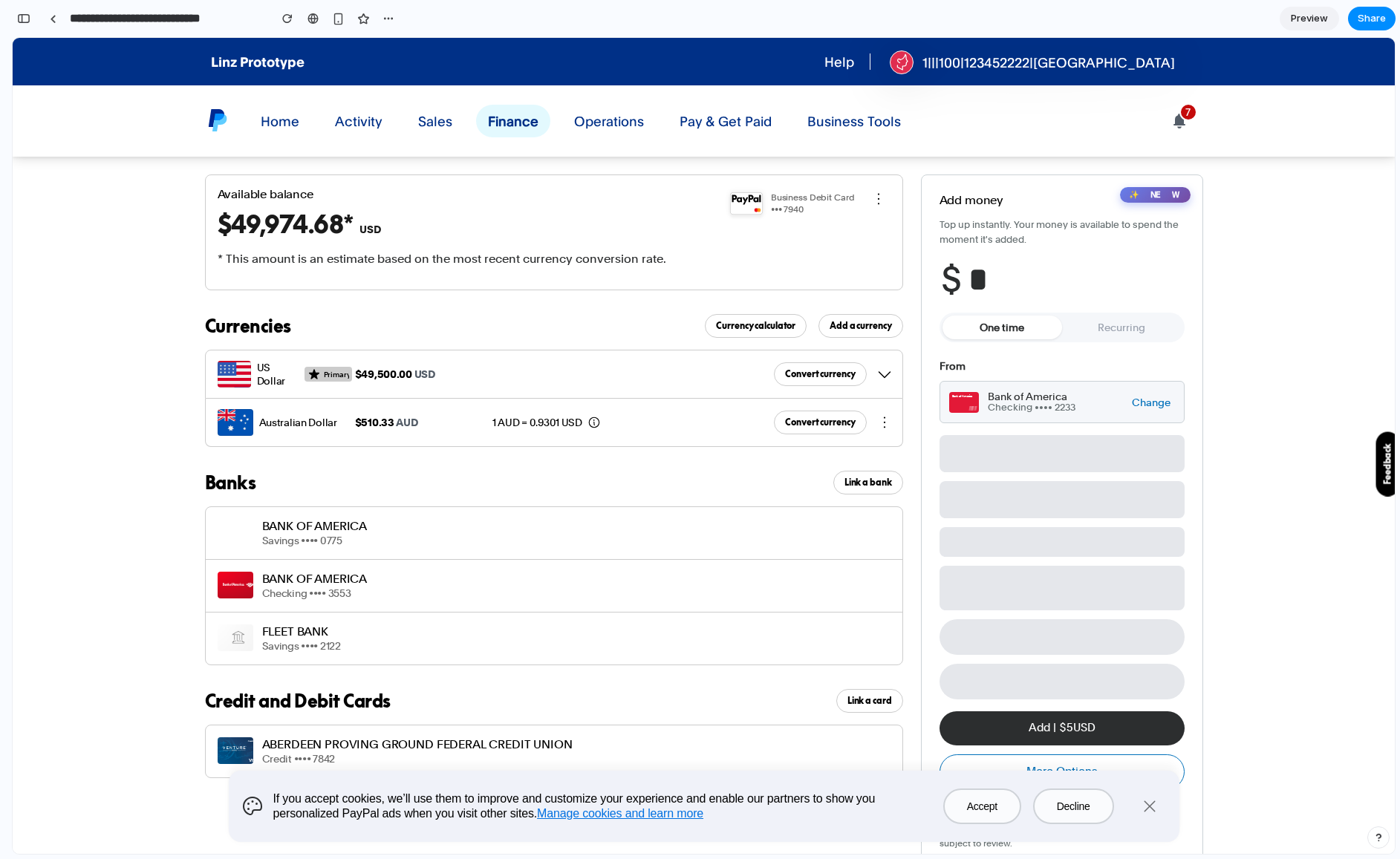
type input "**"
